Goal: Task Accomplishment & Management: Manage account settings

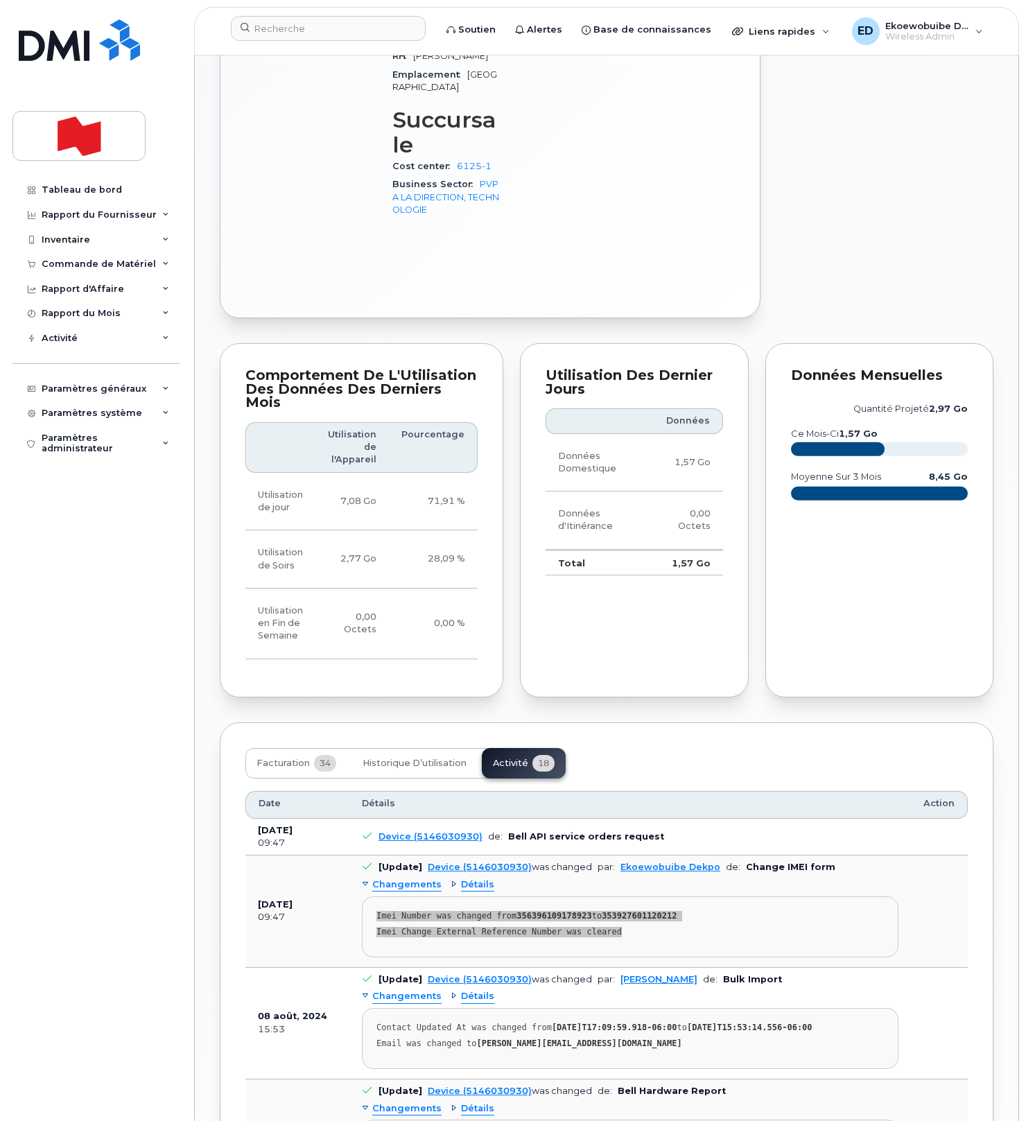
scroll to position [1010, 0]
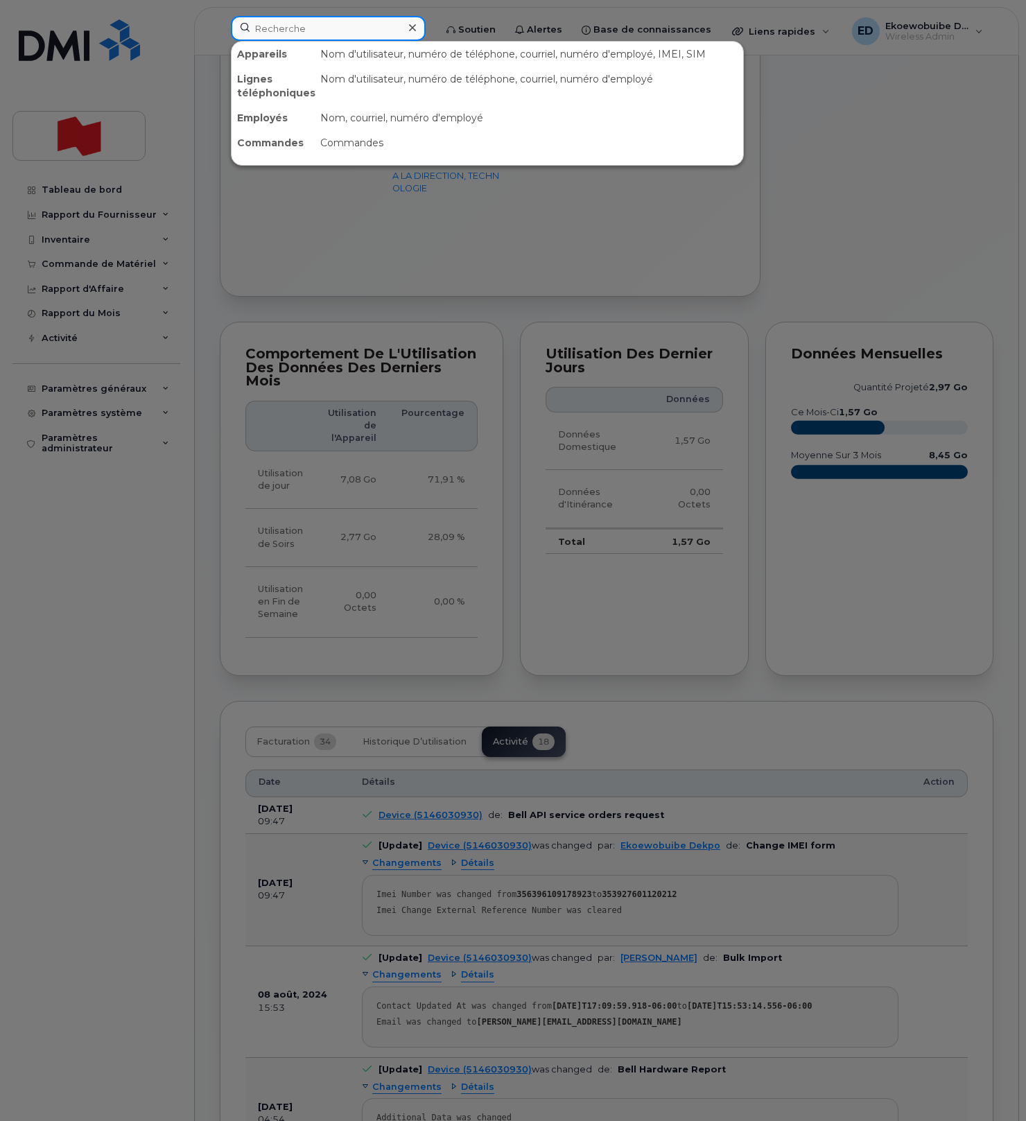
drag, startPoint x: 317, startPoint y: 32, endPoint x: 244, endPoint y: 17, distance: 75.0
click at [317, 32] on input at bounding box center [328, 28] width 195 height 25
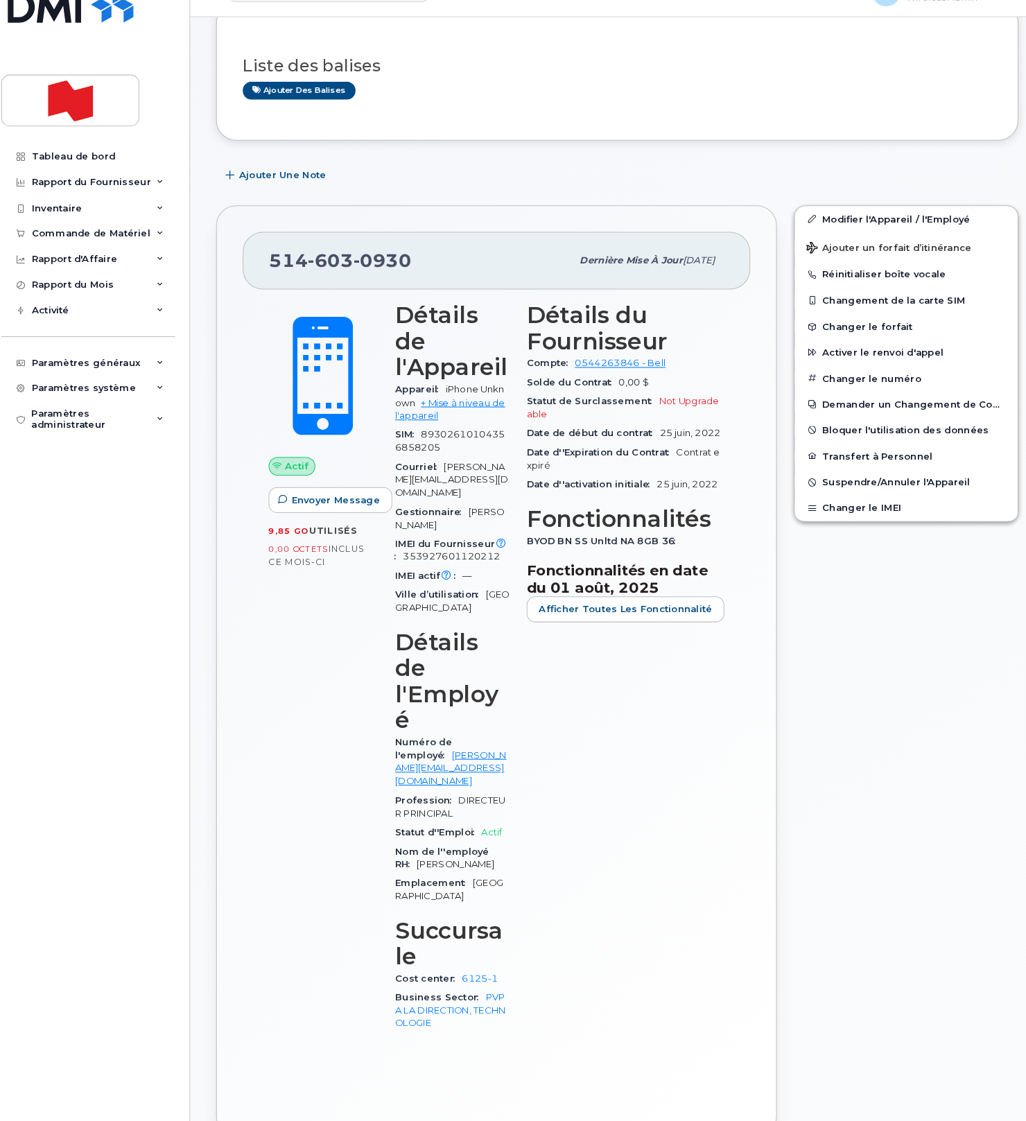
scroll to position [184, 0]
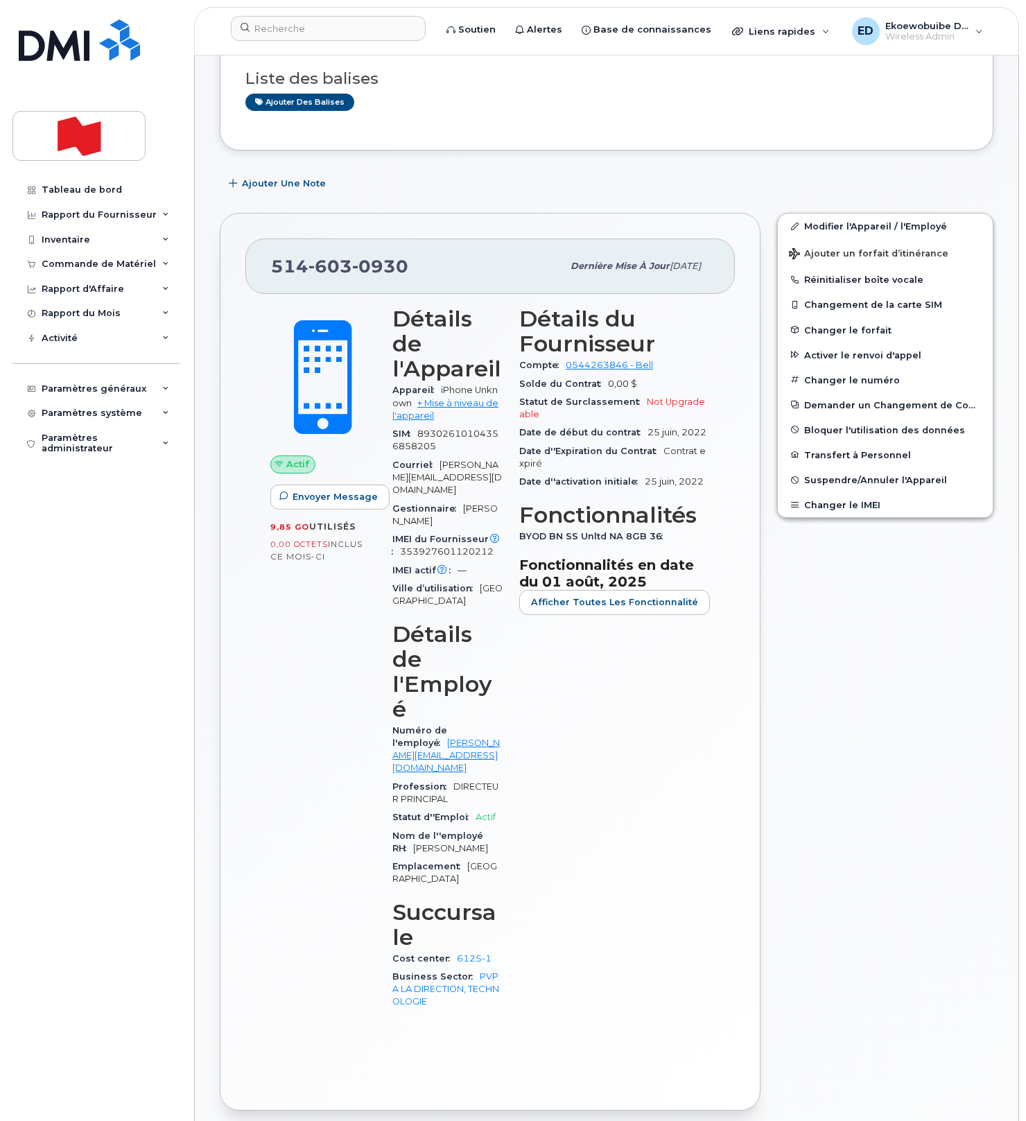
drag, startPoint x: 500, startPoint y: 200, endPoint x: 342, endPoint y: 77, distance: 200.5
click at [500, 196] on div "Ajouter une Note" at bounding box center [606, 183] width 773 height 25
click at [302, 26] on input at bounding box center [328, 28] width 195 height 25
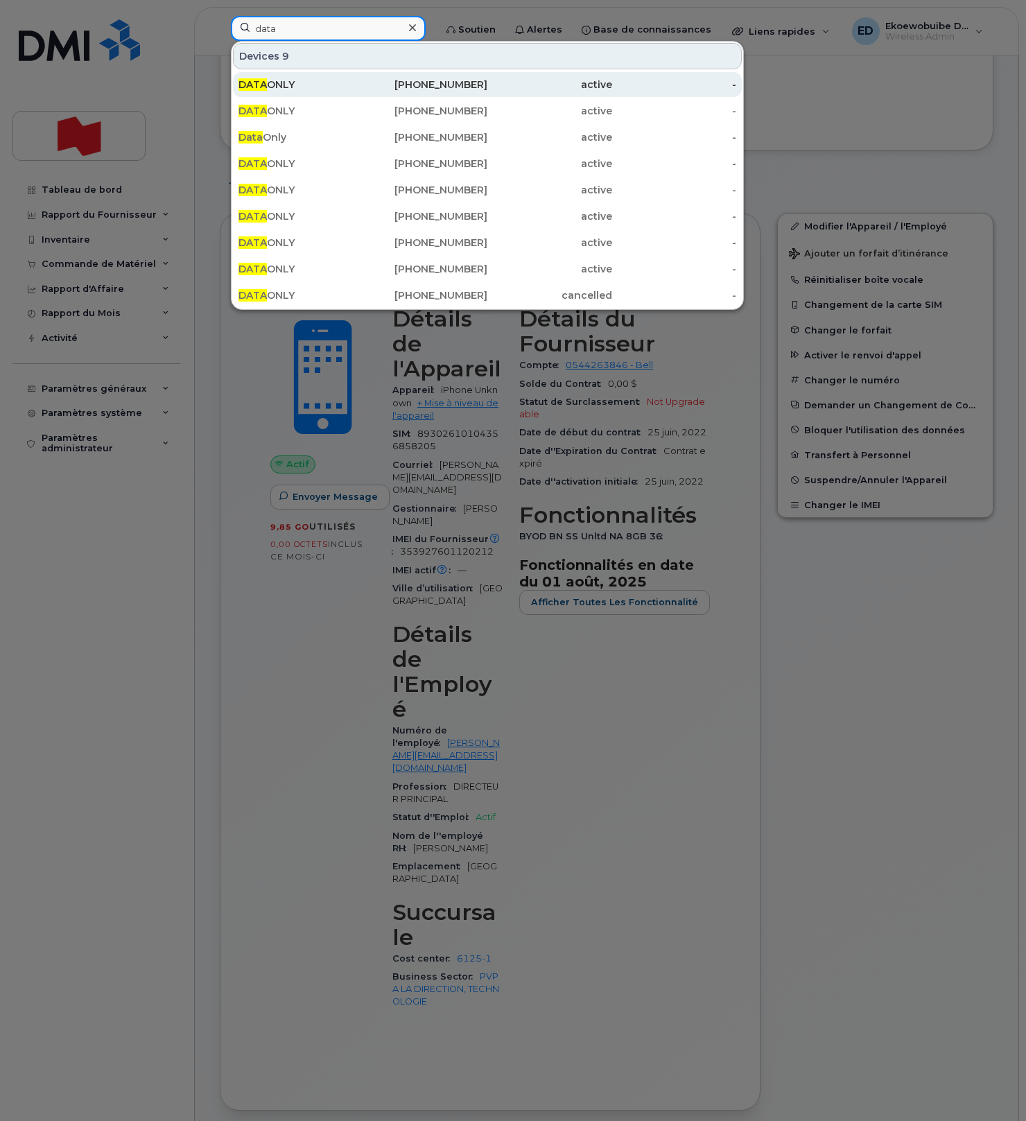
type input "data"
click at [277, 88] on div "DATA ONLY" at bounding box center [300, 85] width 125 height 14
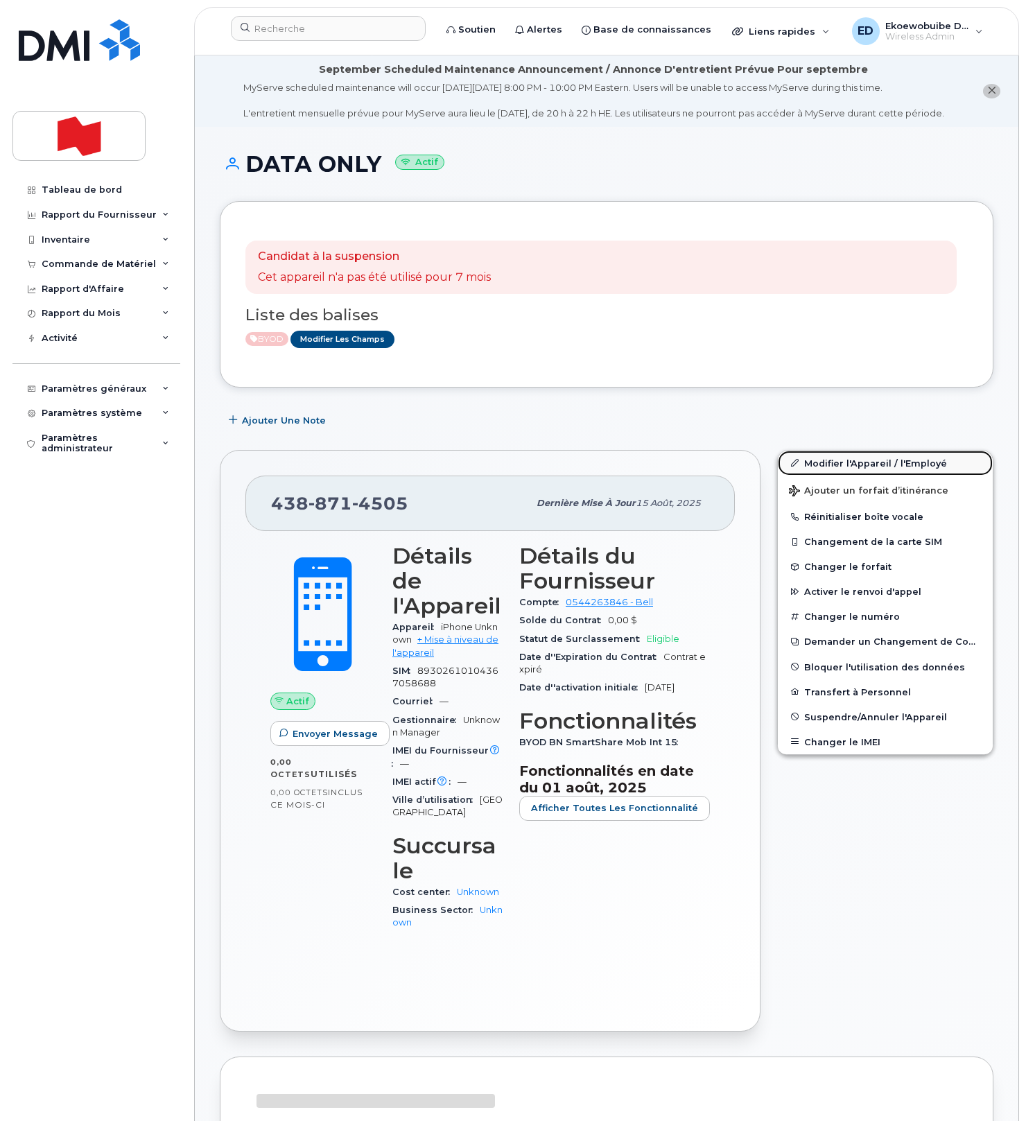
click at [826, 475] on link "Modifier l'Appareil / l'Employé" at bounding box center [885, 462] width 215 height 25
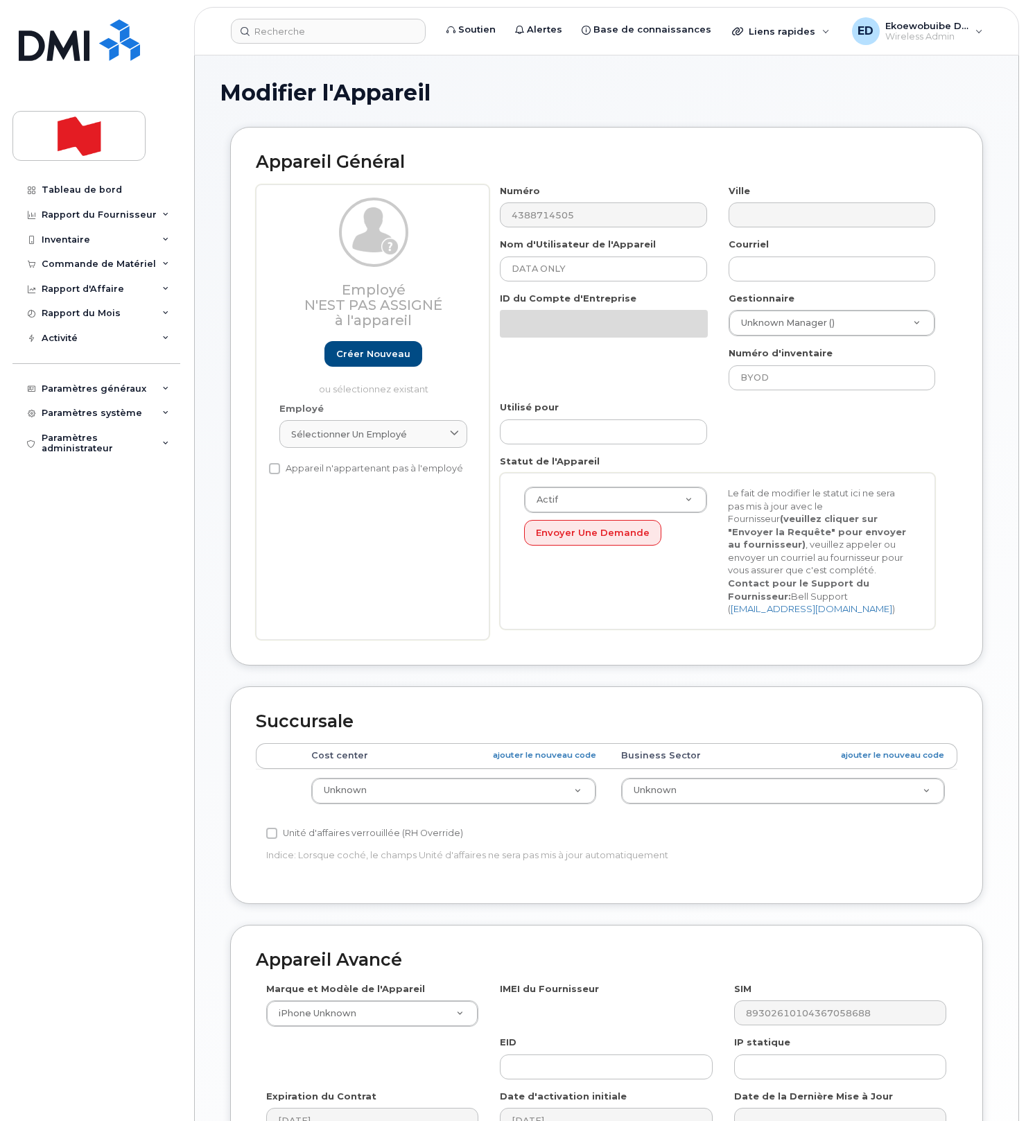
select select "22916206"
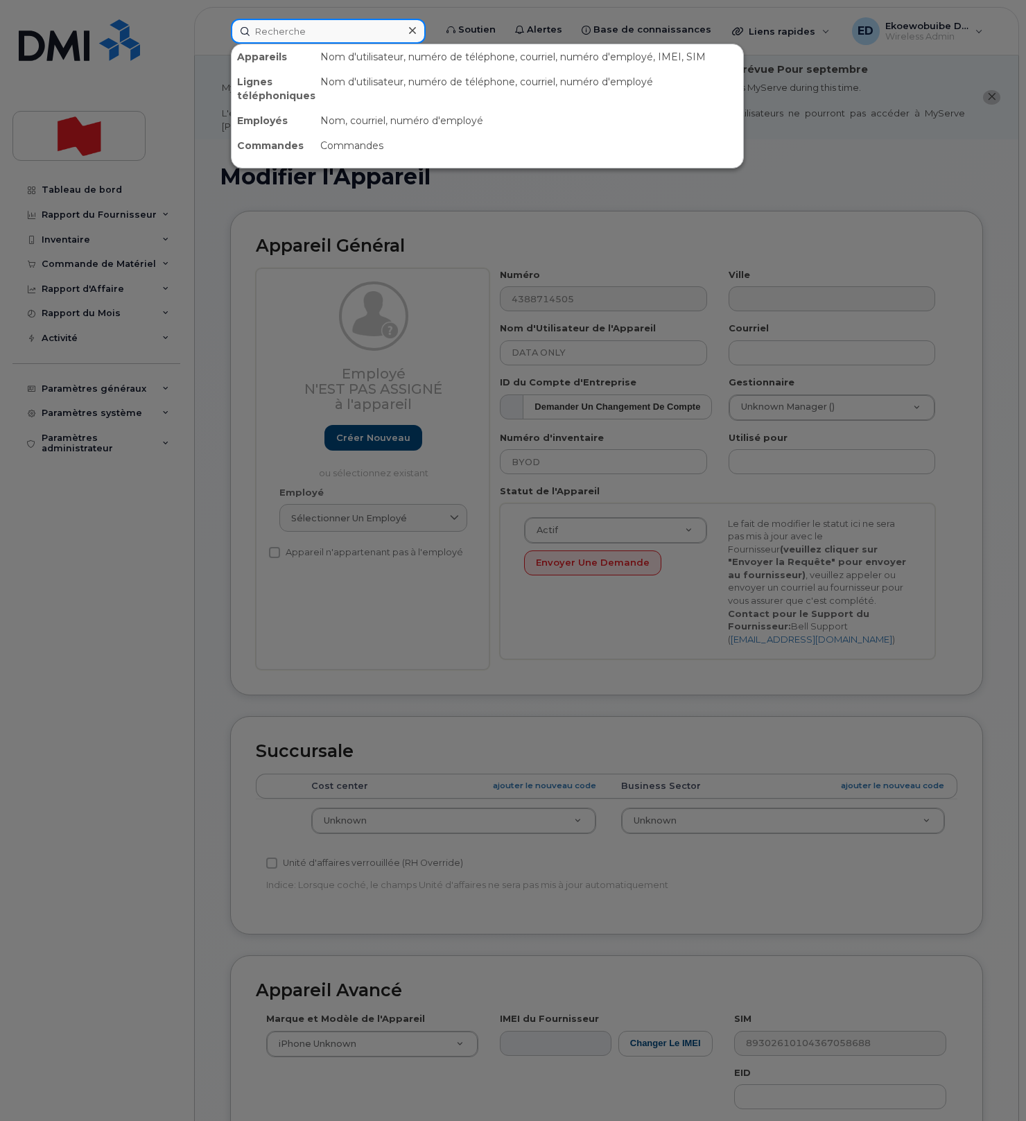
click at [331, 37] on input at bounding box center [328, 31] width 195 height 25
paste input "Catherine.Bretontessier@bnc.ca"
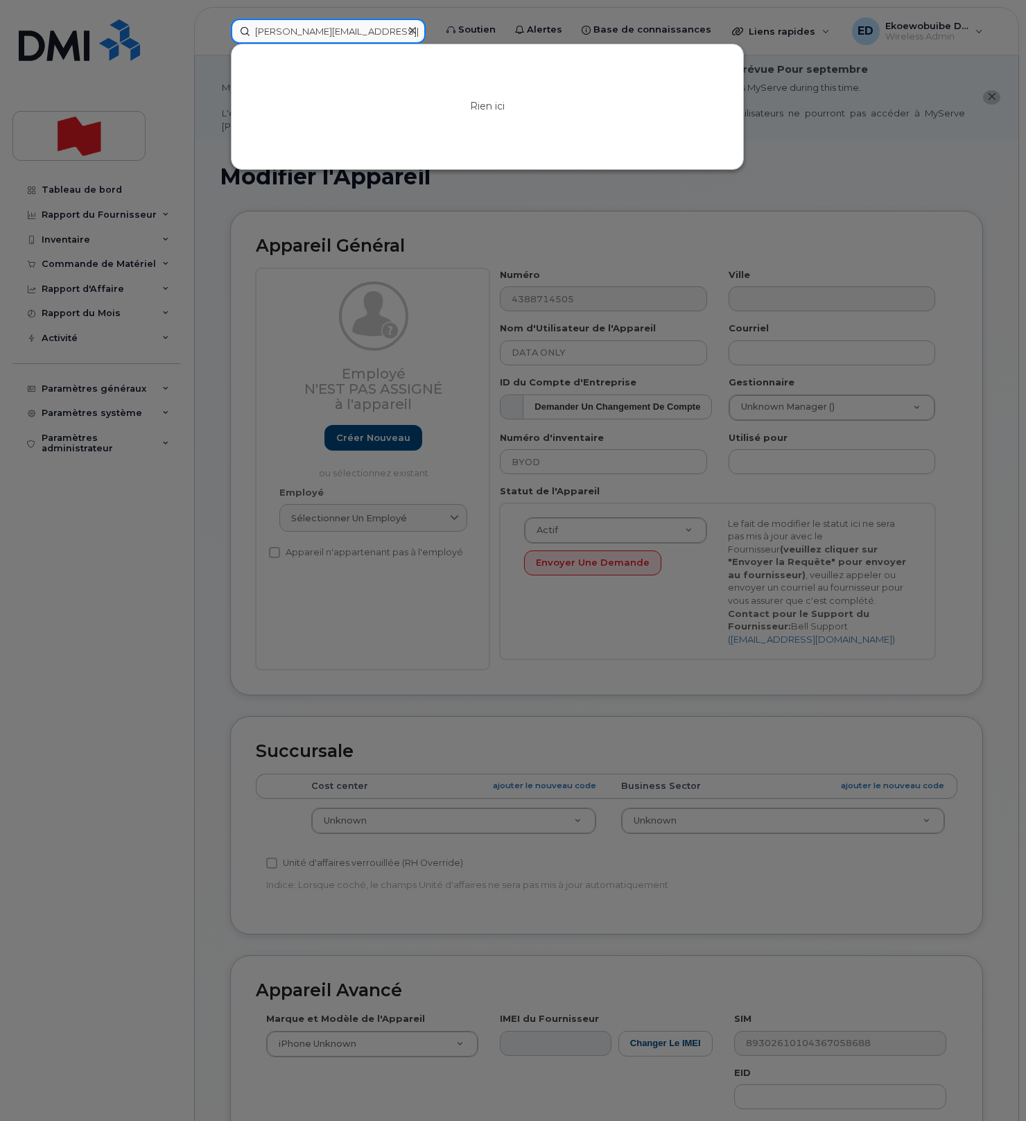
type input "Catherine.Bretontessier@bnc.ca"
click at [416, 33] on icon at bounding box center [412, 30] width 7 height 7
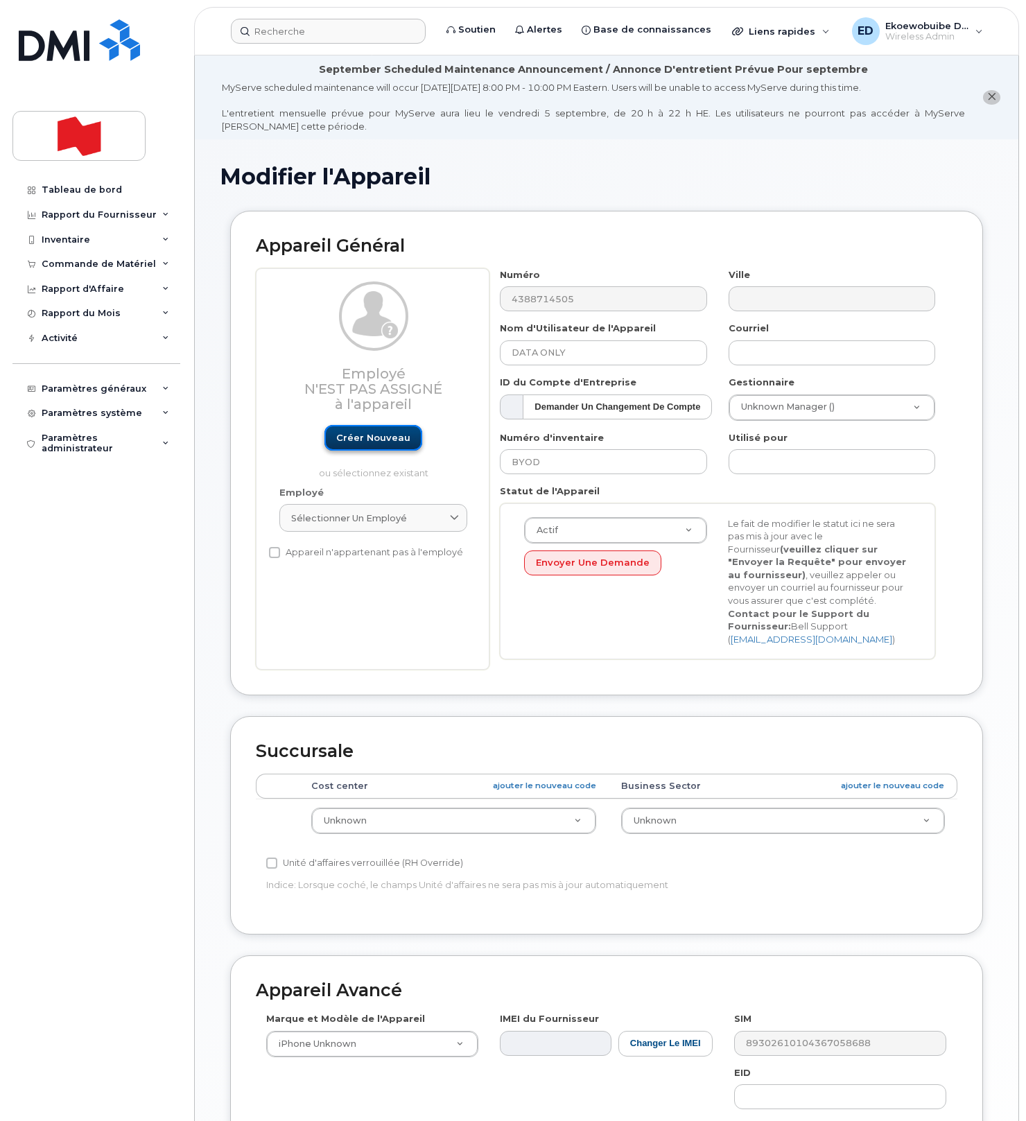
click at [379, 444] on link "Créer nouveau" at bounding box center [373, 438] width 98 height 26
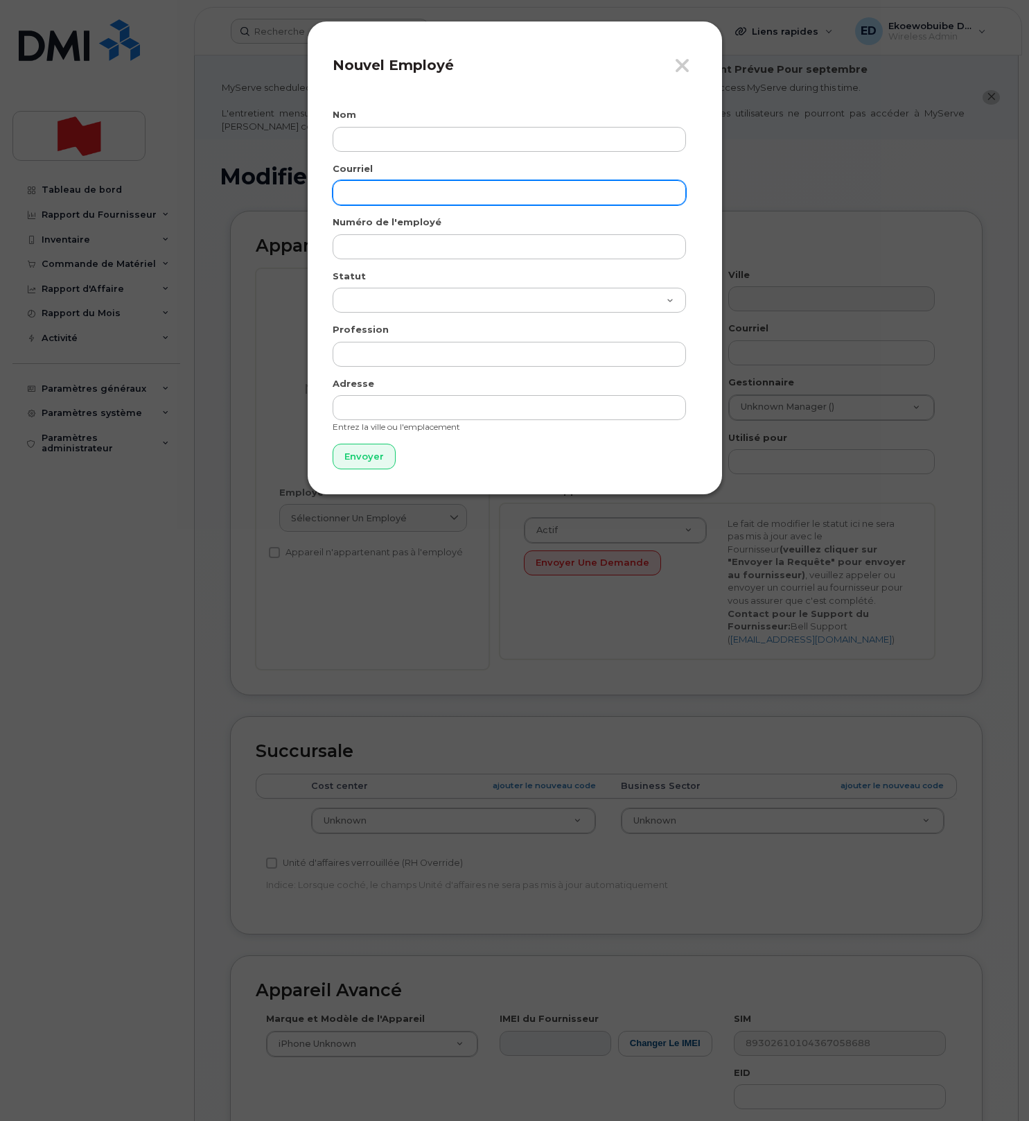
click at [379, 199] on input "email" at bounding box center [509, 192] width 353 height 25
paste input "Catherine.Bretontessier@bnc.ca"
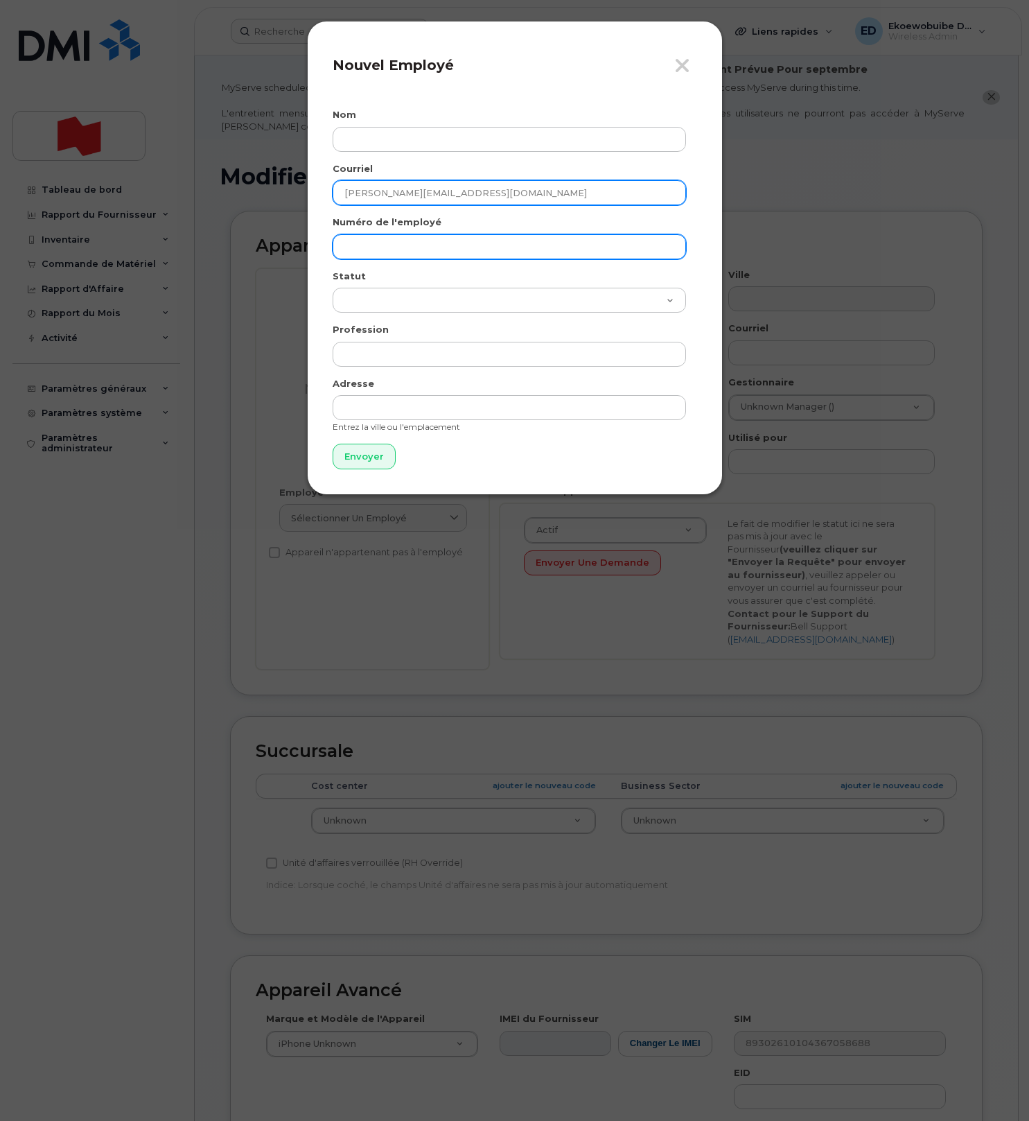
type input "Catherine.Bretontessier@bnc.ca"
click at [387, 243] on input "text" at bounding box center [509, 246] width 353 height 25
paste input "Catherine.Bretontessier@bnc.ca"
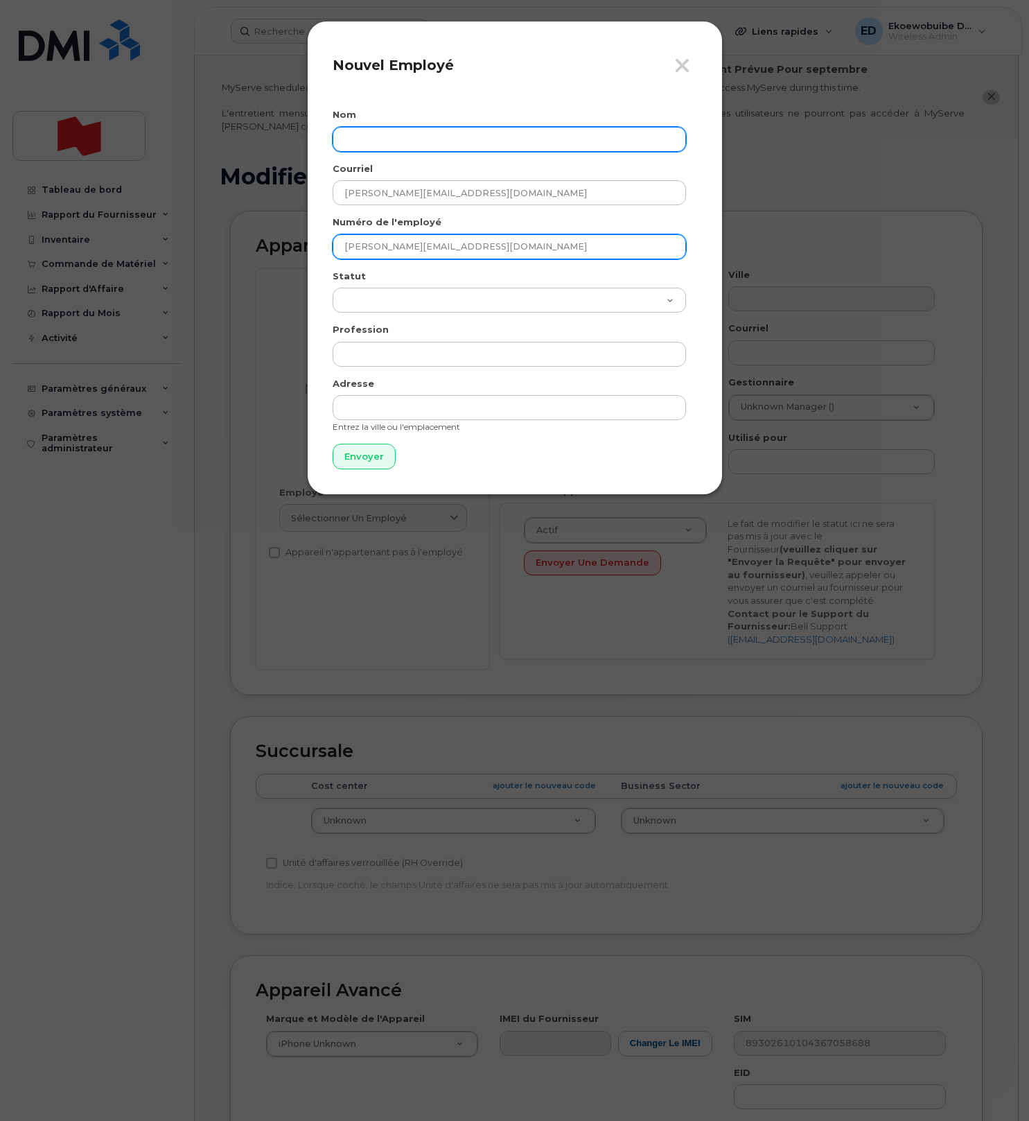
type input "Catherine.Bretontessier@bnc.ca"
drag, startPoint x: 399, startPoint y: 143, endPoint x: 410, endPoint y: 143, distance: 10.4
click at [400, 143] on input "text" at bounding box center [509, 139] width 353 height 25
type input "Catherine Breton-Tessier"
drag, startPoint x: 508, startPoint y: 245, endPoint x: 340, endPoint y: 241, distance: 167.7
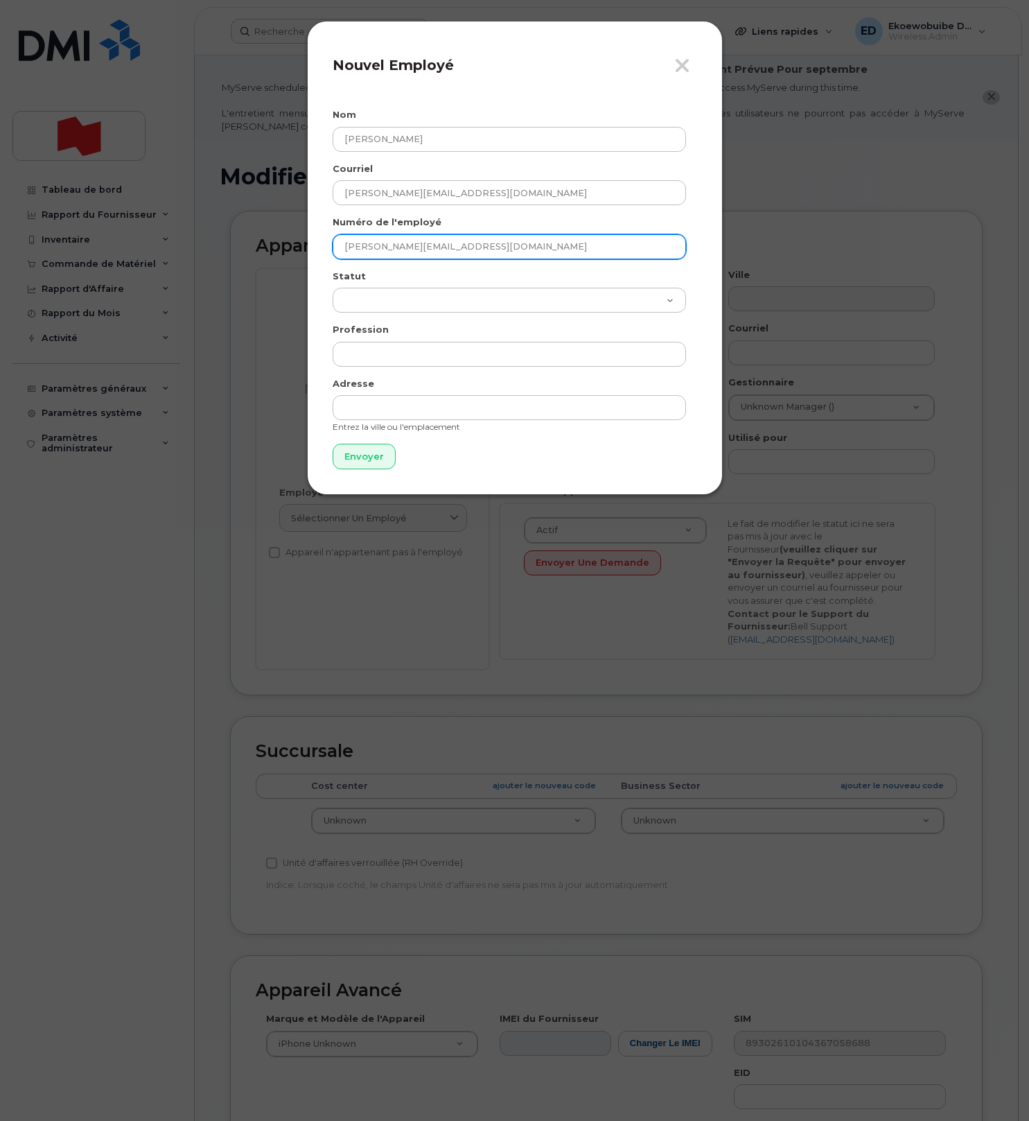
click at [340, 241] on input "Catherine.Bretontessier@bnc.ca" at bounding box center [509, 246] width 353 height 25
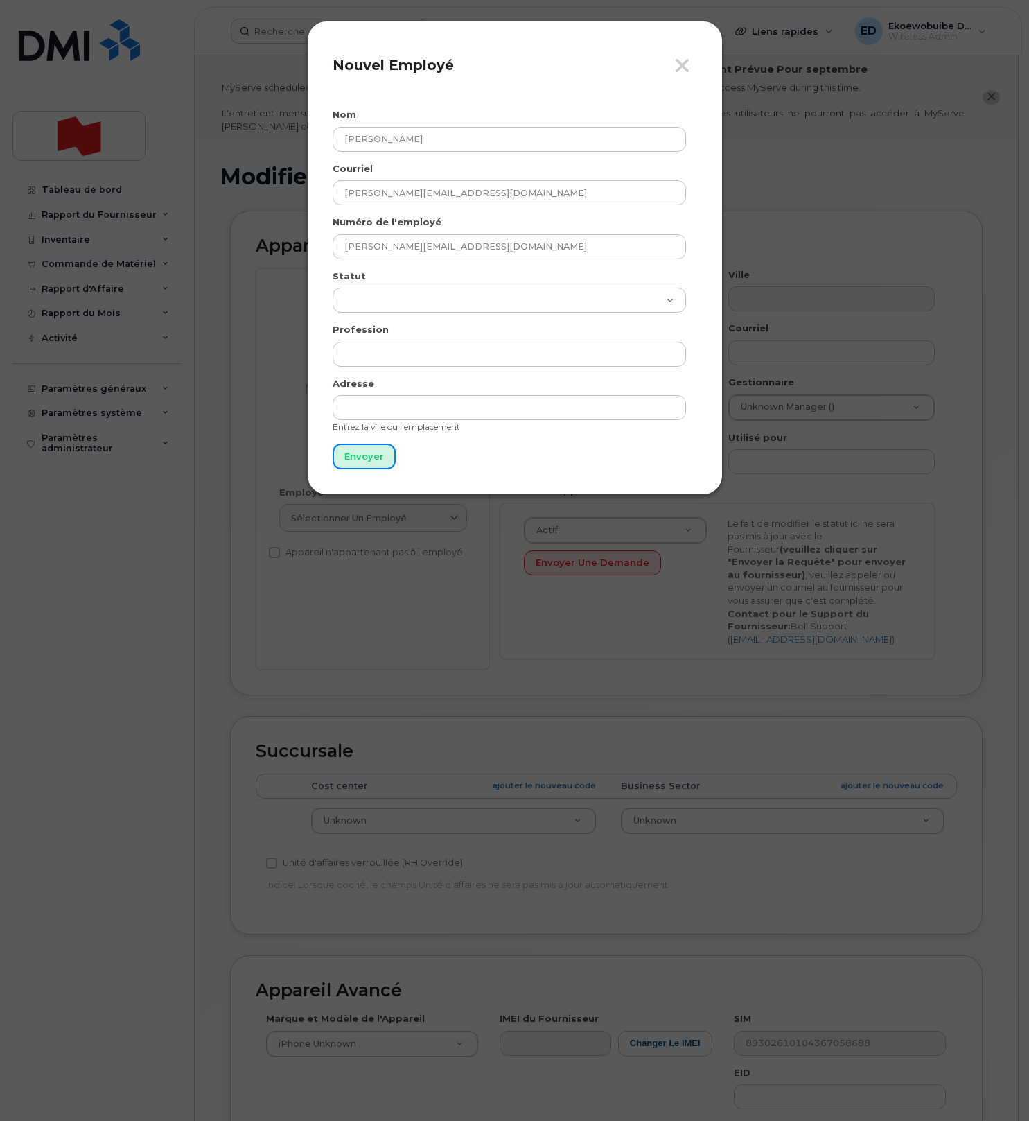
click at [355, 456] on input "Envoyer" at bounding box center [364, 457] width 63 height 26
type input "Envoyer"
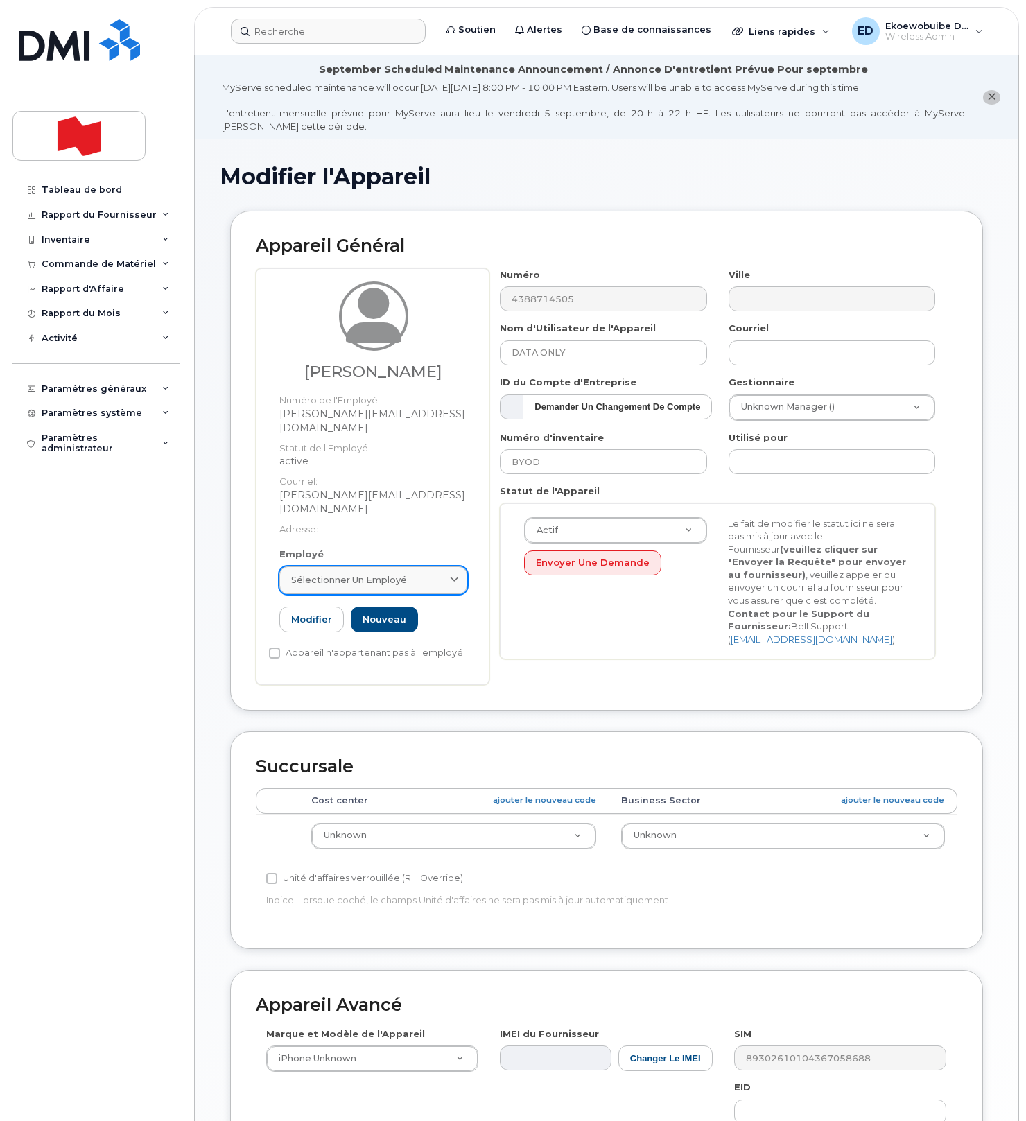
click at [439, 573] on div "Sélectionner un employé" at bounding box center [373, 579] width 164 height 13
paste input "Catherine.Bretontessier@bnc.ca"
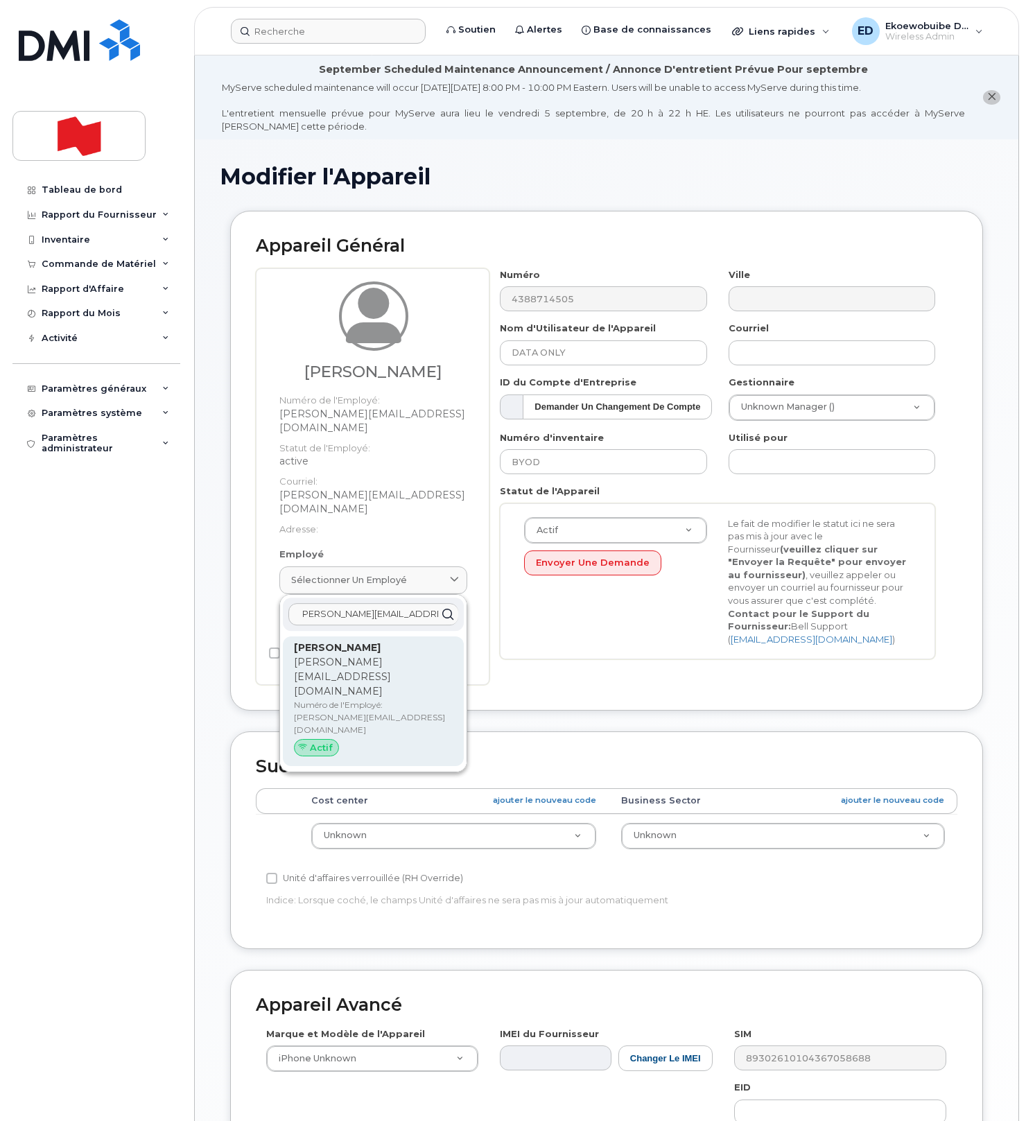
type input "Catherine.Bretontessier@bnc.ca"
click at [368, 655] on p "Catherine.Bretontessier@bnc.ca" at bounding box center [373, 677] width 159 height 44
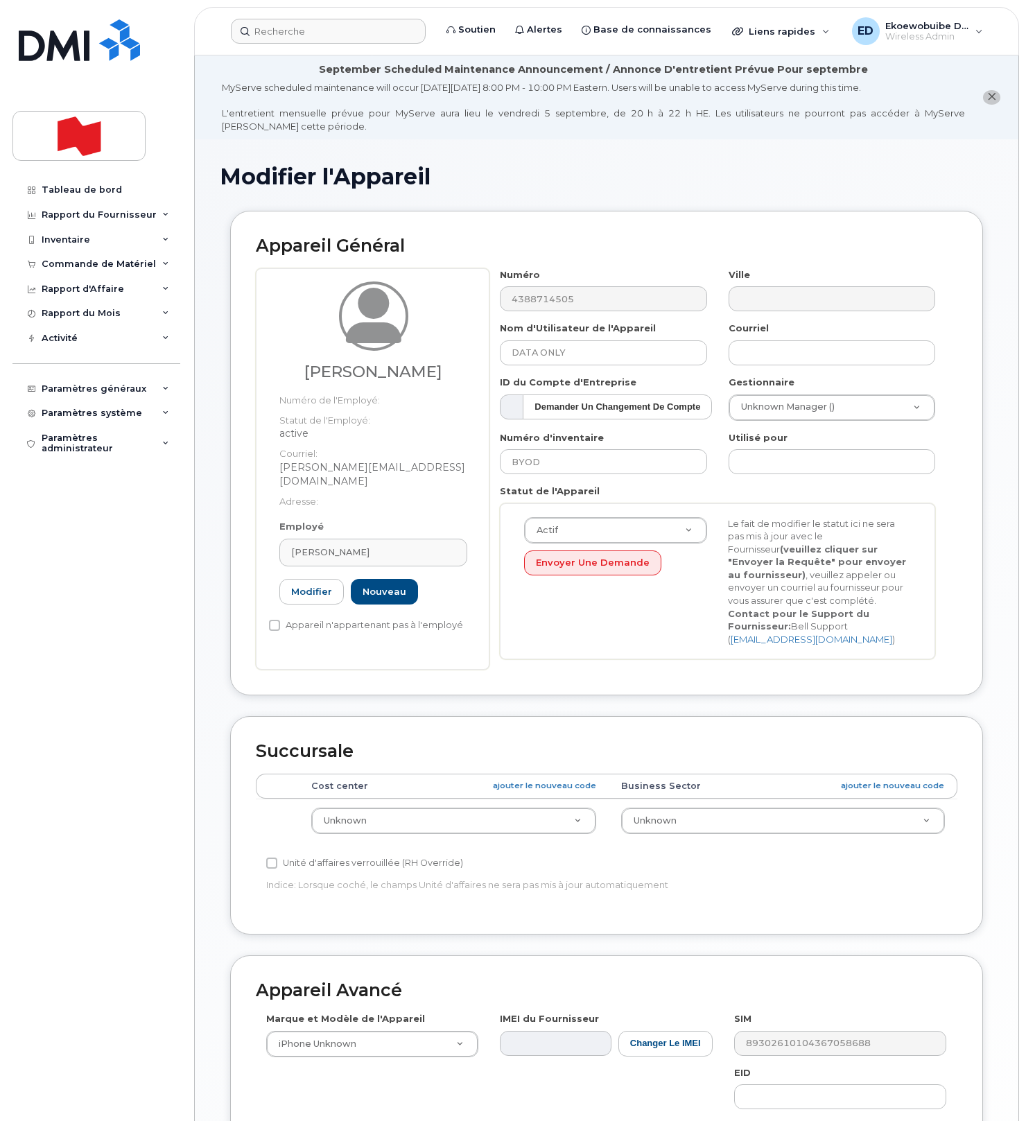
type input "Catherine.Bretontessier@bnc.ca"
type input "Catherine Breton-Tessier"
type input "catherine.bretontessier@bnc.ca"
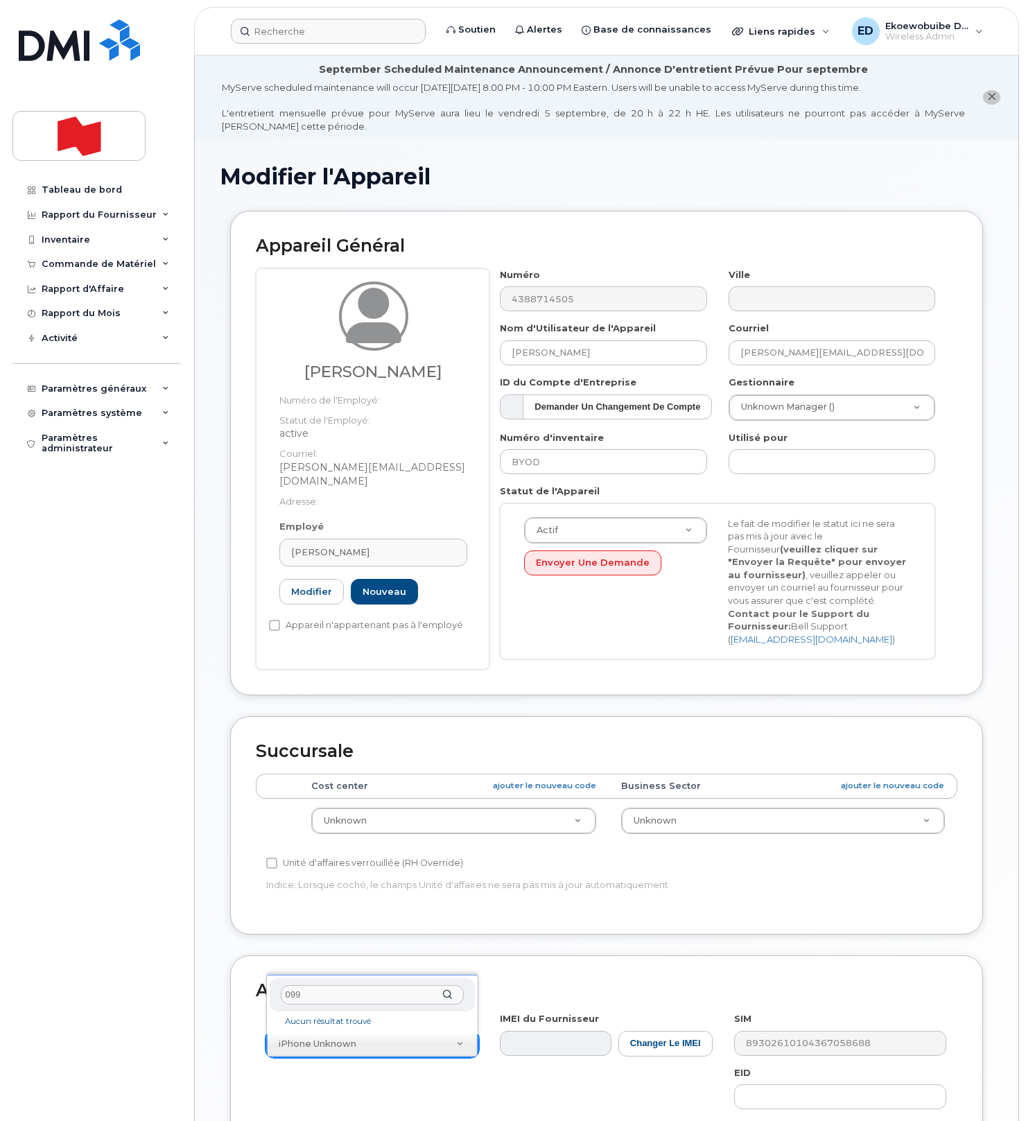
type input "0999"
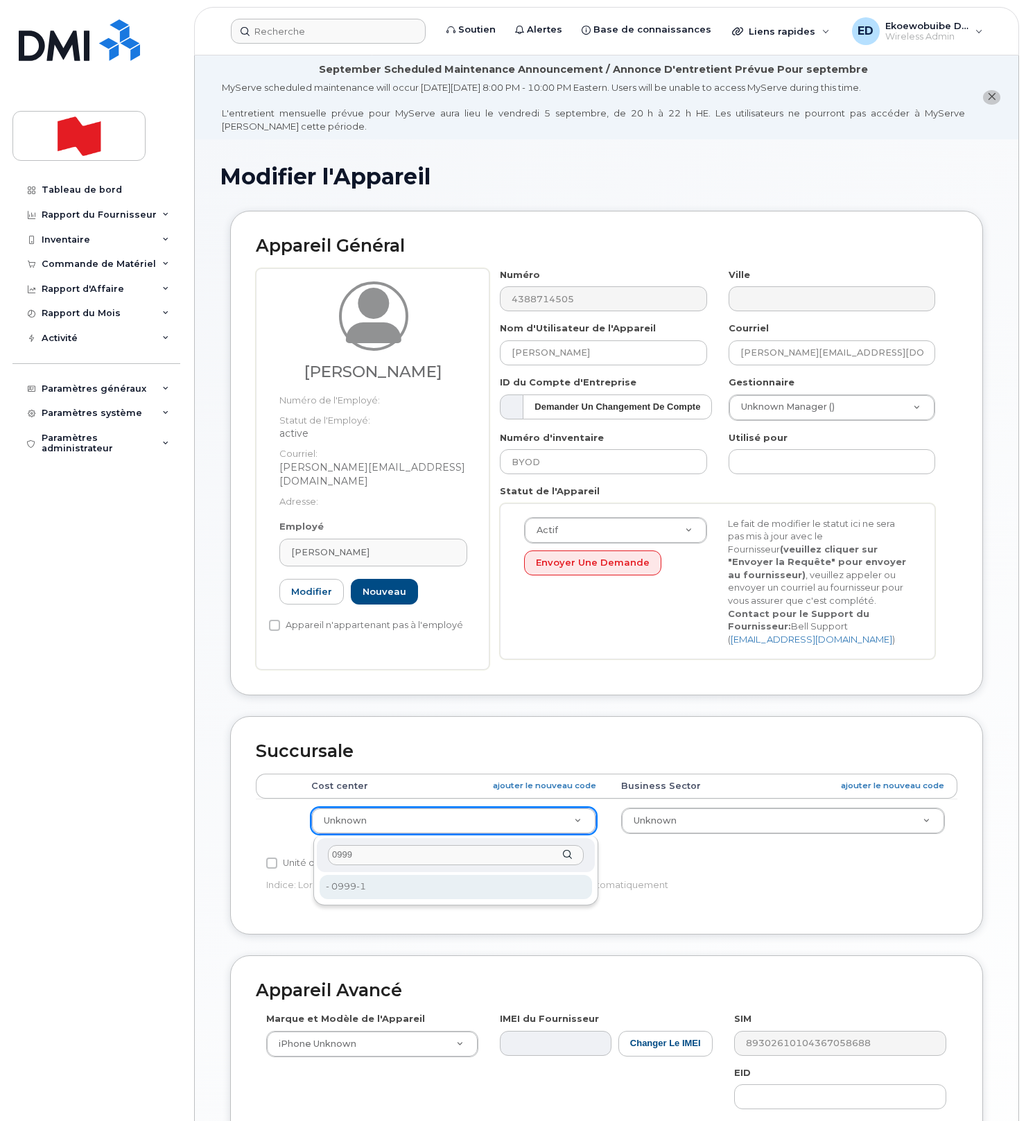
scroll to position [4, 0]
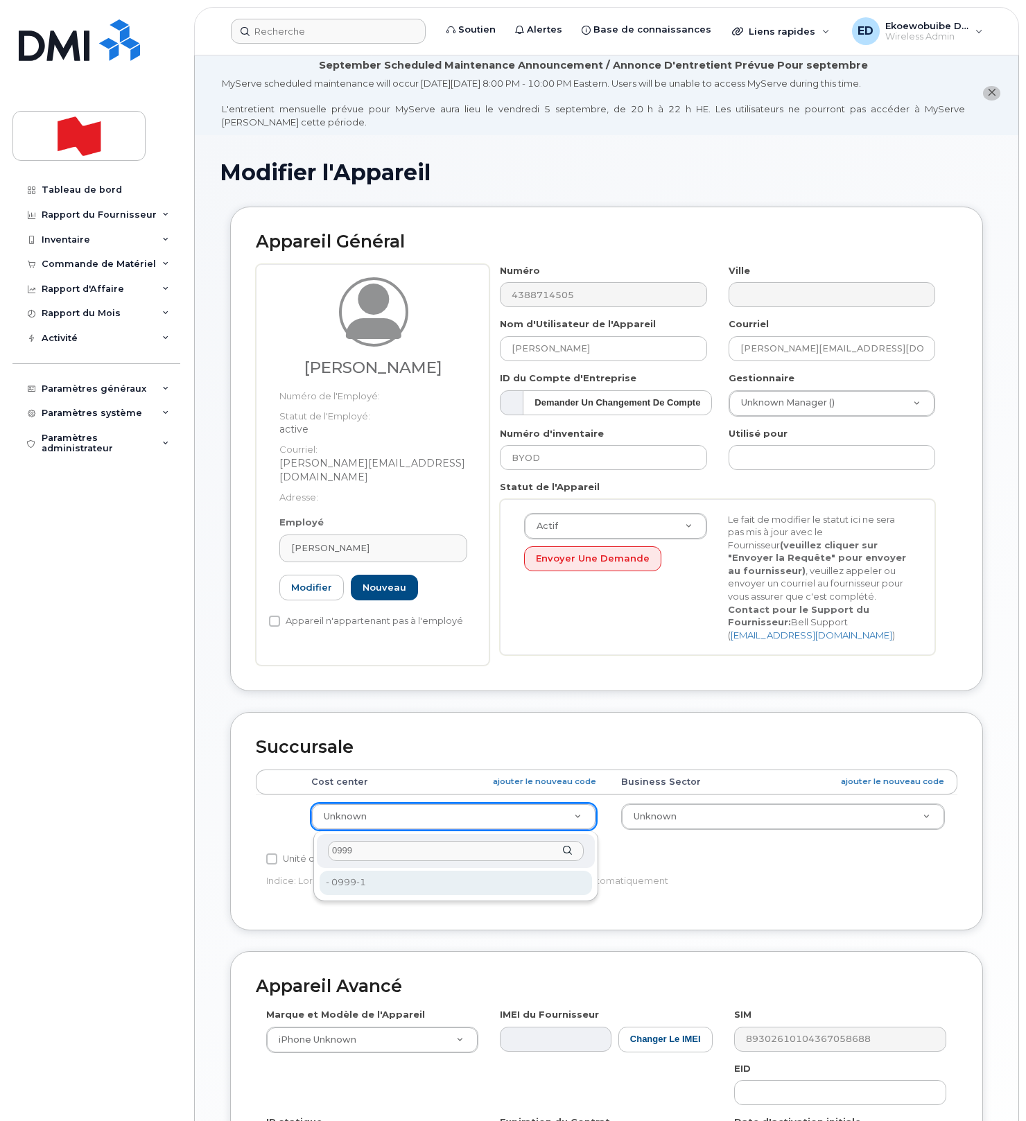
type input "0999"
type input "22916643"
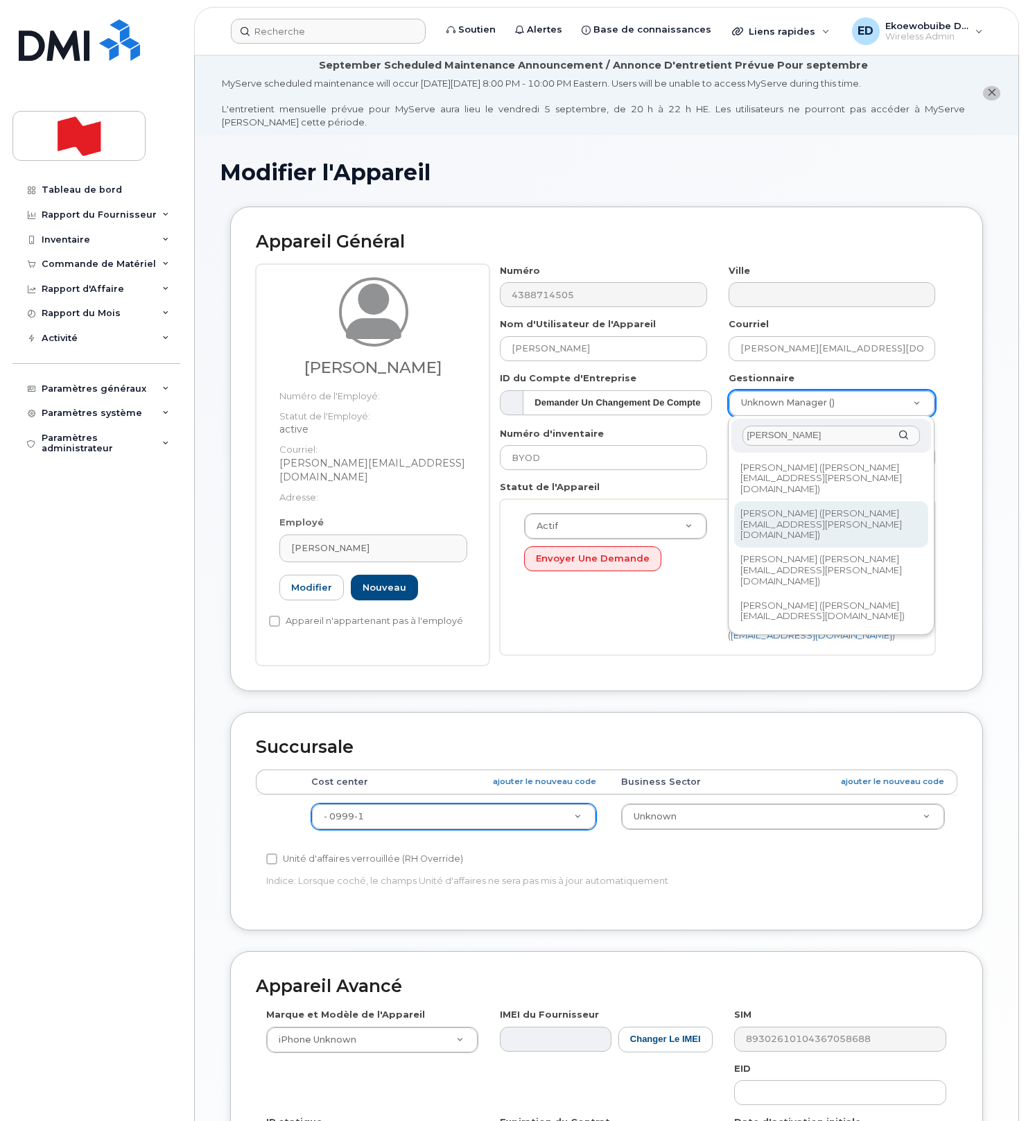
type input "denis"
type input "1958618"
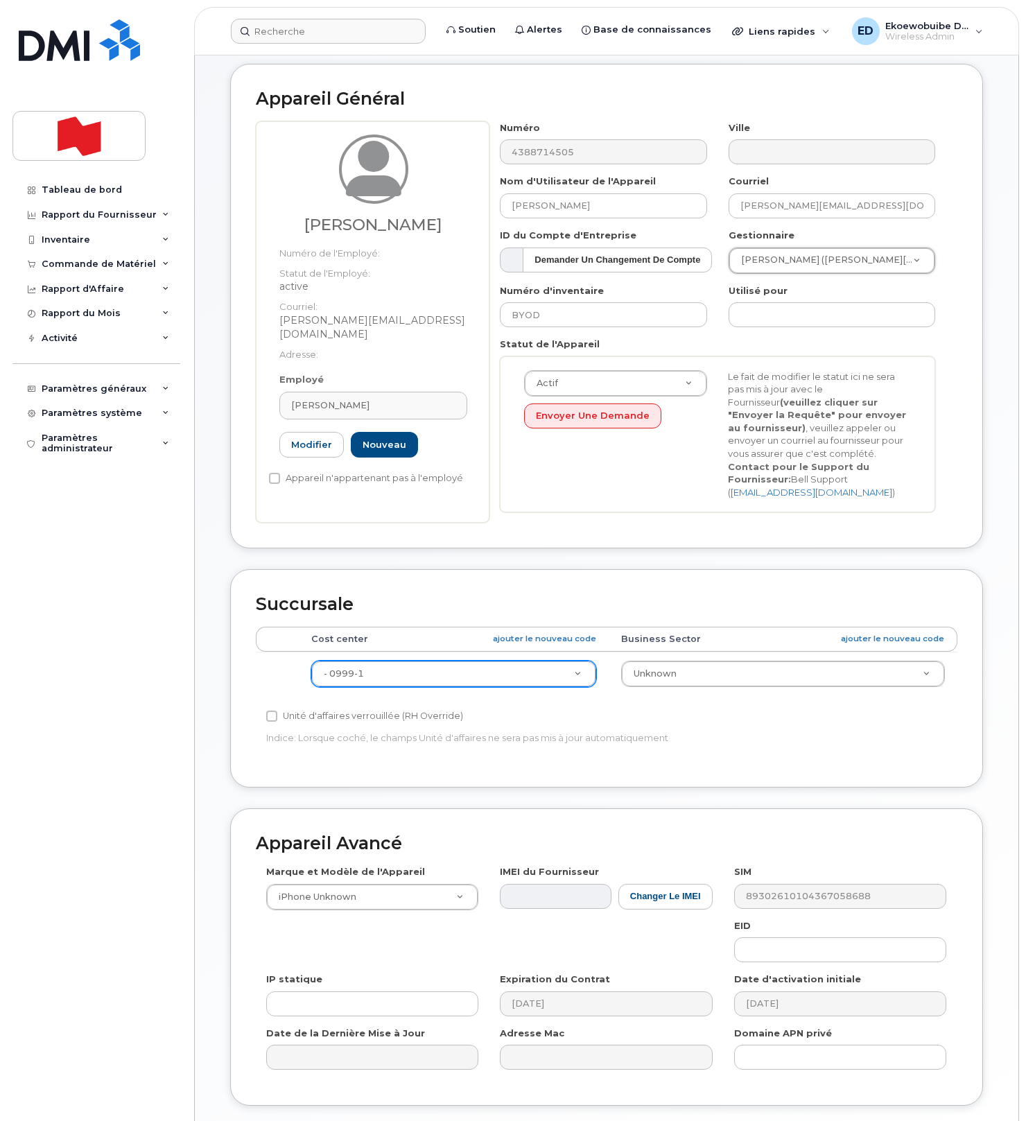
scroll to position [250, 0]
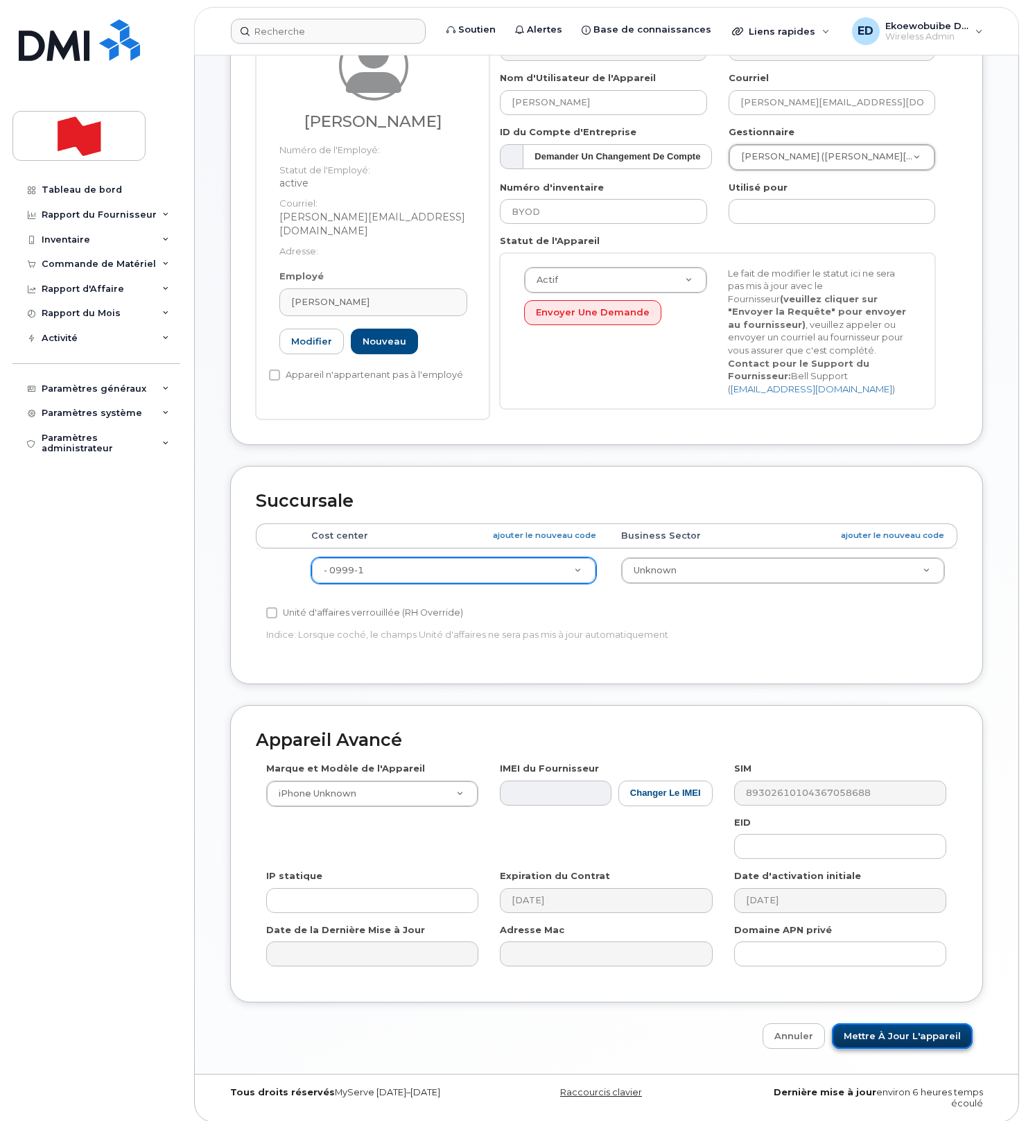
click at [898, 1047] on input "Mettre à jour l'appareil" at bounding box center [902, 1036] width 141 height 26
type input "Sauvegarde..."
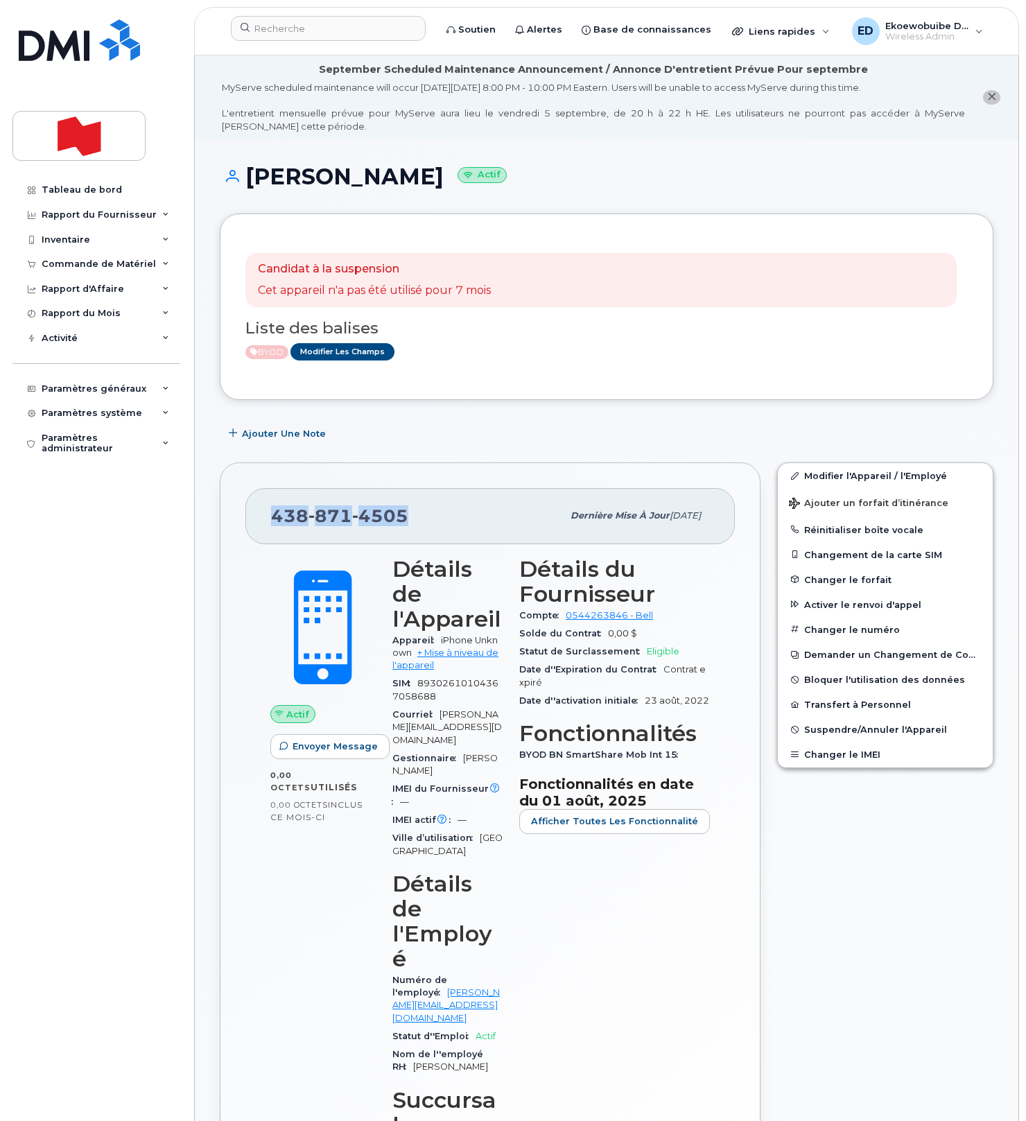
drag, startPoint x: 426, startPoint y: 523, endPoint x: 265, endPoint y: 513, distance: 161.1
click at [265, 513] on div "438 871 4505 Dernière mise à jour 08 sept., 2025" at bounding box center [489, 515] width 489 height 55
drag, startPoint x: 427, startPoint y: 523, endPoint x: 406, endPoint y: 523, distance: 20.8
click at [423, 523] on div "438 871 4505" at bounding box center [416, 515] width 291 height 29
drag, startPoint x: 434, startPoint y: 521, endPoint x: 273, endPoint y: 513, distance: 161.0
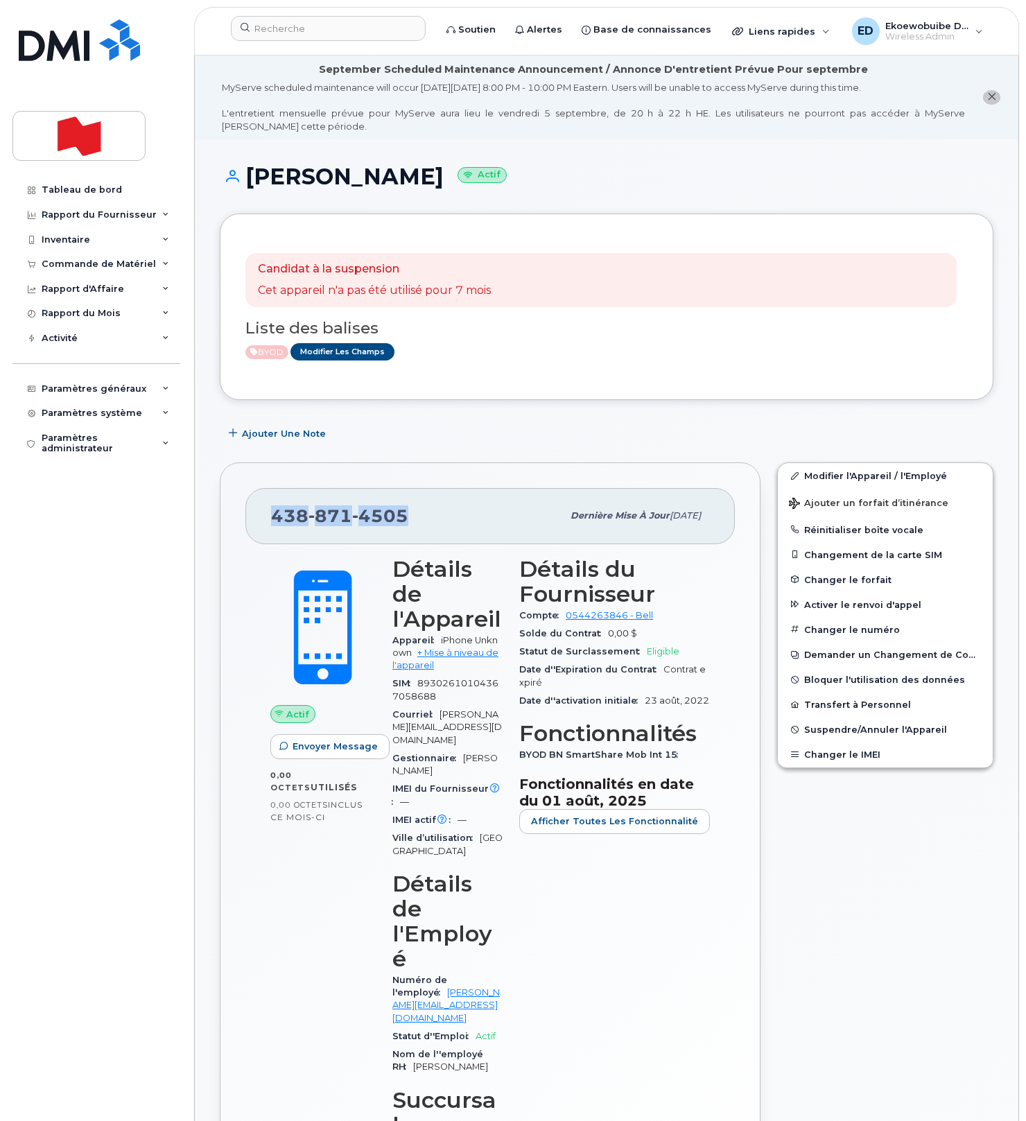
click at [273, 513] on div "438 871 4505" at bounding box center [416, 515] width 291 height 29
copy span "438 871 4505"
click at [609, 360] on div "BYOD Modifier les Champs" at bounding box center [600, 351] width 711 height 17
click at [561, 362] on div "Candidat à la suspension Cet appareil n'a pas été utilisé pour 7 mois Liste des…" at bounding box center [606, 306] width 722 height 135
click at [305, 33] on input at bounding box center [328, 28] width 195 height 25
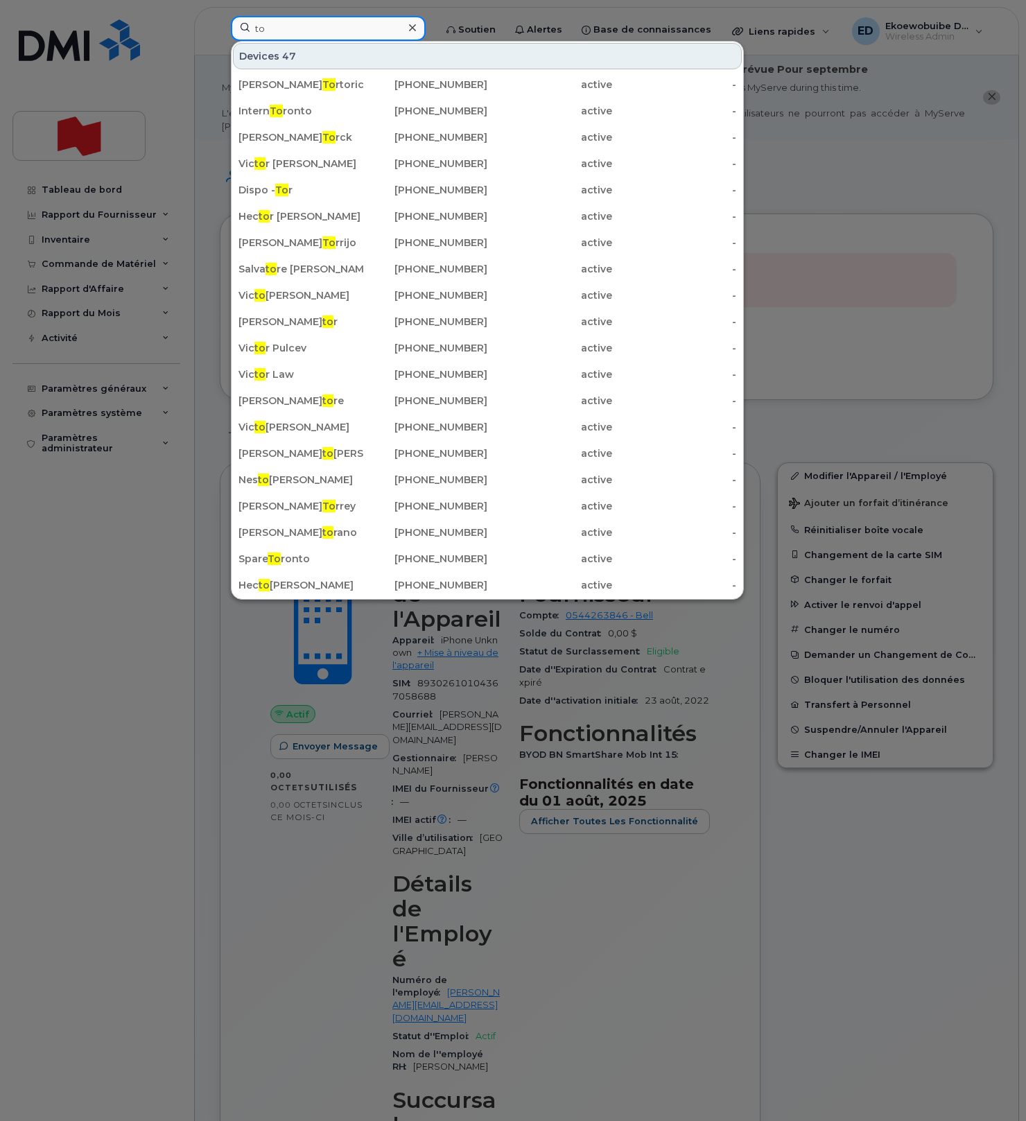
type input "t"
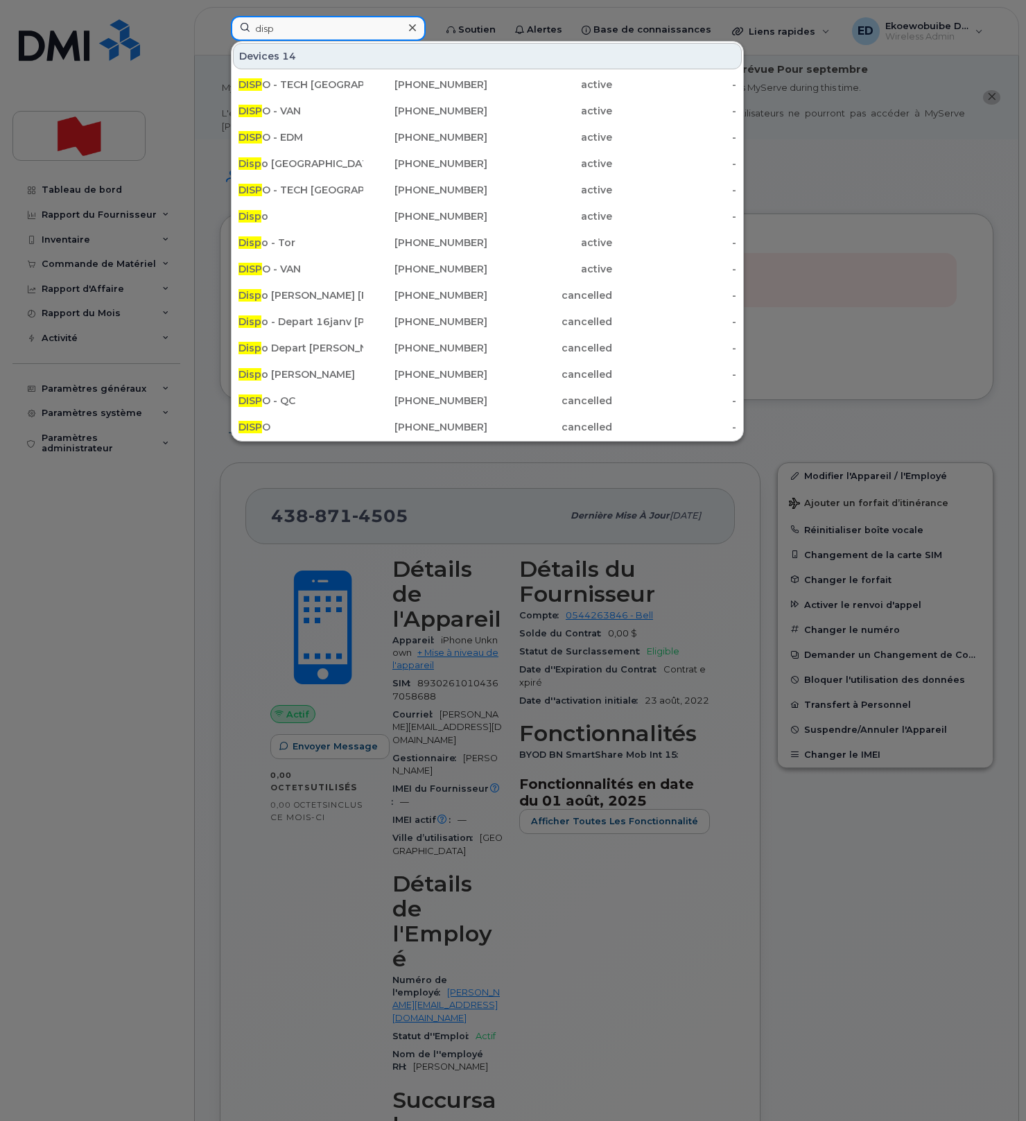
type input "disp"
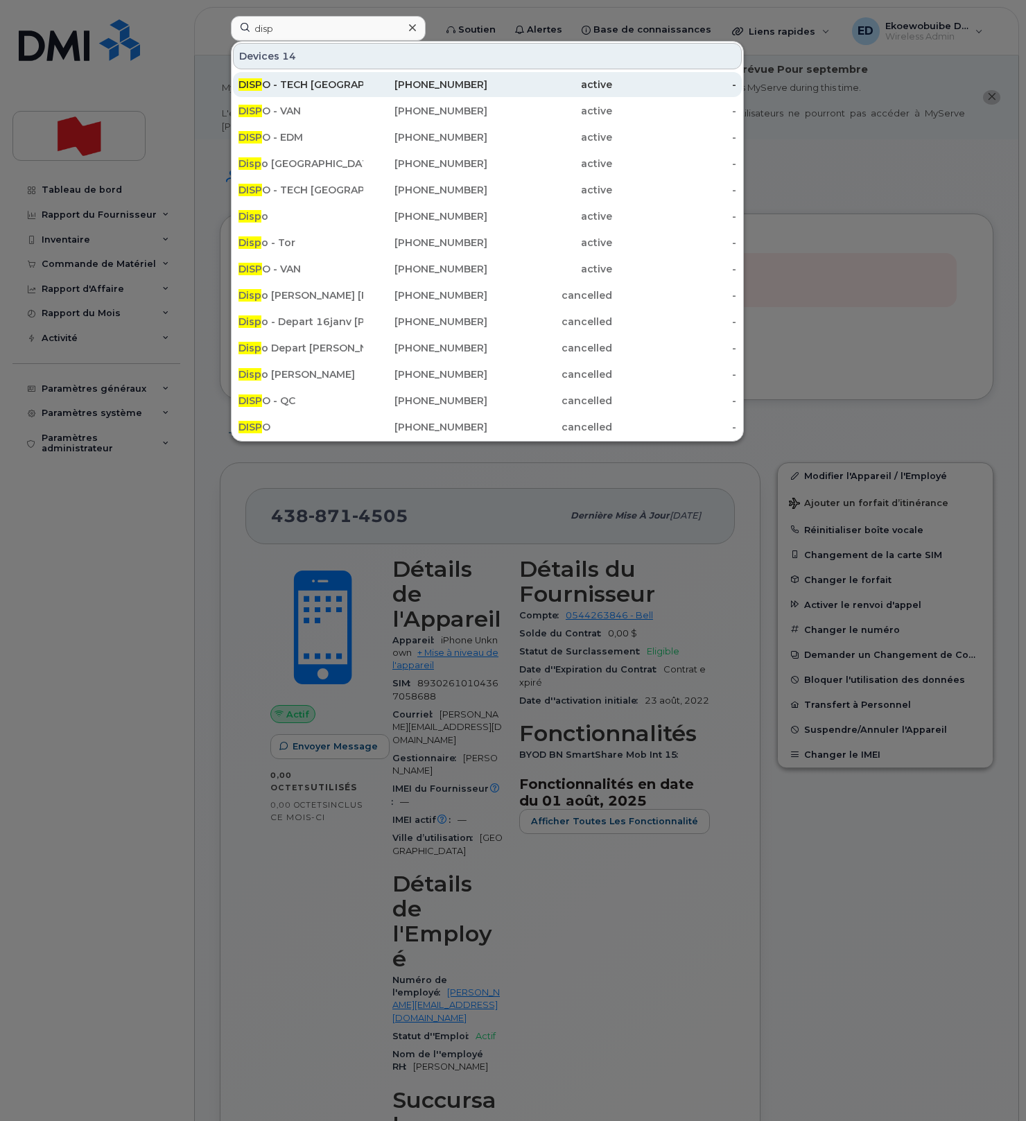
click at [308, 86] on div "DISP O - TECH TORONTO" at bounding box center [300, 85] width 125 height 14
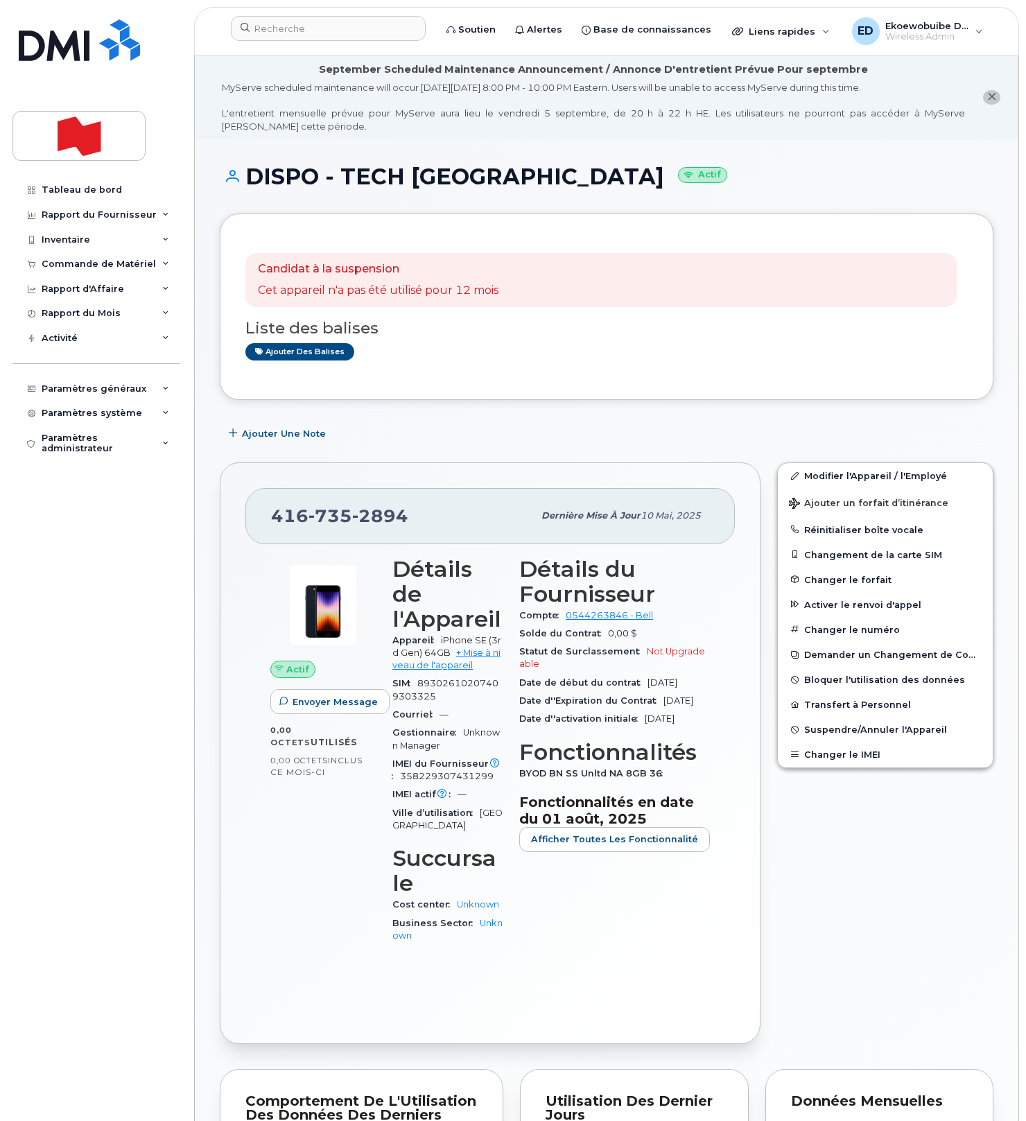
click at [460, 444] on div "Ajouter une Note" at bounding box center [606, 433] width 773 height 25
click at [306, 30] on input at bounding box center [328, 28] width 195 height 25
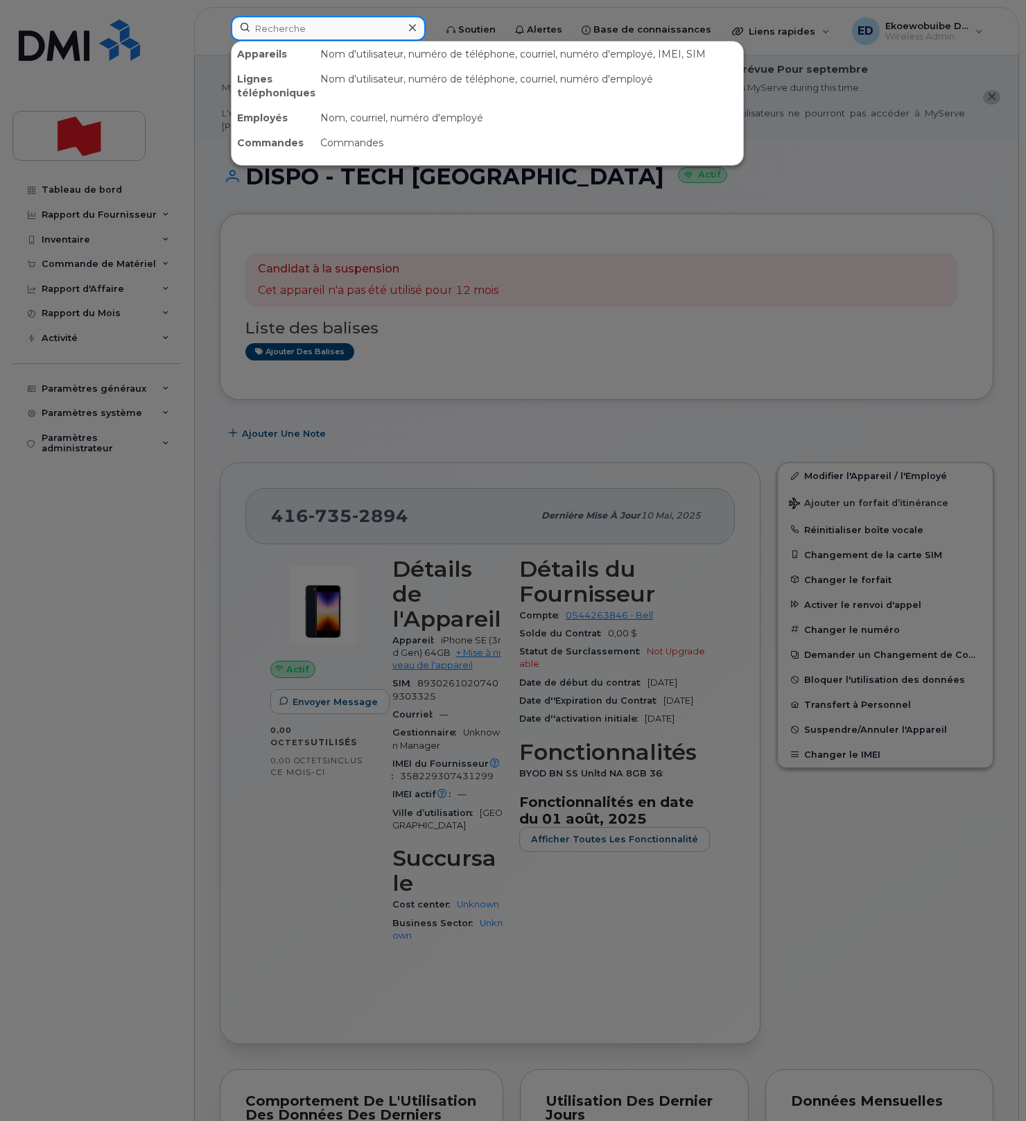
type input "v"
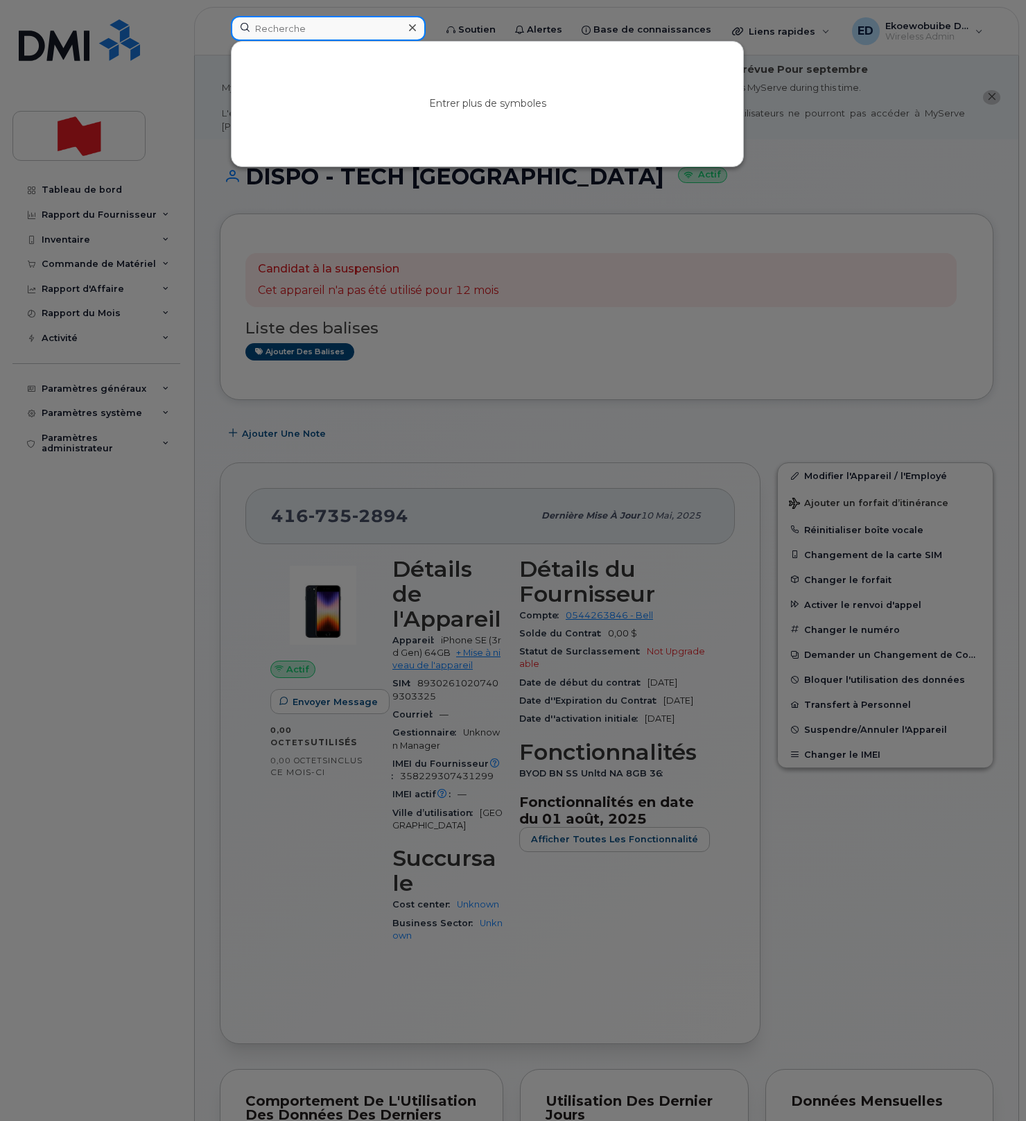
paste input "[PERSON_NAME]"
type input "[PERSON_NAME]"
click at [422, 30] on div at bounding box center [412, 28] width 20 height 20
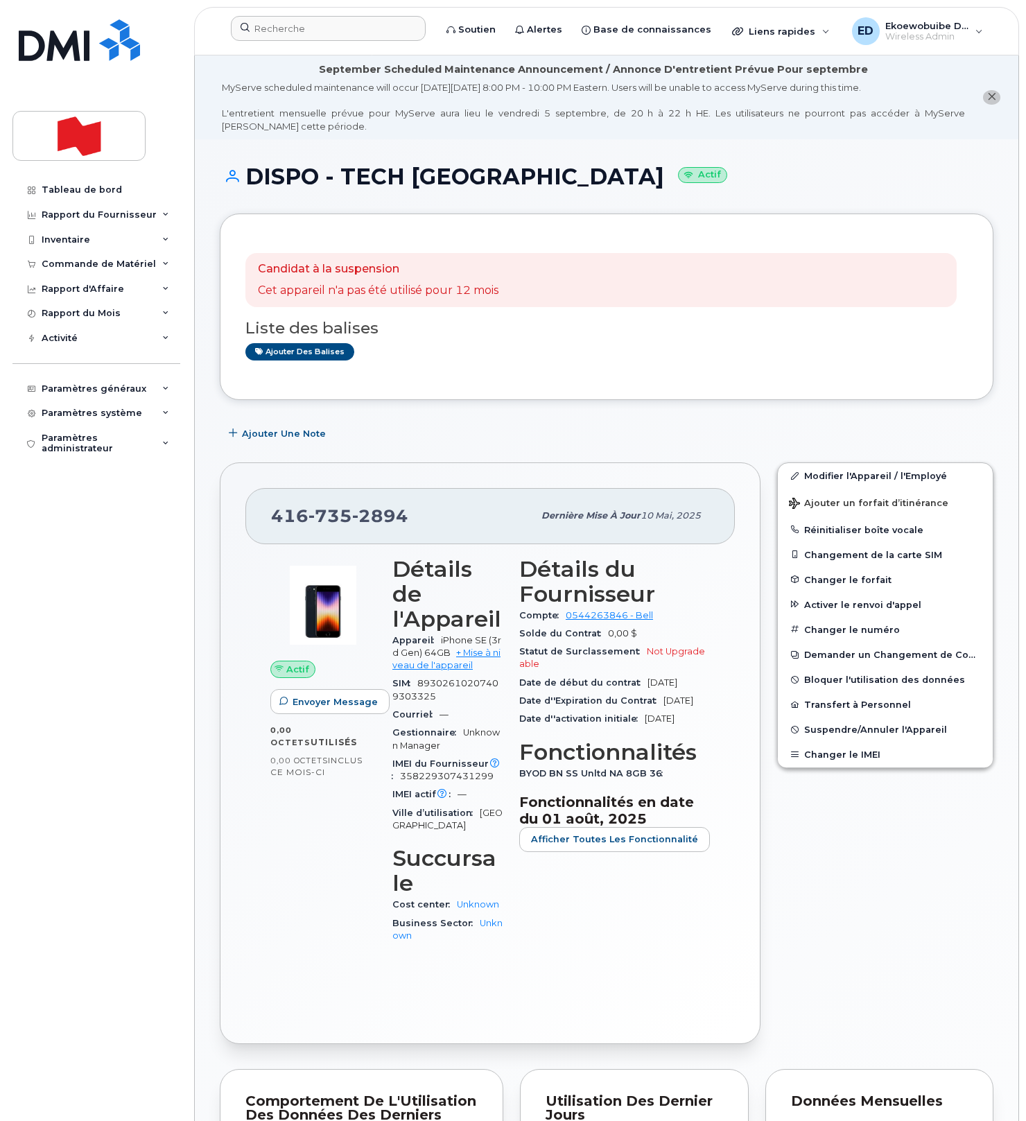
click at [608, 359] on div "Ajouter des balises" at bounding box center [600, 351] width 711 height 17
drag, startPoint x: 825, startPoint y: 482, endPoint x: 825, endPoint y: 505, distance: 23.6
click at [825, 484] on link "Modifier l'Appareil / l'Employé" at bounding box center [885, 475] width 215 height 25
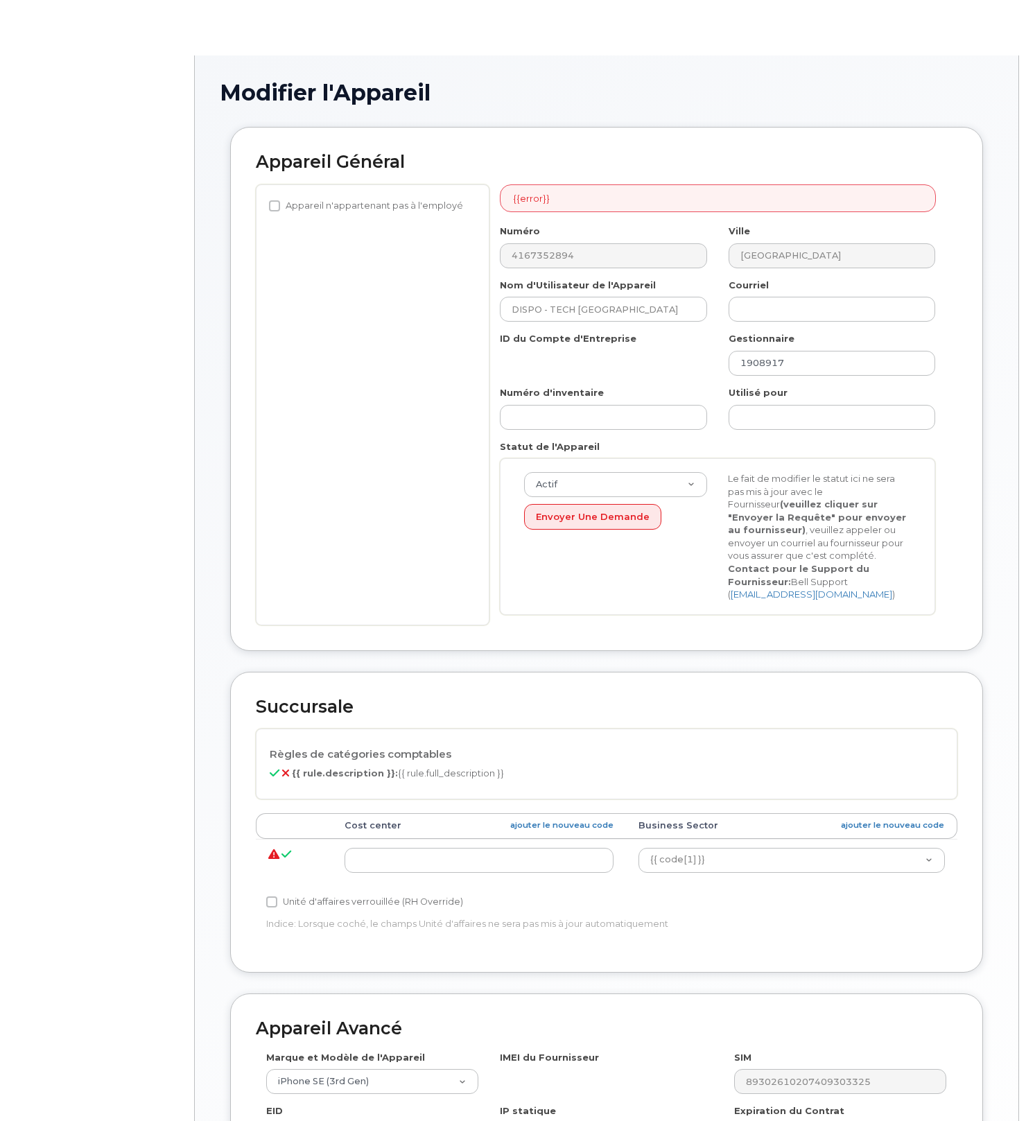
select select "22916206"
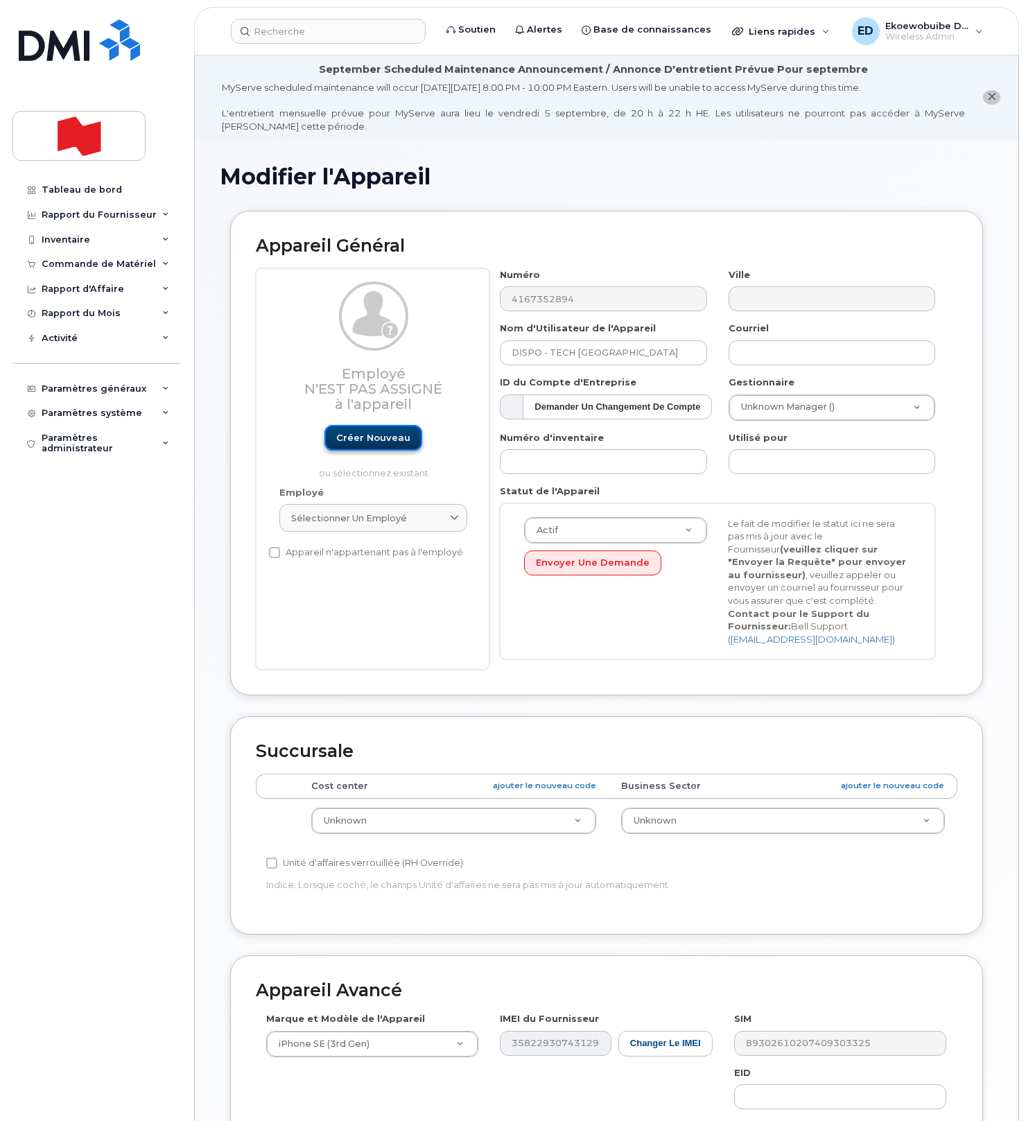
click at [371, 444] on link "Créer nouveau" at bounding box center [373, 438] width 98 height 26
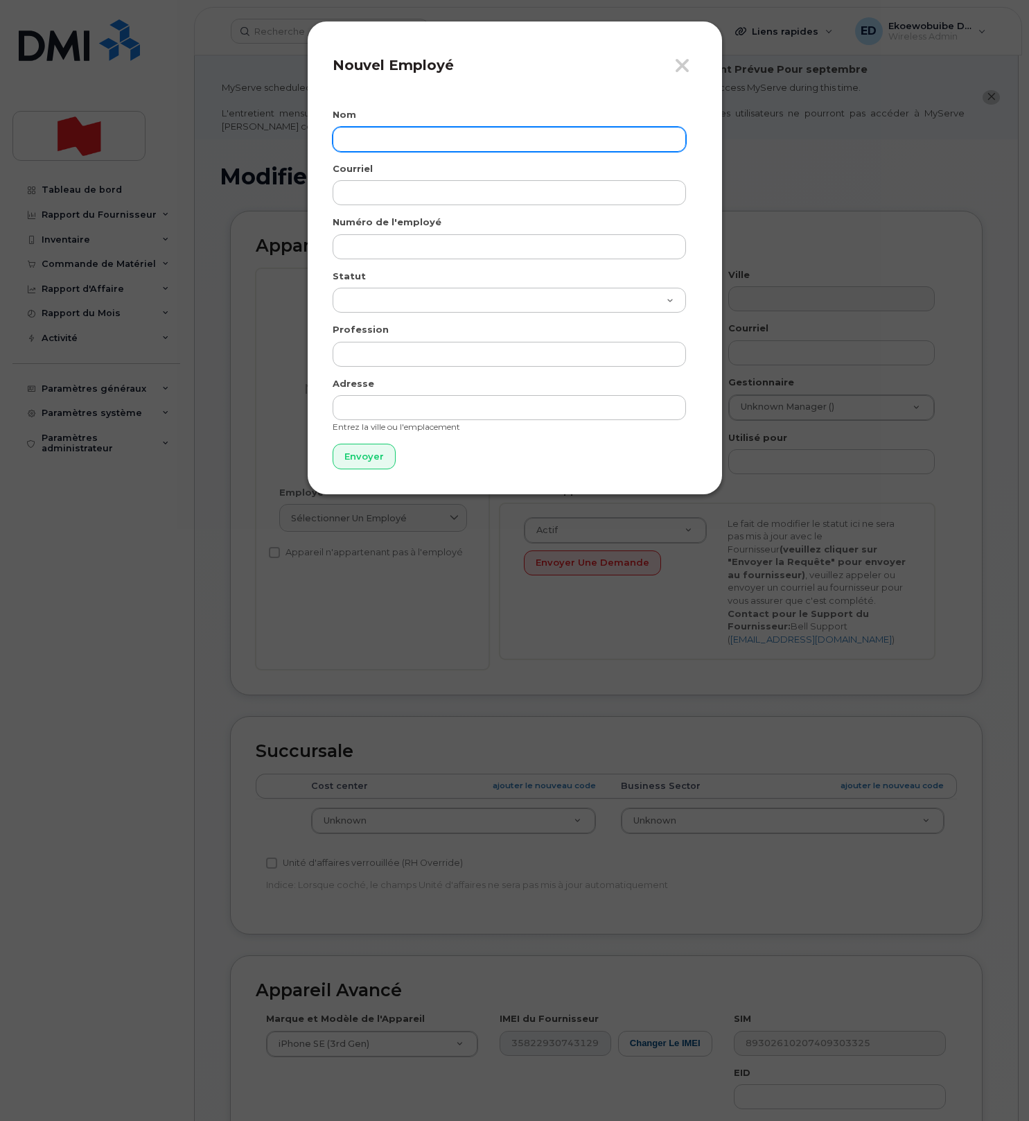
click at [385, 137] on input "text" at bounding box center [509, 139] width 353 height 25
paste input "[PERSON_NAME]"
paste input "[EMAIL_ADDRESS][DOMAIN_NAME]"
type input "[PERSON_NAME]"
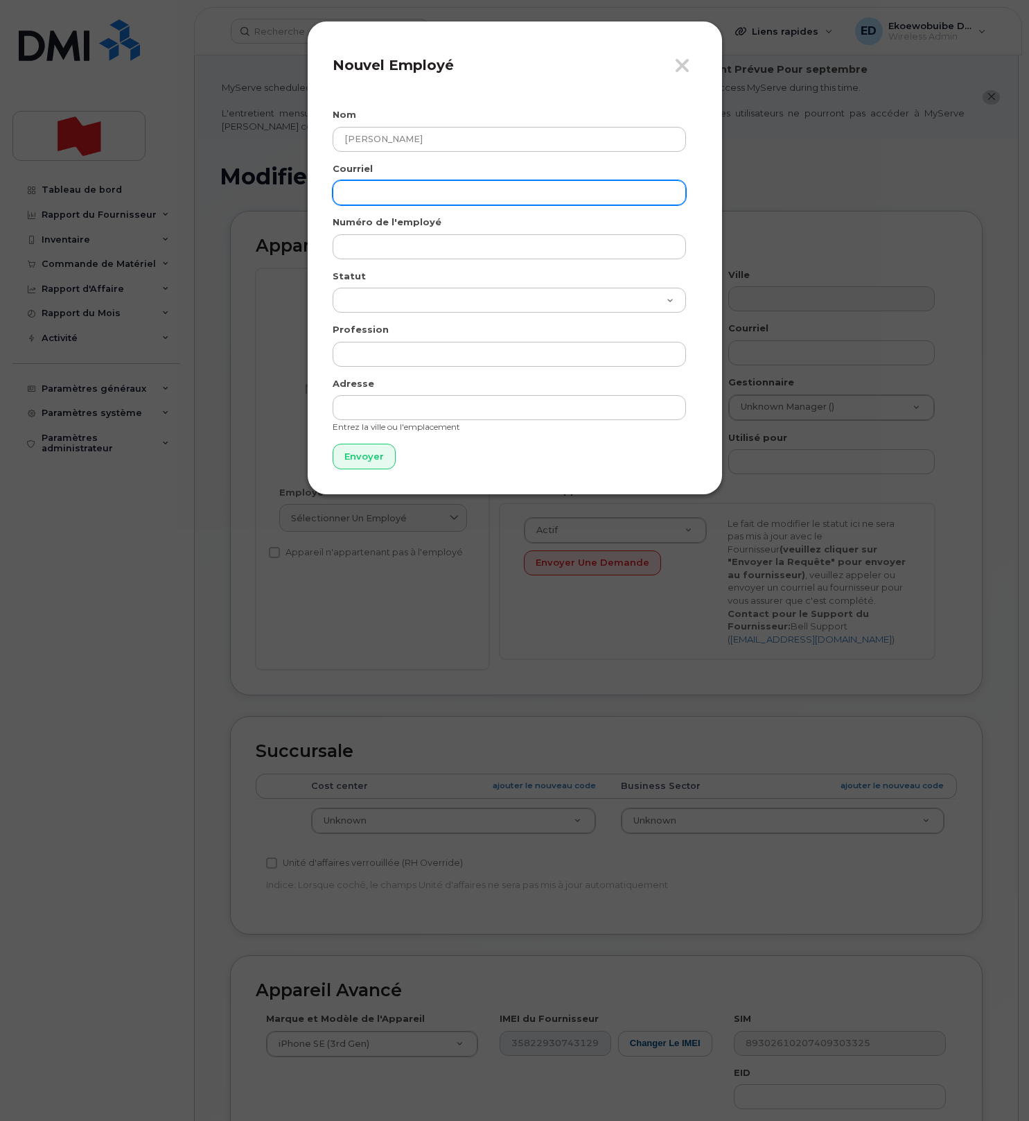
click at [515, 196] on input "email" at bounding box center [509, 192] width 353 height 25
paste input "[EMAIL_ADDRESS][DOMAIN_NAME]"
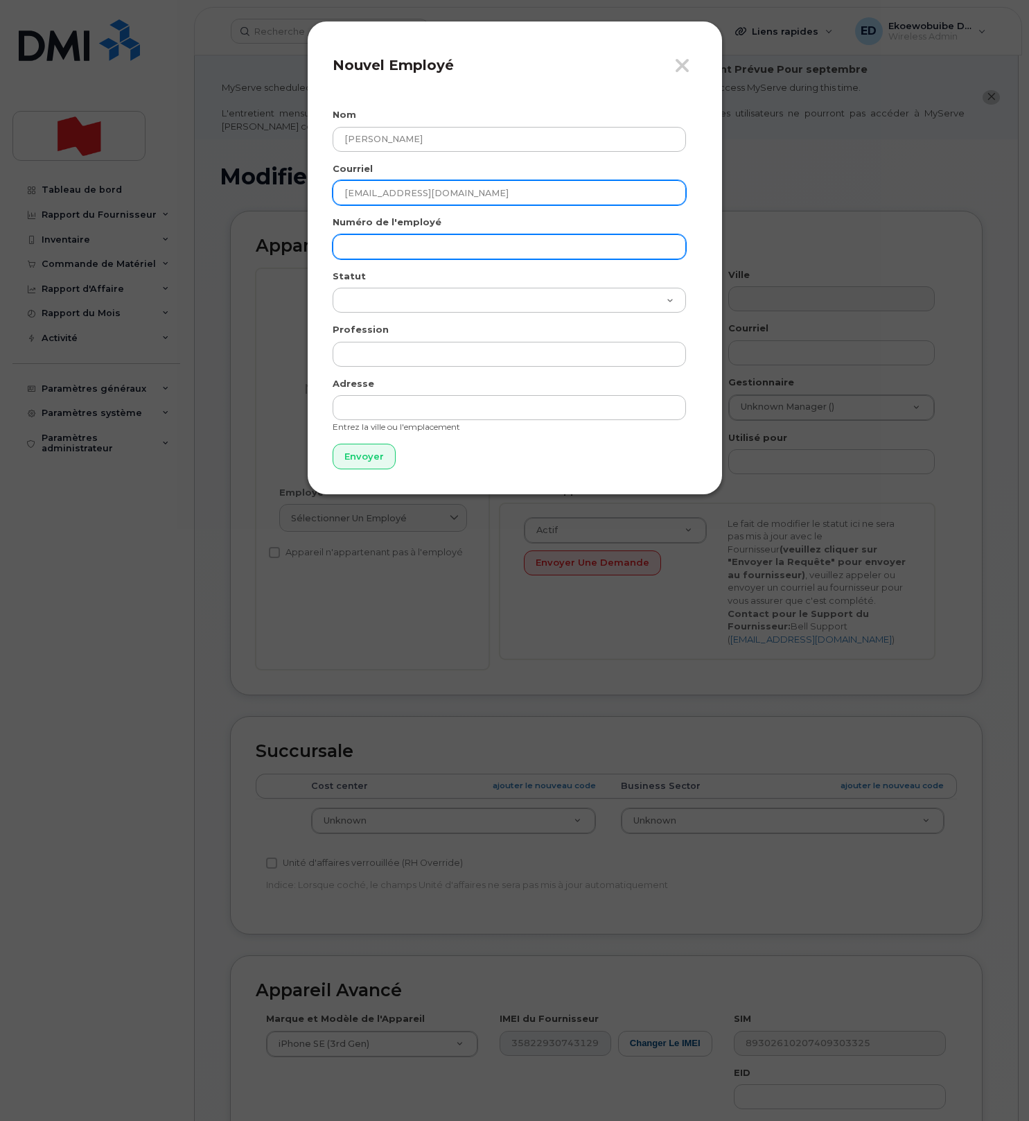
type input "[EMAIL_ADDRESS][DOMAIN_NAME]"
click at [466, 240] on input "text" at bounding box center [509, 246] width 353 height 25
paste input "[EMAIL_ADDRESS][DOMAIN_NAME]"
type input "[EMAIL_ADDRESS][DOMAIN_NAME]"
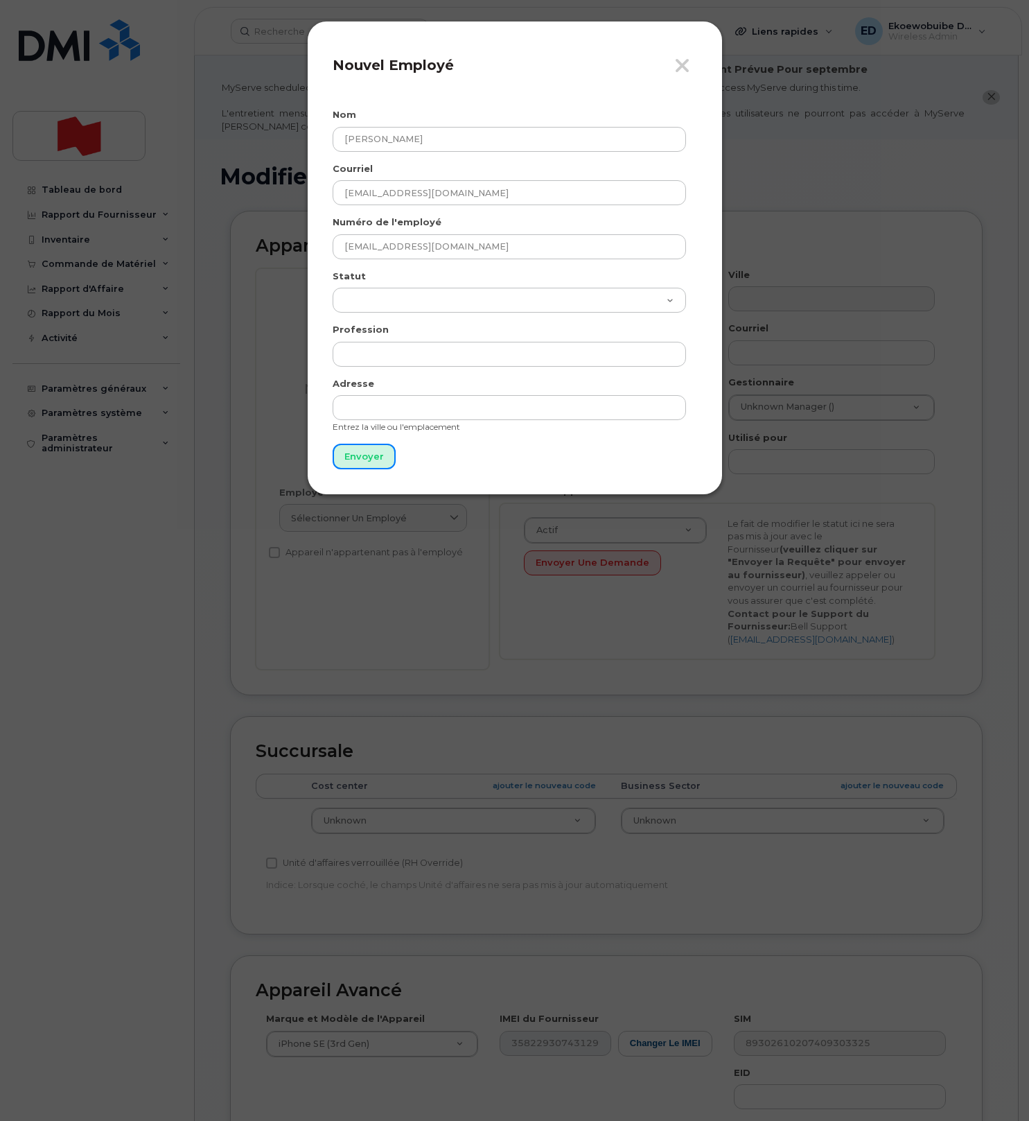
click at [350, 464] on input "Envoyer" at bounding box center [364, 457] width 63 height 26
type input "Envoyer"
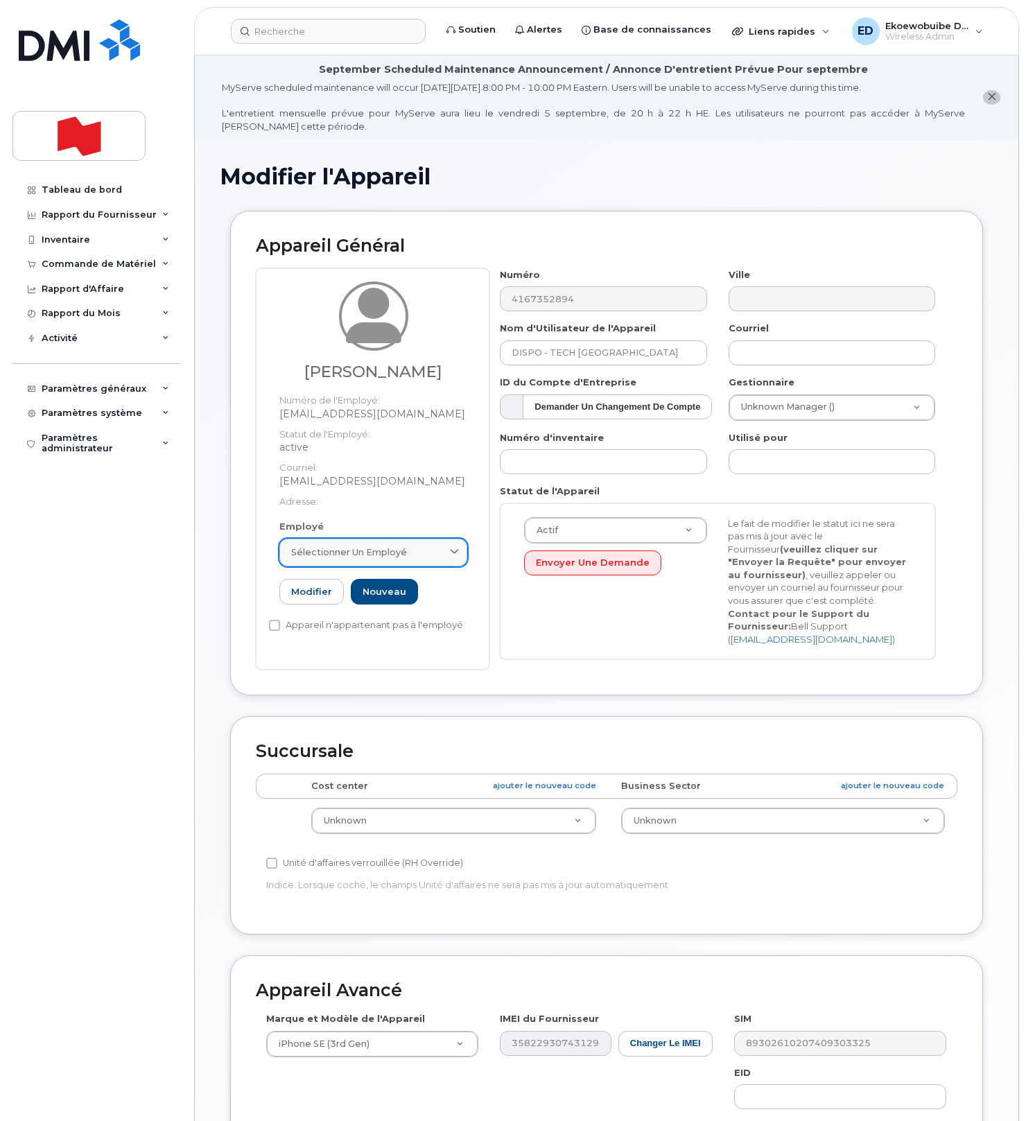
drag, startPoint x: 414, startPoint y: 552, endPoint x: 407, endPoint y: 555, distance: 7.7
click at [412, 553] on div "Sélectionner un employé" at bounding box center [373, 551] width 164 height 13
paste input "jiachen.zhang@nbc.ca"
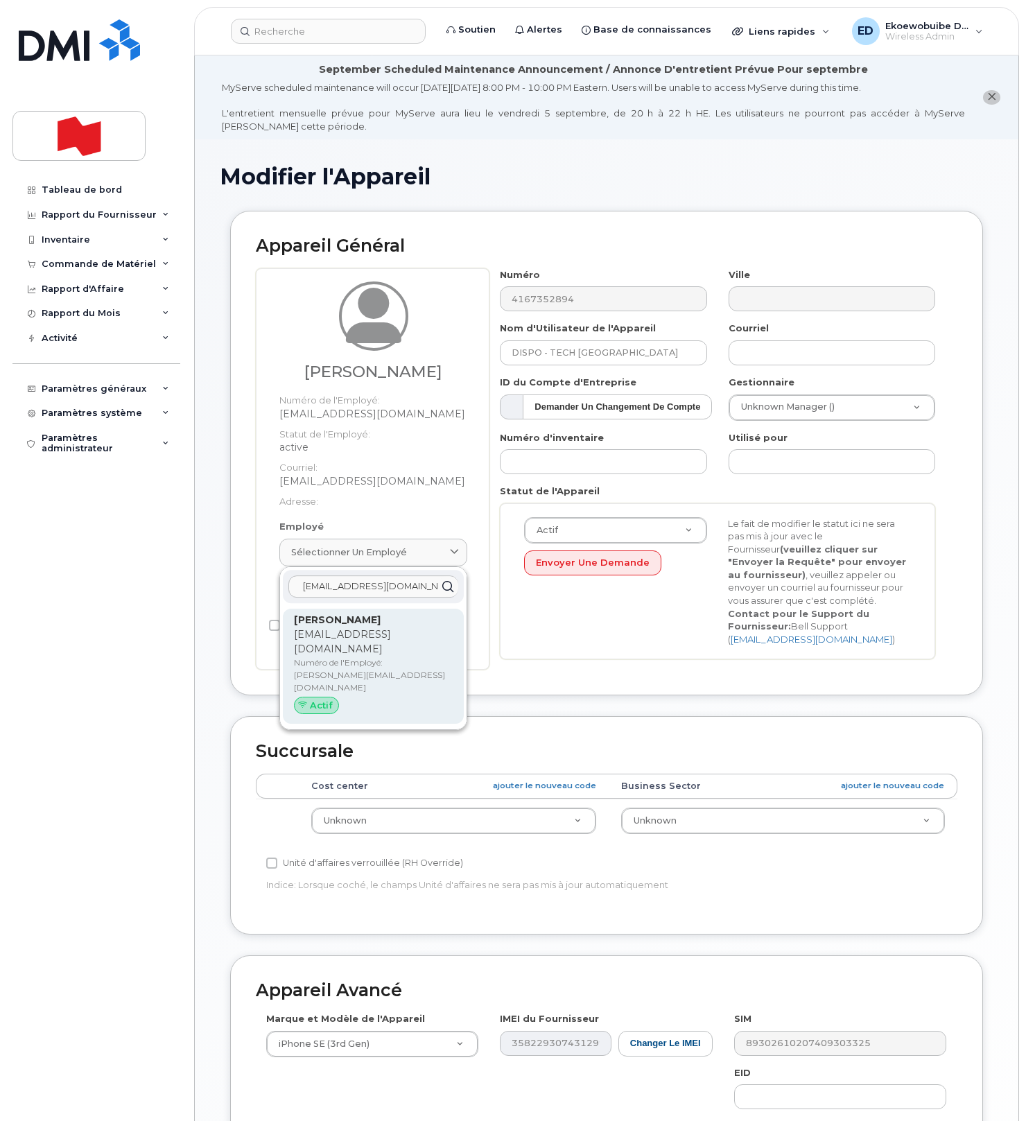
type input "jiachen.zhang@nbc.ca"
click at [343, 656] on p "Numéro de l'Employé: jiachen.zhang@nbc.ca" at bounding box center [373, 674] width 159 height 37
type input "Jiachen Zhang"
type input "jiachen.zhang@nbc.ca"
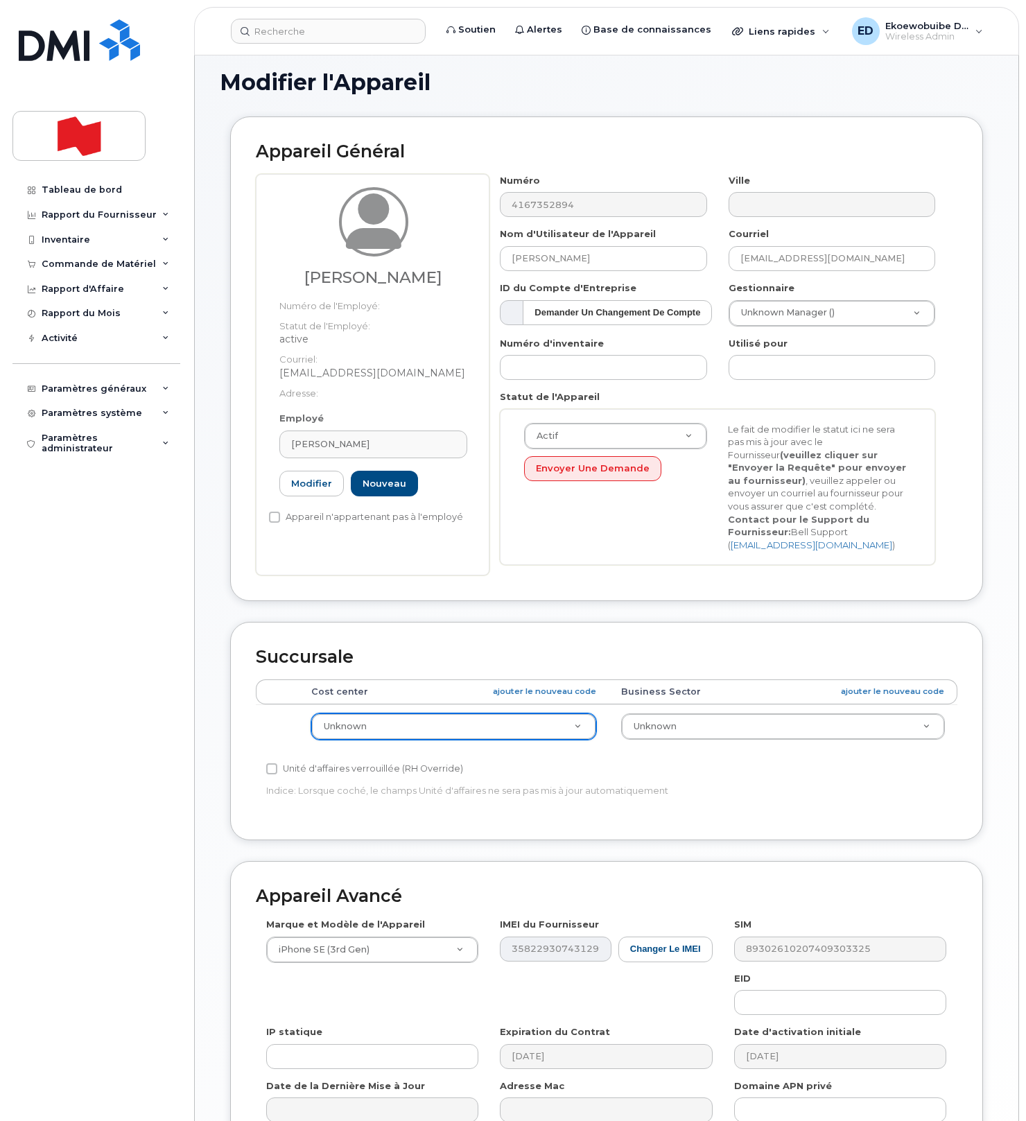
scroll to position [92, 0]
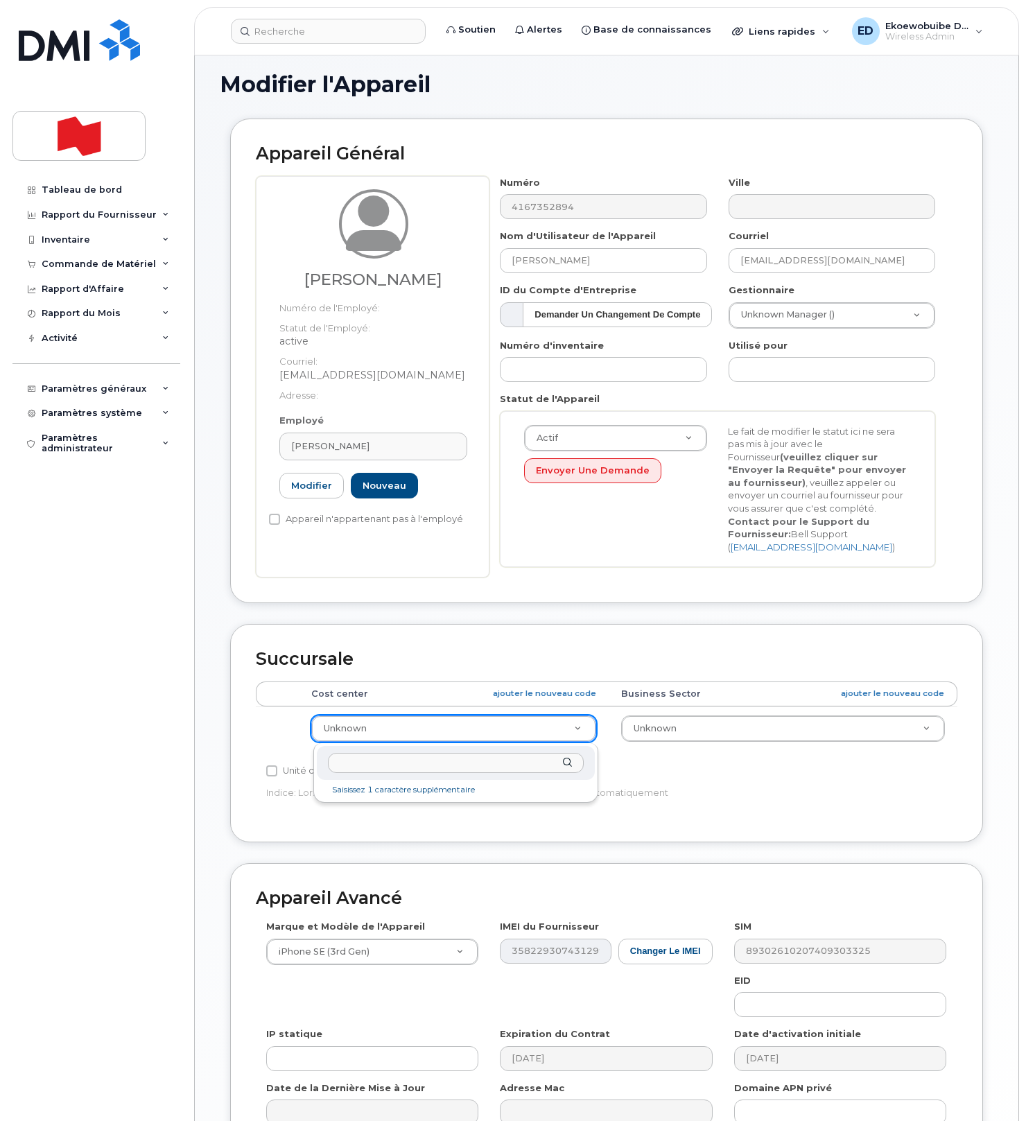
paste input "67381"
type input "6738"
type input "22916314"
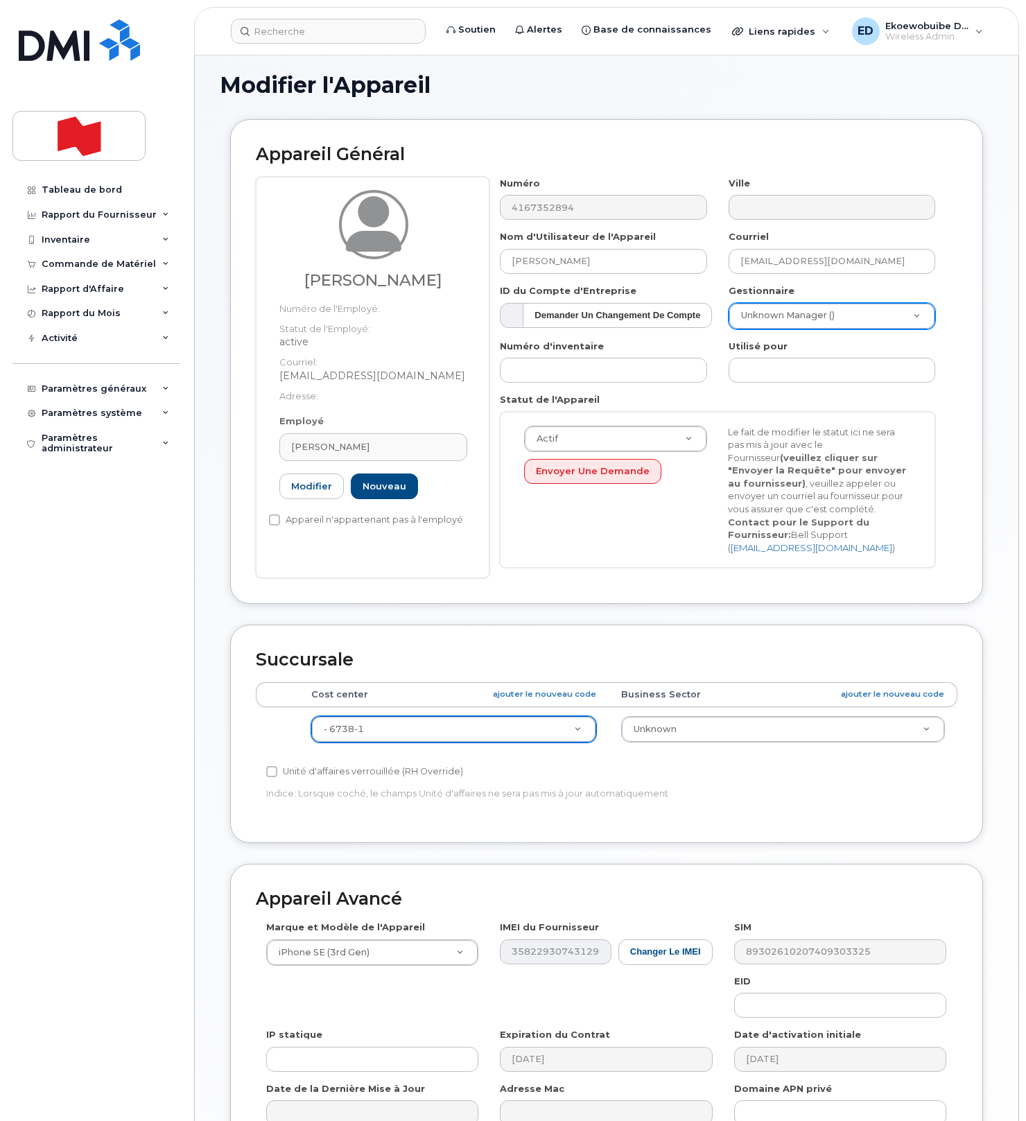
scroll to position [91, 0]
drag, startPoint x: 829, startPoint y: 353, endPoint x: 720, endPoint y: 348, distance: 108.9
click at [720, 347] on body "Soutien Alertes Base de connaissances Liens rapides Suspendre/Supprimer l’appar…" at bounding box center [513, 598] width 1026 height 1379
paste input "elana.sarson@nbc.ca"
type input "elana.sarson@nbc.ca"
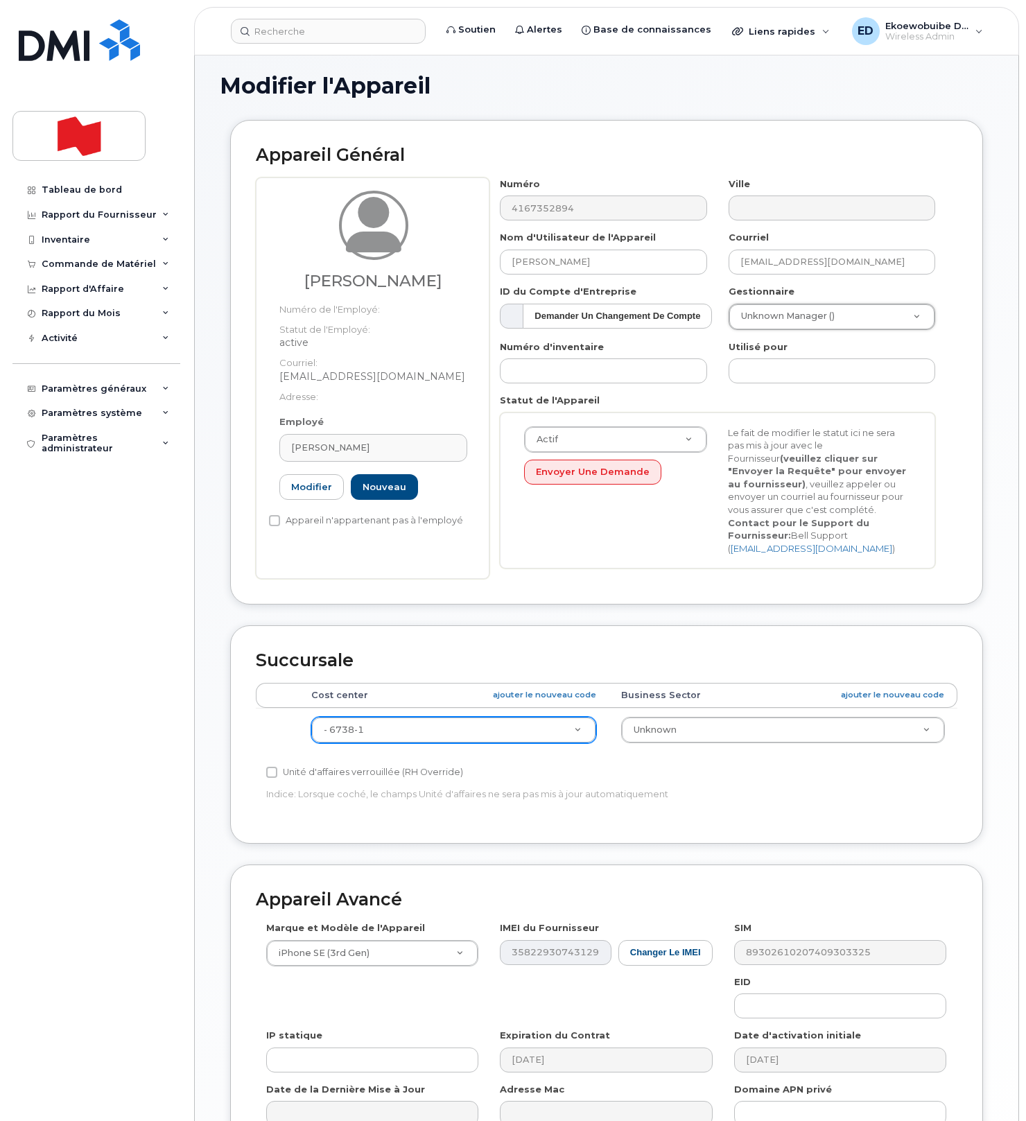
scroll to position [250, 0]
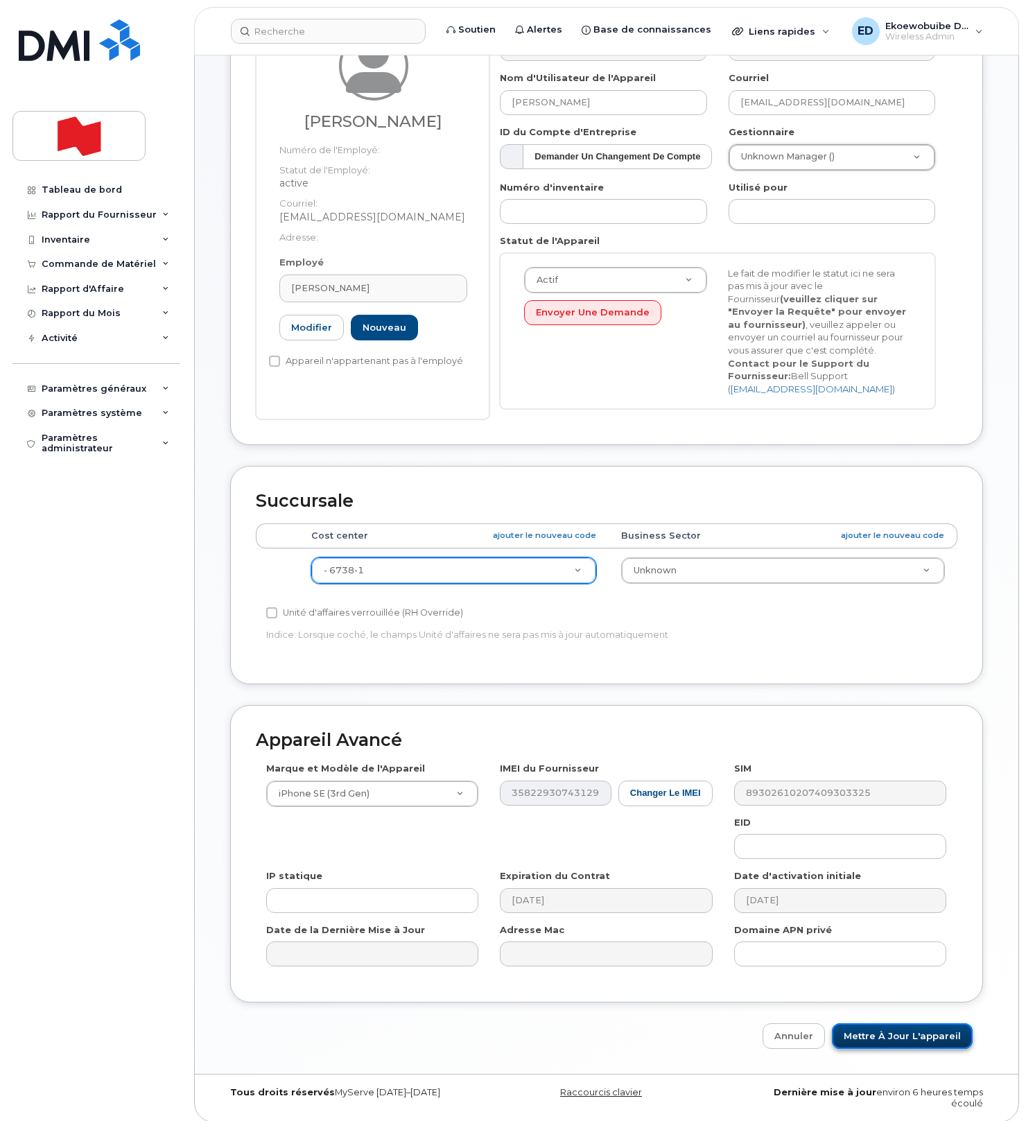
click at [884, 1038] on input "Mettre à jour l'appareil" at bounding box center [902, 1036] width 141 height 26
type input "Sauvegarde..."
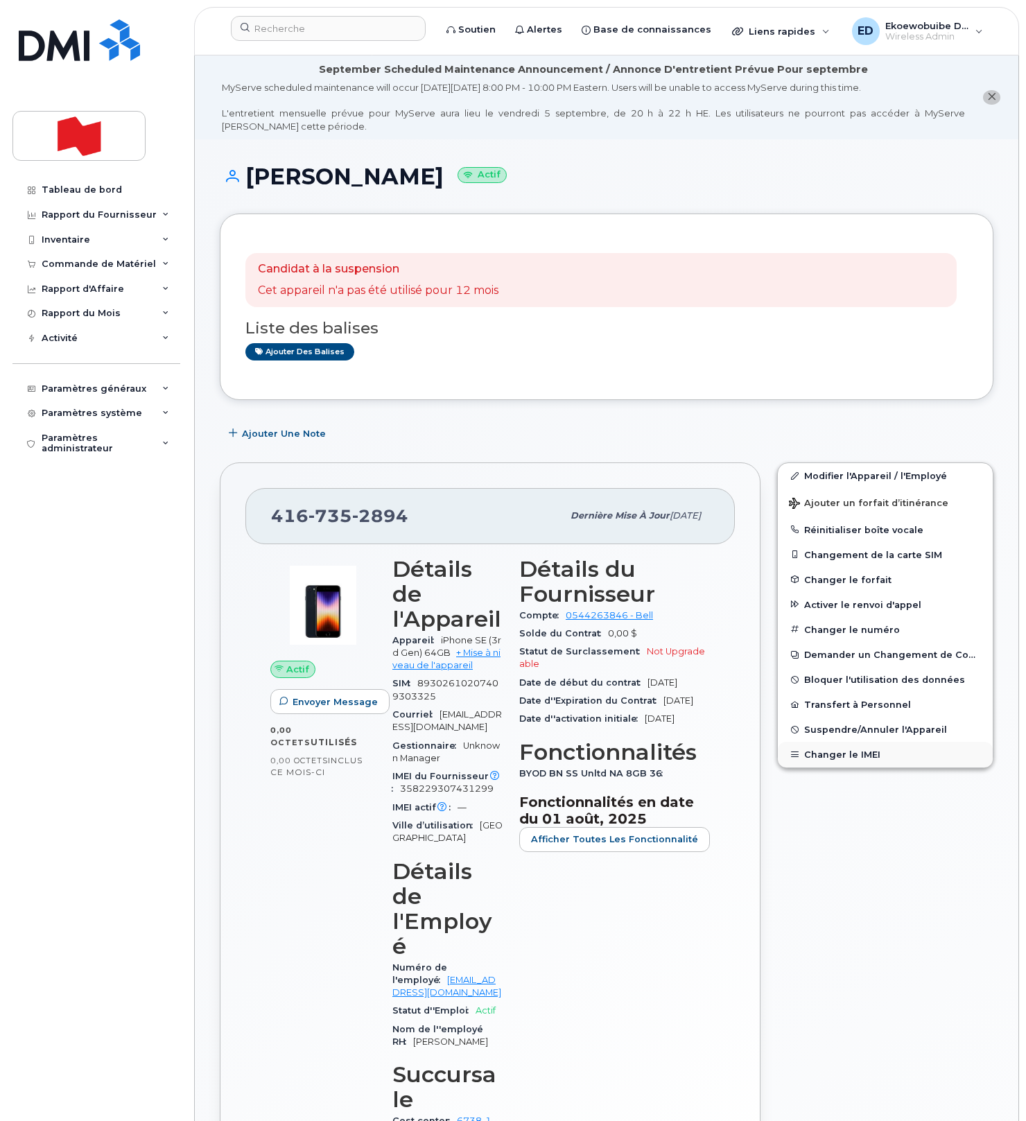
click at [832, 754] on button "Changer le IMEI" at bounding box center [885, 754] width 215 height 25
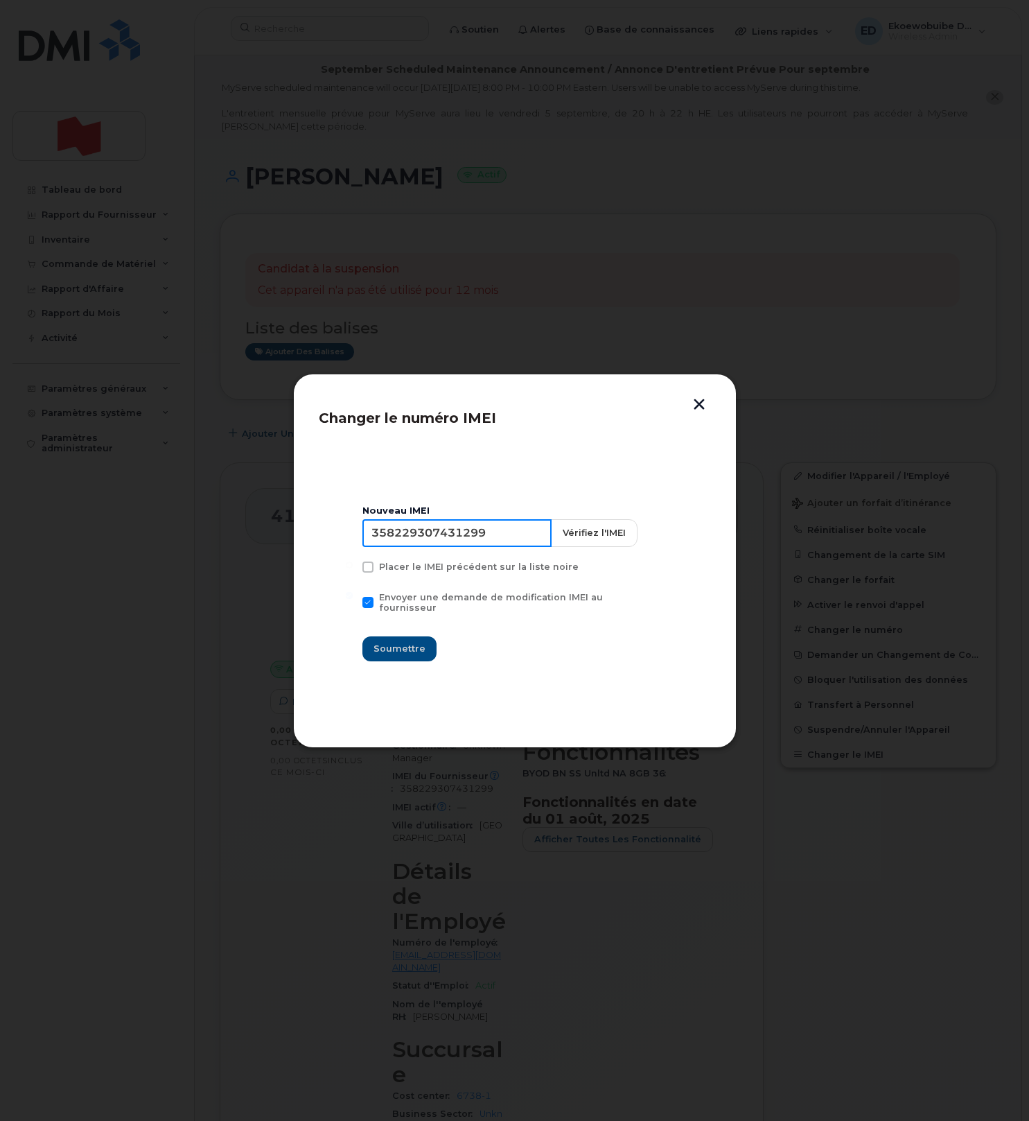
click at [442, 535] on input "358229307431299" at bounding box center [456, 533] width 189 height 28
type input "353927601138560"
click at [415, 642] on span "Soumettre" at bounding box center [400, 648] width 52 height 13
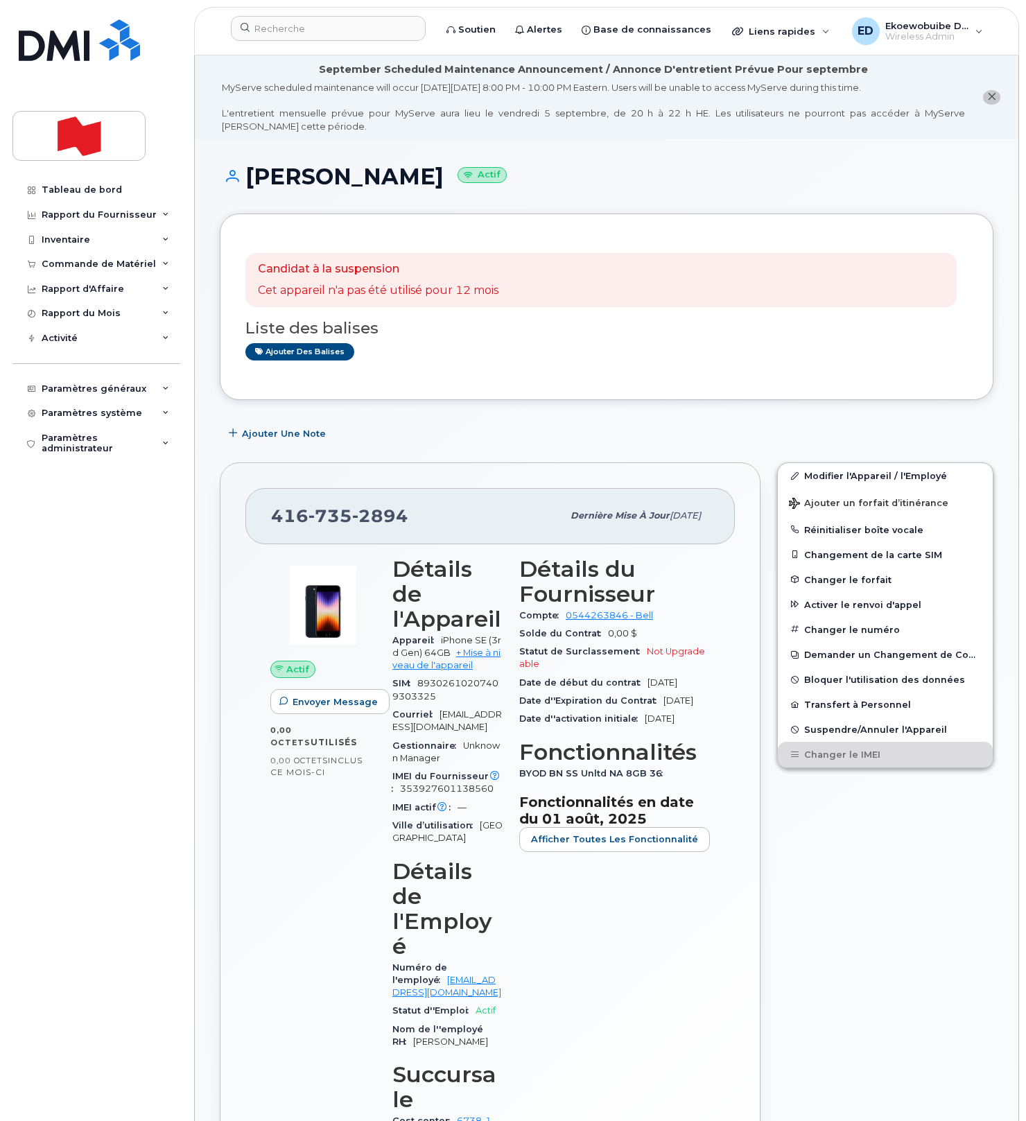
click at [405, 528] on div "[PHONE_NUMBER]" at bounding box center [416, 515] width 291 height 29
drag, startPoint x: 401, startPoint y: 524, endPoint x: 270, endPoint y: 520, distance: 131.0
click at [270, 520] on div "416 735 2894 Dernière mise à jour 08 sept., 2025" at bounding box center [489, 515] width 489 height 55
copy span "416 735 2894"
click at [403, 333] on h3 "Liste des balises" at bounding box center [606, 327] width 722 height 17
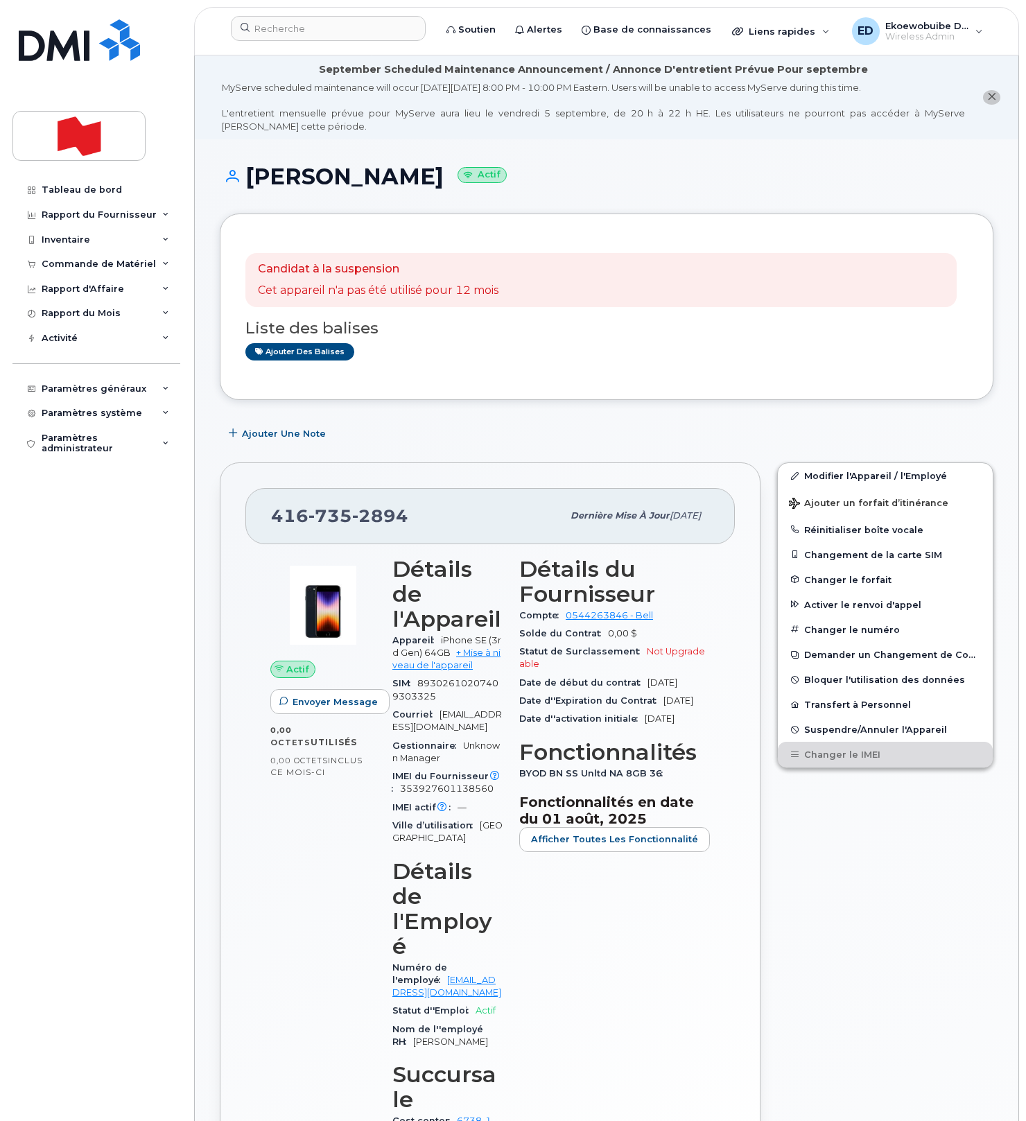
drag, startPoint x: 437, startPoint y: 507, endPoint x: 432, endPoint y: 514, distance: 9.0
click at [438, 508] on div "416 735 2894" at bounding box center [416, 515] width 291 height 29
drag, startPoint x: 428, startPoint y: 519, endPoint x: 277, endPoint y: 517, distance: 151.1
click at [277, 517] on div "416 735 2894" at bounding box center [416, 515] width 291 height 29
copy span "416 735 2894"
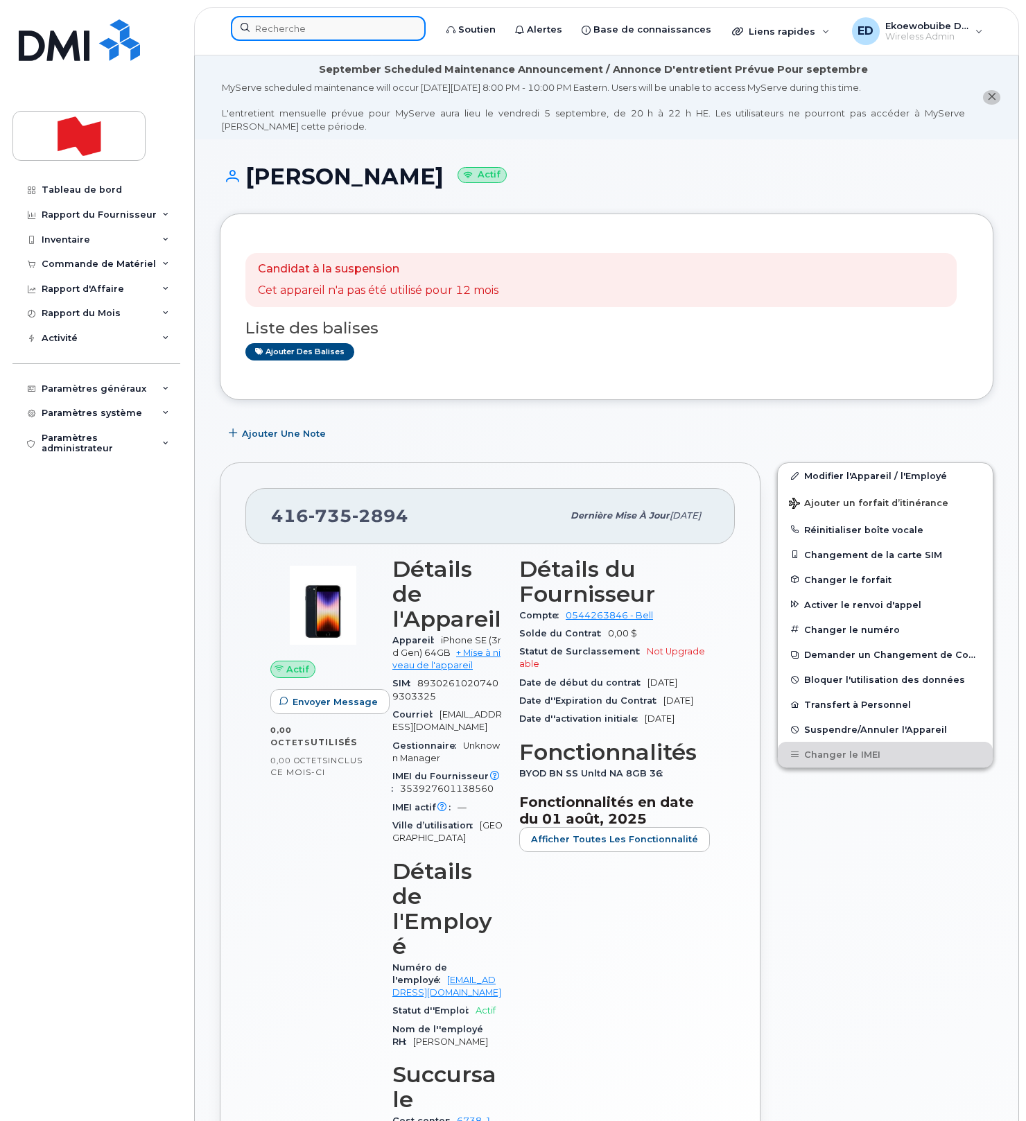
click at [345, 32] on input at bounding box center [328, 28] width 195 height 25
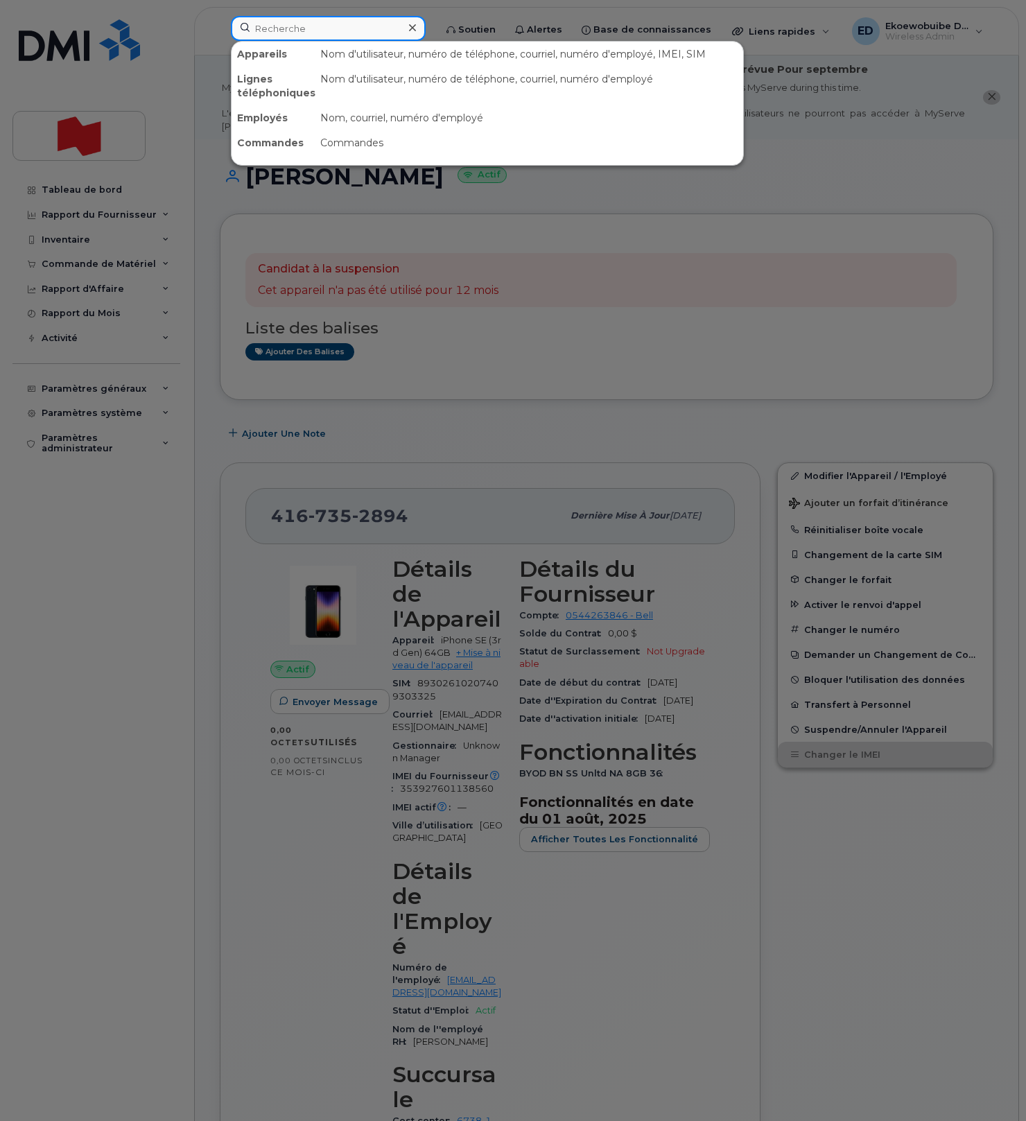
paste input "416) 578-3480"
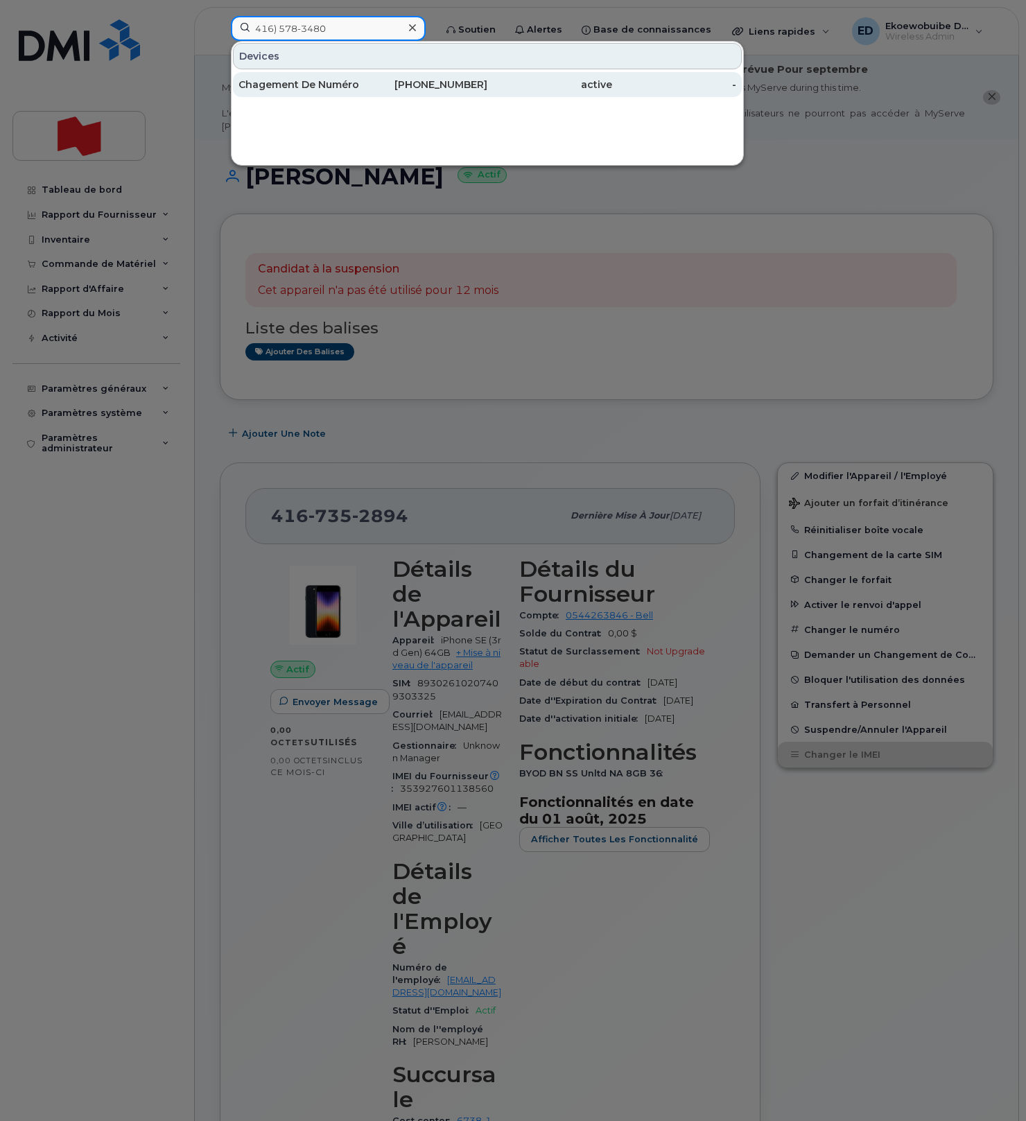
type input "416) 578-3480"
click at [310, 82] on div "Chagement De Numéro" at bounding box center [300, 85] width 125 height 14
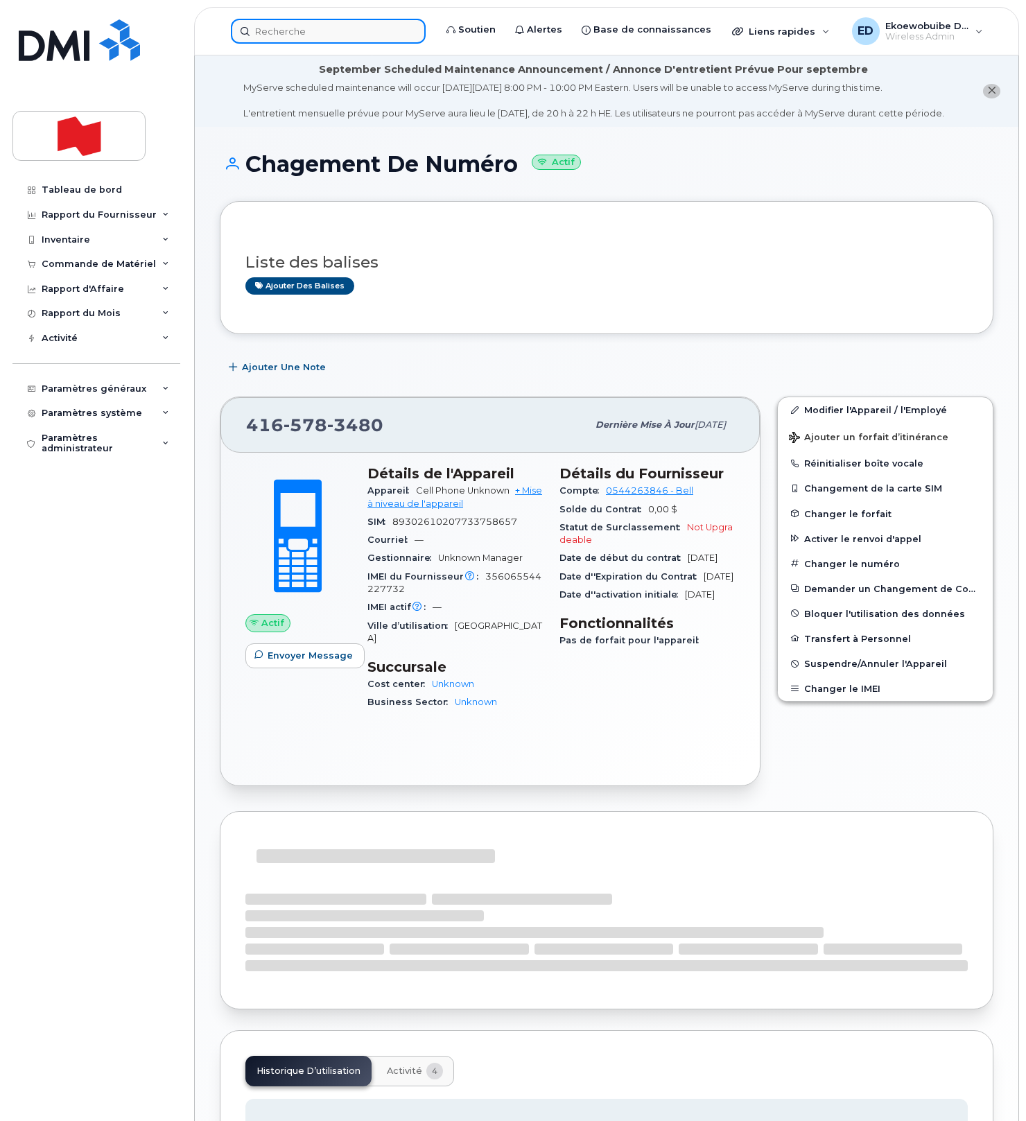
click at [337, 35] on input at bounding box center [328, 31] width 195 height 25
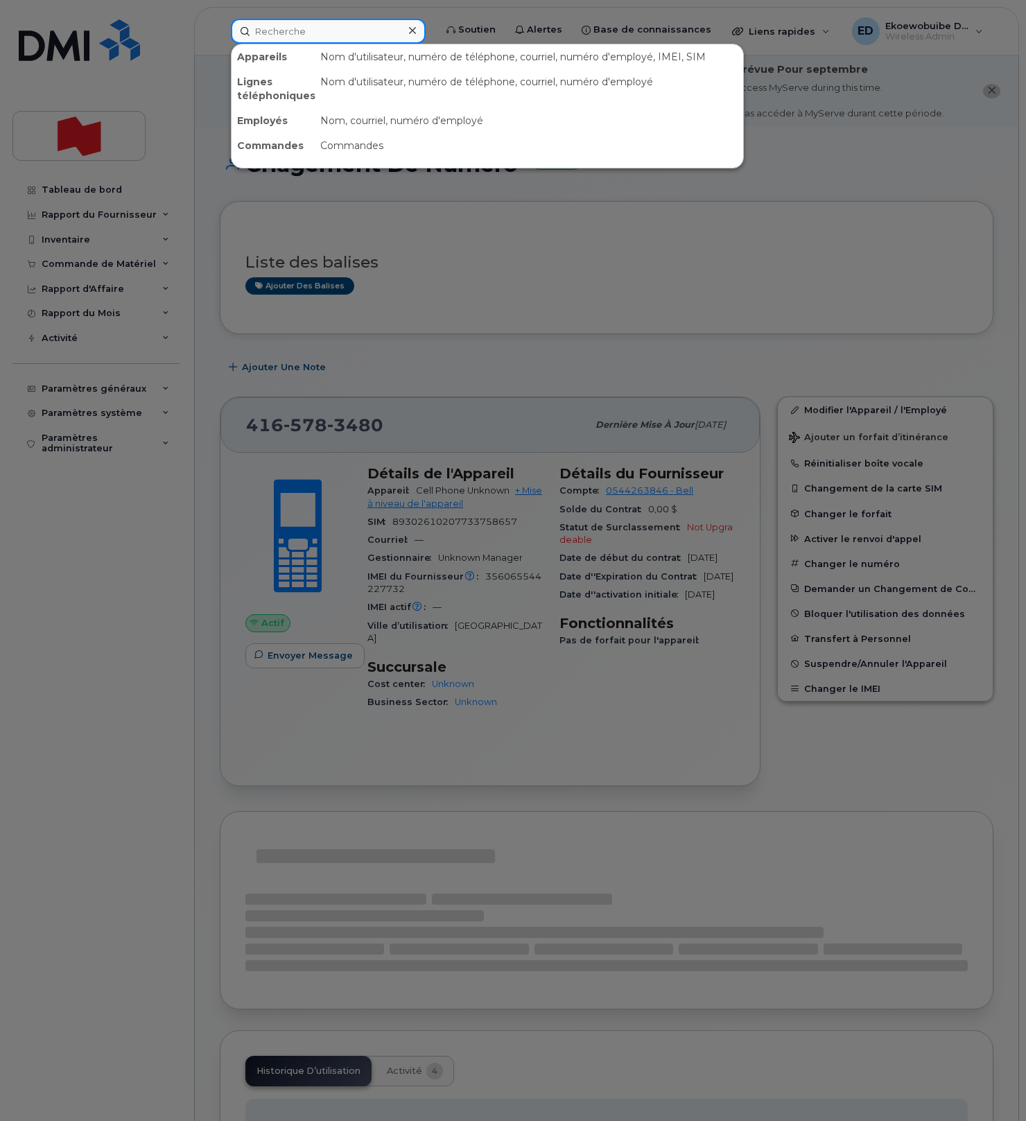
click at [336, 35] on input at bounding box center [328, 31] width 195 height 25
paste input "Keshawa [PERSON_NAME]"
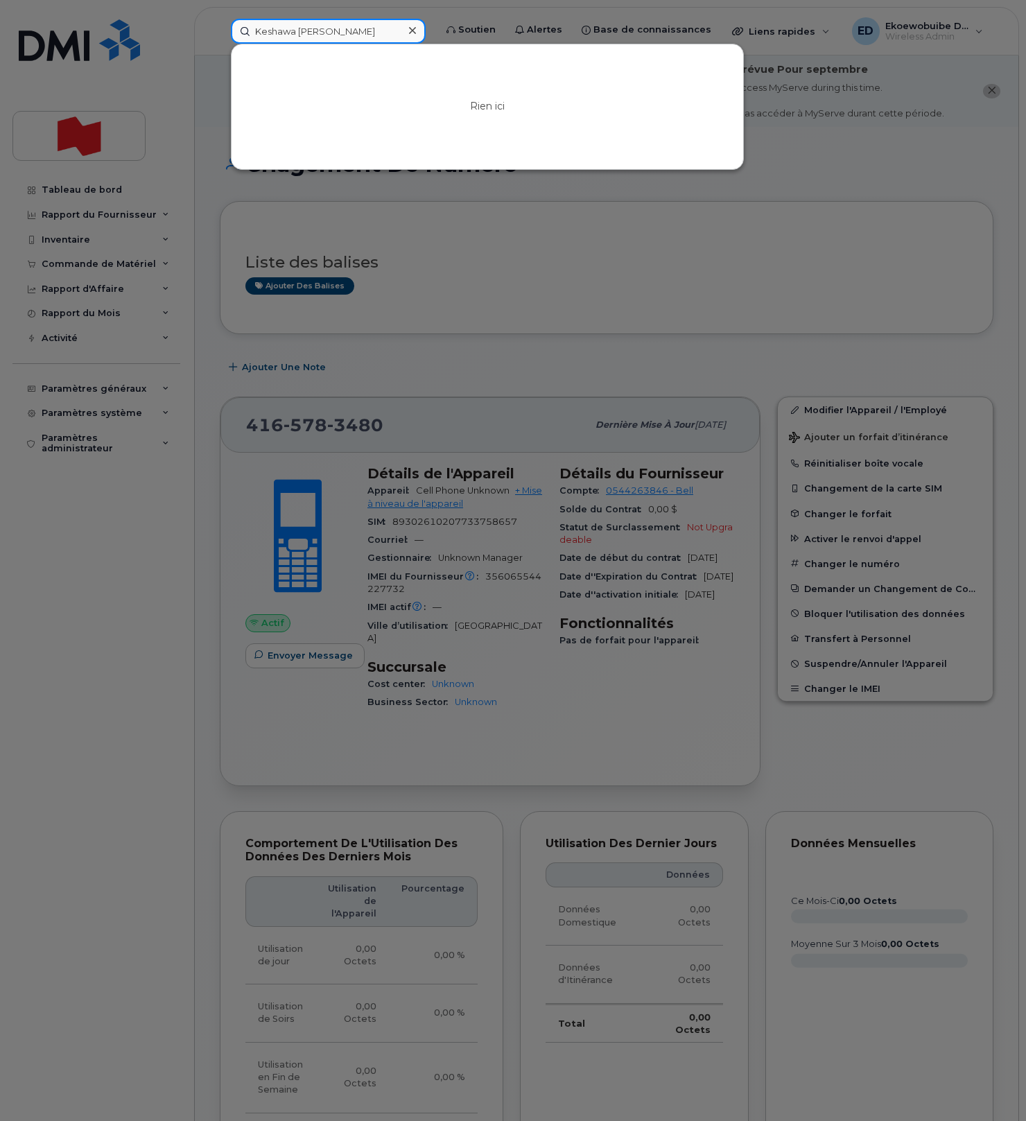
type input "Keshawa [PERSON_NAME]"
click at [422, 31] on div at bounding box center [412, 31] width 20 height 20
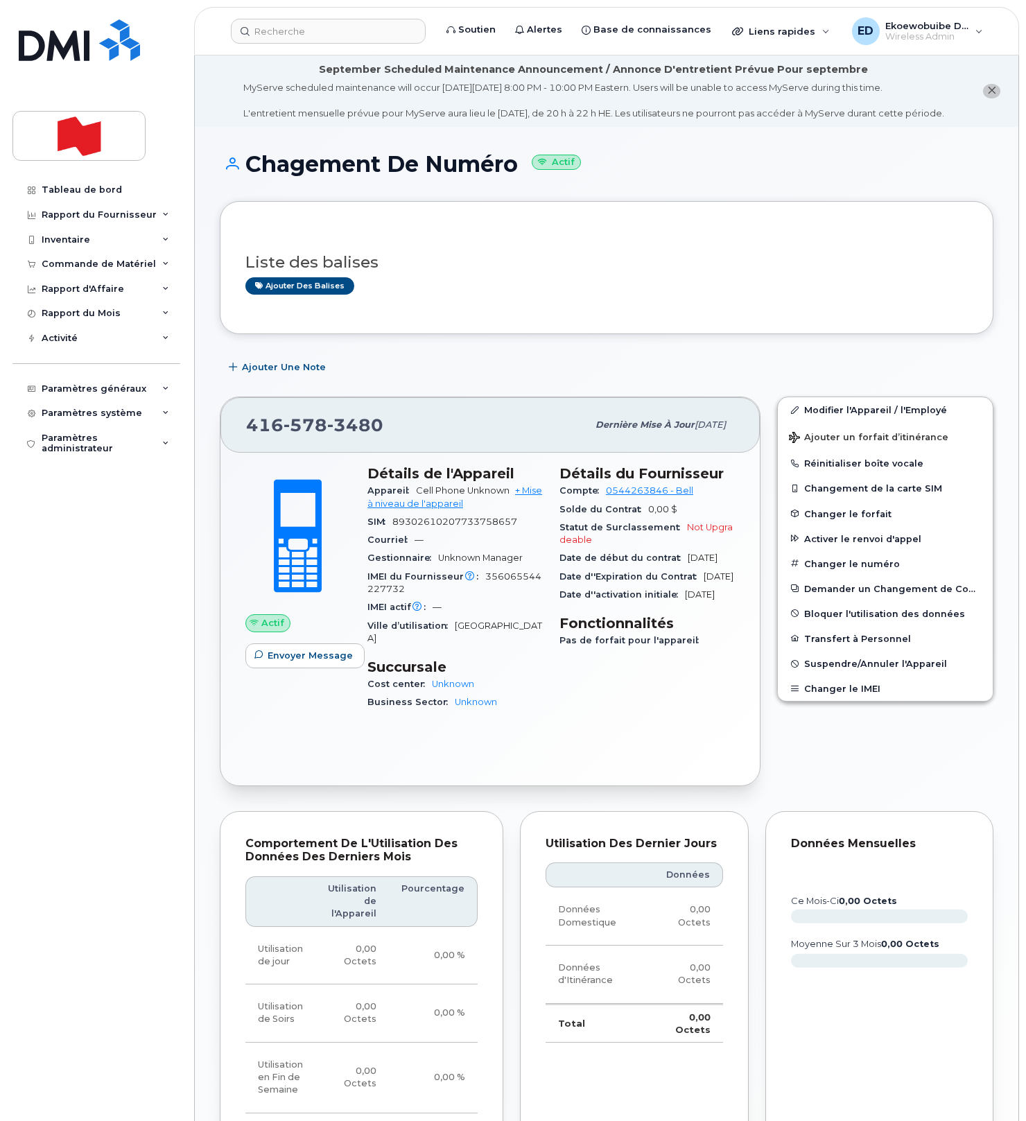
drag, startPoint x: 493, startPoint y: 256, endPoint x: 497, endPoint y: 270, distance: 14.3
click at [493, 256] on div "Liste des balises Ajouter des balises" at bounding box center [606, 267] width 722 height 53
click at [822, 422] on link "Modifier l'Appareil / l'Employé" at bounding box center [885, 409] width 215 height 25
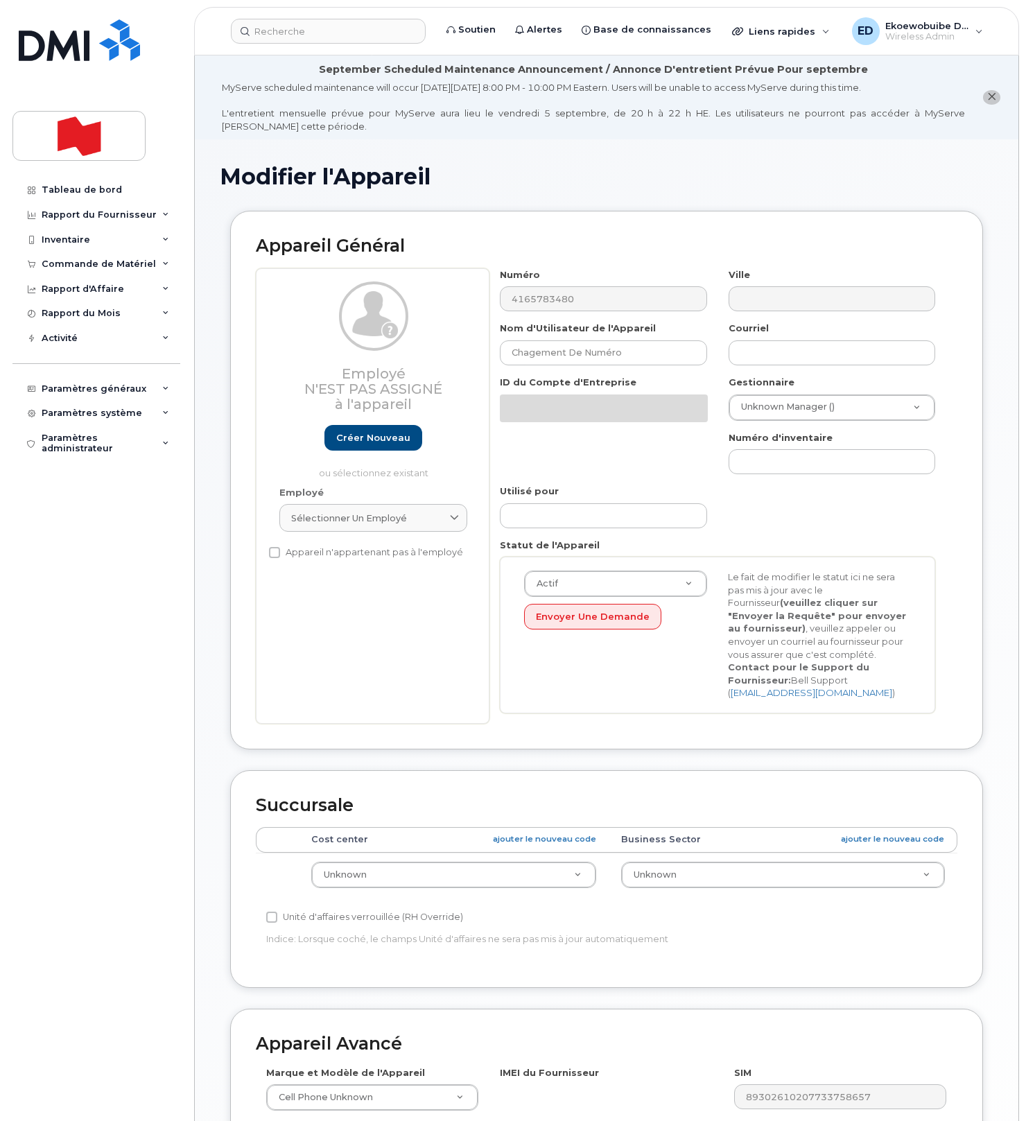
select select "22916206"
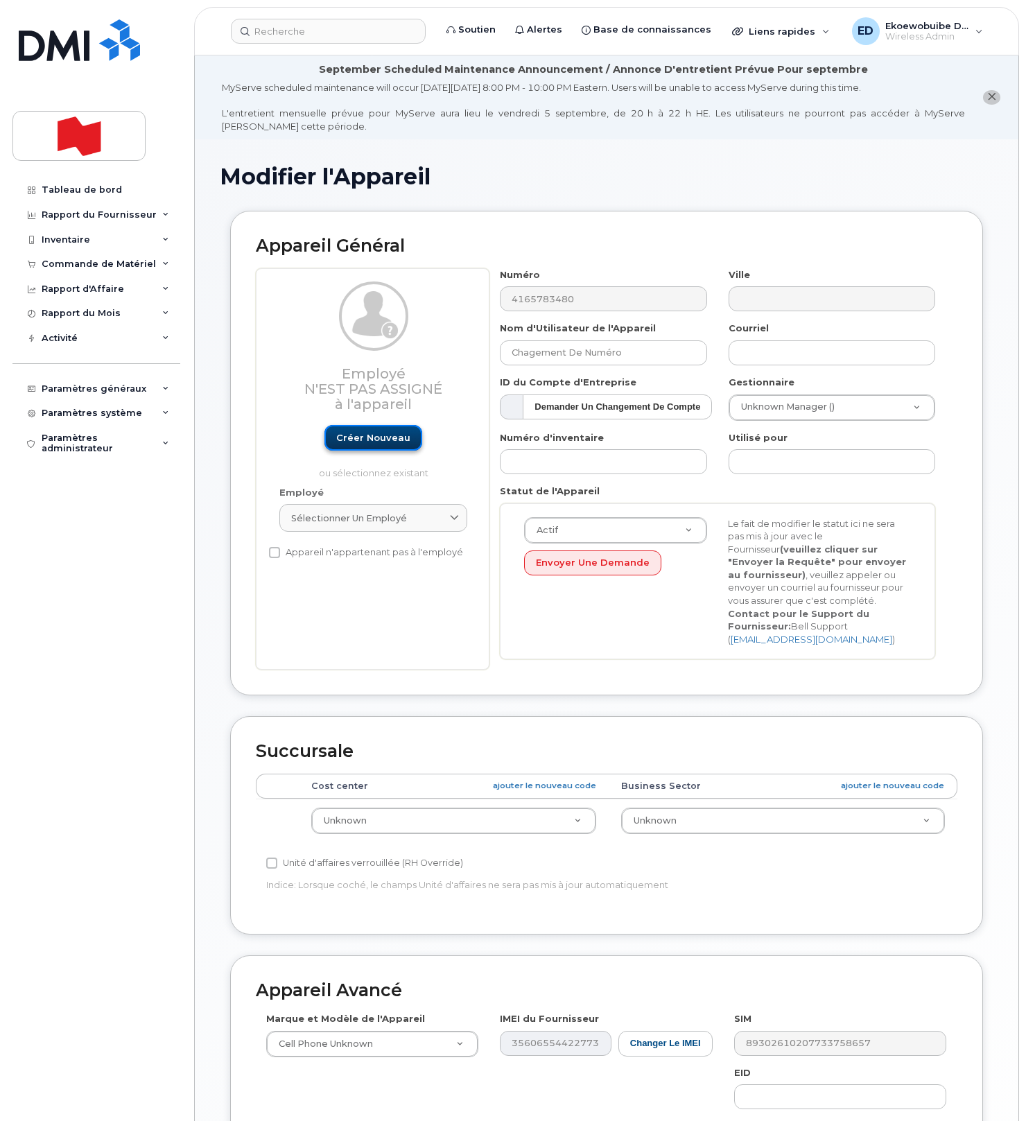
click at [376, 435] on link "Créer nouveau" at bounding box center [373, 438] width 98 height 26
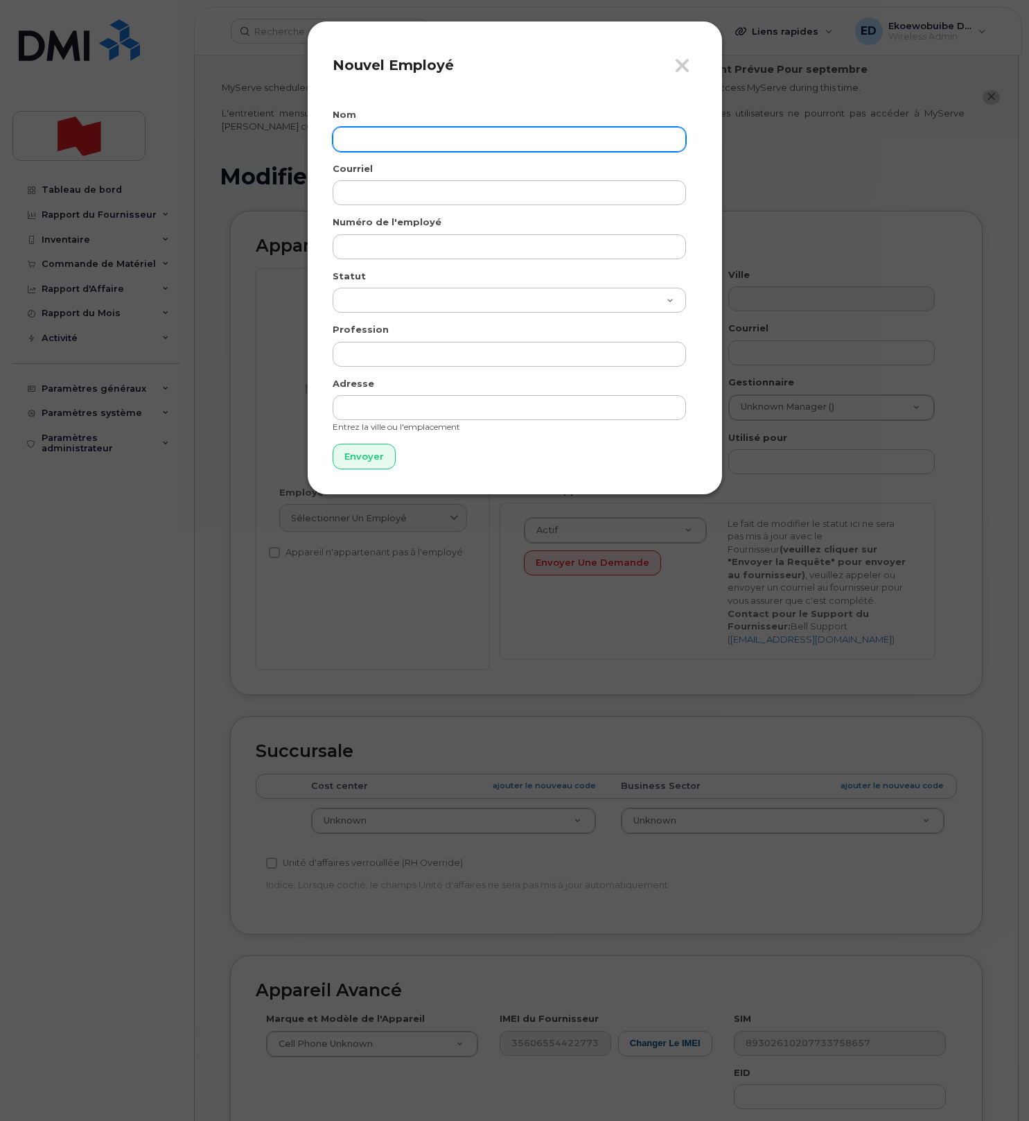
click at [403, 148] on input "text" at bounding box center [509, 139] width 353 height 25
paste input "Keshawa [PERSON_NAME]"
paste input "[EMAIL_ADDRESS][DOMAIN_NAME]"
type input "Keshawa [PERSON_NAME]"
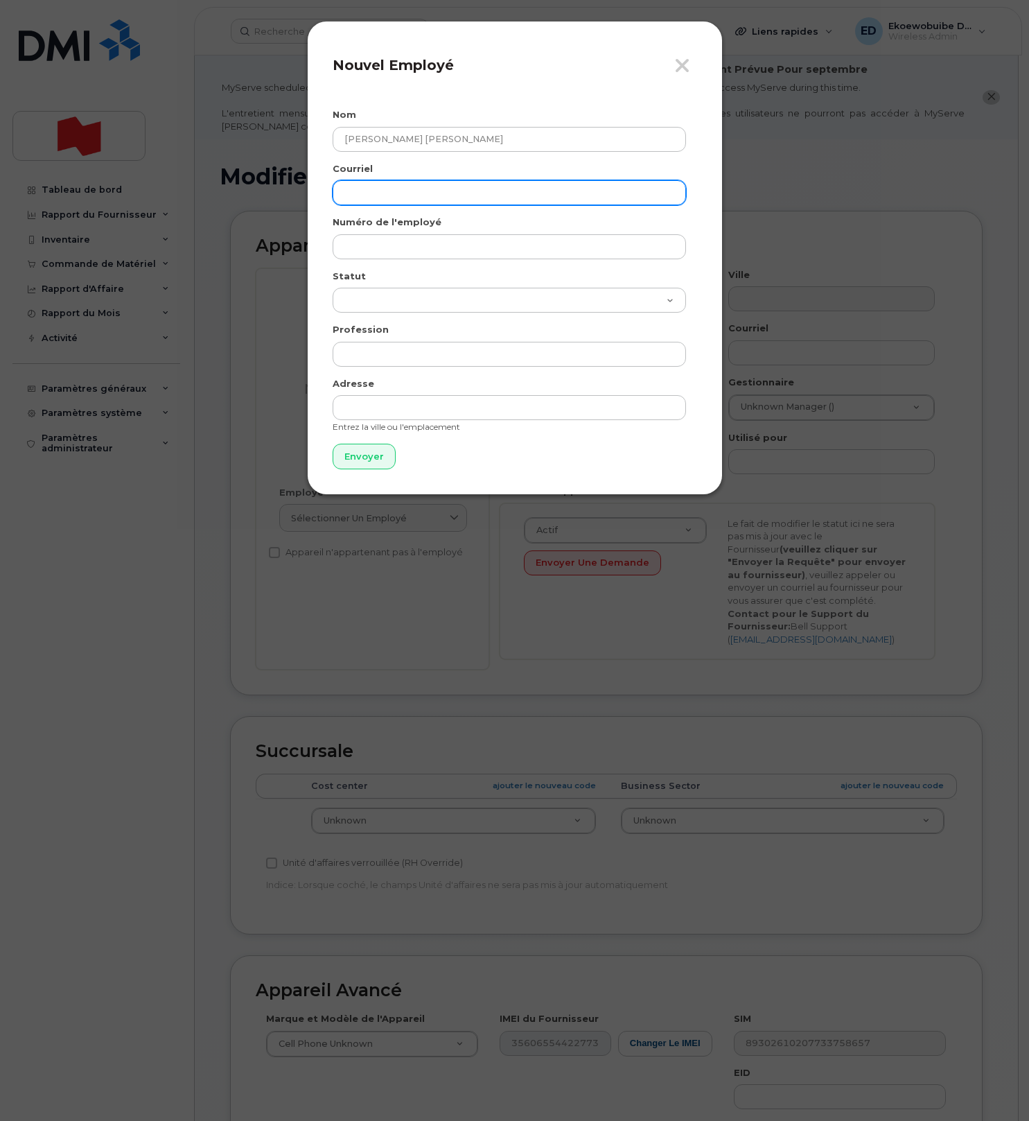
click at [458, 189] on input "email" at bounding box center [509, 192] width 353 height 25
paste input "[EMAIL_ADDRESS][DOMAIN_NAME]"
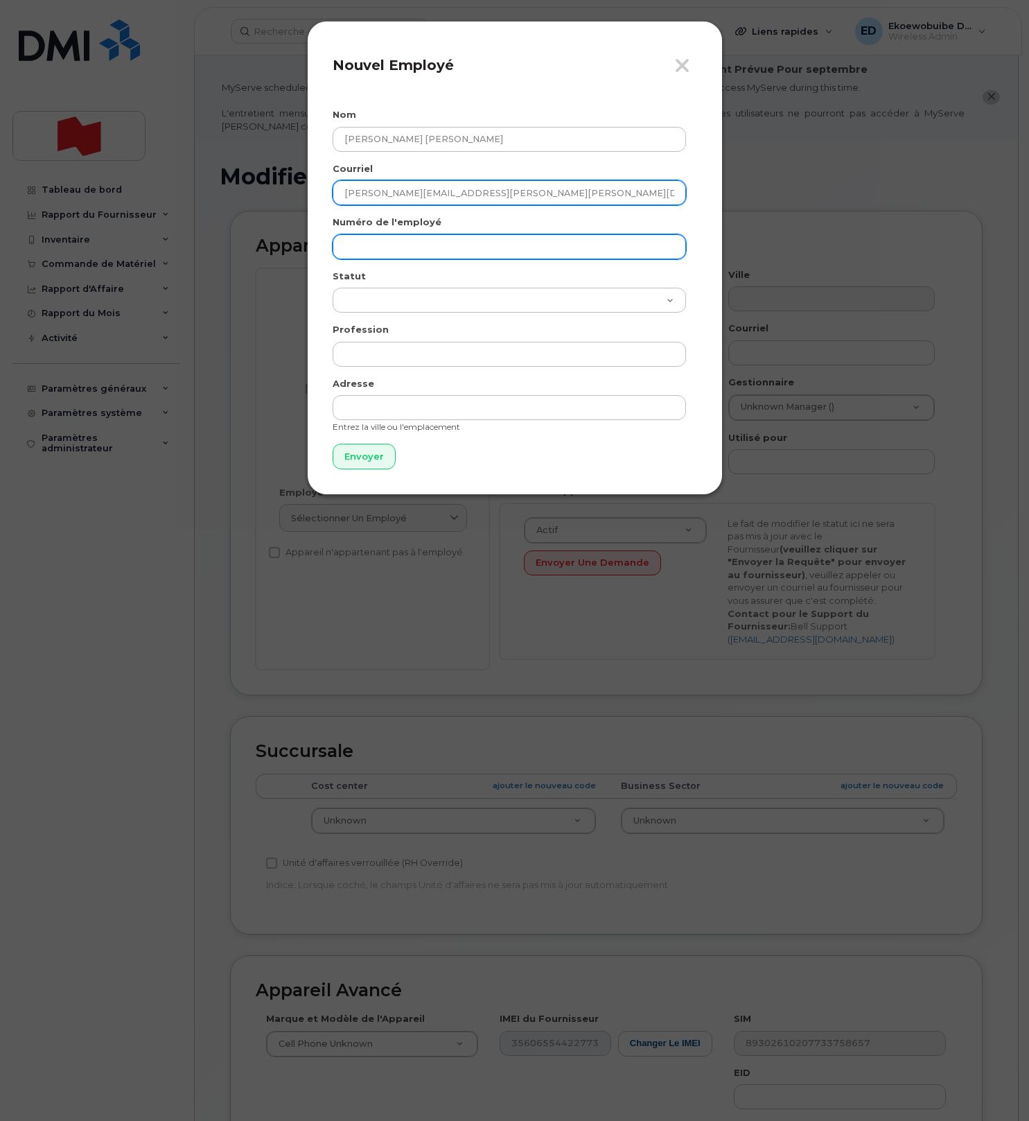
type input "[EMAIL_ADDRESS][DOMAIN_NAME]"
click at [411, 246] on input "text" at bounding box center [509, 246] width 353 height 25
paste input "keshawa.hemal.edirisinghe@nbc.ca"
type input "keshawa.hemal.edirisinghe@nbc.ca"
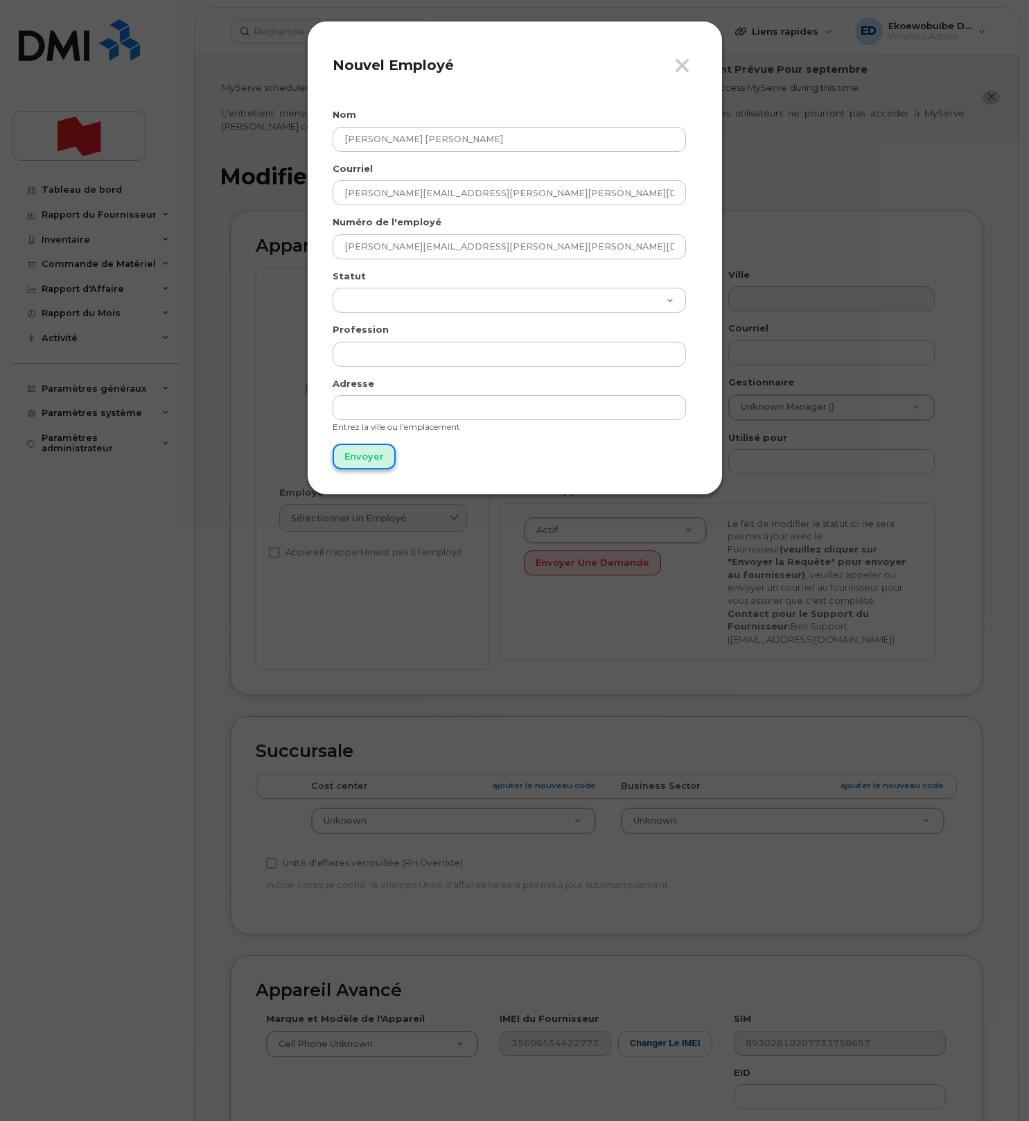
click at [369, 462] on input "Envoyer" at bounding box center [364, 457] width 63 height 26
type input "Envoyer"
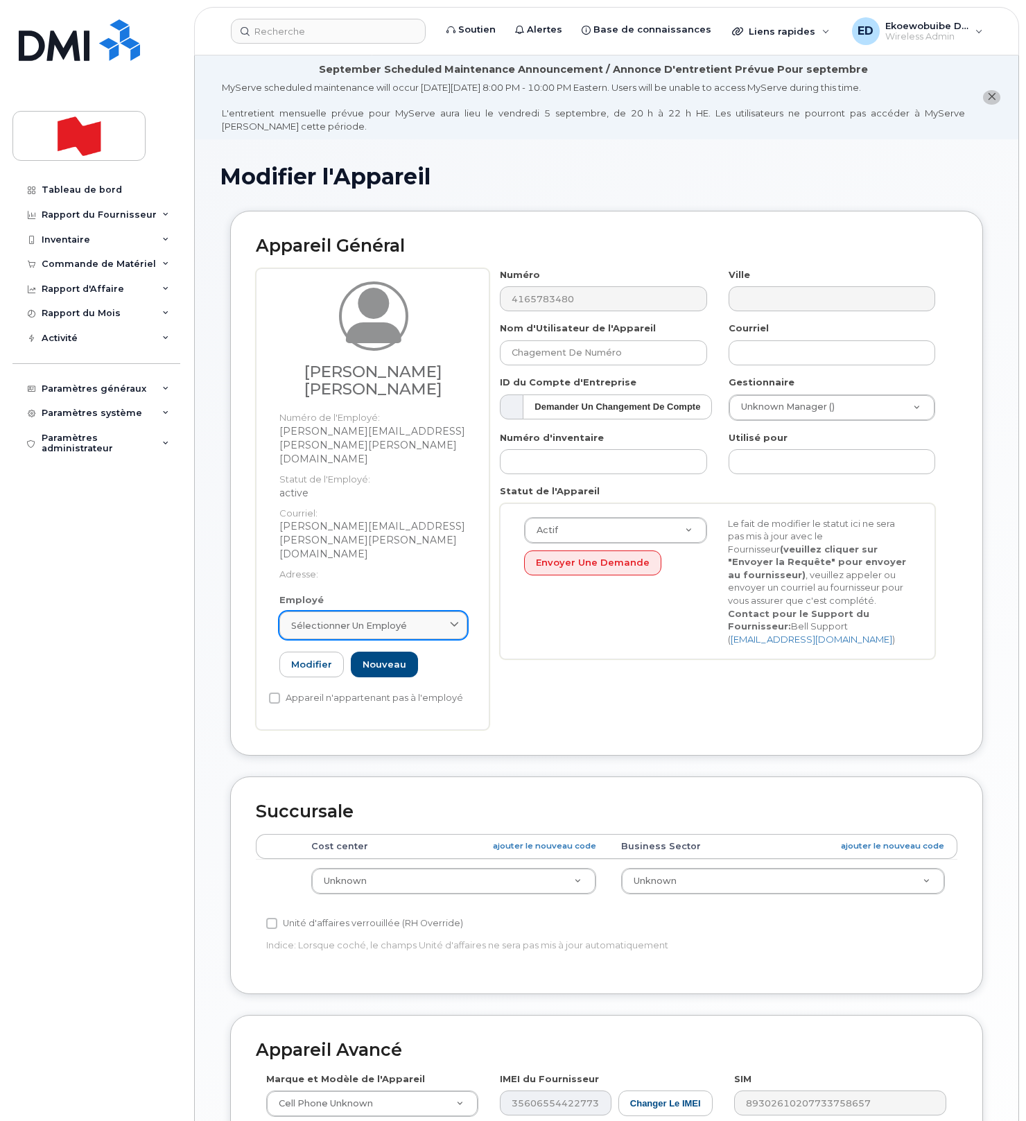
drag, startPoint x: 412, startPoint y: 570, endPoint x: 402, endPoint y: 592, distance: 24.2
click at [412, 619] on div "Sélectionner un employé" at bounding box center [373, 625] width 164 height 13
paste input "keshawa.hemal.edirisinghe@nbc.ca"
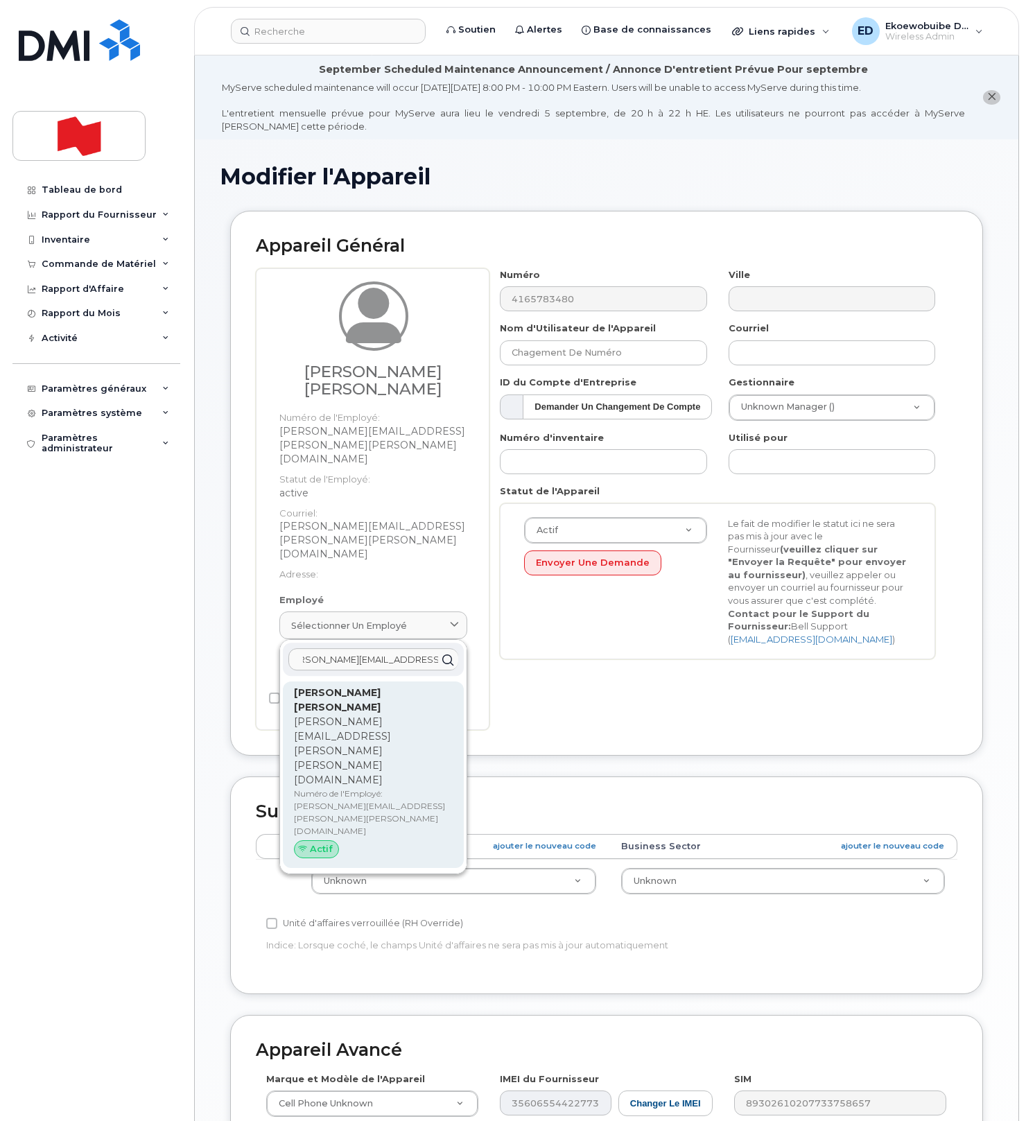
type input "keshawa.hemal.edirisinghe@nbc.ca"
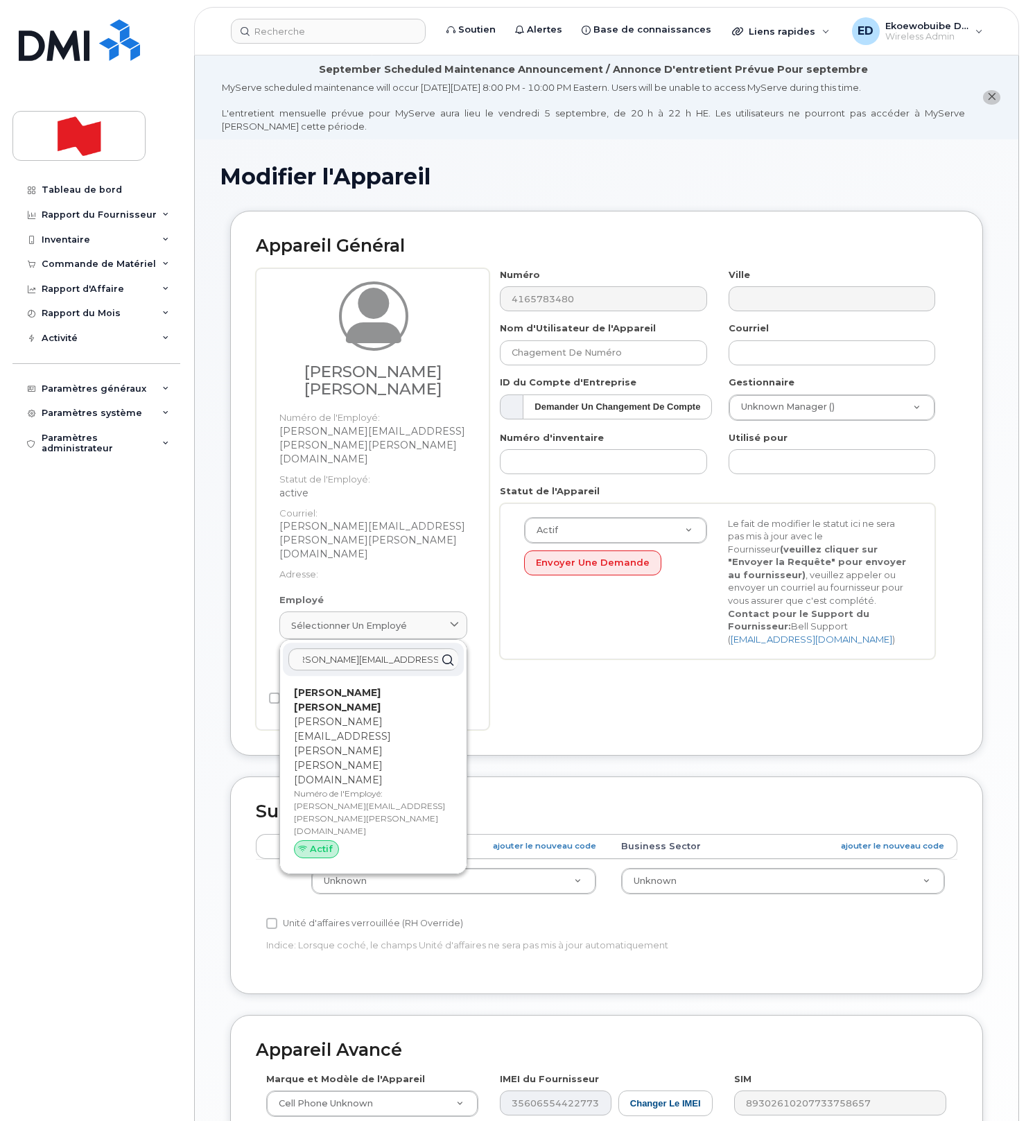
click at [351, 714] on p "keshawa.hemal.edirisinghe@nbc.ca" at bounding box center [373, 750] width 159 height 73
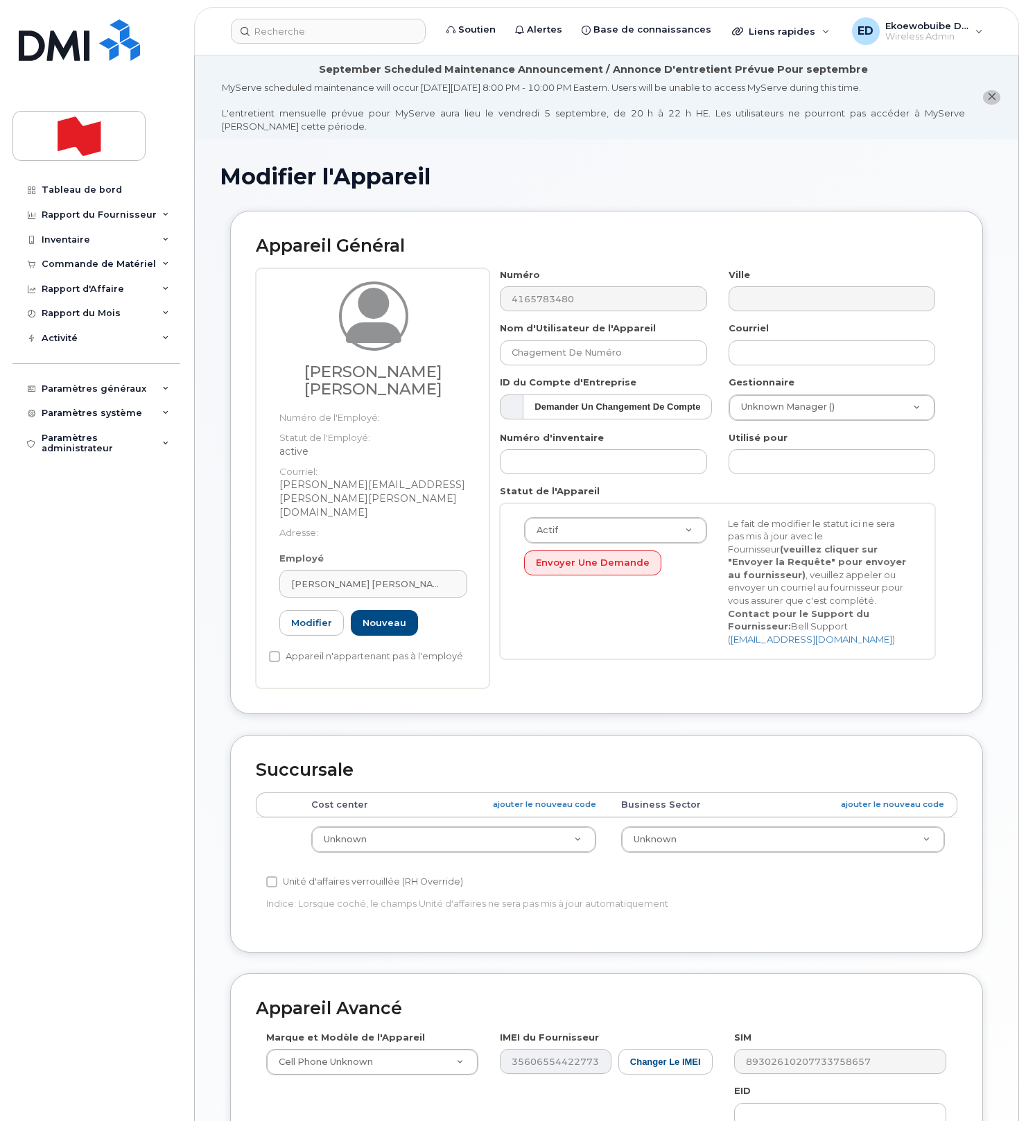
type input "keshawa.hemal.edirisinghe@nbc.ca"
type input "Keshawa Hemal Edirisinghe"
type input "keshawa.hemal.edirisinghe@nbc.ca"
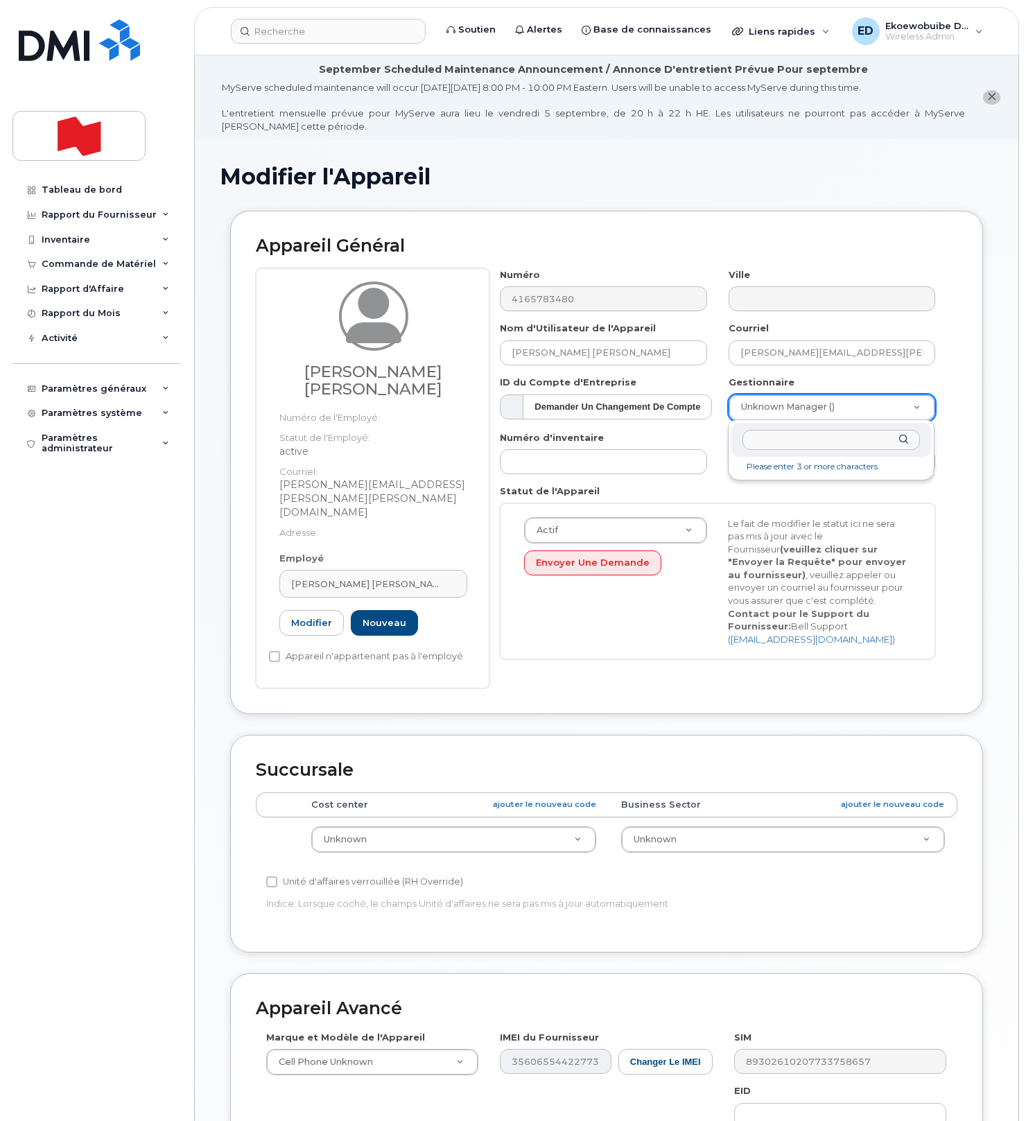
drag, startPoint x: 877, startPoint y: 414, endPoint x: 863, endPoint y: 416, distance: 14.1
type input "Jason Kim"
type input "1920664"
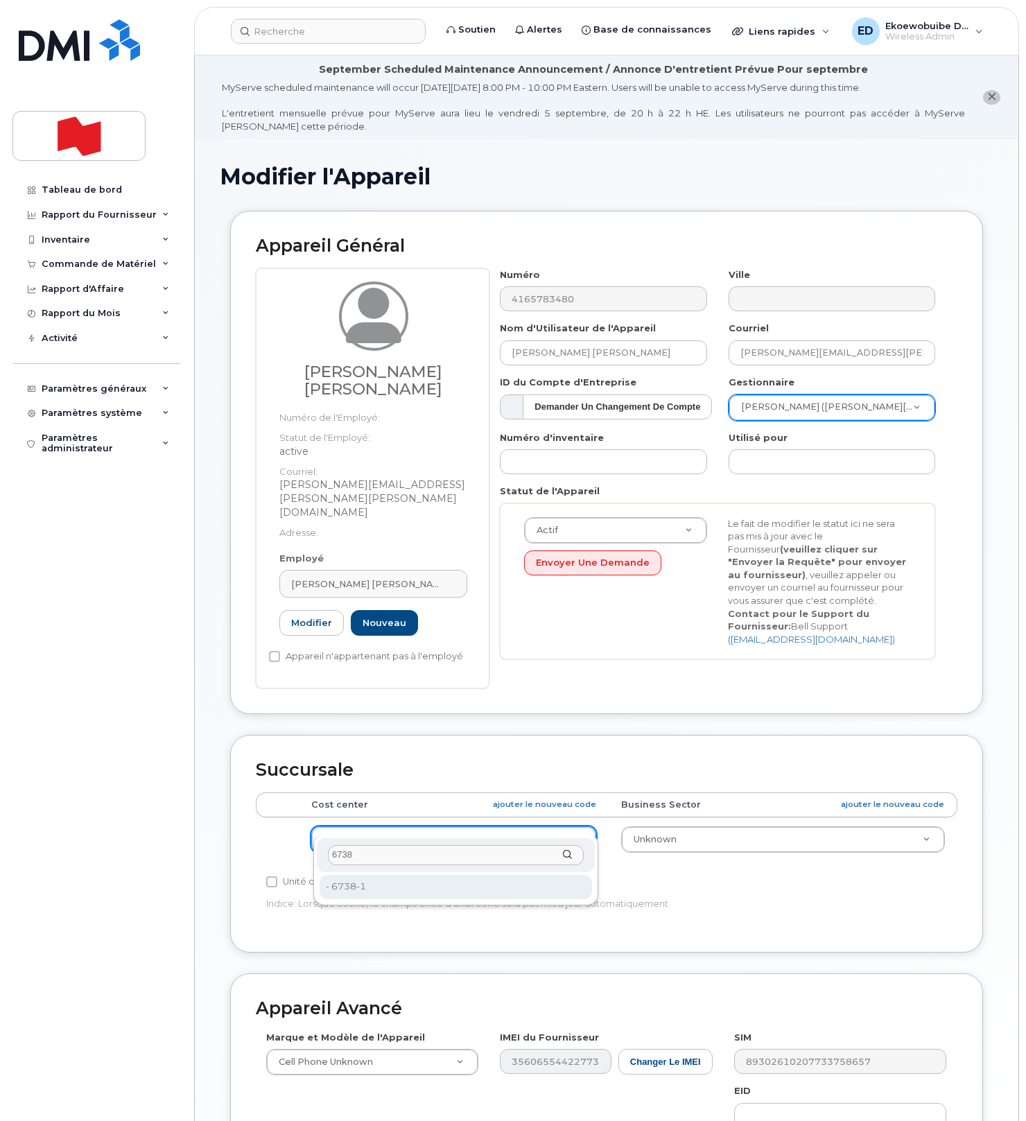
type input "6738"
drag, startPoint x: 404, startPoint y: 893, endPoint x: 443, endPoint y: 919, distance: 46.5
type input "22916314"
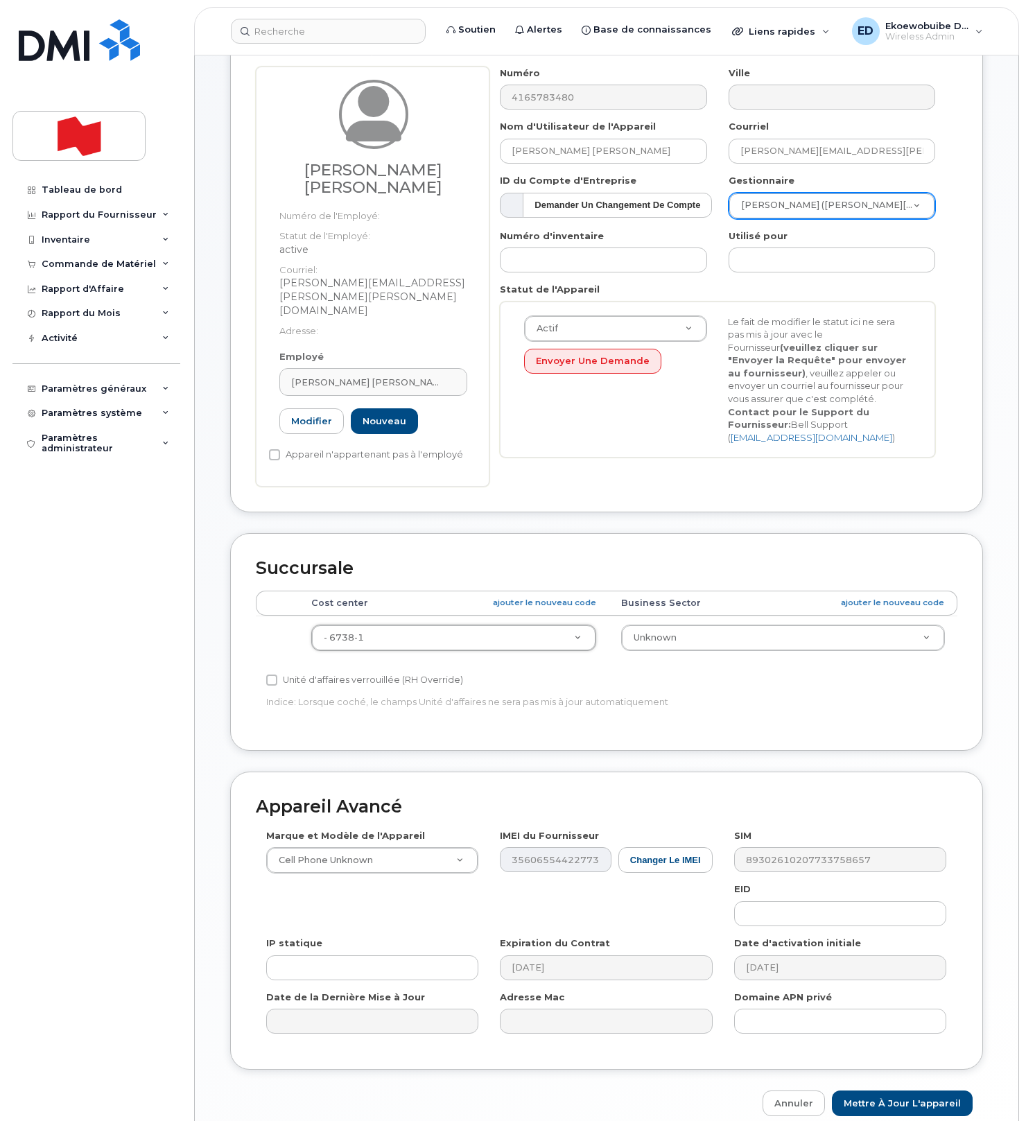
scroll to position [250, 0]
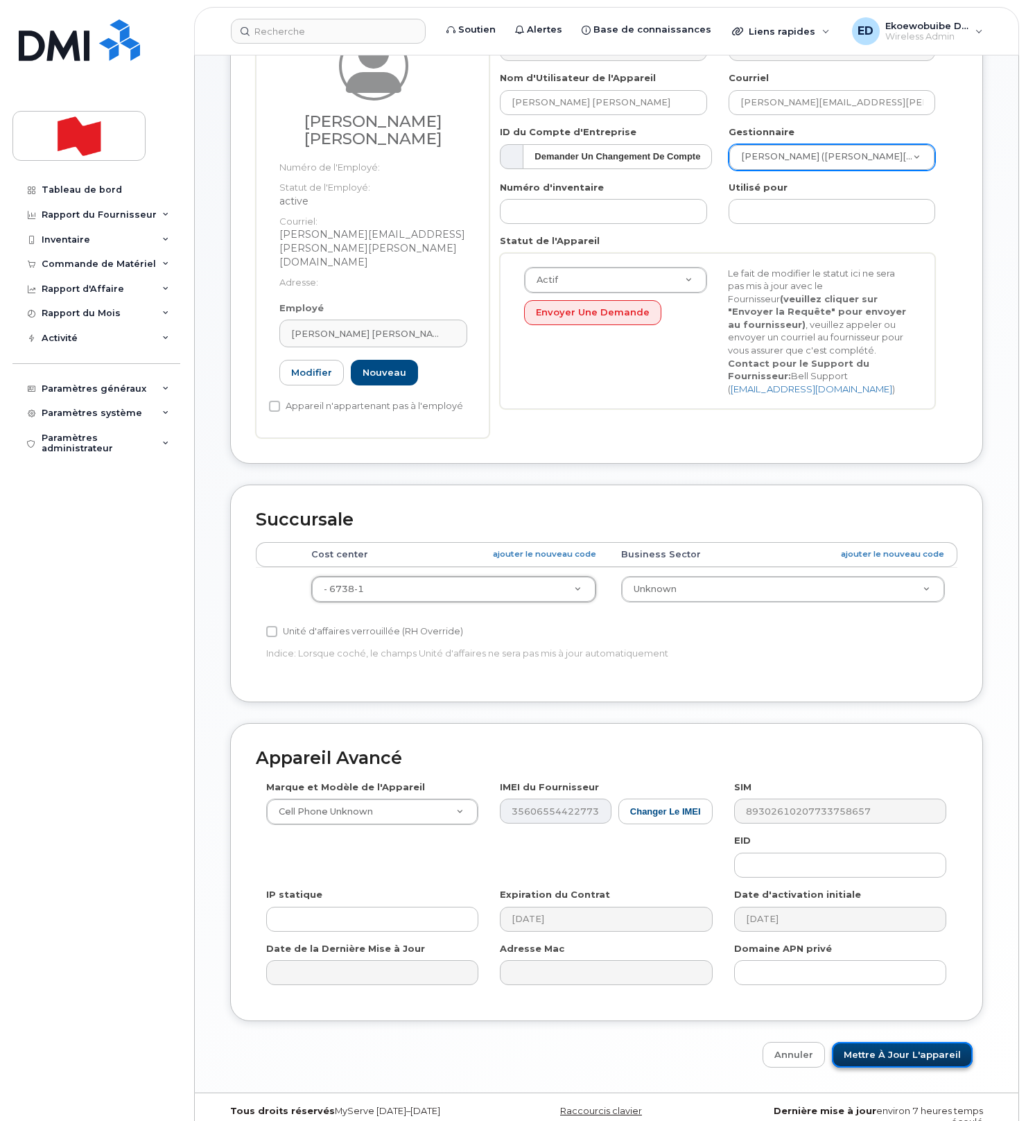
click at [889, 1044] on input "Mettre à jour l'appareil" at bounding box center [902, 1055] width 141 height 26
type input "Sauvegarde..."
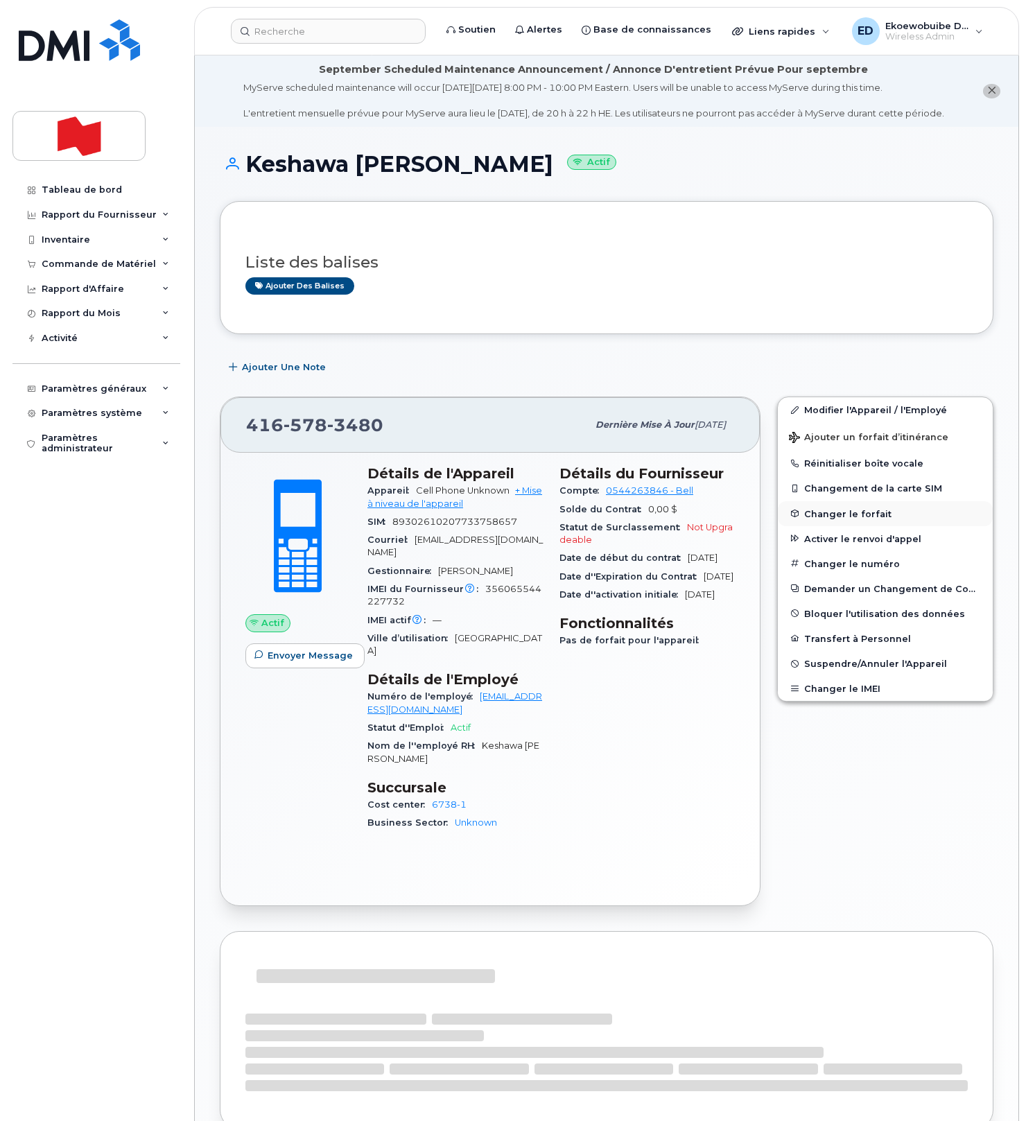
drag, startPoint x: 684, startPoint y: 324, endPoint x: 783, endPoint y: 522, distance: 221.6
click at [683, 324] on div "Liste des balises Ajouter des balises" at bounding box center [606, 267] width 773 height 133
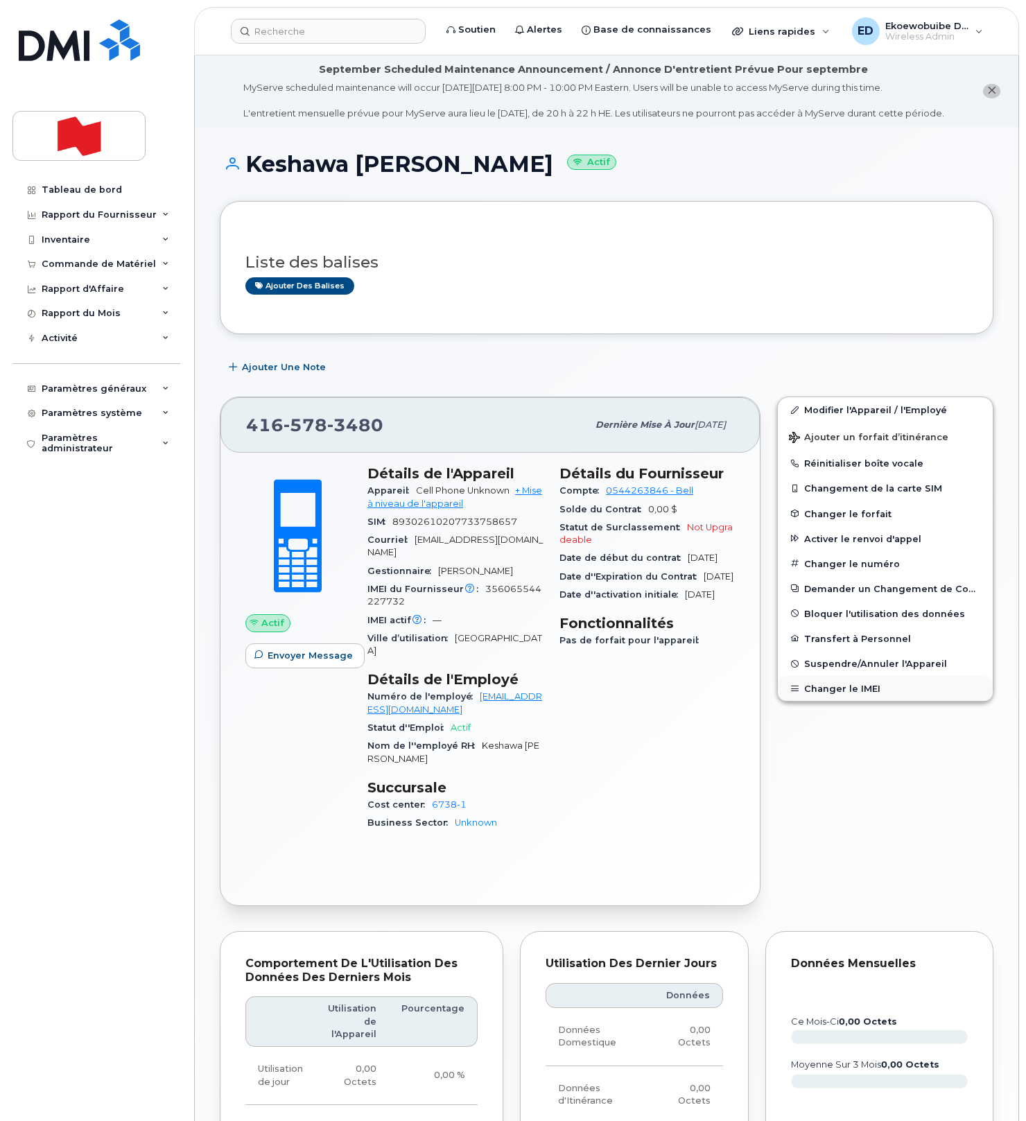
click at [844, 701] on button "Changer le IMEI" at bounding box center [885, 688] width 215 height 25
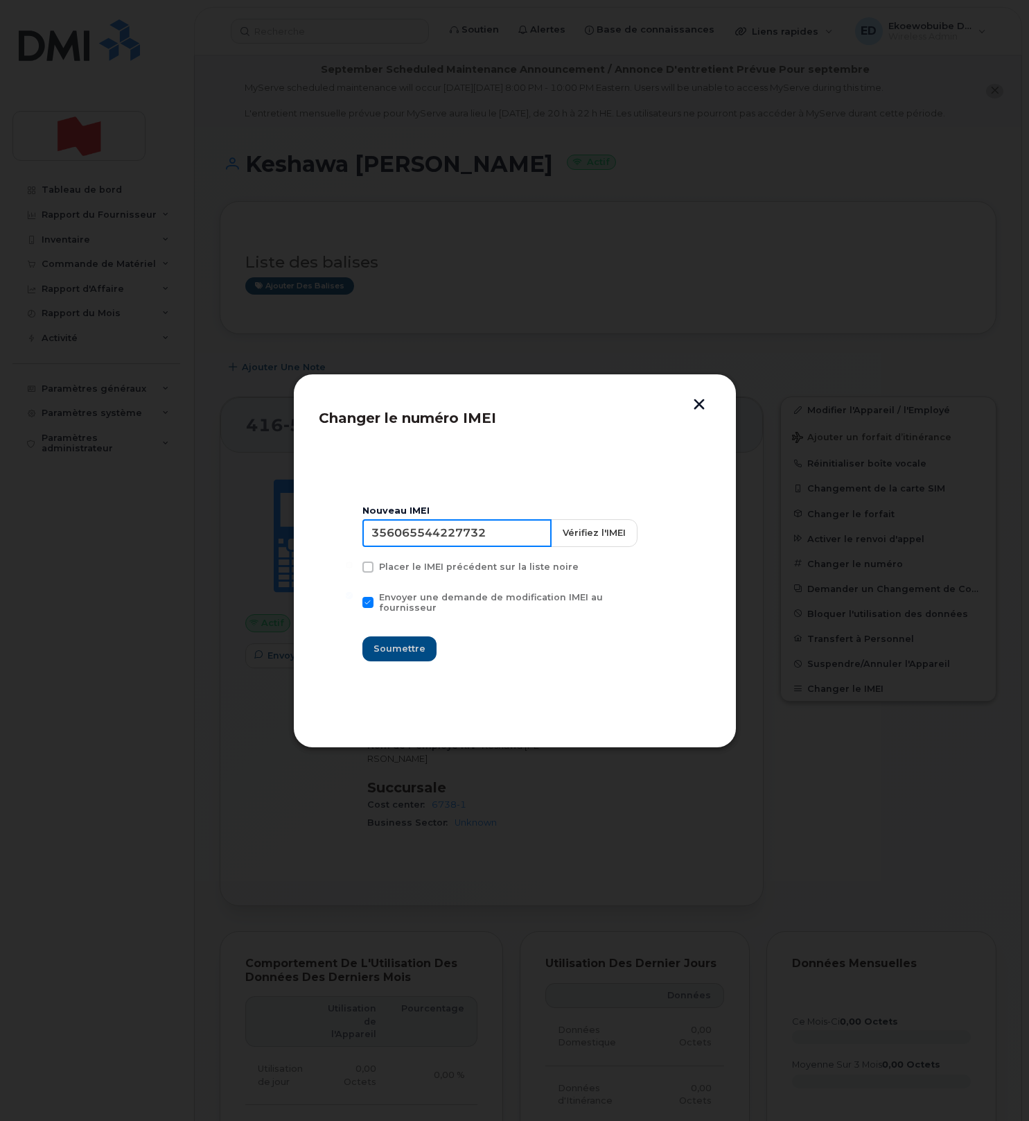
click at [430, 538] on input "356065544227732" at bounding box center [456, 533] width 189 height 28
type input "000000000000"
click at [419, 642] on span "Soumettre" at bounding box center [400, 648] width 52 height 13
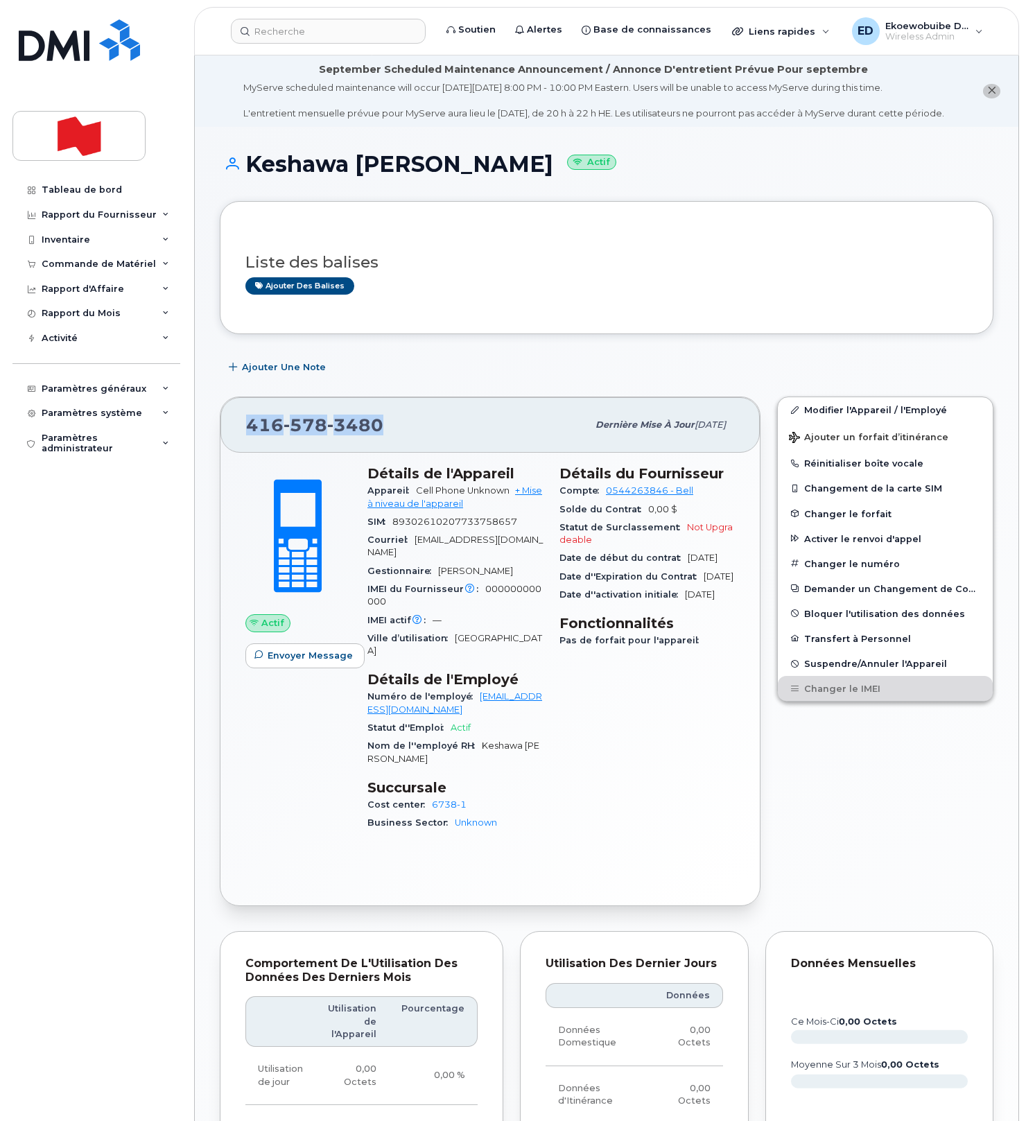
drag, startPoint x: 397, startPoint y: 439, endPoint x: 240, endPoint y: 435, distance: 157.4
click at [240, 435] on div "416 578 3480 Dernière mise à jour 08 sept., 2025" at bounding box center [489, 424] width 539 height 55
copy span "416 578 3480"
click at [570, 351] on div "Liste des balises Ajouter des balises Ajouter une Note 416 578 3480 Dernière mi…" at bounding box center [606, 889] width 773 height 1376
click at [291, 26] on input at bounding box center [328, 31] width 195 height 25
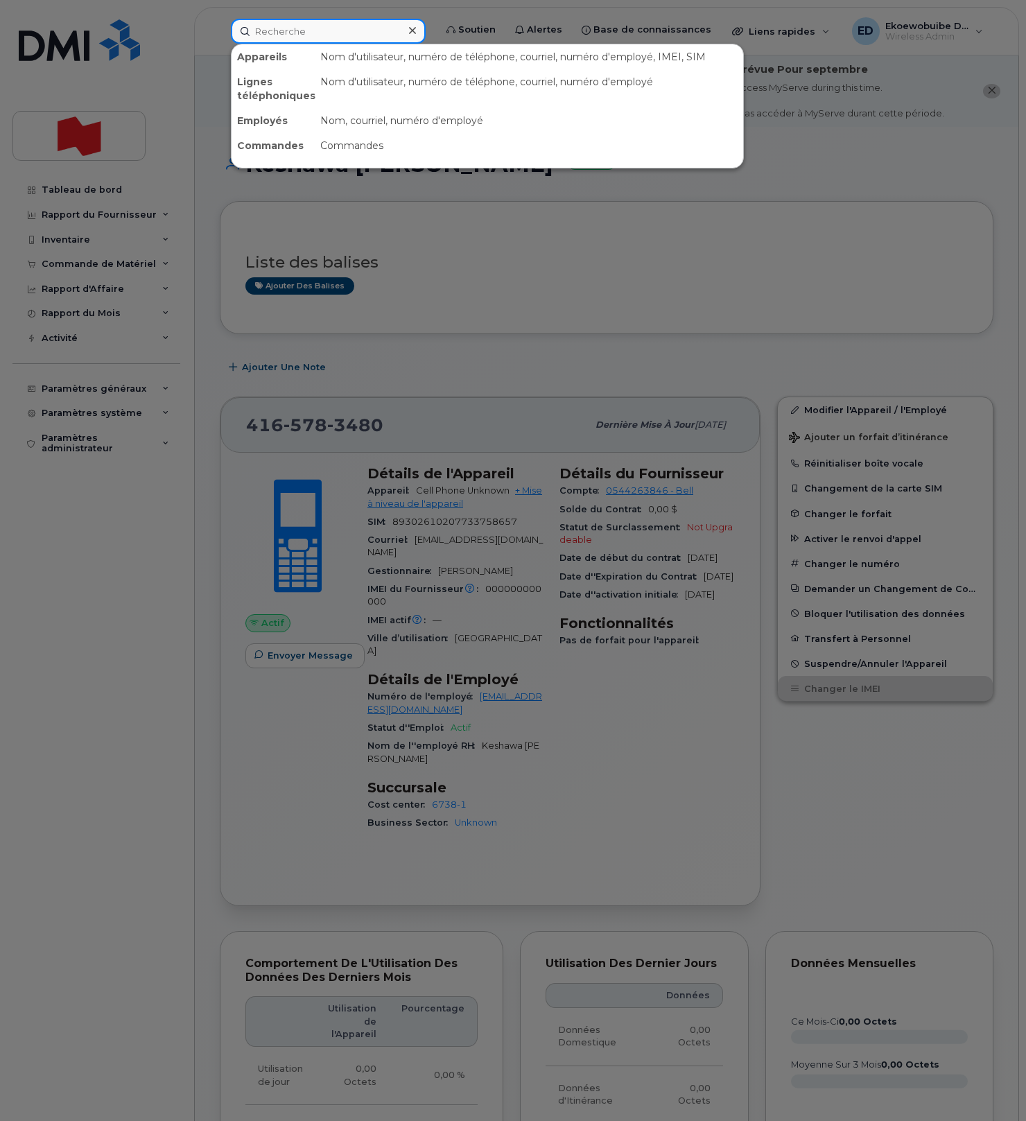
paste input "[PERSON_NAME][EMAIL_ADDRESS][PERSON_NAME][DOMAIN_NAME]"
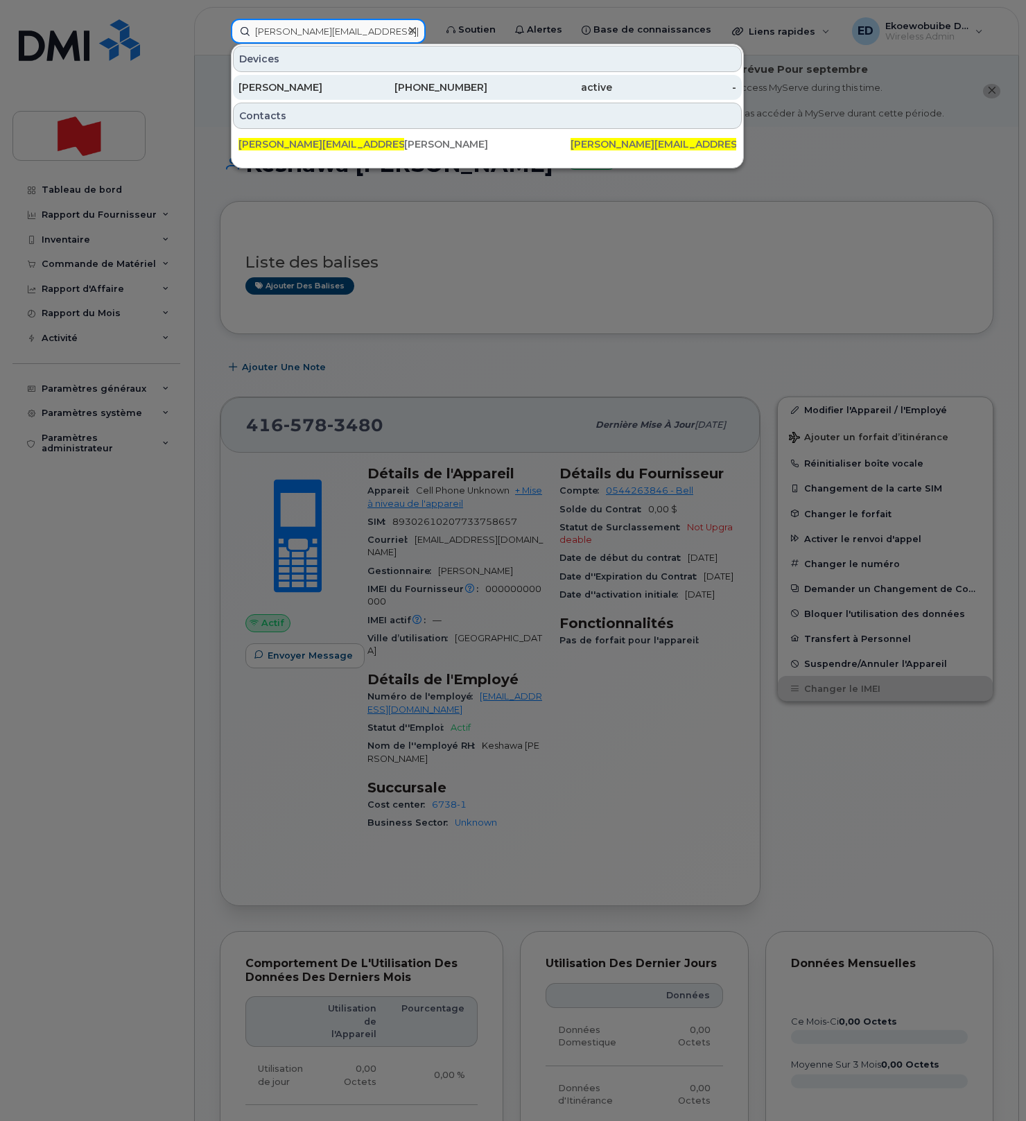
type input "[PERSON_NAME][EMAIL_ADDRESS][PERSON_NAME][DOMAIN_NAME]"
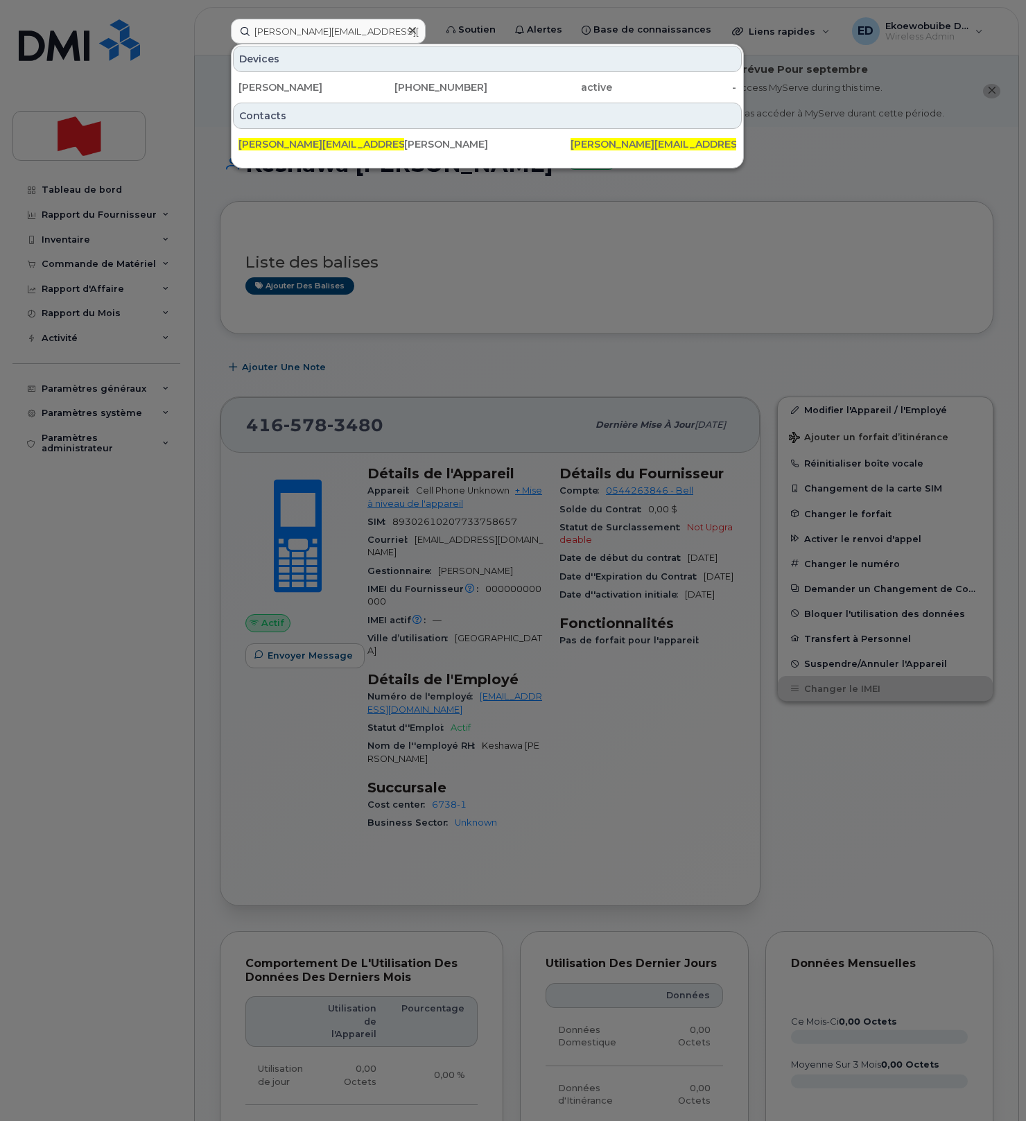
drag, startPoint x: 294, startPoint y: 85, endPoint x: 496, endPoint y: 128, distance: 207.0
click at [294, 85] on div "[PERSON_NAME]" at bounding box center [300, 87] width 125 height 14
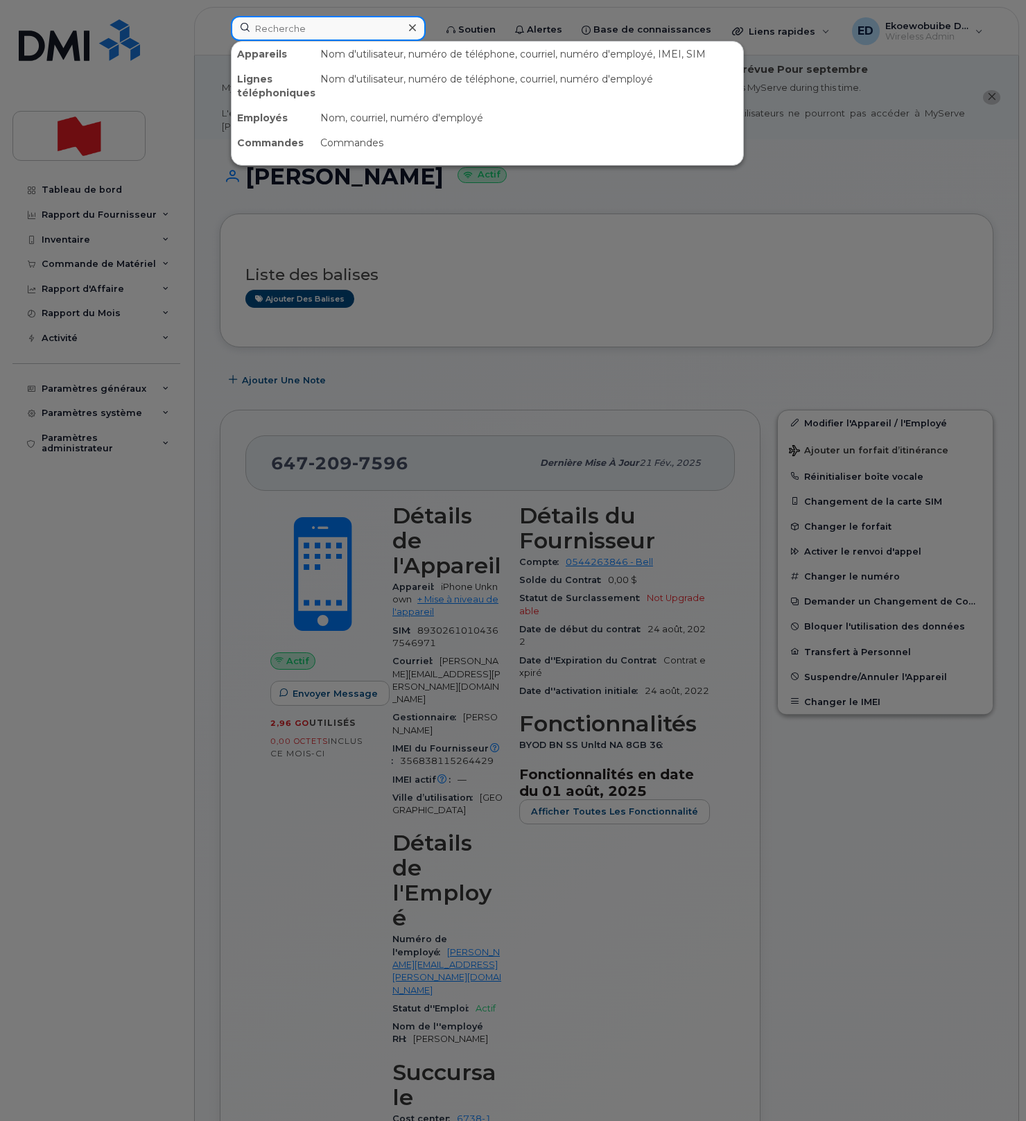
click at [309, 35] on input at bounding box center [328, 28] width 195 height 25
paste input "416) 557-4494"
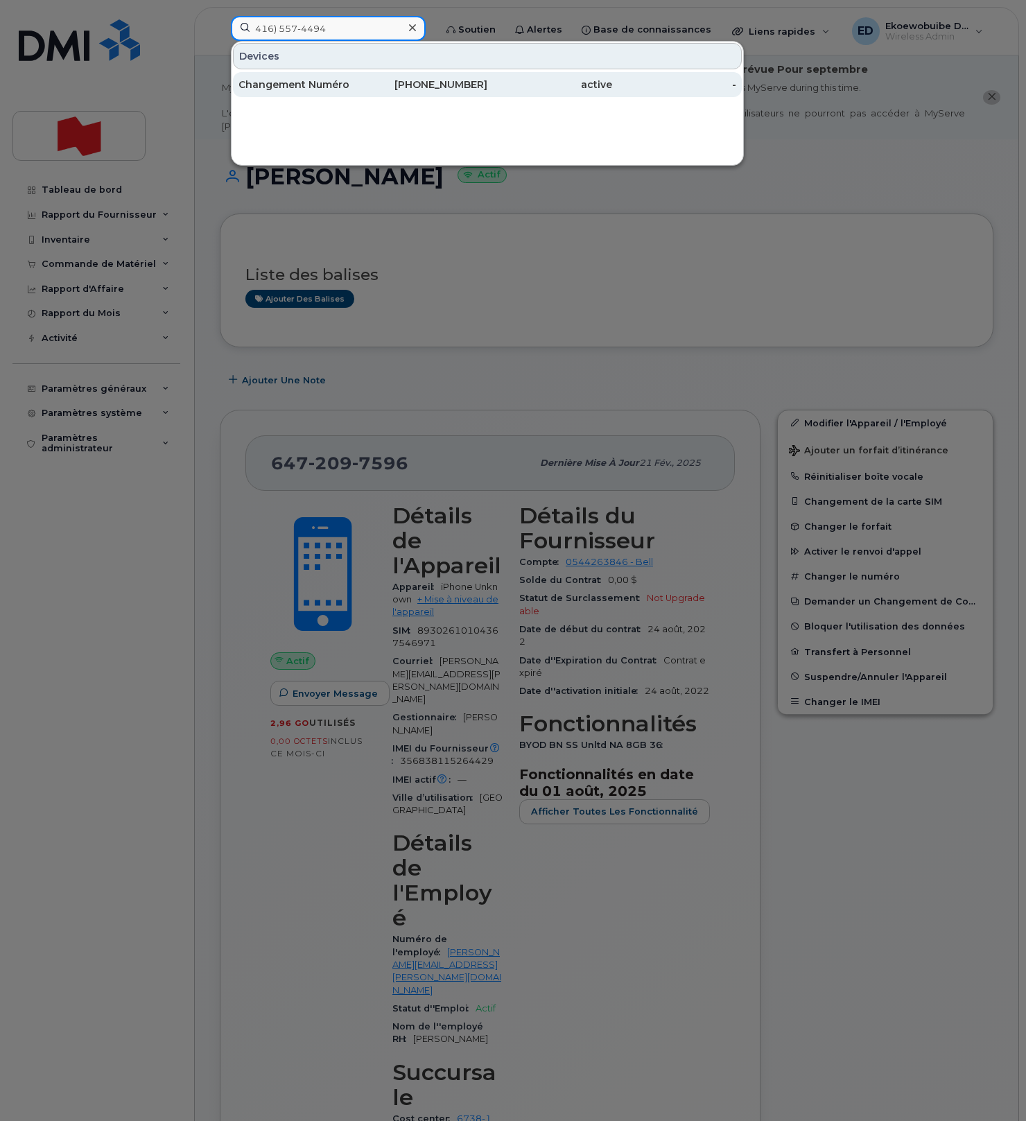
type input "416) 557-4494"
click at [315, 86] on div "Changement Numéro" at bounding box center [300, 85] width 125 height 14
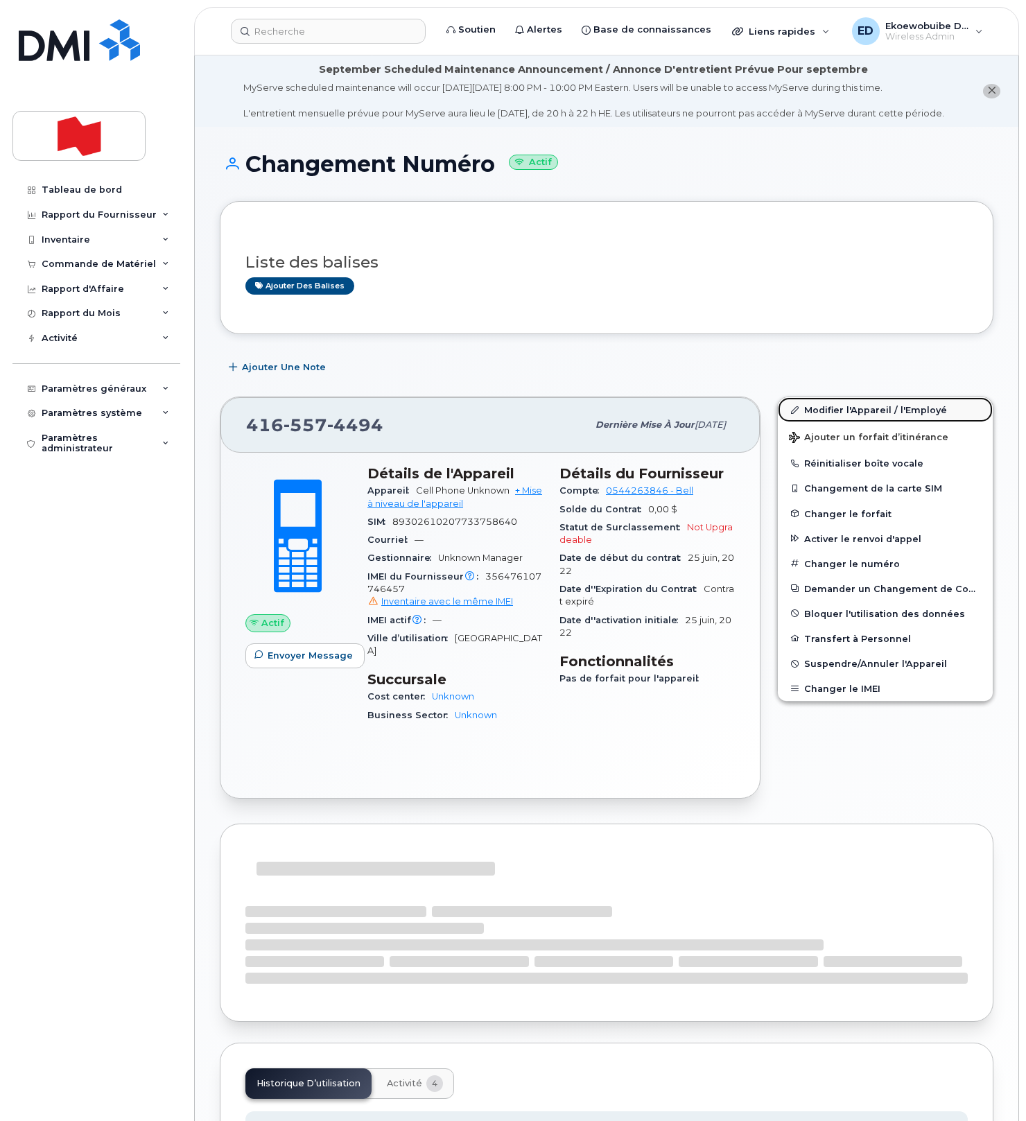
click at [827, 422] on link "Modifier l'Appareil / l'Employé" at bounding box center [885, 409] width 215 height 25
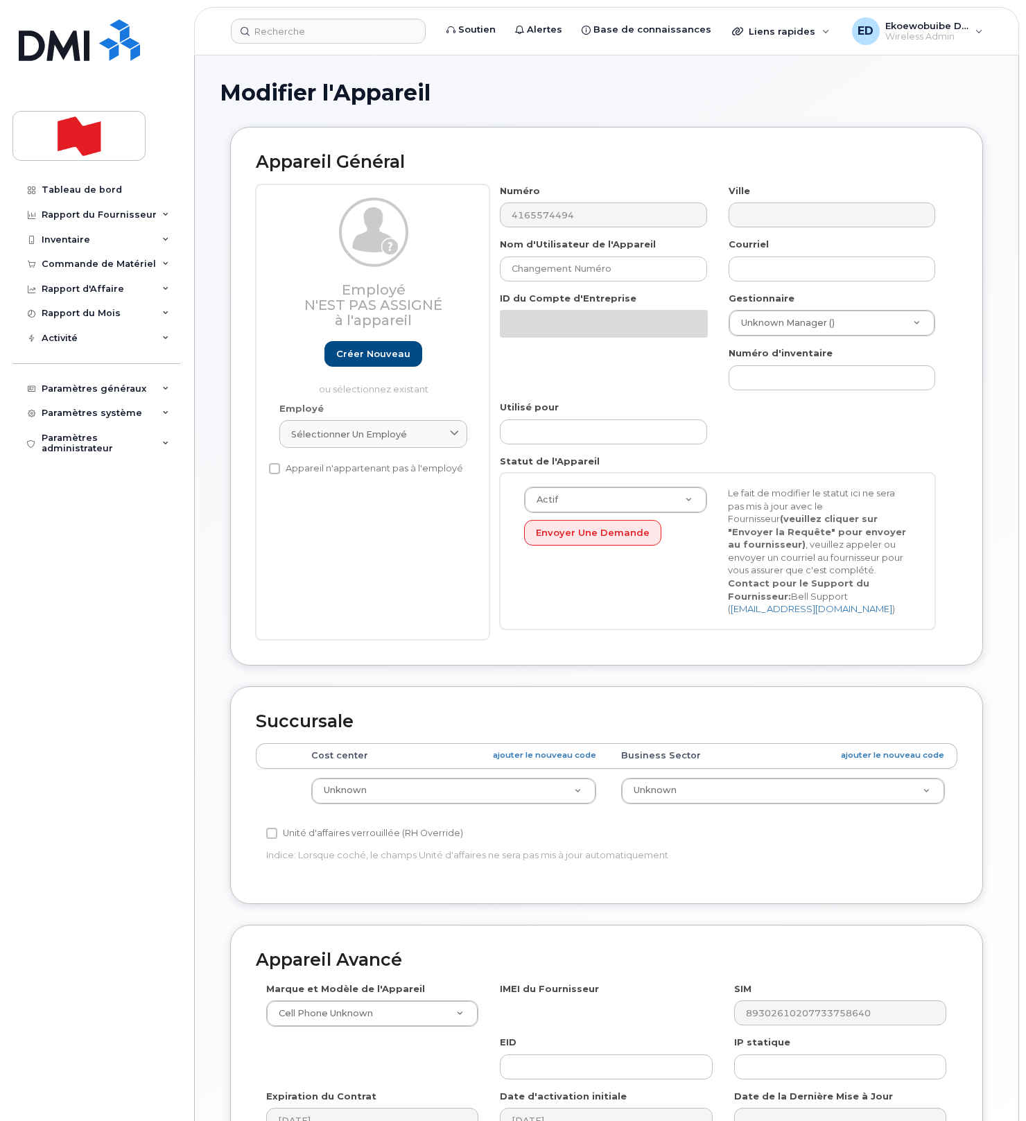
select select "22916206"
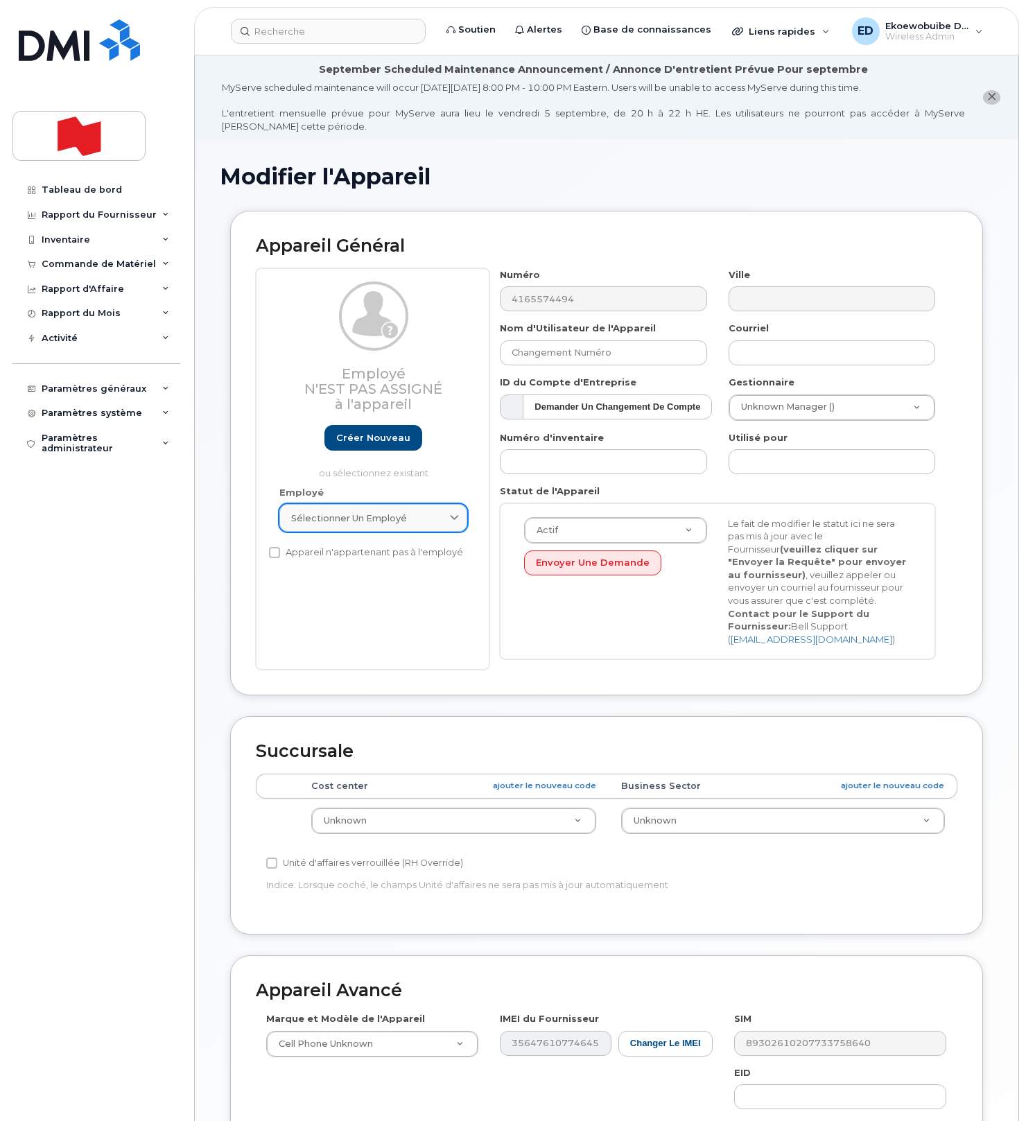
click at [409, 519] on div "Sélectionner un employé" at bounding box center [373, 517] width 164 height 13
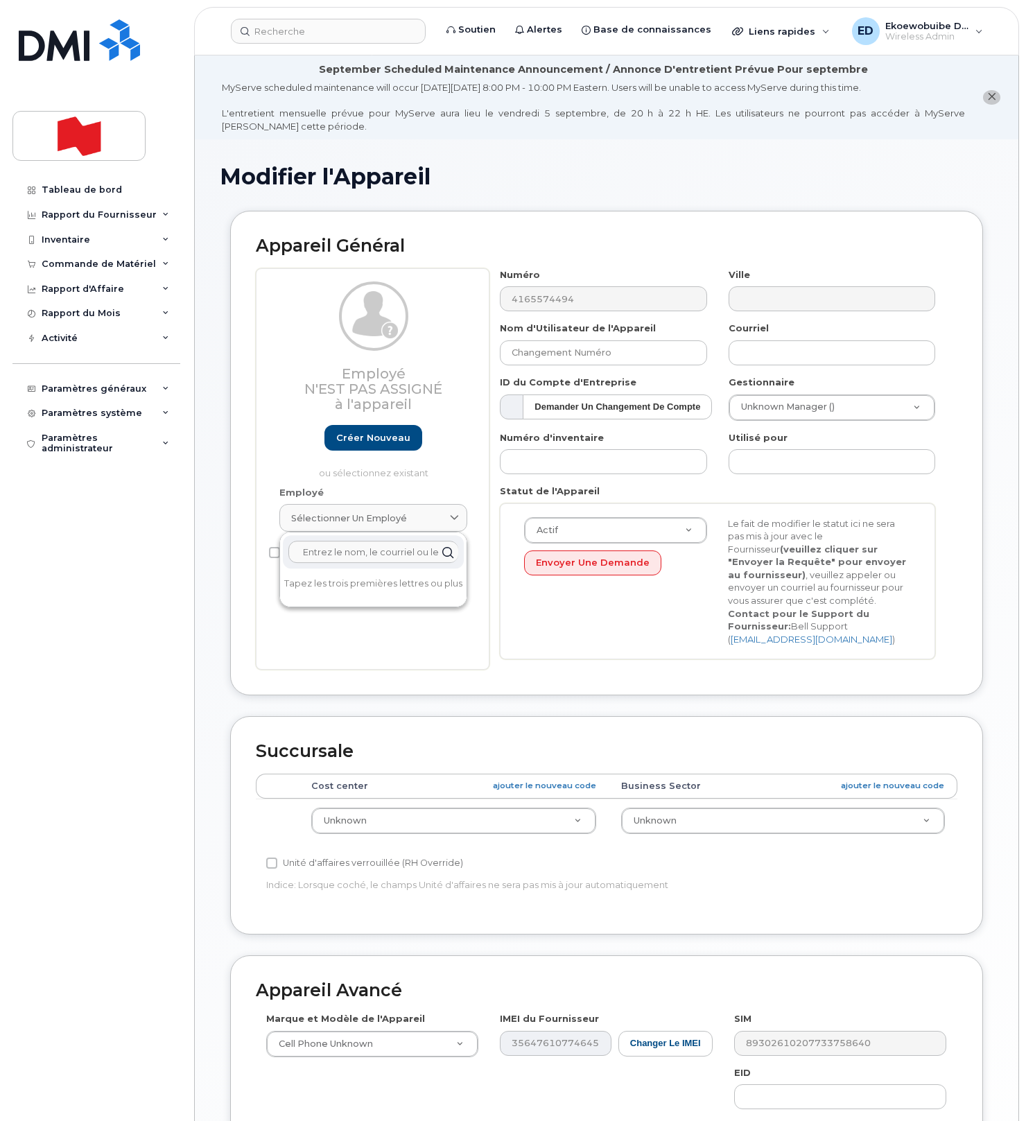
paste input "[PERSON_NAME]"
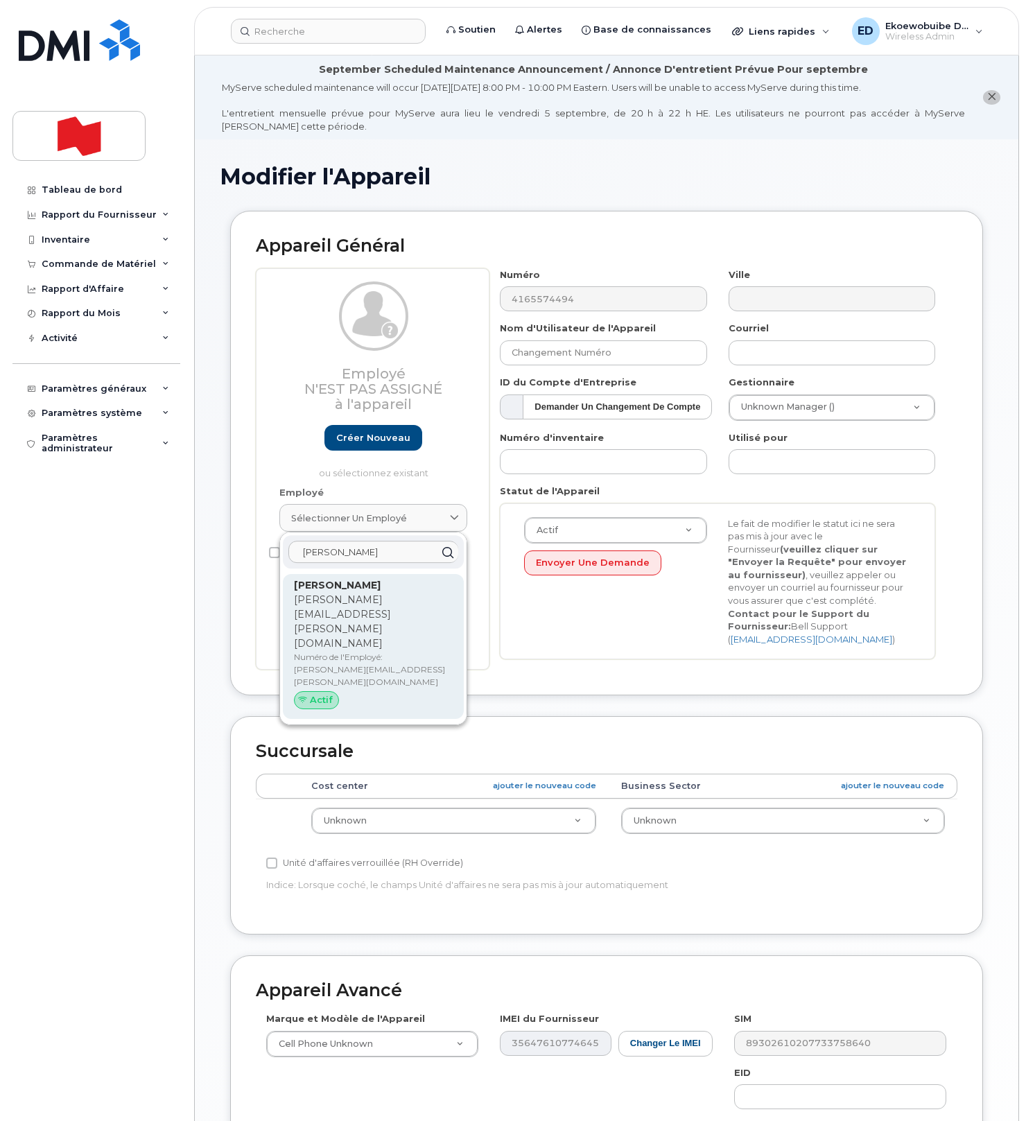
type input "[PERSON_NAME]"
click at [331, 598] on p "[PERSON_NAME][EMAIL_ADDRESS][PERSON_NAME][DOMAIN_NAME]" at bounding box center [373, 622] width 159 height 58
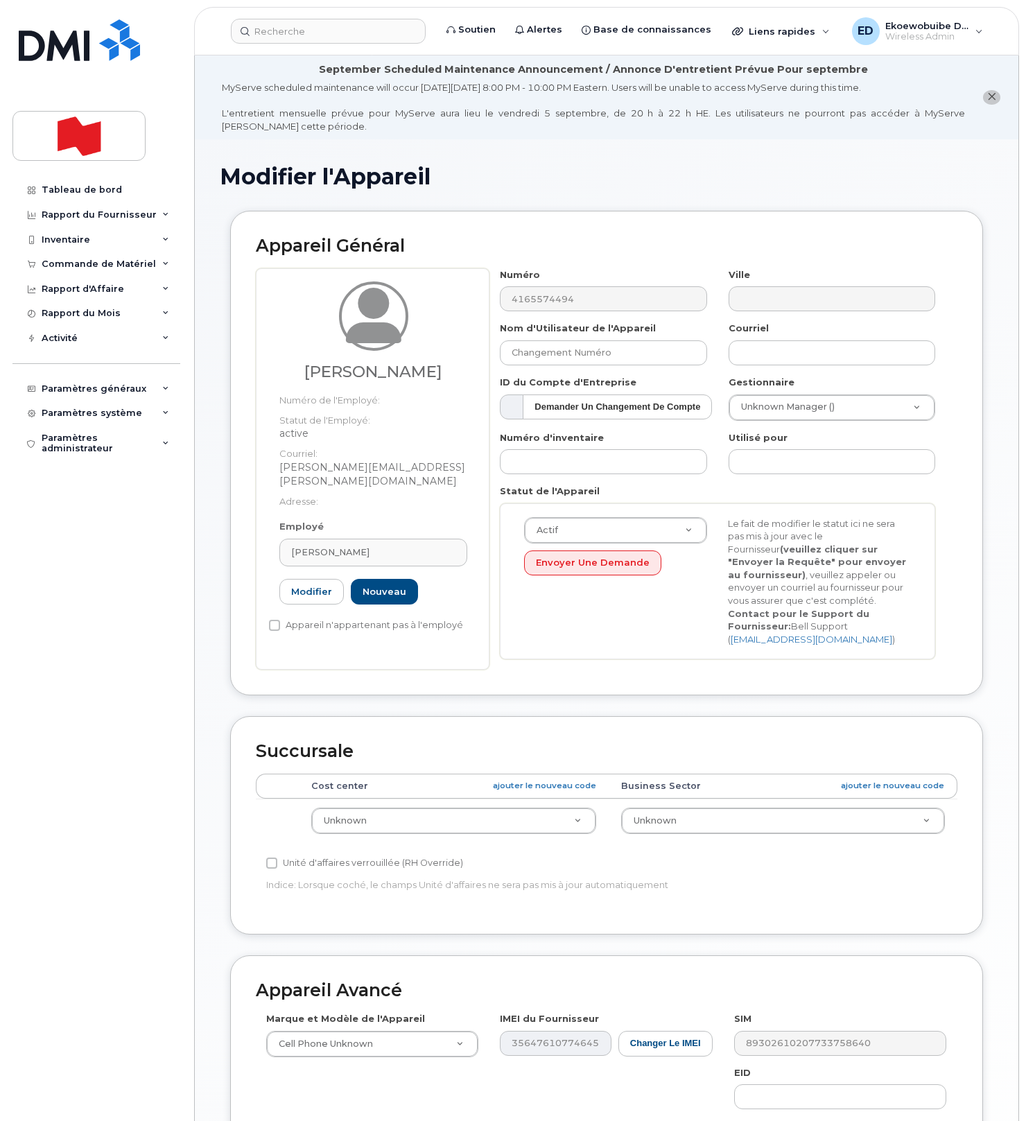
type input "[PERSON_NAME][EMAIL_ADDRESS][PERSON_NAME][DOMAIN_NAME]"
type input "[PERSON_NAME]"
type input "[PERSON_NAME][EMAIL_ADDRESS][PERSON_NAME][DOMAIN_NAME]"
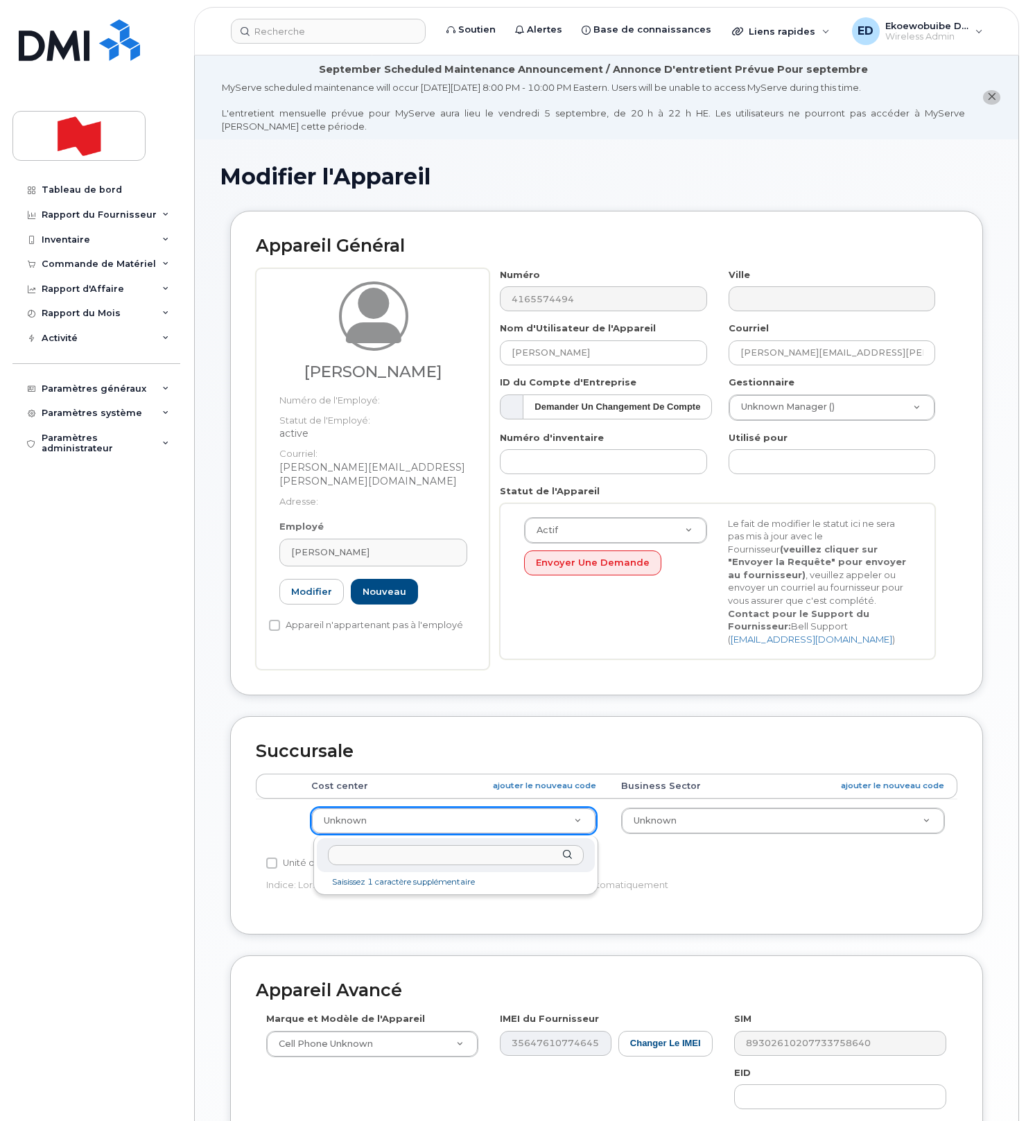
drag, startPoint x: 430, startPoint y: 834, endPoint x: 416, endPoint y: 838, distance: 13.6
type input "6738"
type input "22916314"
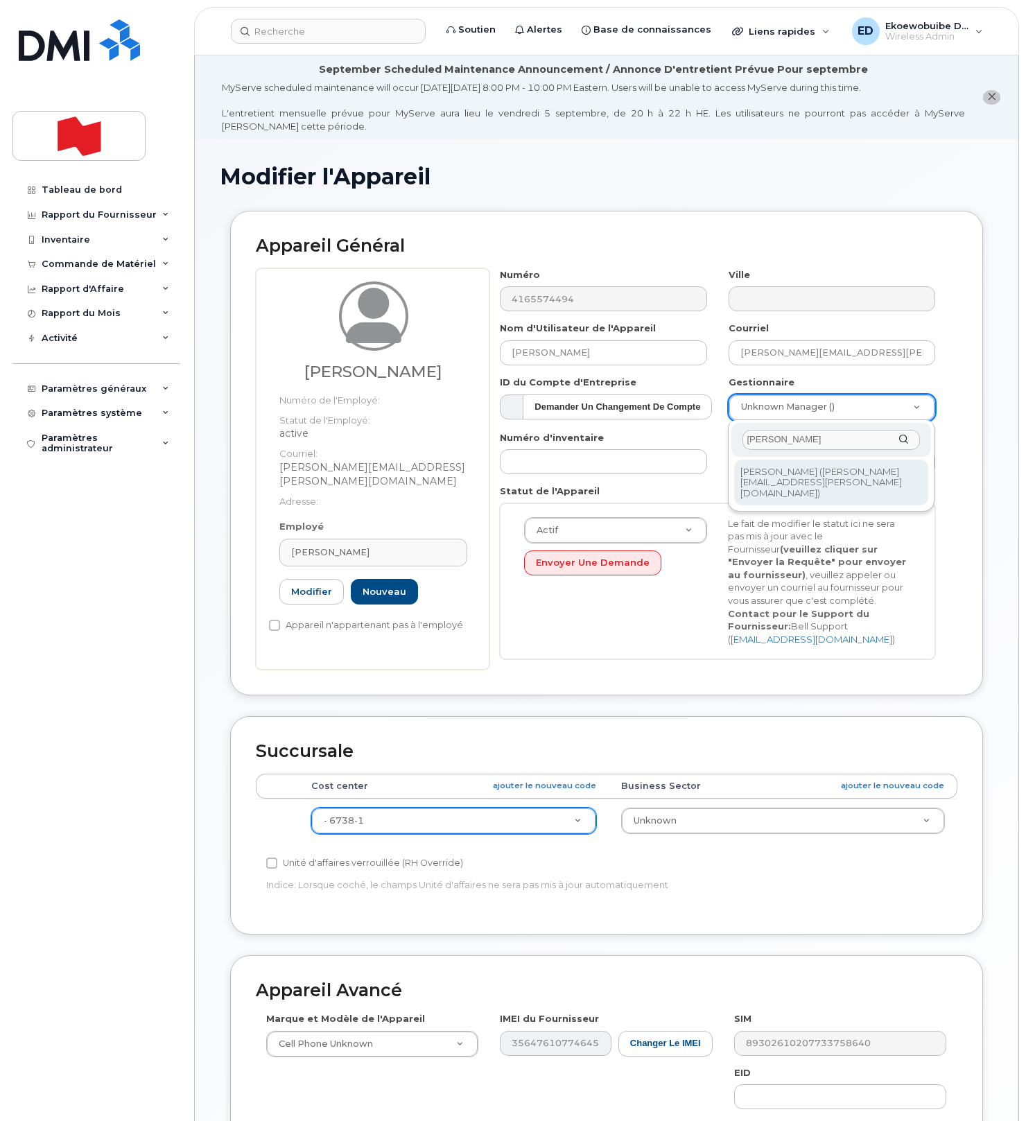
type input "Brendan Charles"
type input "1957344"
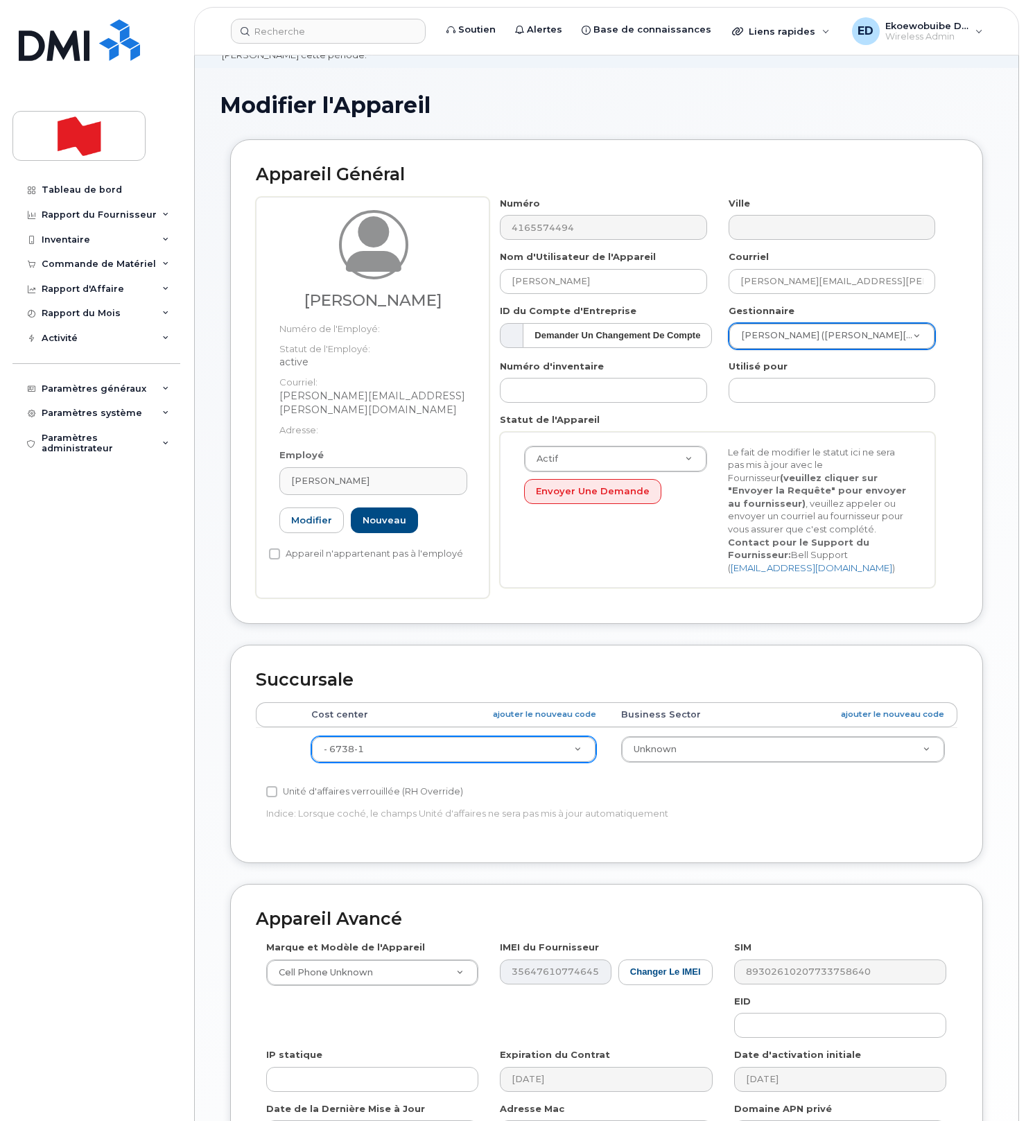
scroll to position [250, 0]
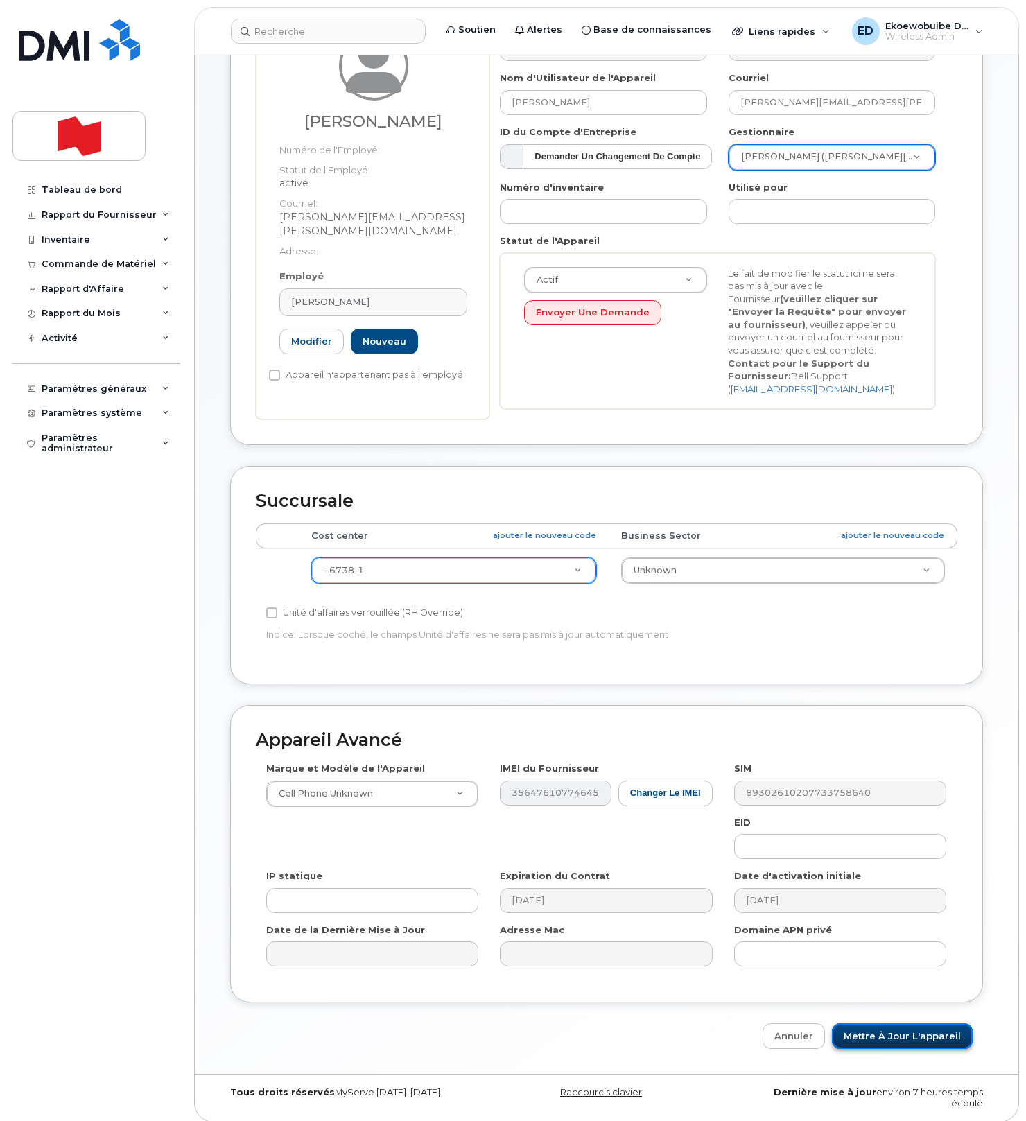
click at [893, 1040] on input "Mettre à jour l'appareil" at bounding box center [902, 1036] width 141 height 26
type input "Sauvegarde..."
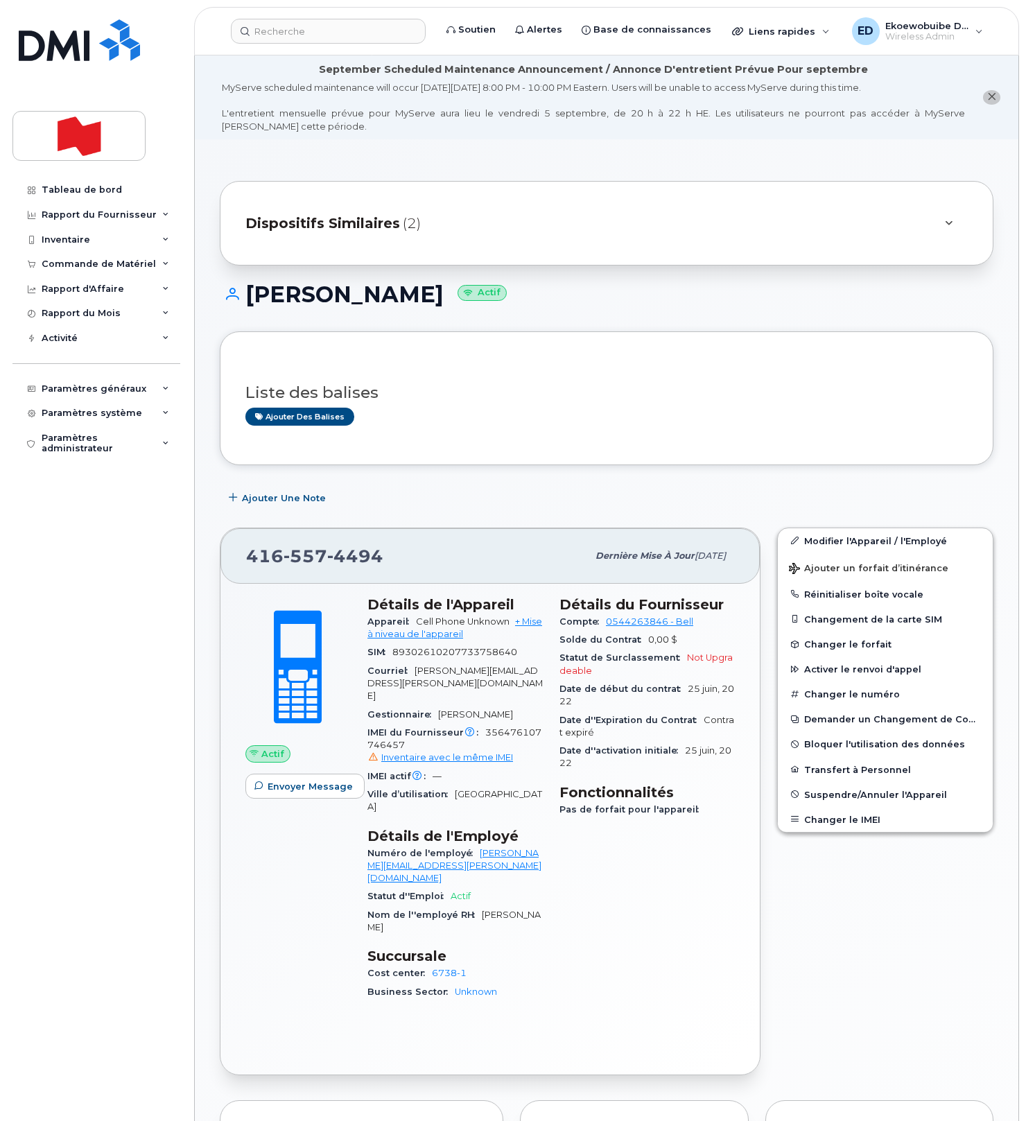
drag, startPoint x: 682, startPoint y: 324, endPoint x: 752, endPoint y: 443, distance: 137.6
click at [682, 324] on div "[PERSON_NAME] Actif" at bounding box center [606, 306] width 773 height 49
click at [827, 821] on button "Changer le IMEI" at bounding box center [885, 819] width 215 height 25
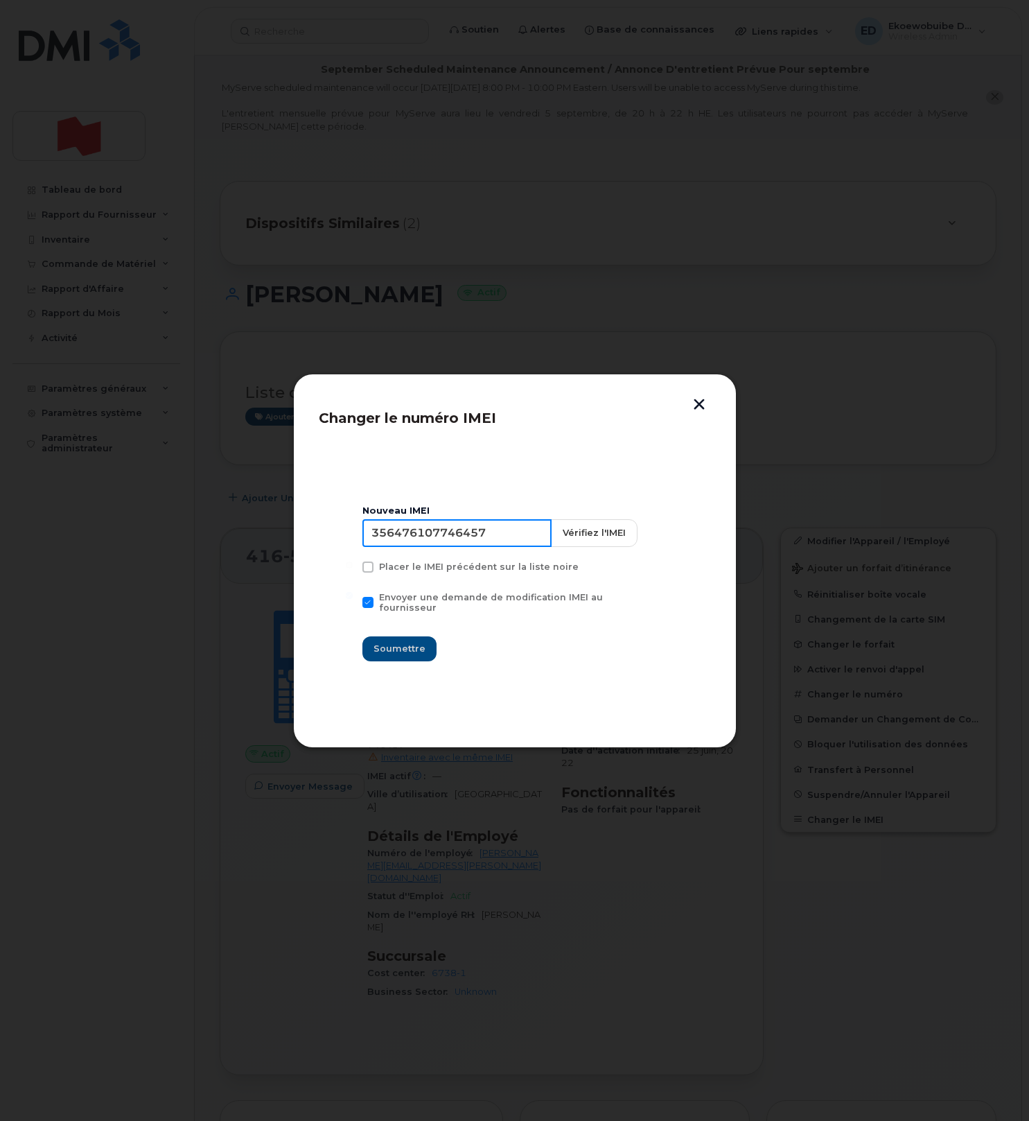
click at [462, 536] on input "356476107746457" at bounding box center [456, 533] width 189 height 28
paste input "1764895775753"
type input "351764895775753"
drag, startPoint x: 401, startPoint y: 640, endPoint x: 403, endPoint y: 651, distance: 11.4
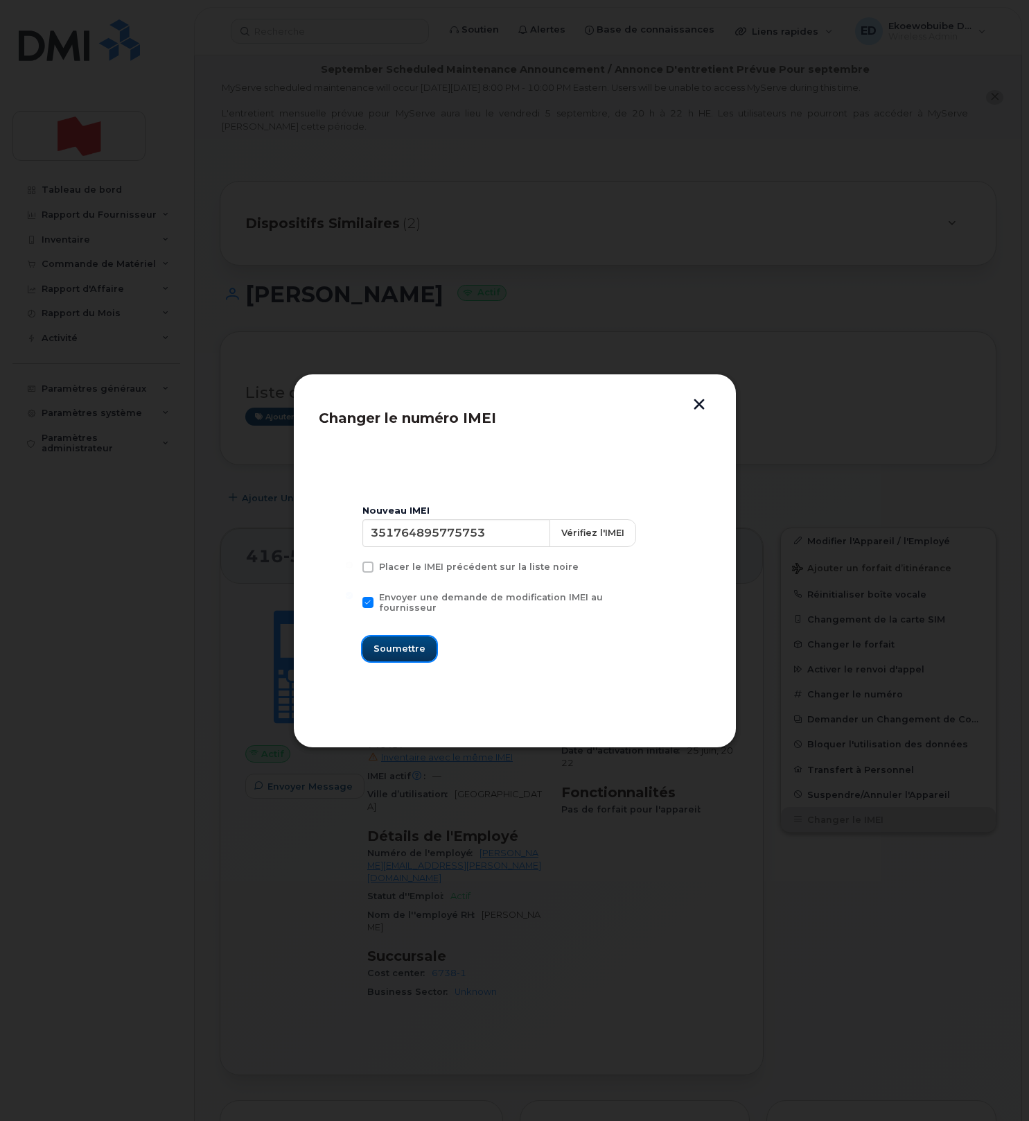
click at [401, 642] on span "Soumettre" at bounding box center [400, 648] width 52 height 13
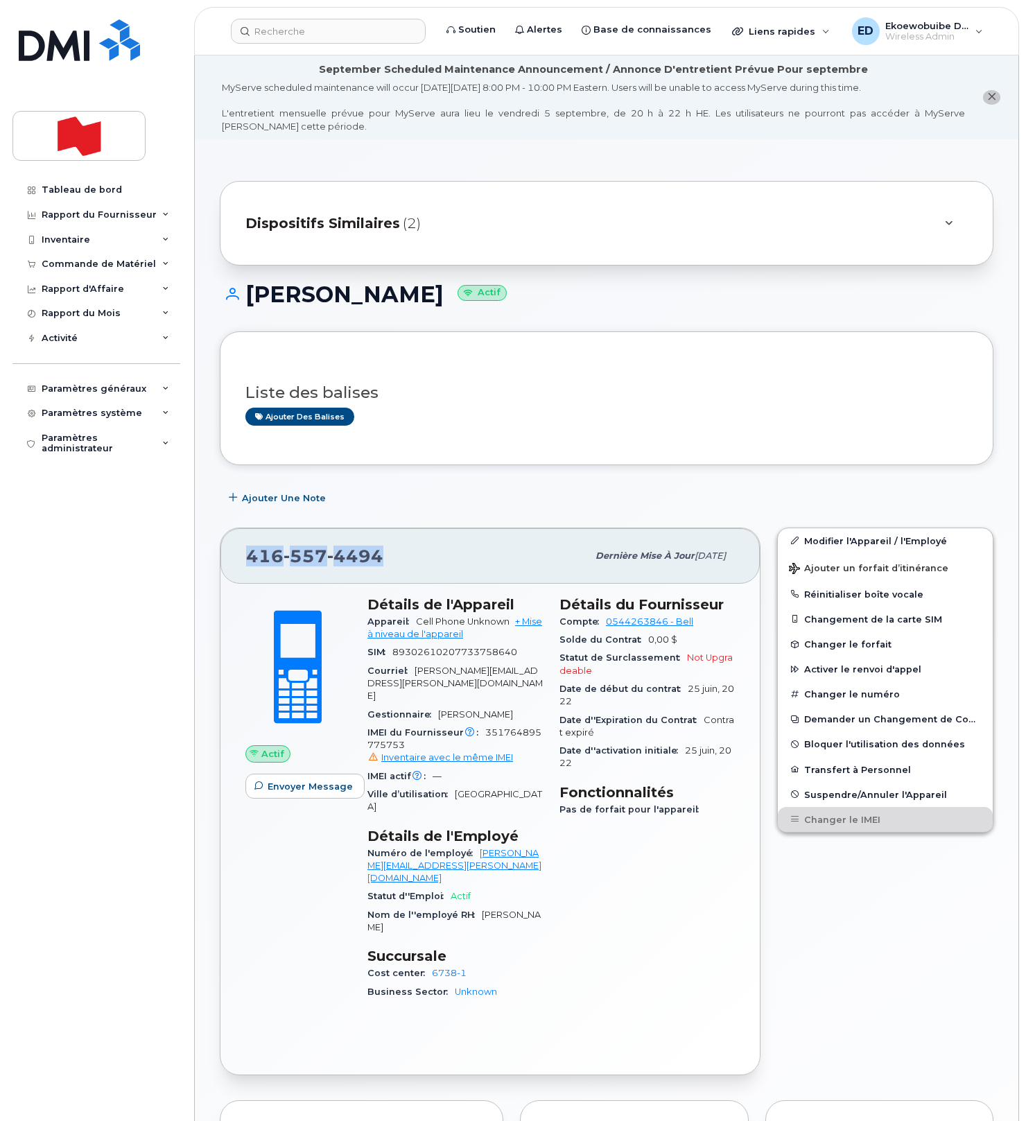
drag, startPoint x: 392, startPoint y: 559, endPoint x: 252, endPoint y: 559, distance: 140.7
click at [252, 559] on div "416 557 4494" at bounding box center [416, 555] width 341 height 29
copy span "416 557 4494"
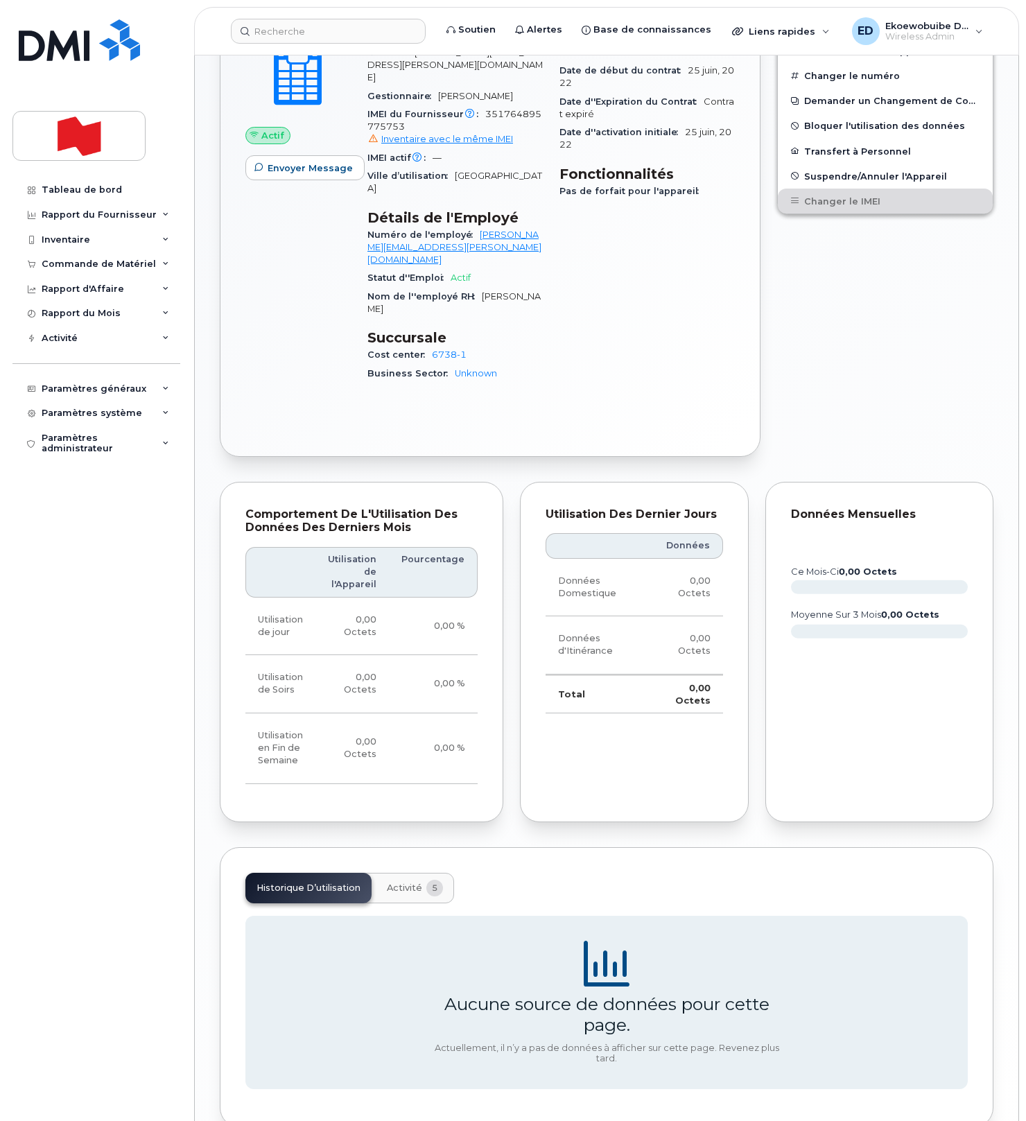
scroll to position [633, 0]
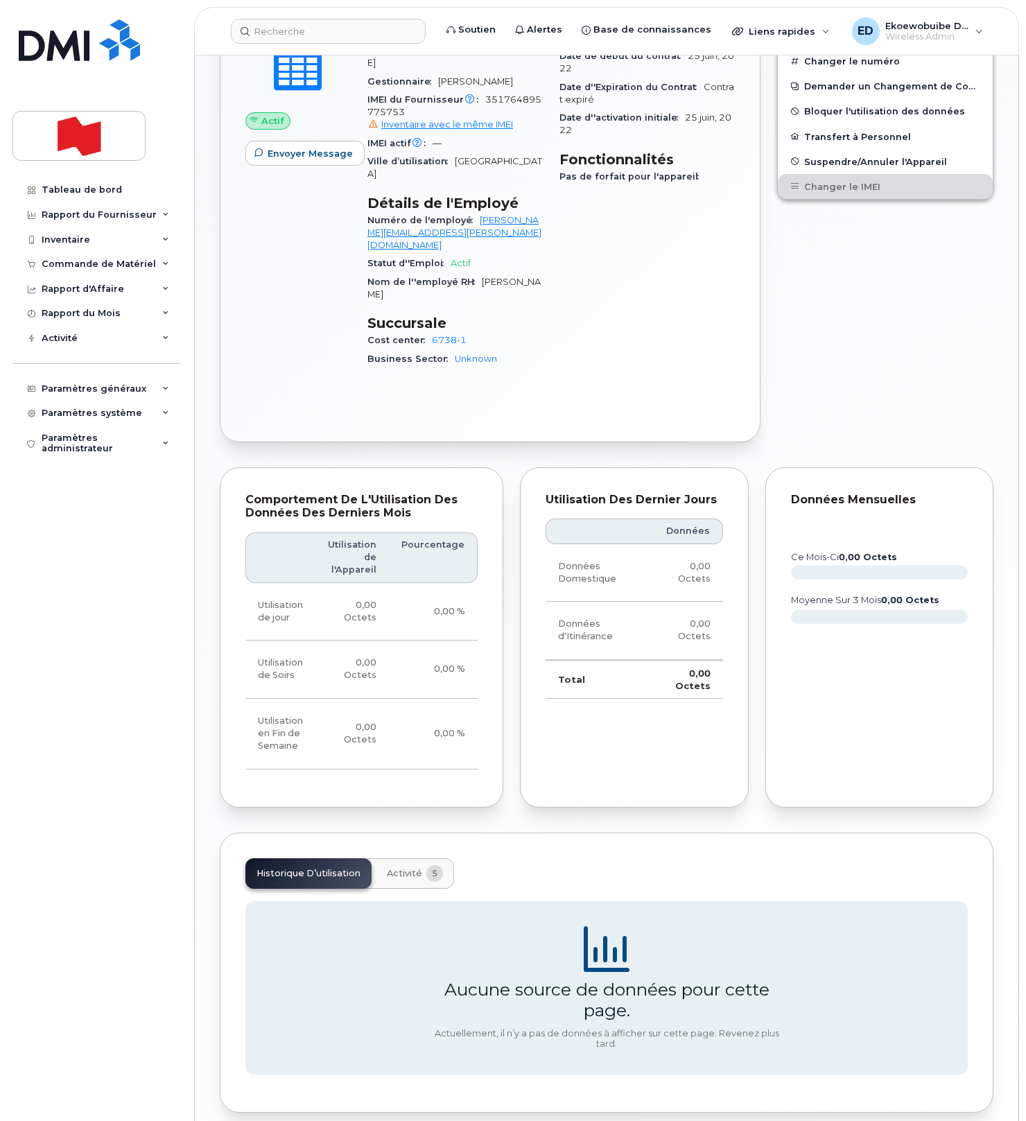
drag, startPoint x: 403, startPoint y: 812, endPoint x: 402, endPoint y: 825, distance: 13.2
click at [402, 868] on span "Activité" at bounding box center [404, 873] width 35 height 11
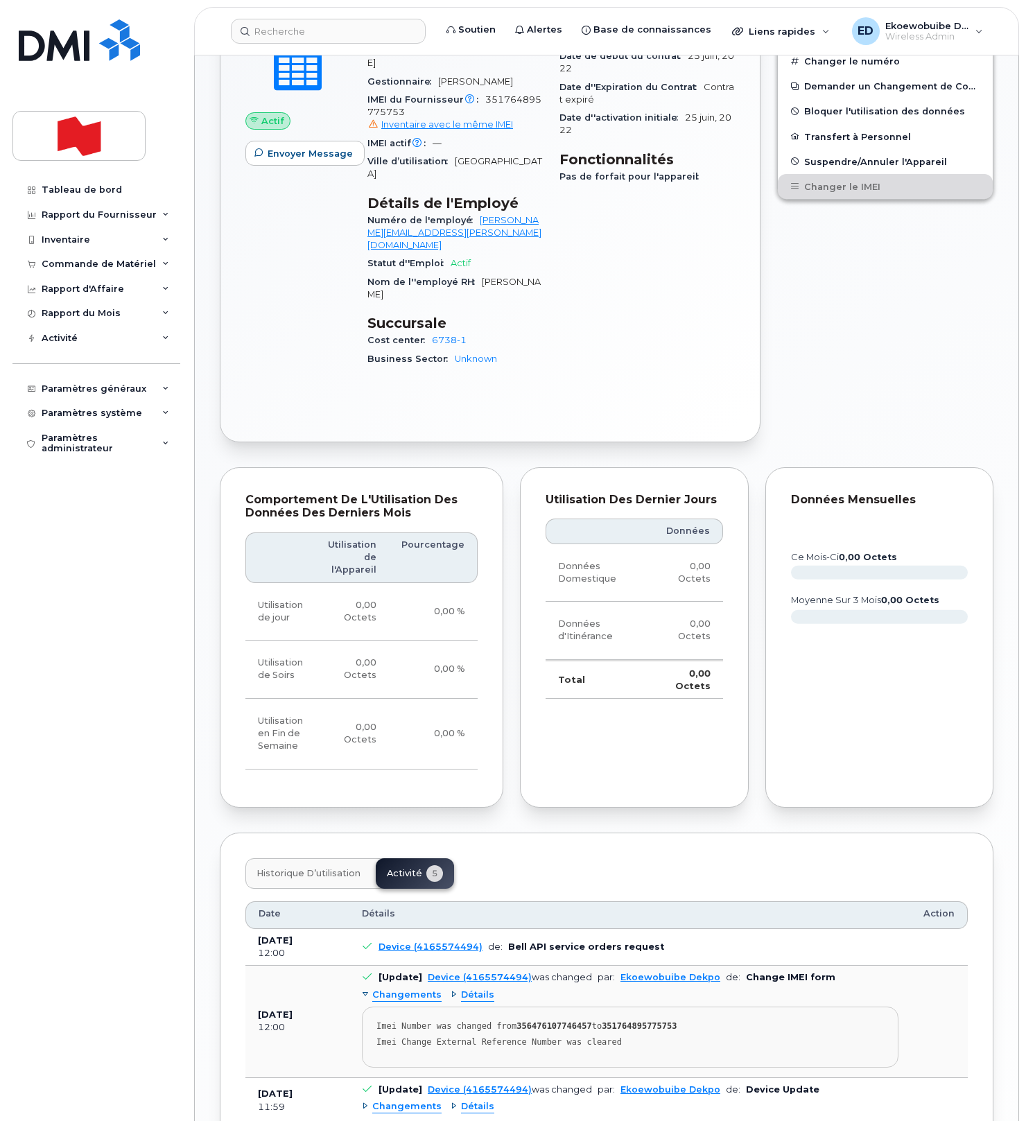
click at [656, 317] on div "Détails du Fournisseur Compte 0544263846 - Bell Solde du Contrat 0,00 $ Statut …" at bounding box center [647, 171] width 192 height 432
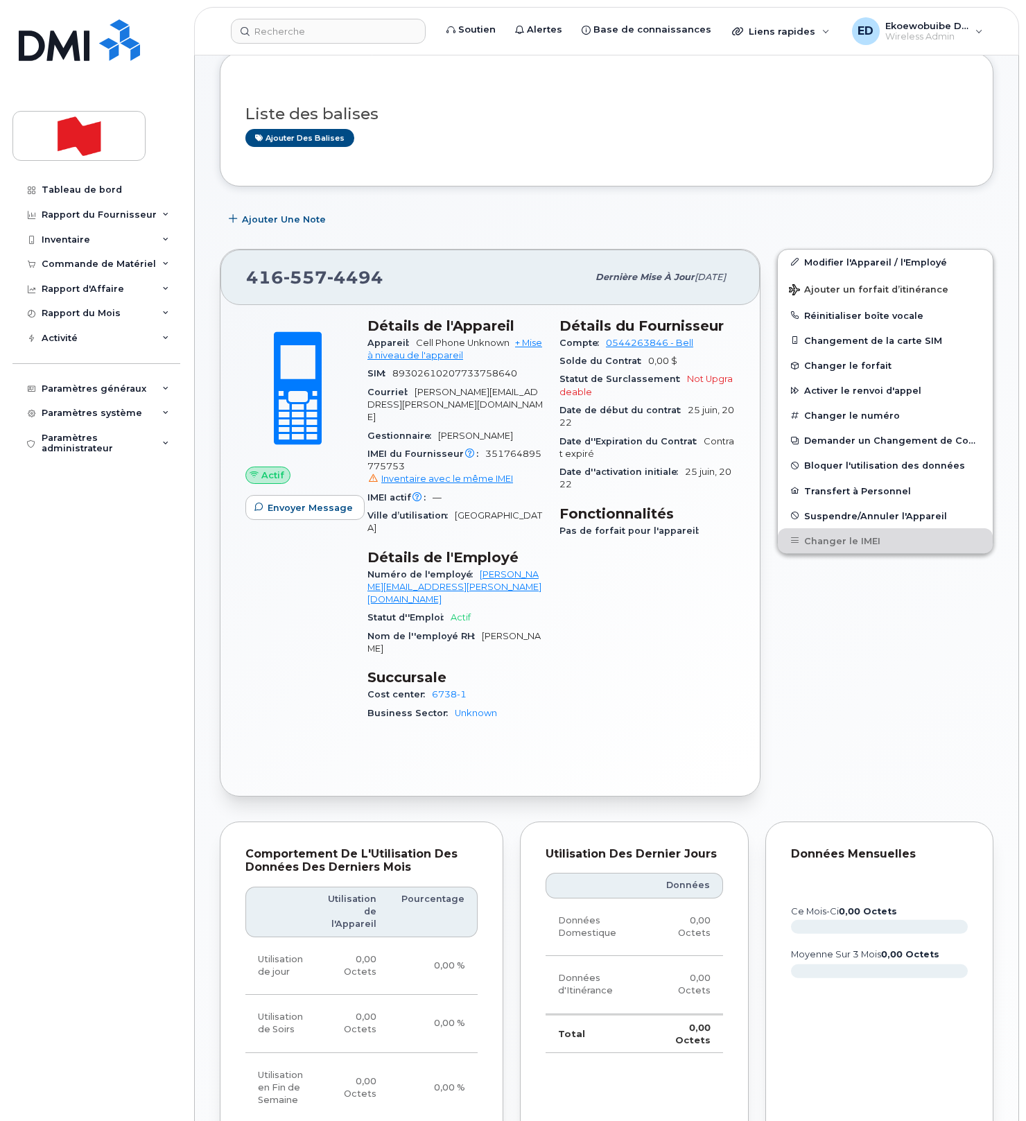
scroll to position [0, 0]
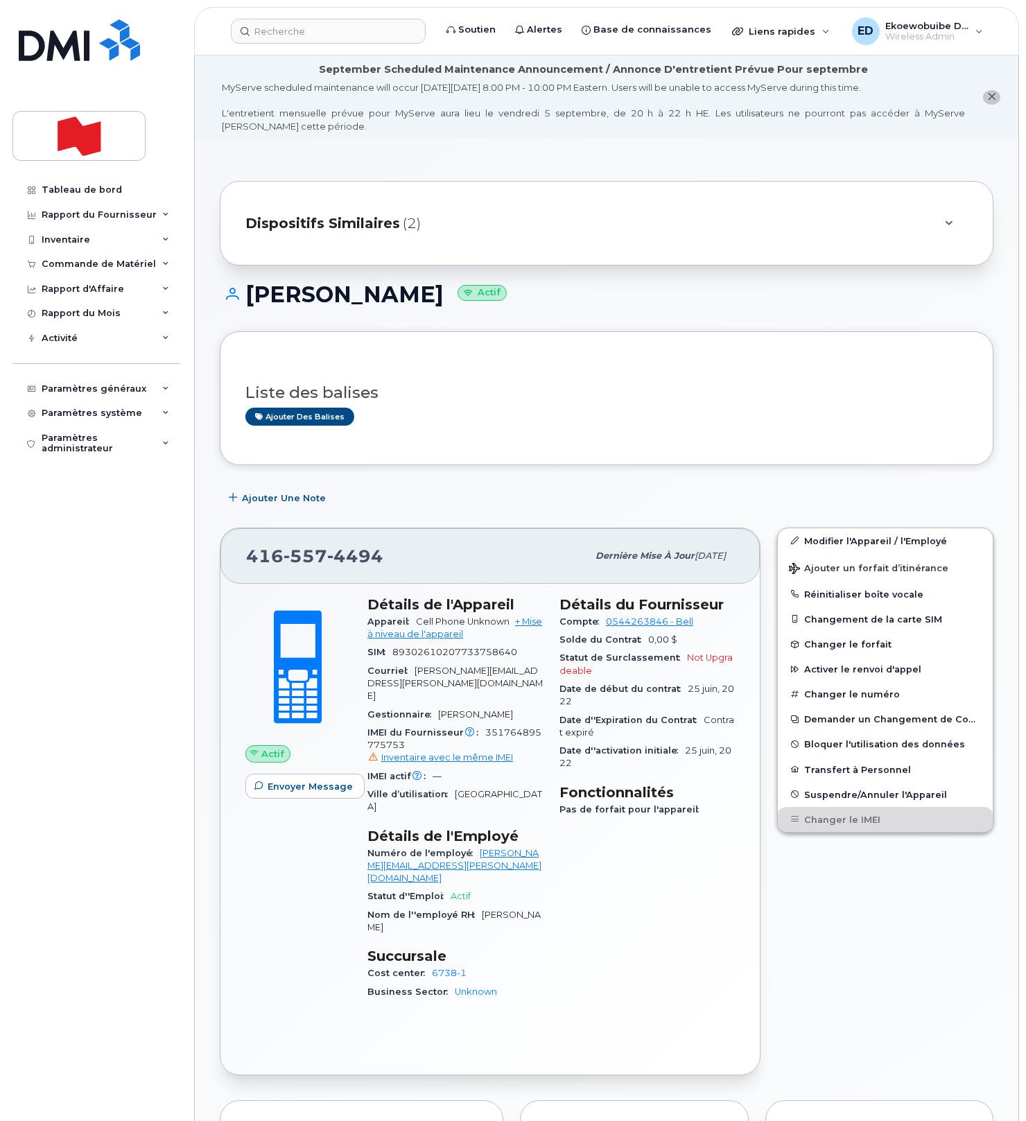
drag, startPoint x: 685, startPoint y: 333, endPoint x: 670, endPoint y: 352, distance: 24.7
click at [684, 335] on div "Liste des balises Ajouter des balises" at bounding box center [606, 397] width 773 height 133
click at [926, 219] on div "Dispositifs Similaires (2)" at bounding box center [586, 223] width 683 height 33
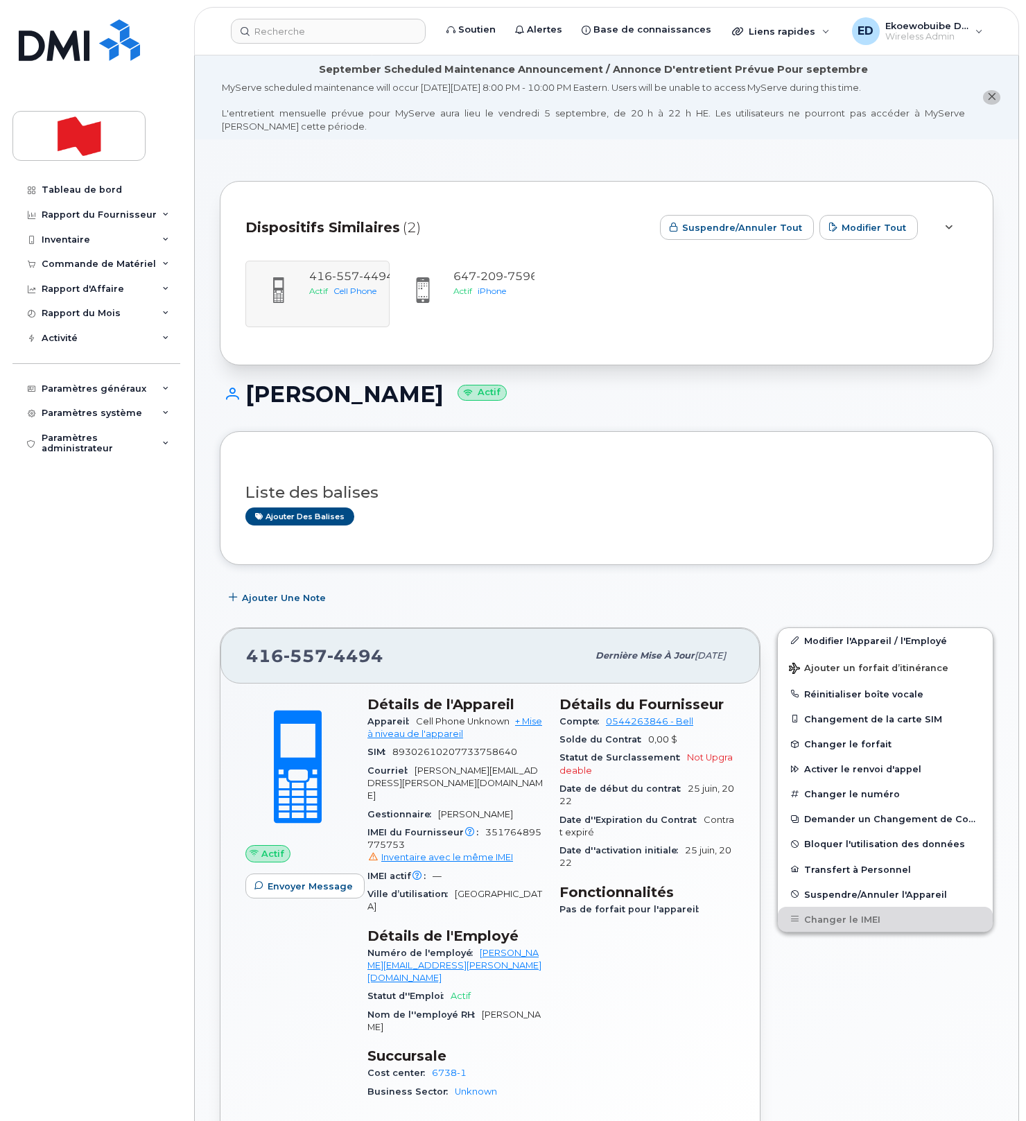
click at [345, 281] on div "416 557 4494 Actif Cell Phone 647 209 7596 Actif iPhone" at bounding box center [606, 294] width 722 height 67
drag, startPoint x: 394, startPoint y: 650, endPoint x: 252, endPoint y: 658, distance: 142.3
click at [252, 658] on div "416 557 4494" at bounding box center [416, 655] width 341 height 29
copy span "416 557 4494"
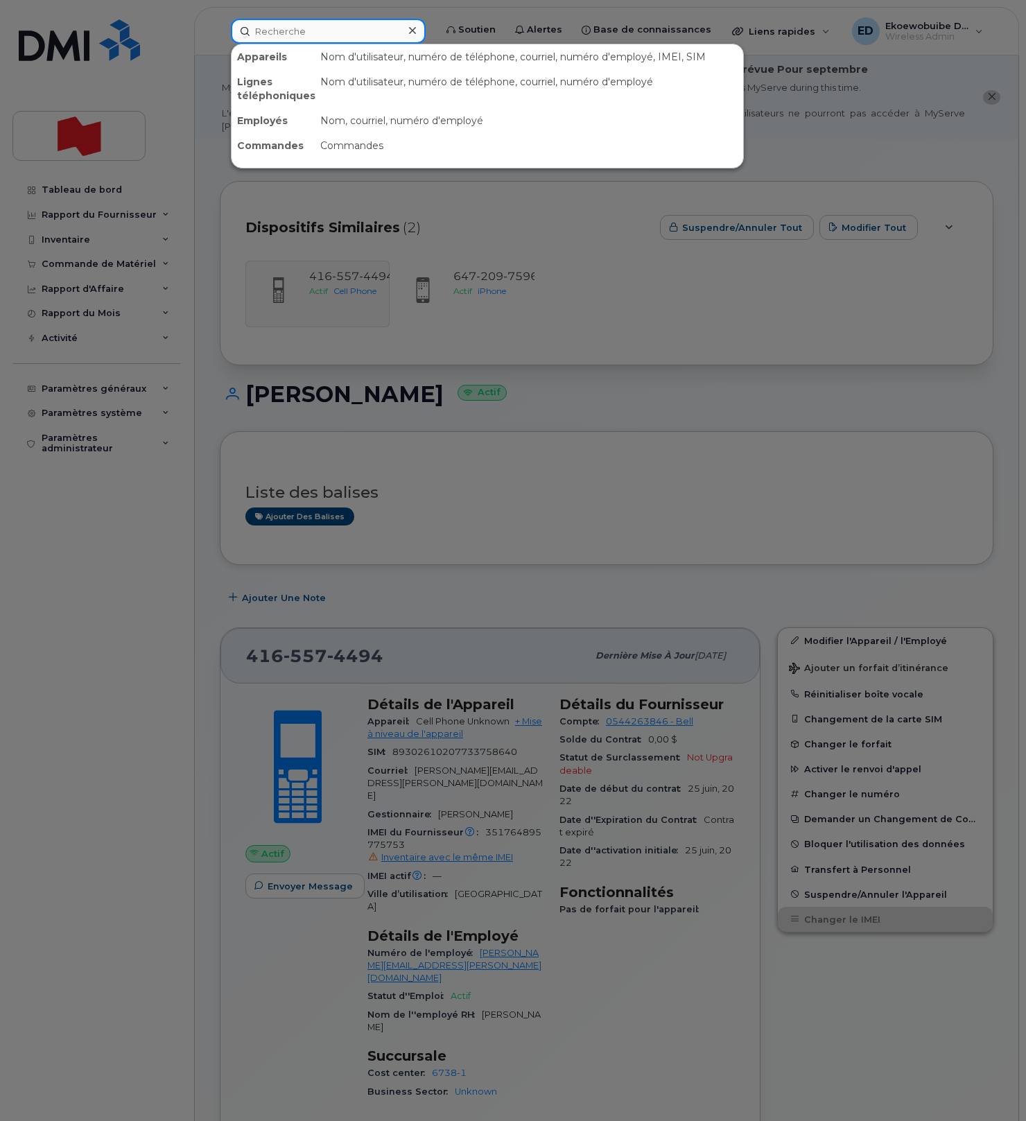
click at [291, 39] on input at bounding box center [328, 31] width 195 height 25
paste input "Ed Cowan"
type input "Ed Cowan"
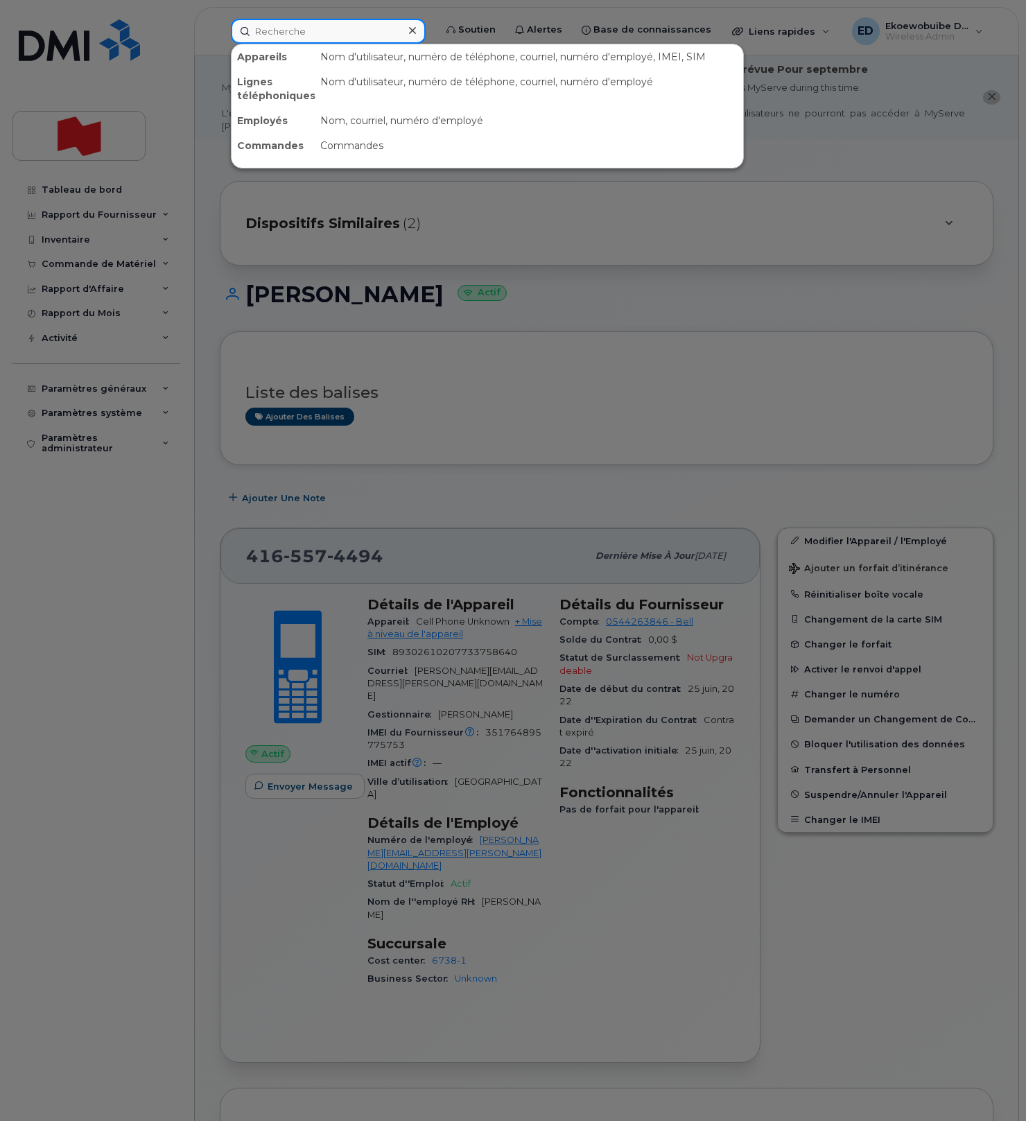
click at [342, 34] on input at bounding box center [328, 31] width 195 height 25
paste input "4384394735"
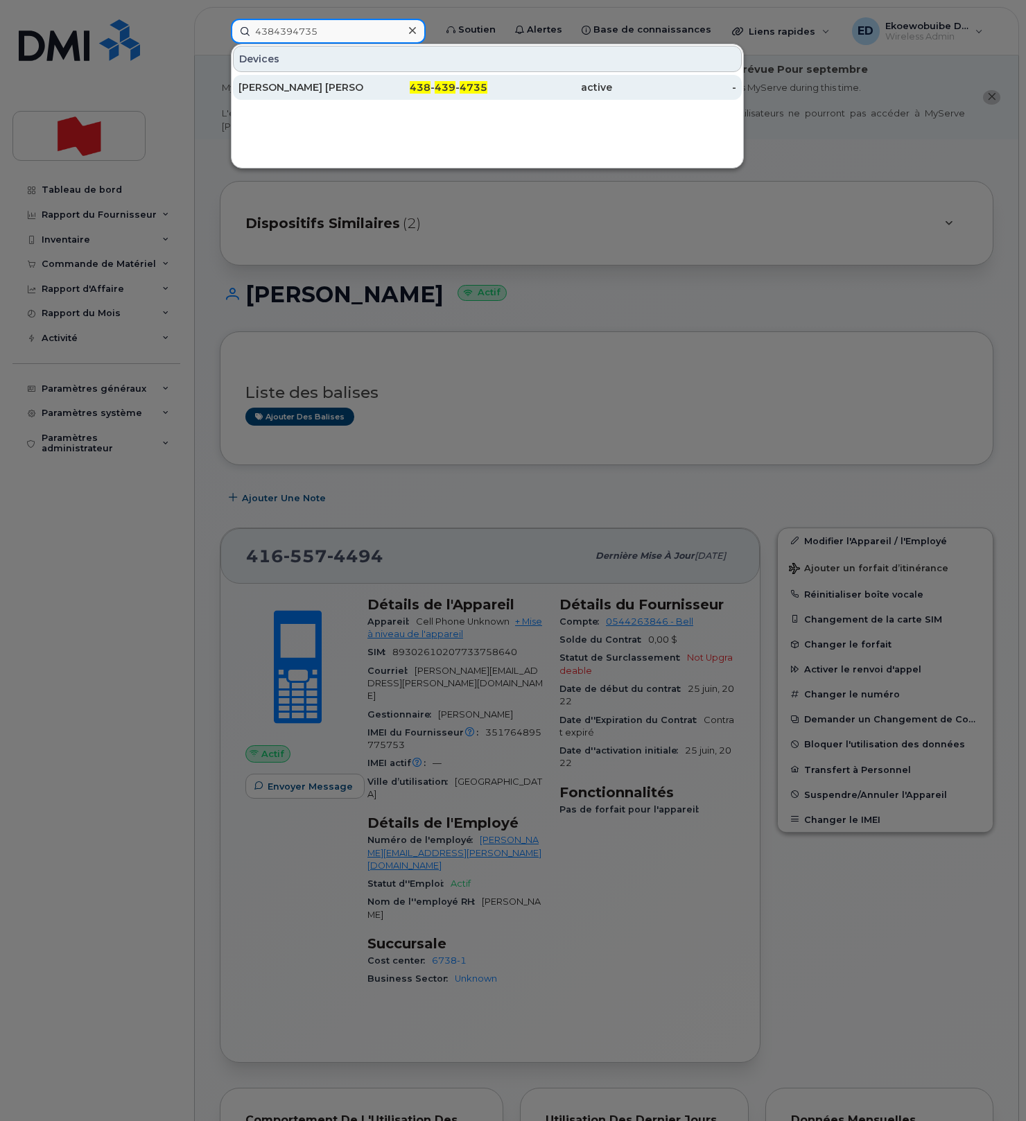
type input "4384394735"
click at [308, 87] on div "[PERSON_NAME]" at bounding box center [300, 87] width 125 height 14
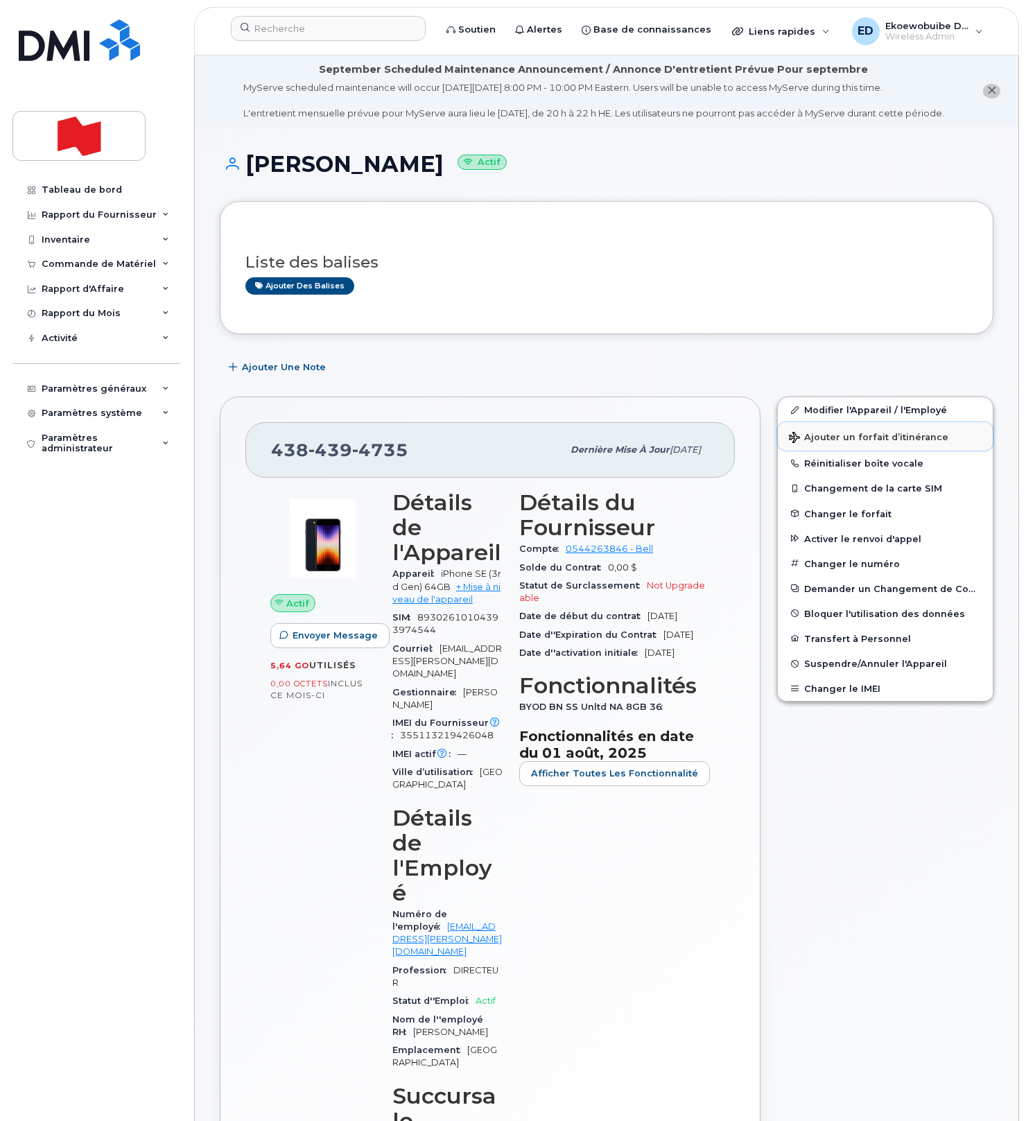
click at [814, 445] on span "Ajouter un forfait d’itinérance" at bounding box center [868, 438] width 159 height 13
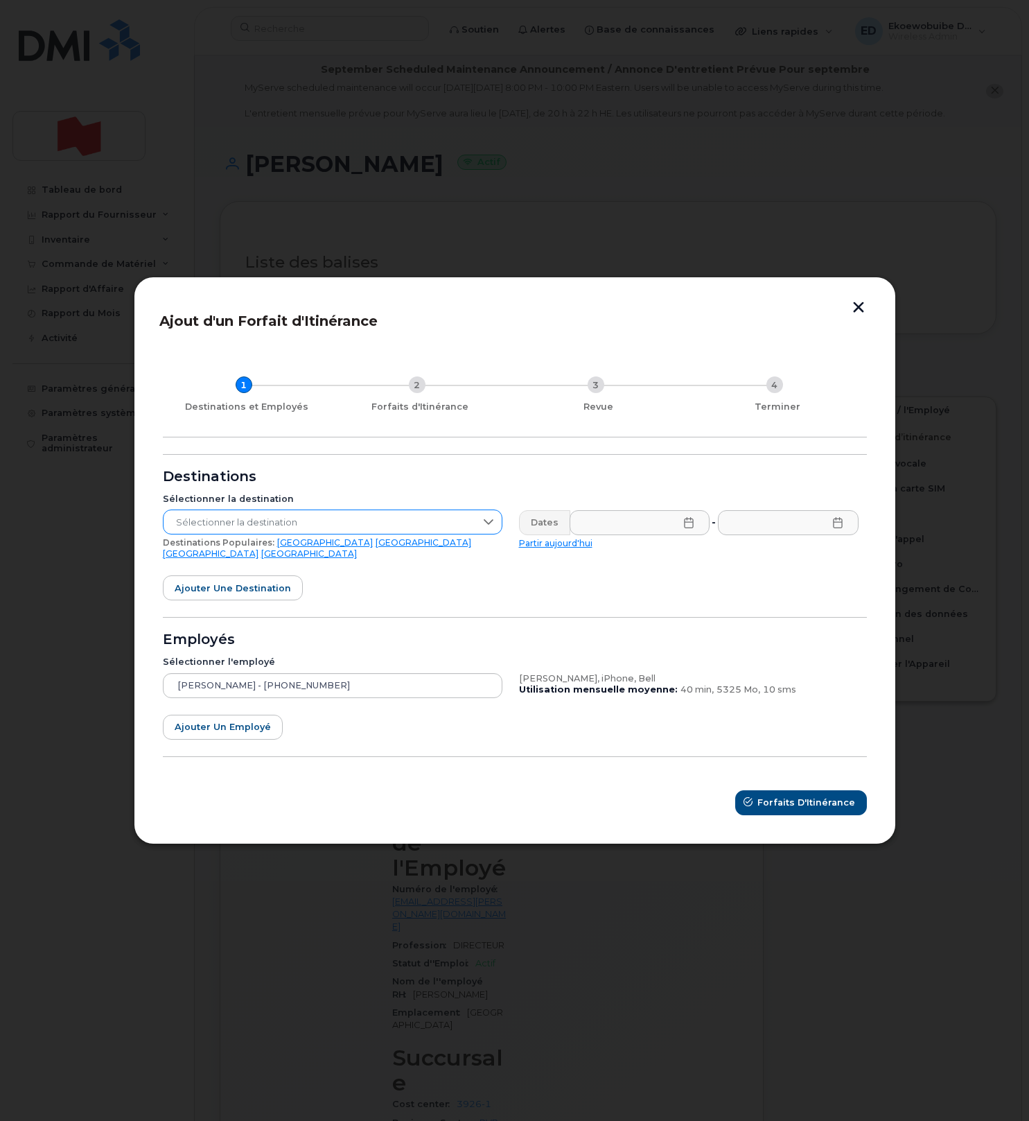
click at [352, 529] on span "Sélectionner la destination" at bounding box center [320, 522] width 312 height 25
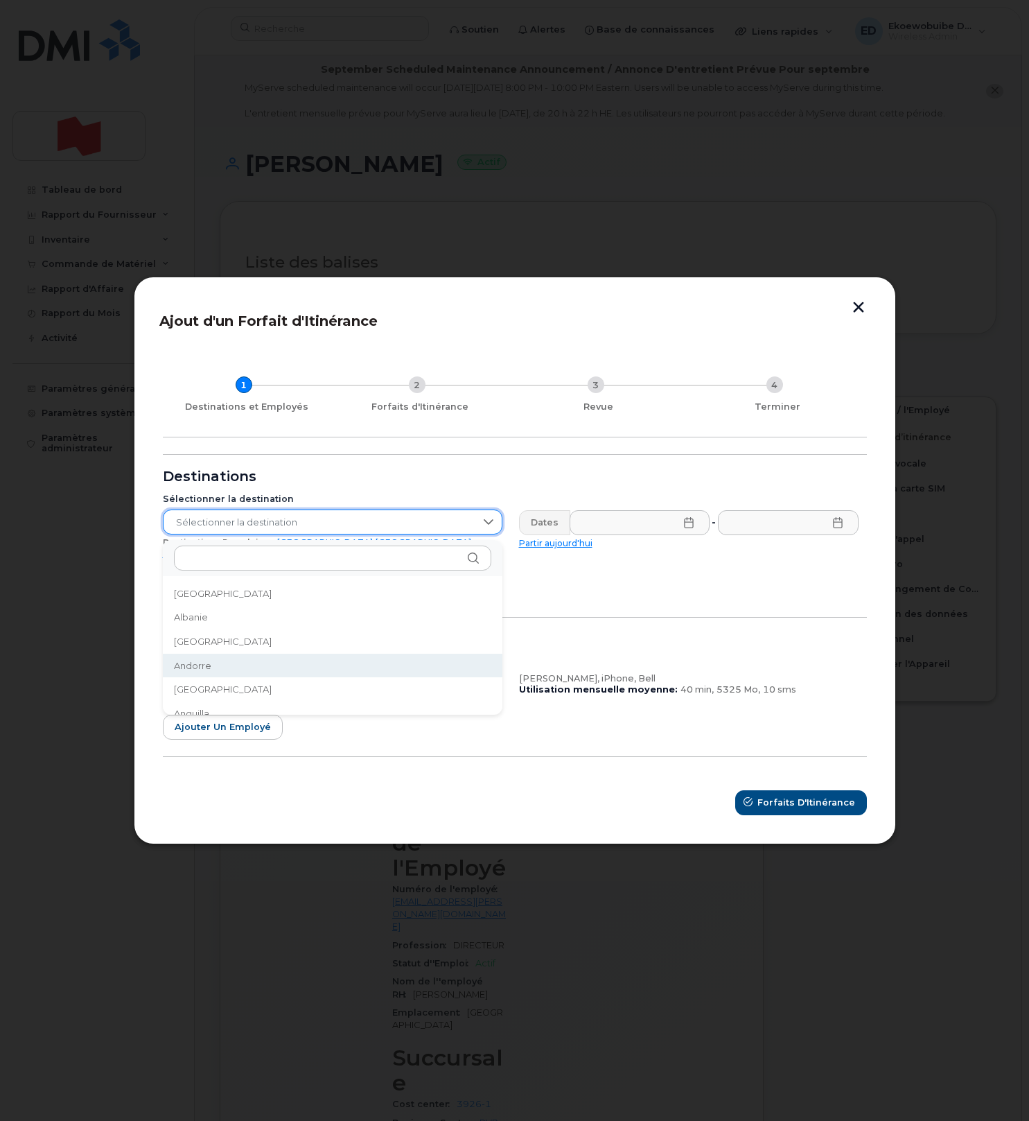
click at [558, 634] on div "Employés" at bounding box center [515, 639] width 704 height 11
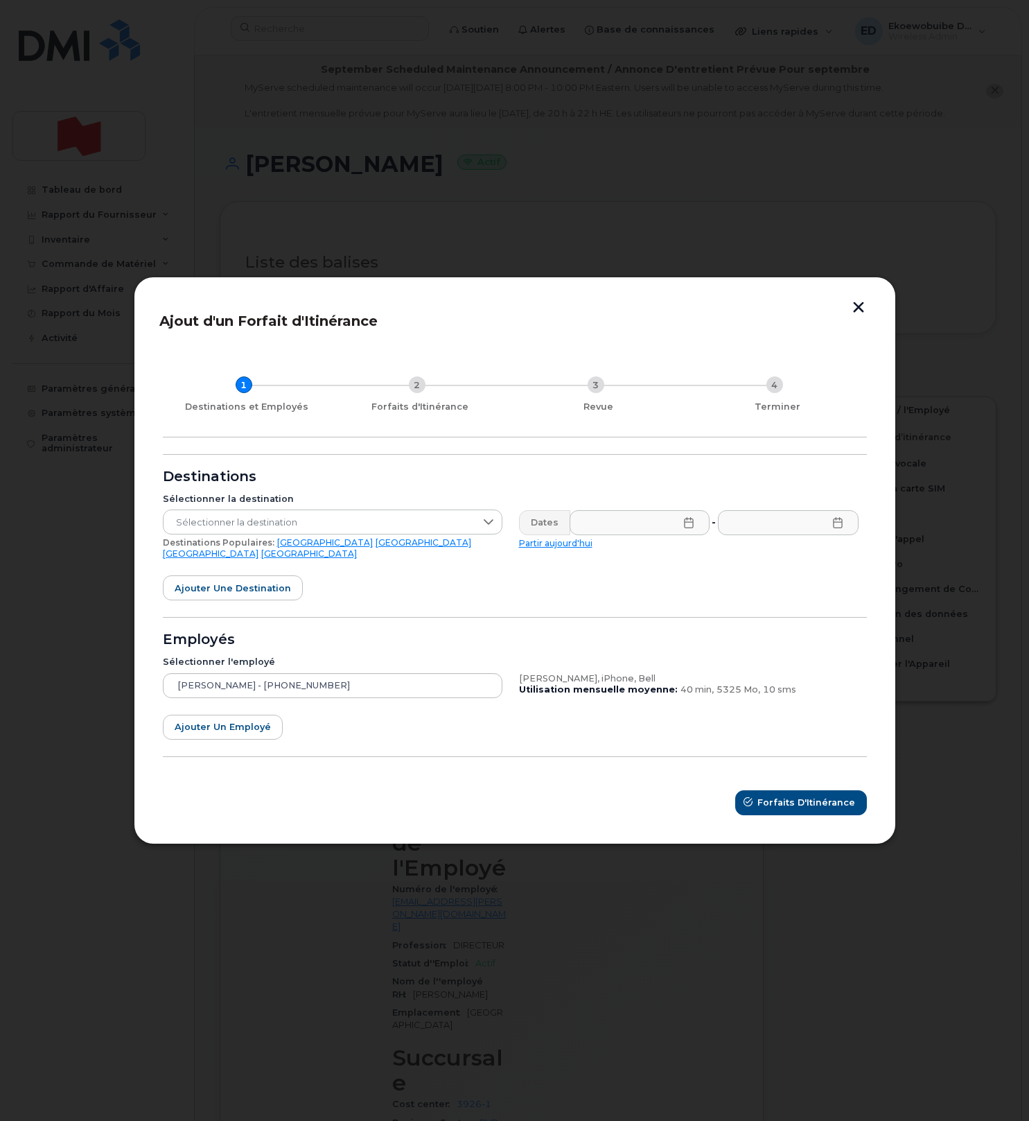
click at [258, 548] on link "[GEOGRAPHIC_DATA]" at bounding box center [211, 553] width 96 height 10
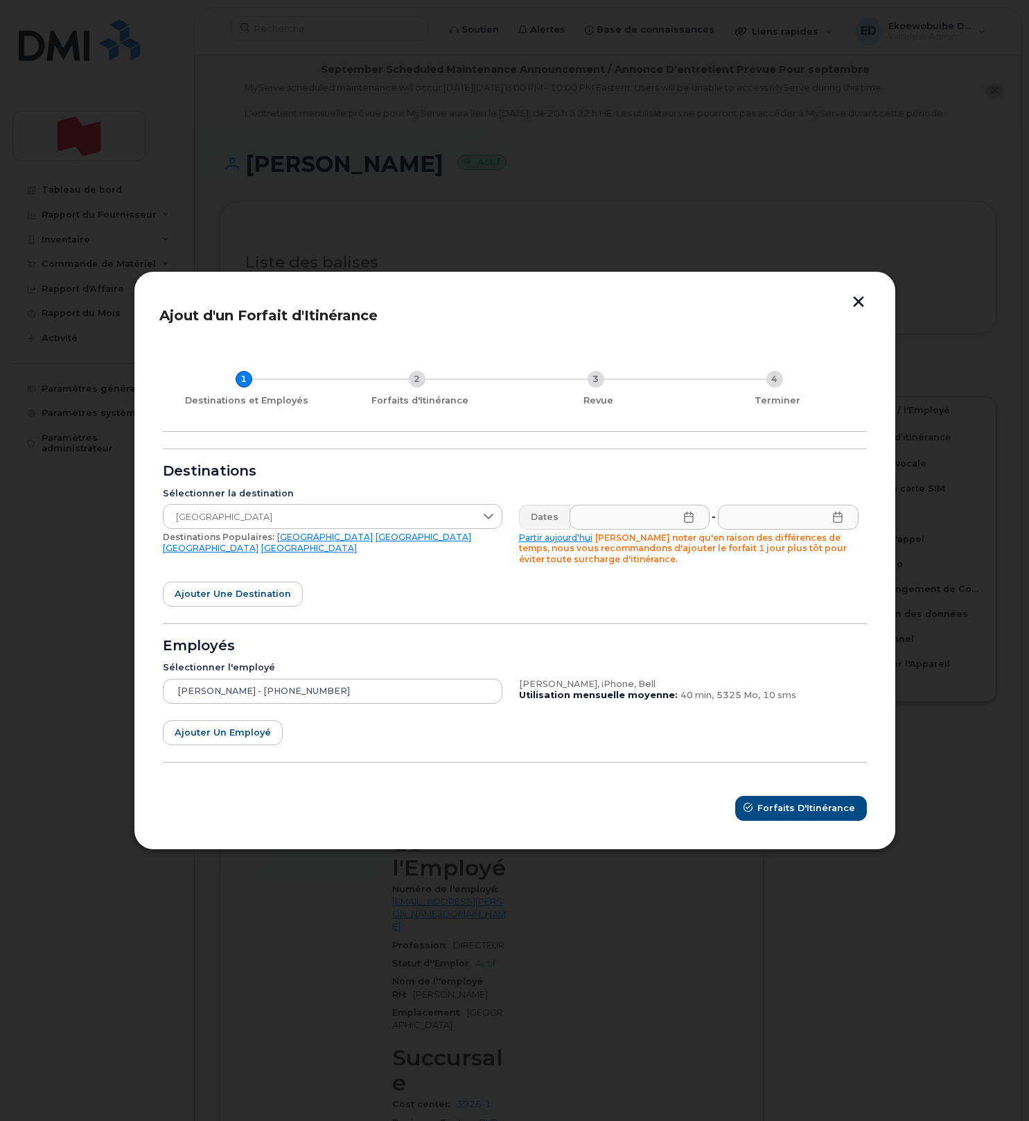
click at [685, 521] on icon at bounding box center [688, 516] width 11 height 11
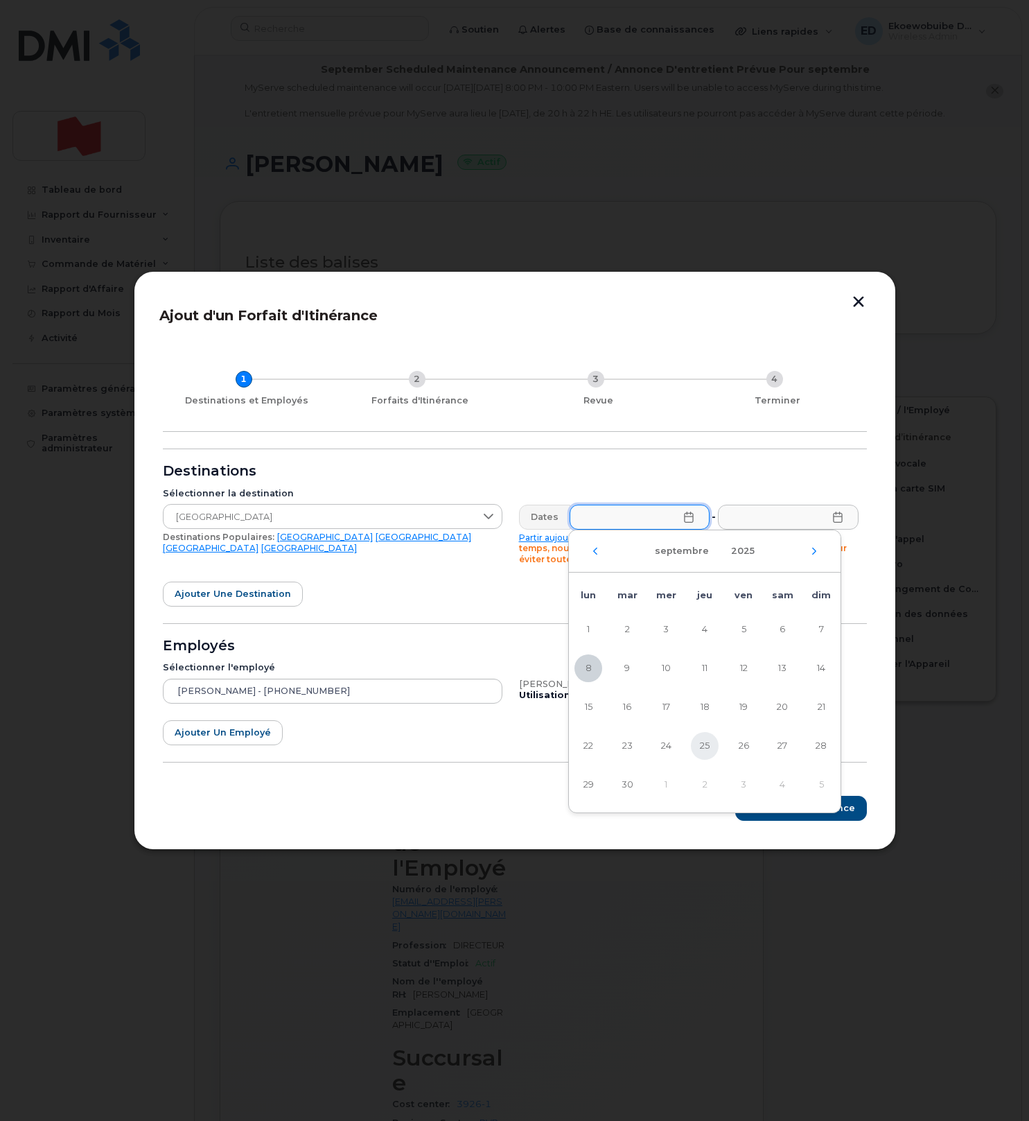
click at [703, 747] on span "25" at bounding box center [705, 746] width 28 height 28
type input "[DATE]"
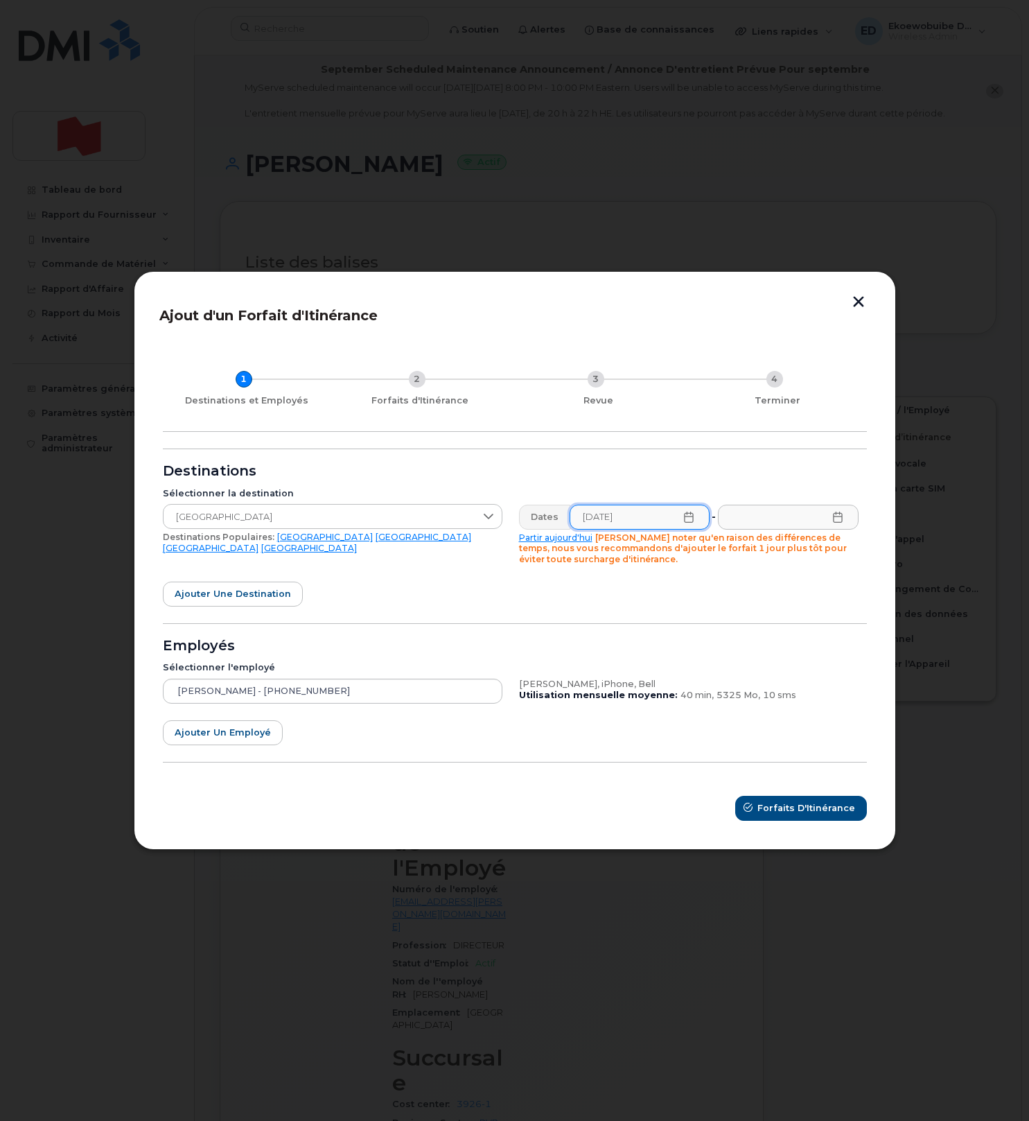
click at [838, 520] on icon at bounding box center [837, 516] width 11 height 11
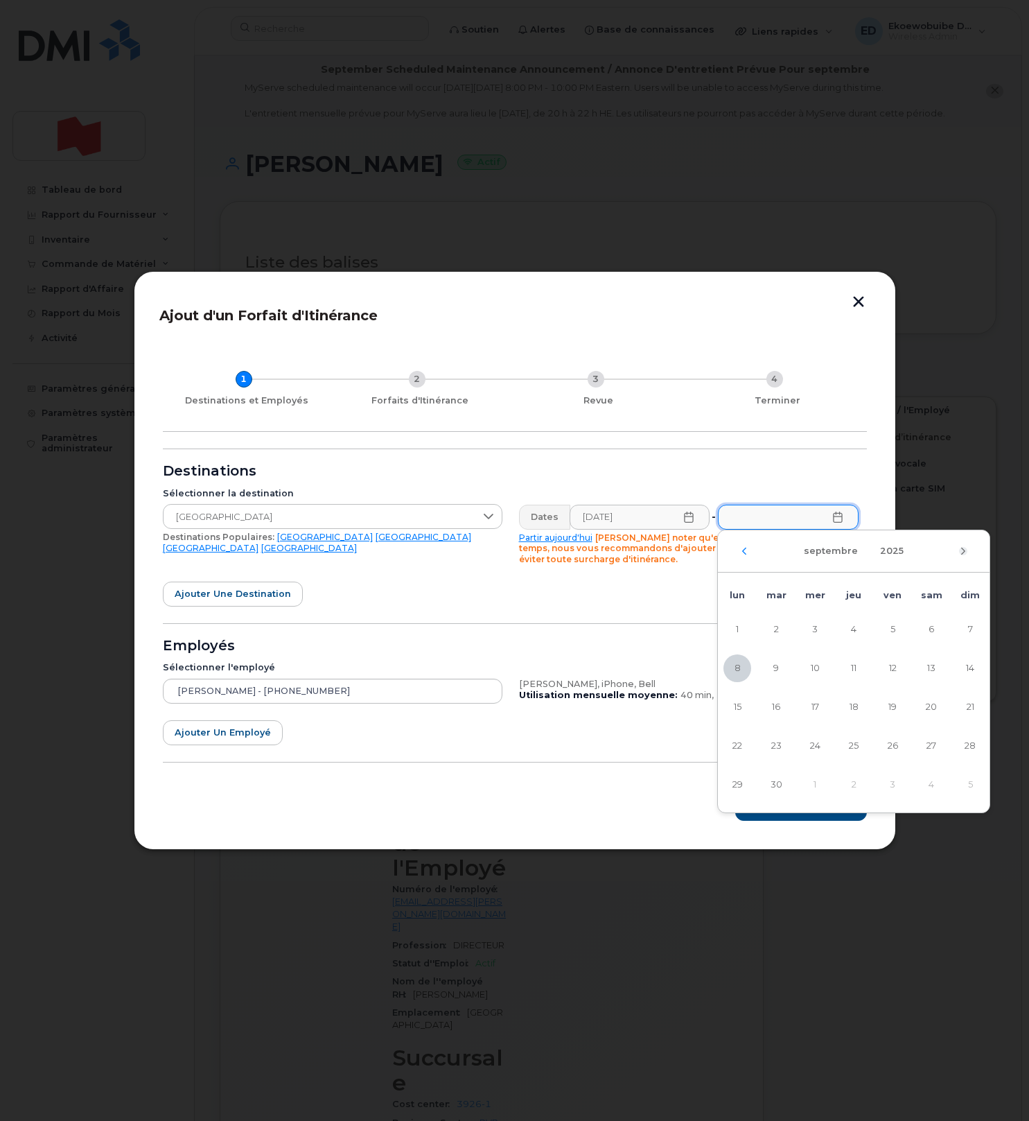
click at [962, 552] on icon "Mois suivant" at bounding box center [963, 550] width 8 height 11
click at [852, 671] on span "9" at bounding box center [854, 668] width 28 height 28
type input "[DATE]"
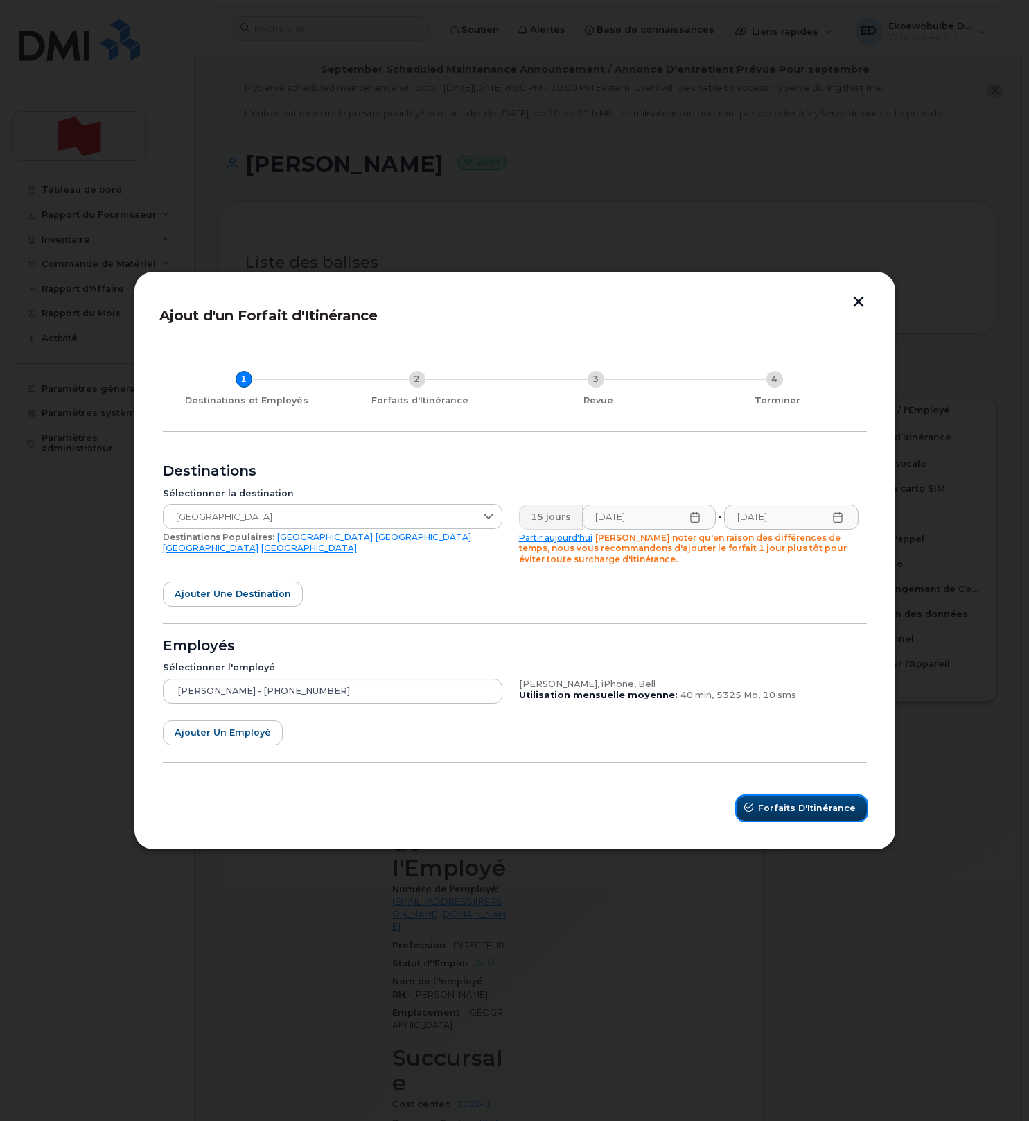
click at [791, 809] on span "Forfaits d'Itinérance" at bounding box center [807, 807] width 98 height 13
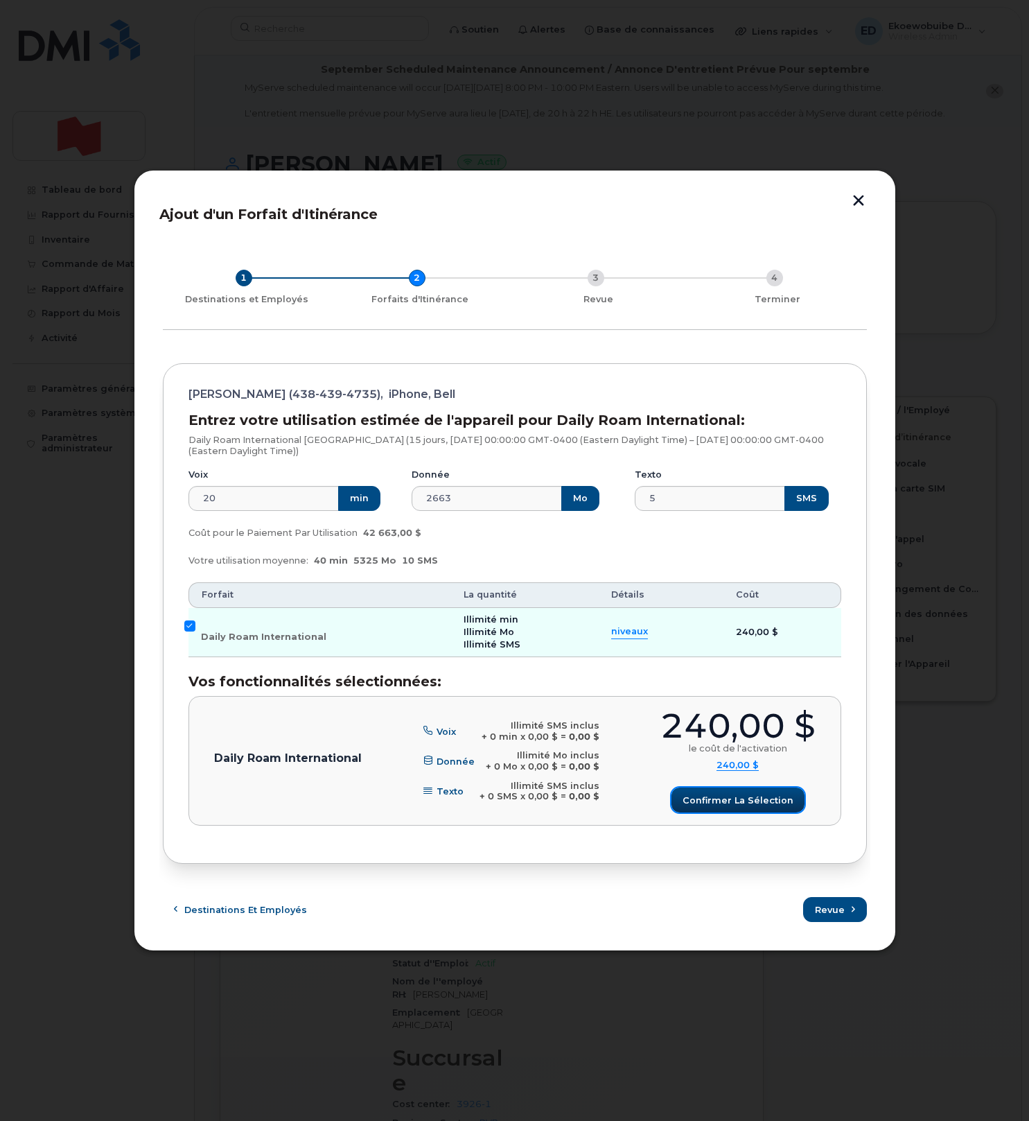
click at [746, 809] on button "Confirmer la sélection" at bounding box center [738, 799] width 133 height 25
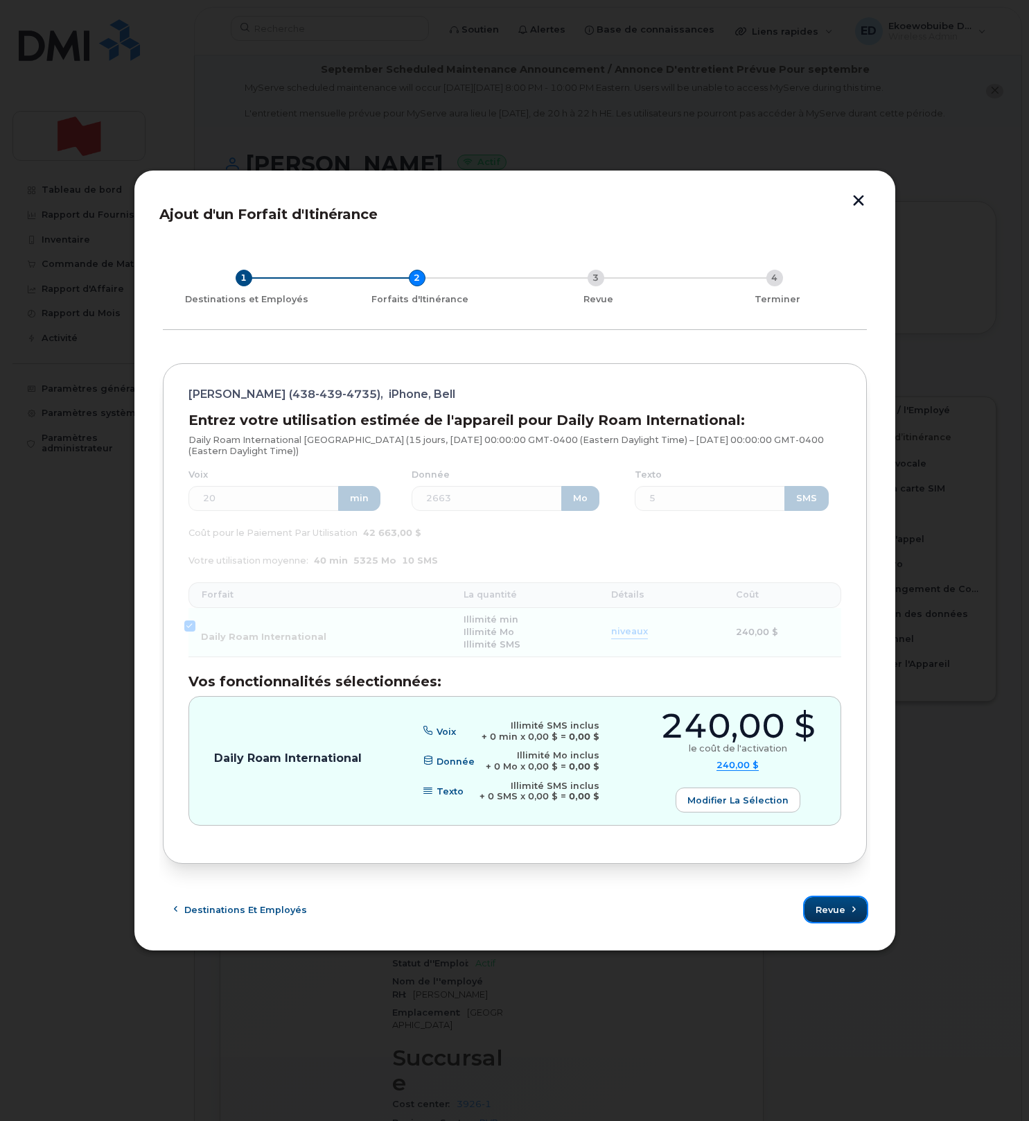
click at [818, 911] on span "Revue" at bounding box center [831, 909] width 30 height 13
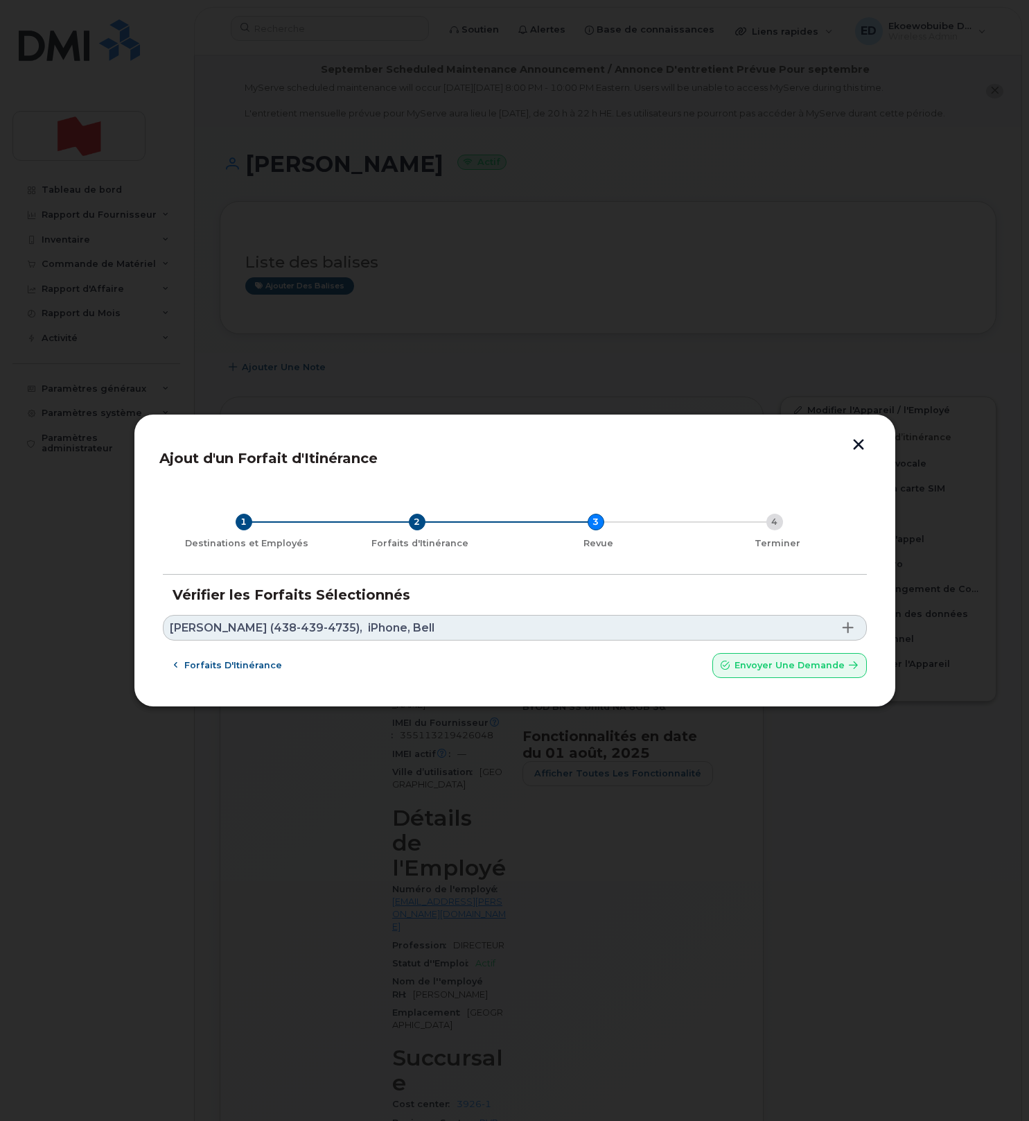
click at [496, 626] on link "Edward James Cowan (438-439-4735), iPhone, Bell" at bounding box center [515, 628] width 704 height 26
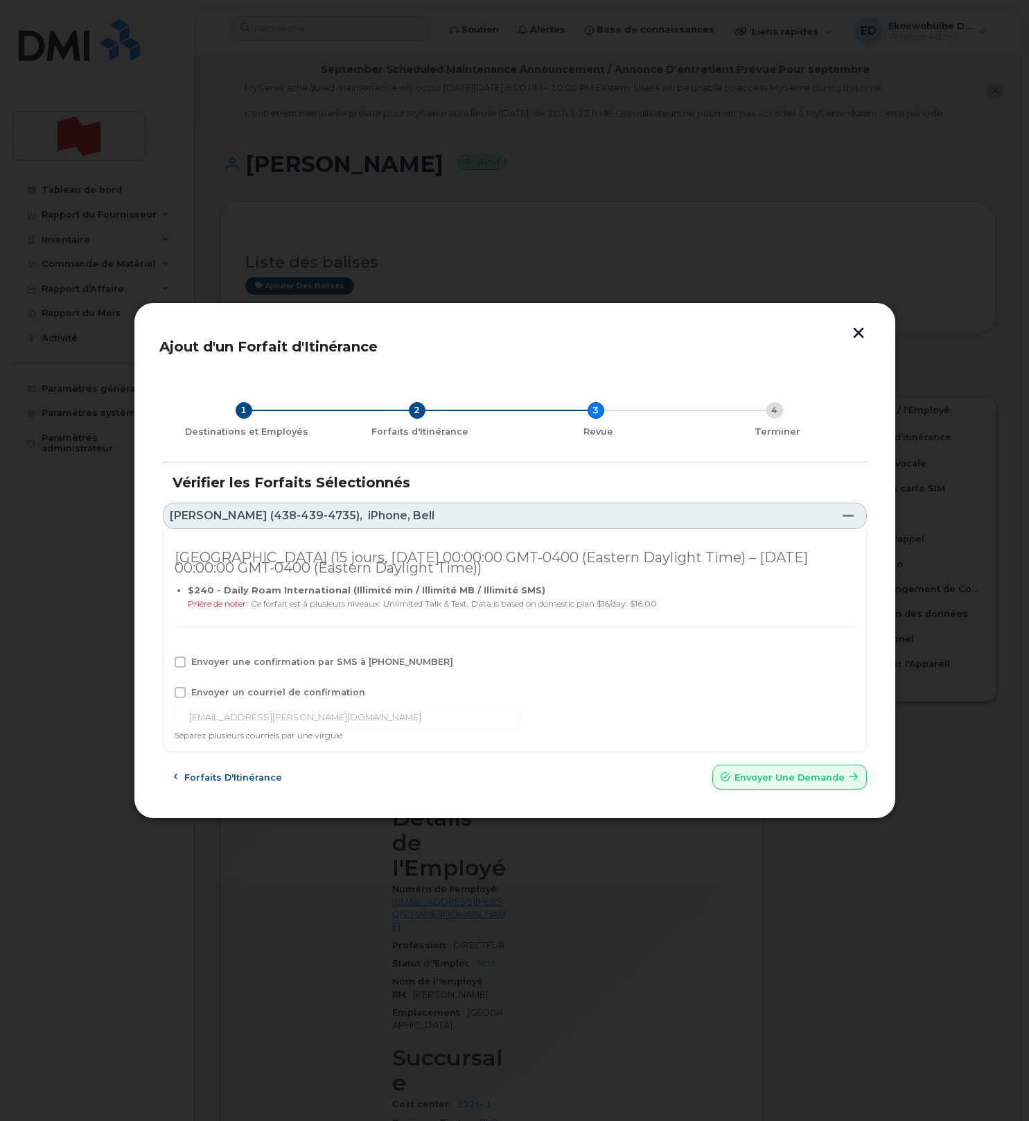
click at [202, 665] on span "Envoyer une confirmation par SMS à 438-439-4735" at bounding box center [322, 661] width 262 height 10
click at [165, 663] on input "Envoyer une confirmation par SMS à 438-439-4735" at bounding box center [161, 659] width 7 height 7
checkbox input "true"
drag, startPoint x: 202, startPoint y: 690, endPoint x: 212, endPoint y: 722, distance: 34.0
click at [202, 690] on span "Envoyer un courriel de confirmation" at bounding box center [278, 692] width 174 height 10
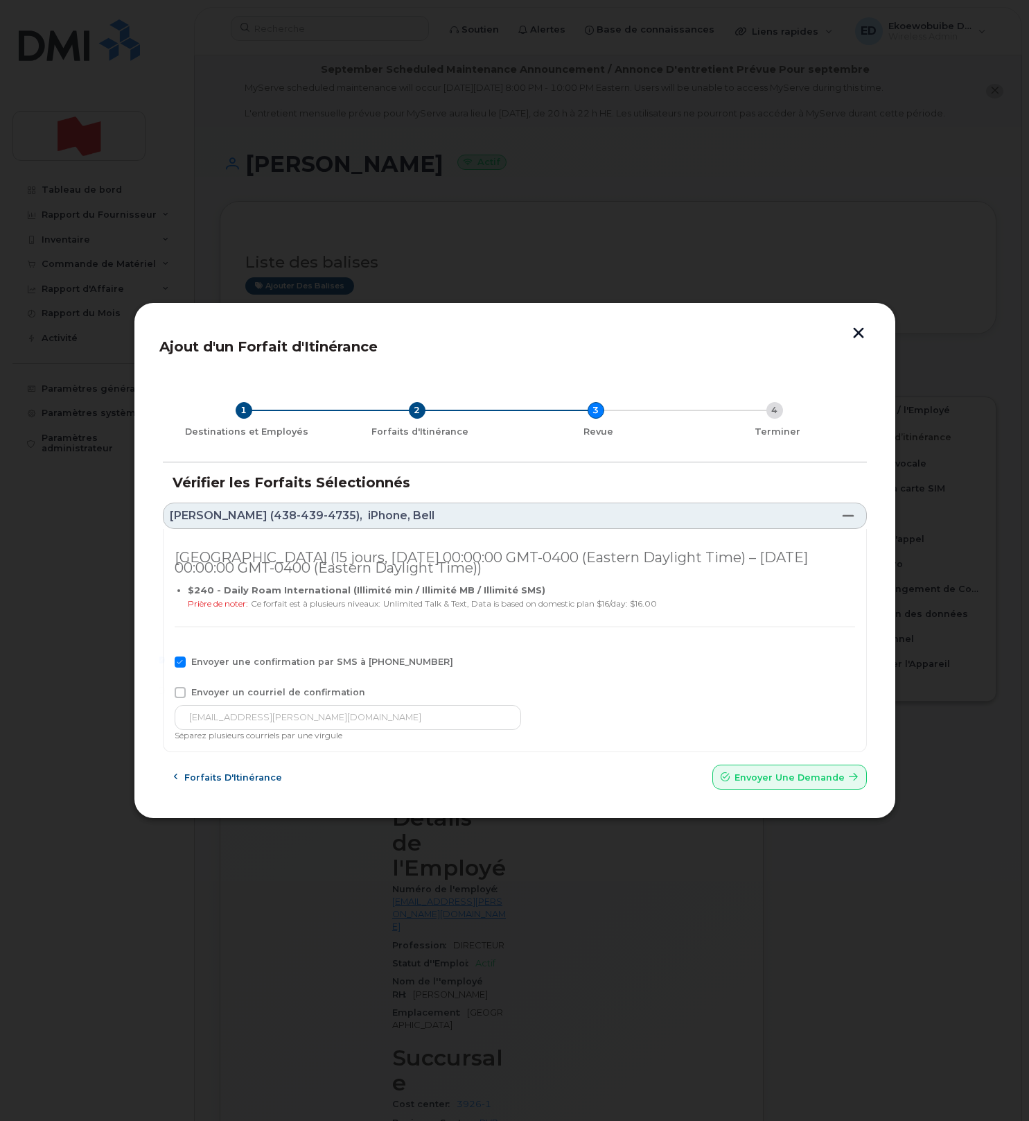
click at [165, 690] on input "Envoyer un courriel de confirmation" at bounding box center [161, 690] width 7 height 7
checkbox input "true"
drag, startPoint x: 312, startPoint y: 723, endPoint x: 127, endPoint y: 717, distance: 185.1
click at [125, 717] on div "Ajout d'un Forfait d'Itinérance 1 Destinations et Employés 2 Forfaits d'Itinéra…" at bounding box center [514, 560] width 1029 height 1121
paste input "telecom-voix@bnc.ca"
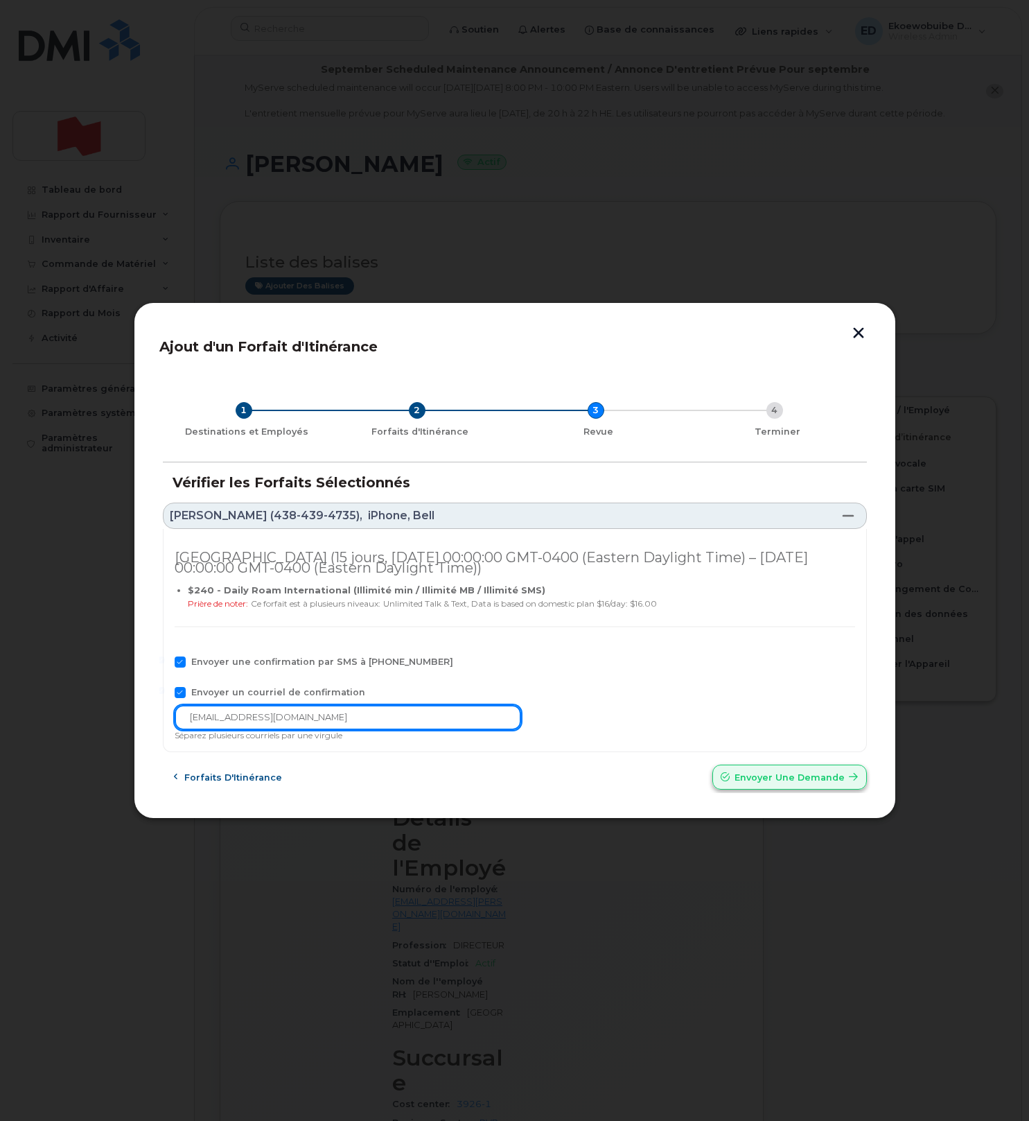
type input "telecom-voix@bnc.ca"
click at [770, 776] on span "Envoyer une Demande" at bounding box center [790, 777] width 110 height 13
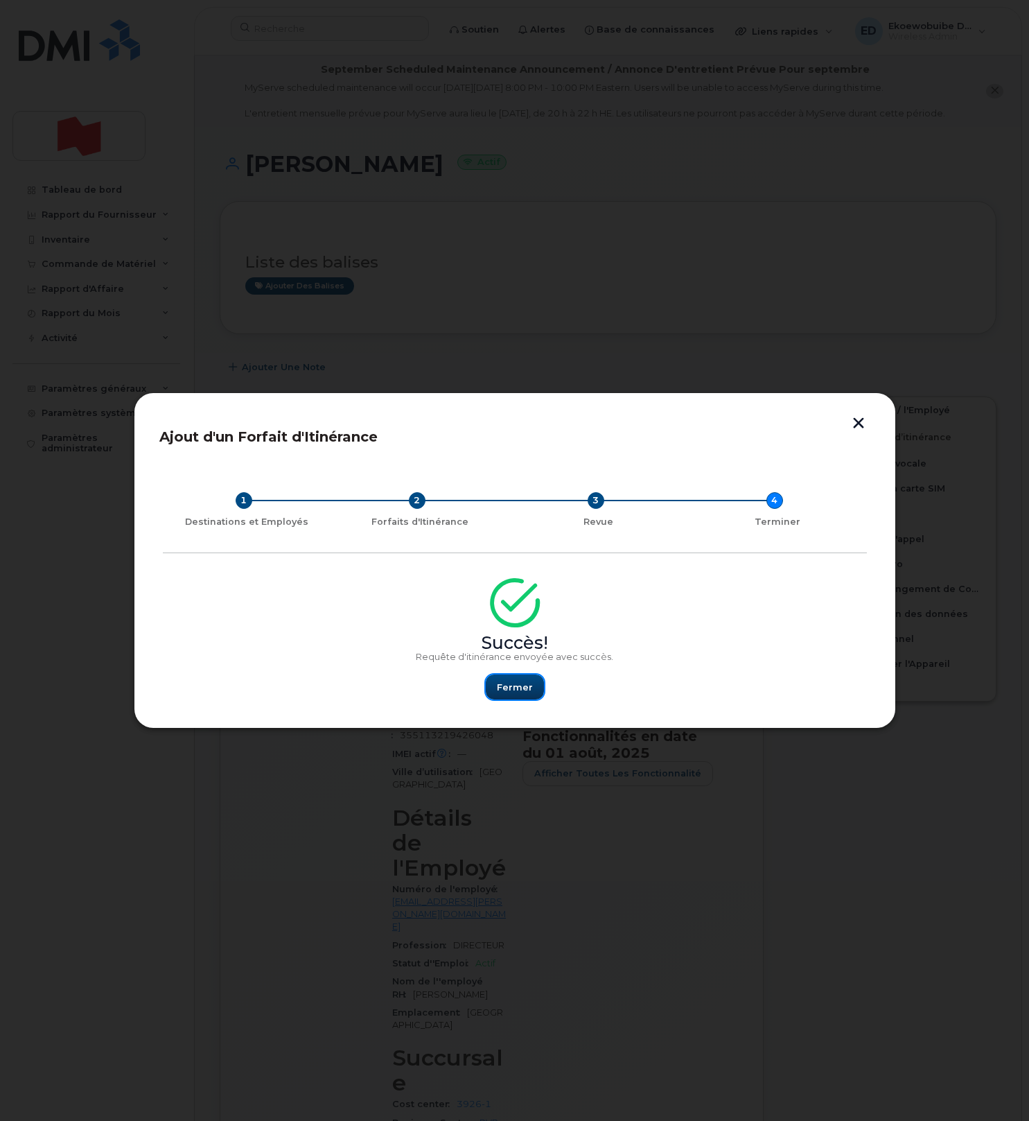
click at [510, 688] on span "Fermer" at bounding box center [515, 687] width 36 height 13
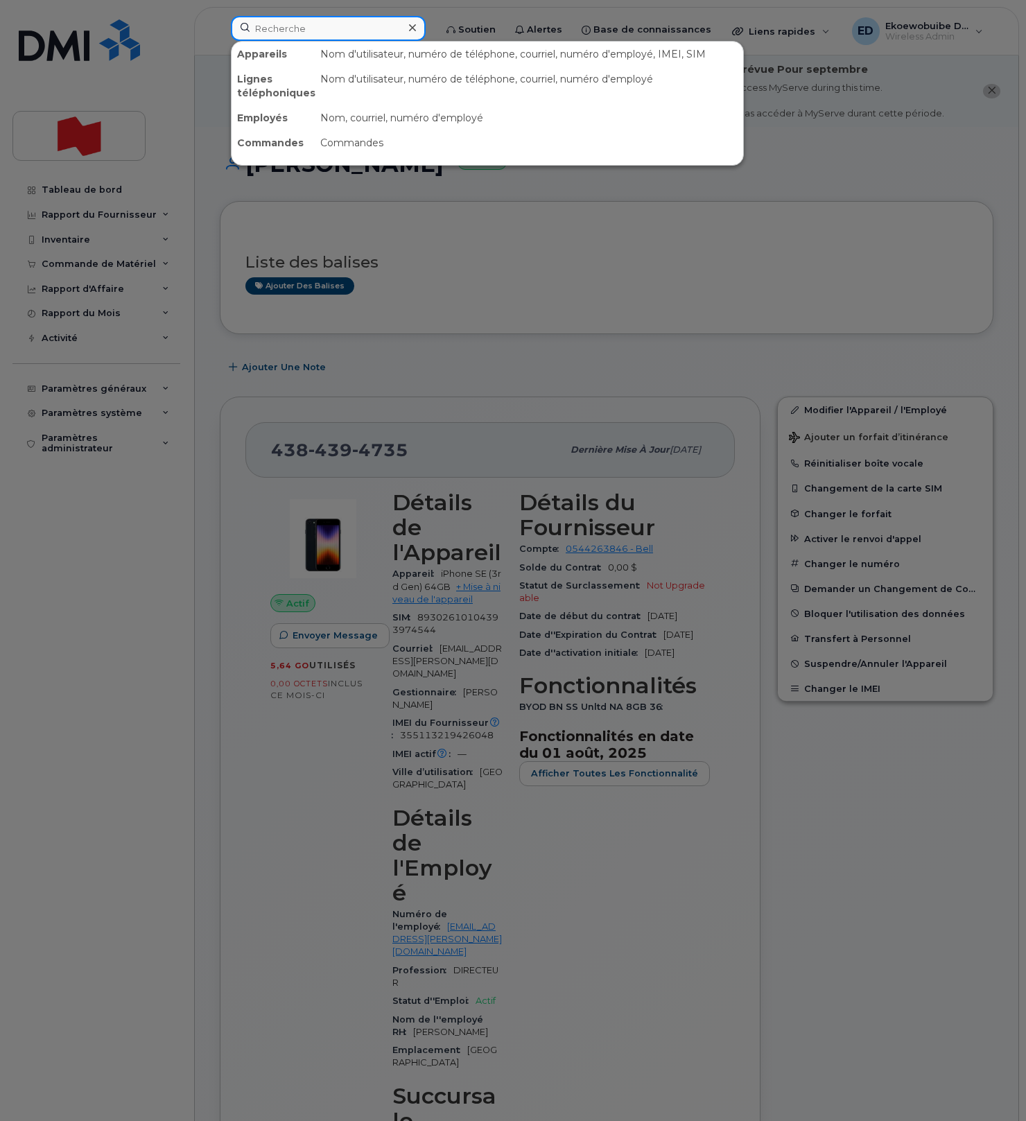
click at [290, 34] on input at bounding box center [328, 28] width 195 height 25
paste input "438-826-4959"
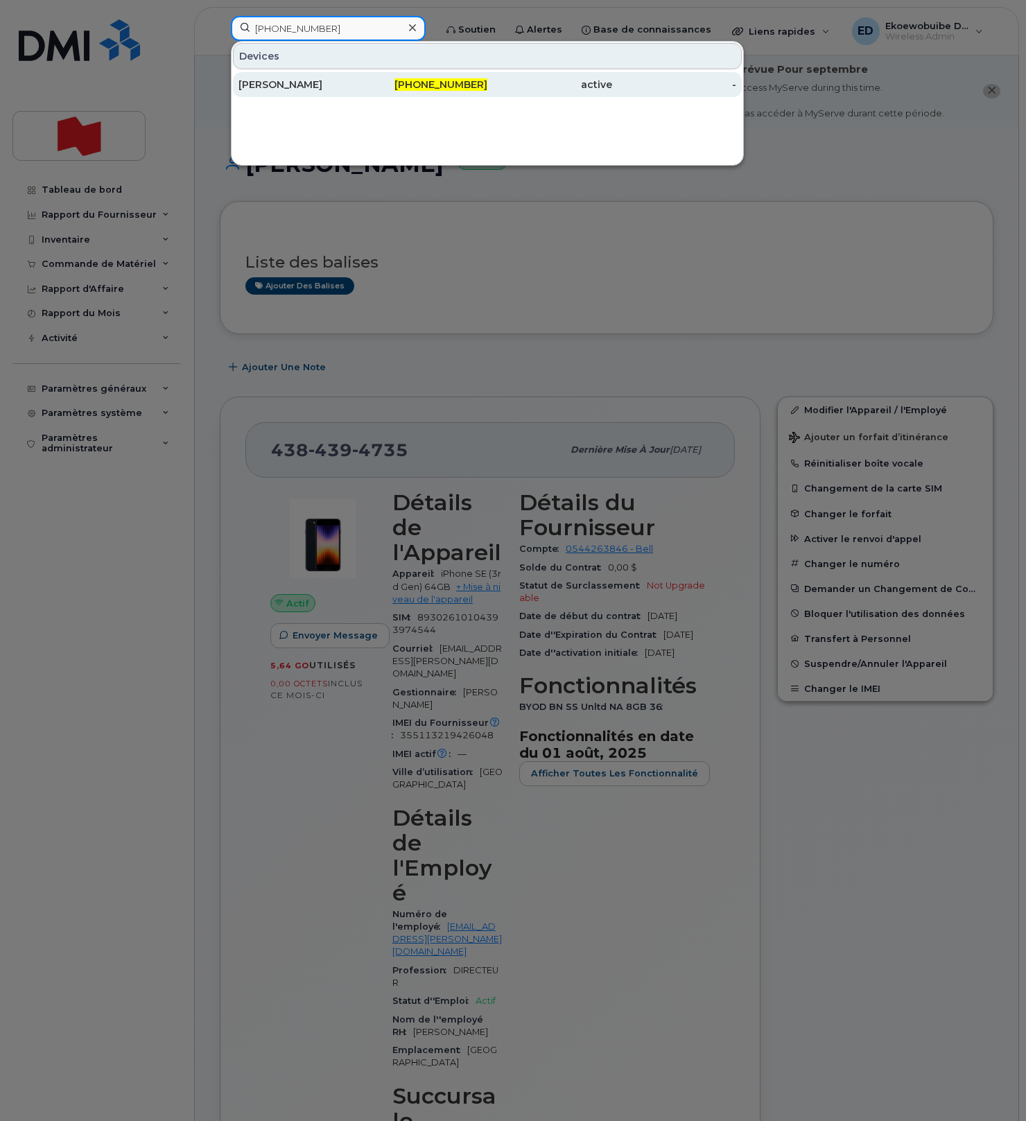
type input "438-826-4959"
click at [293, 82] on div "Jocelyn Beauchesne" at bounding box center [300, 85] width 125 height 14
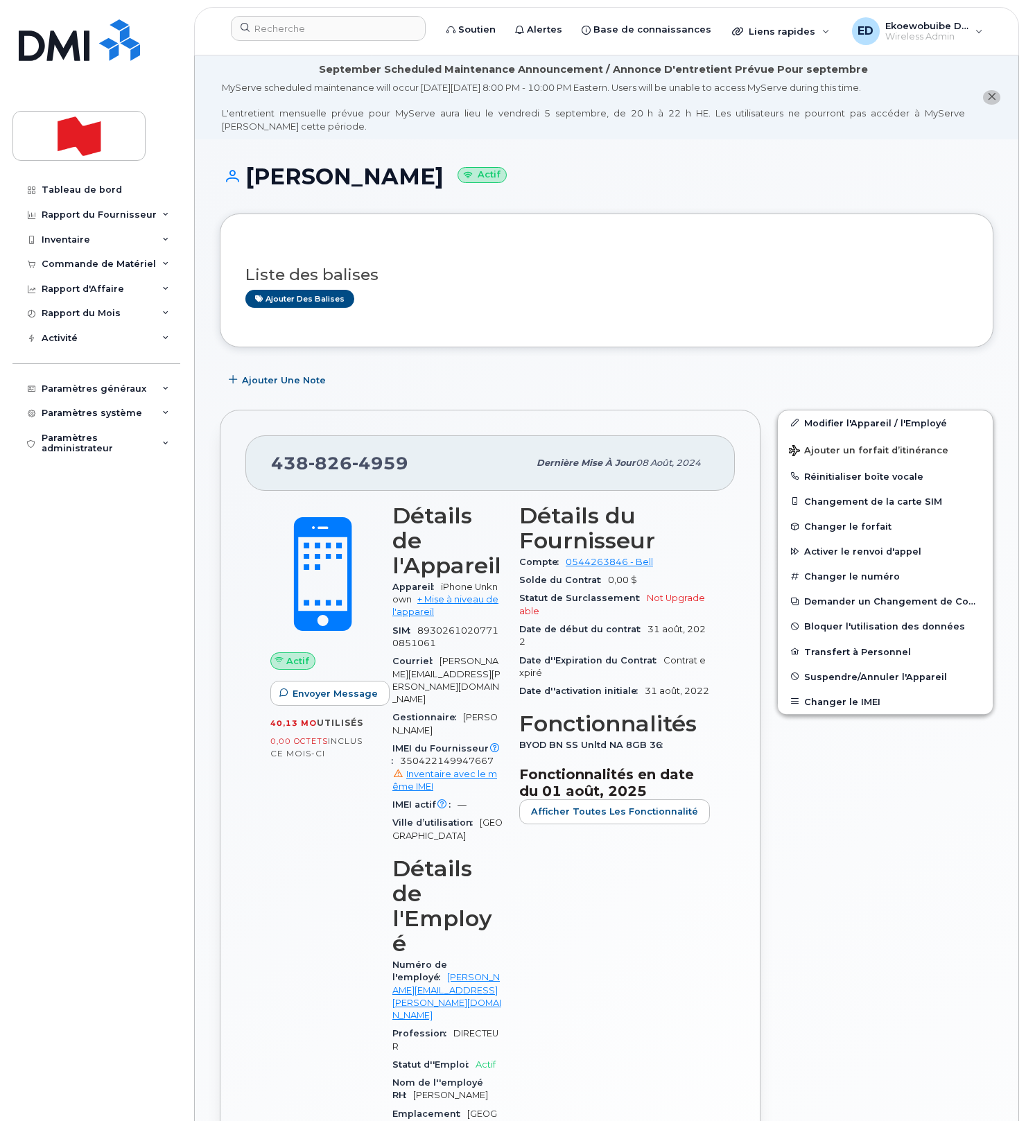
click at [414, 186] on h1 "Jocelyn Beauchesne Actif" at bounding box center [606, 176] width 773 height 24
copy h1 "Beauchesne"
drag, startPoint x: 422, startPoint y: 481, endPoint x: 414, endPoint y: 475, distance: 10.4
click at [422, 481] on div "438 826 4959 Dernière mise à jour 08 août, 2024" at bounding box center [489, 462] width 489 height 55
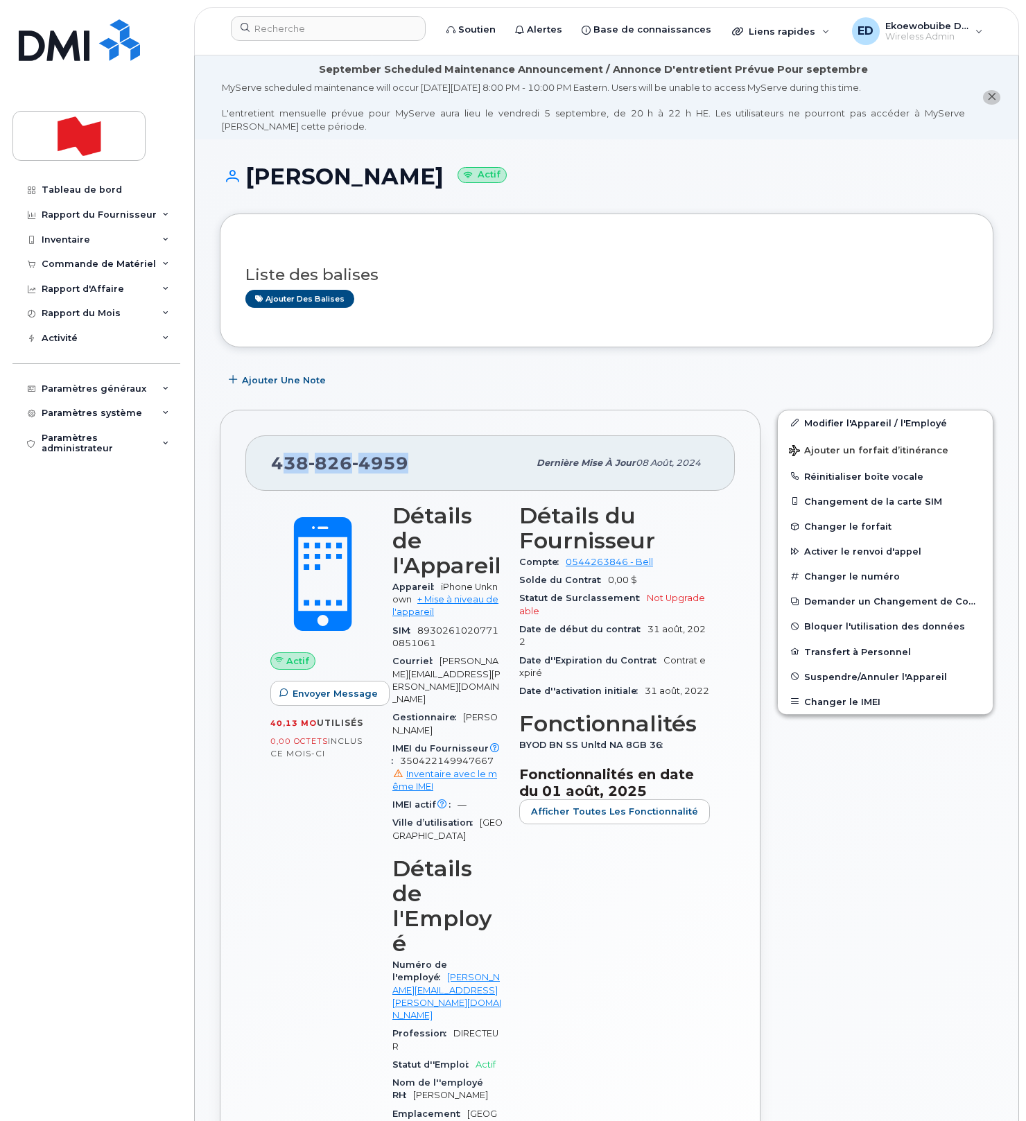
drag, startPoint x: 414, startPoint y: 468, endPoint x: 280, endPoint y: 466, distance: 134.5
click at [280, 466] on div "438 826 4959" at bounding box center [399, 462] width 257 height 29
click at [432, 182] on h1 "Jocelyn Beauchesne Actif" at bounding box center [606, 176] width 773 height 24
copy h1 "Beauchesne"
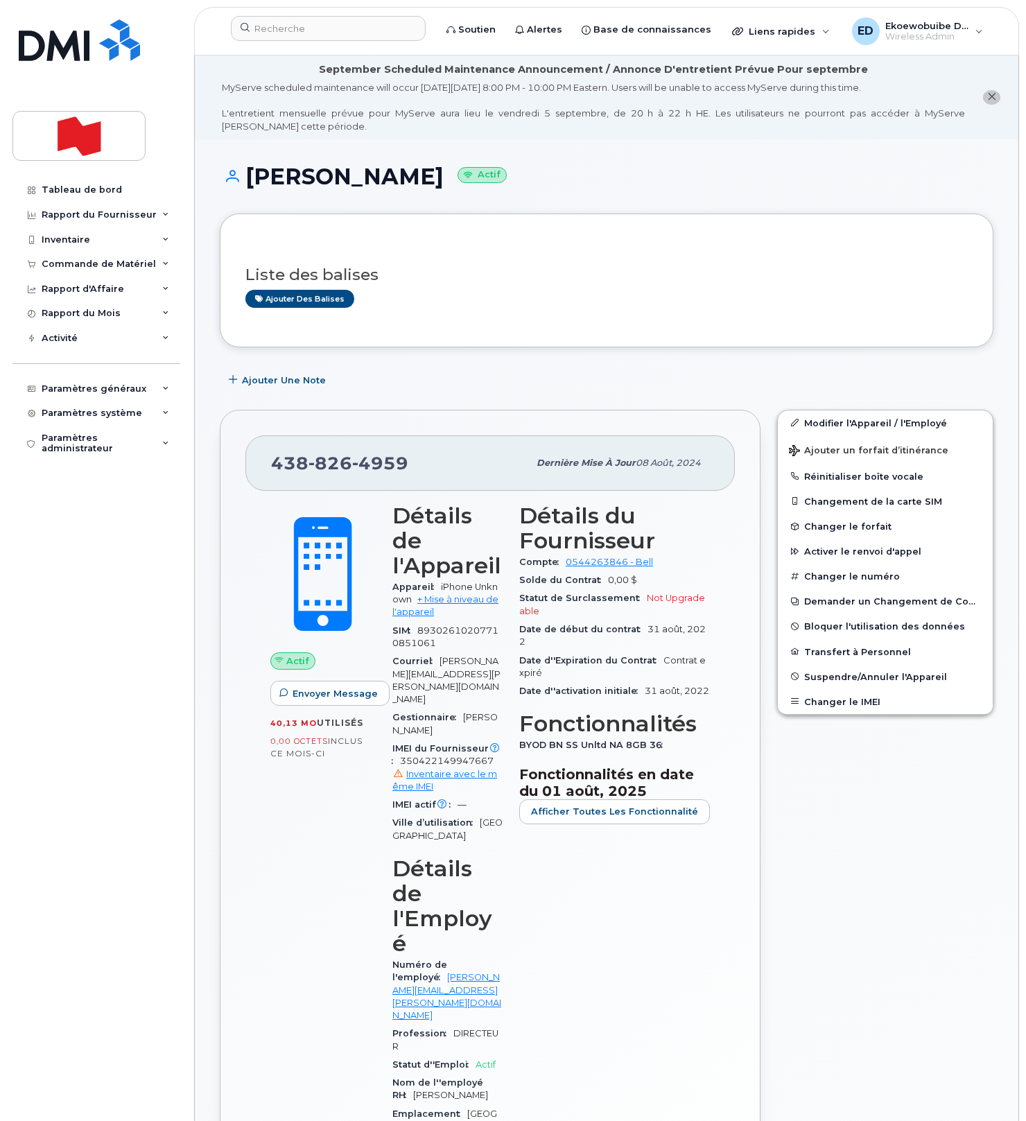
click at [292, 179] on h1 "Jocelyn Beauchesne Actif" at bounding box center [606, 176] width 773 height 24
copy h1 "Jocelyn"
click at [822, 701] on button "Changer le IMEI" at bounding box center [885, 701] width 215 height 25
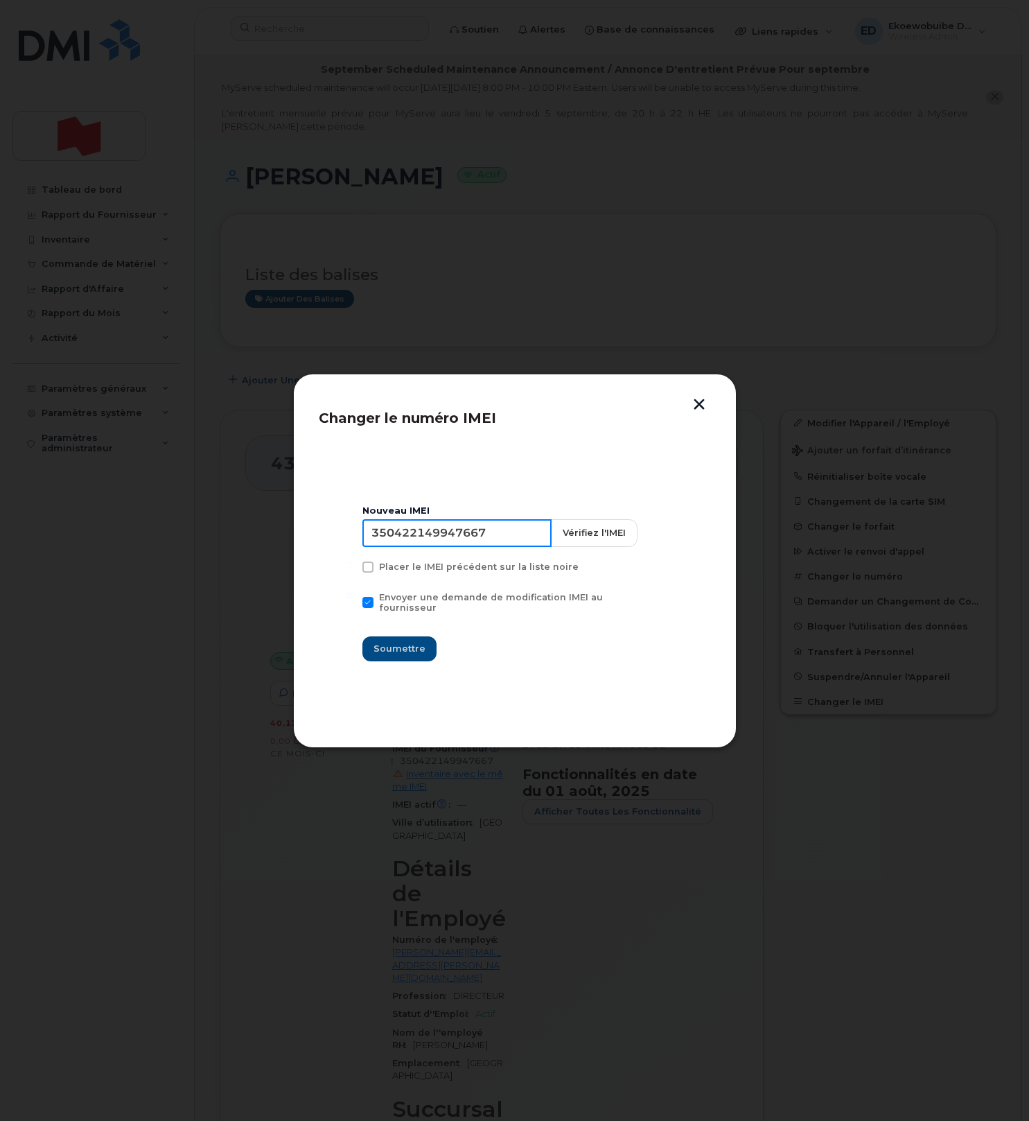
click at [471, 540] on input "350422149947667" at bounding box center [456, 533] width 189 height 28
click at [660, 196] on div at bounding box center [514, 560] width 1029 height 1121
